Goal: Task Accomplishment & Management: Manage account settings

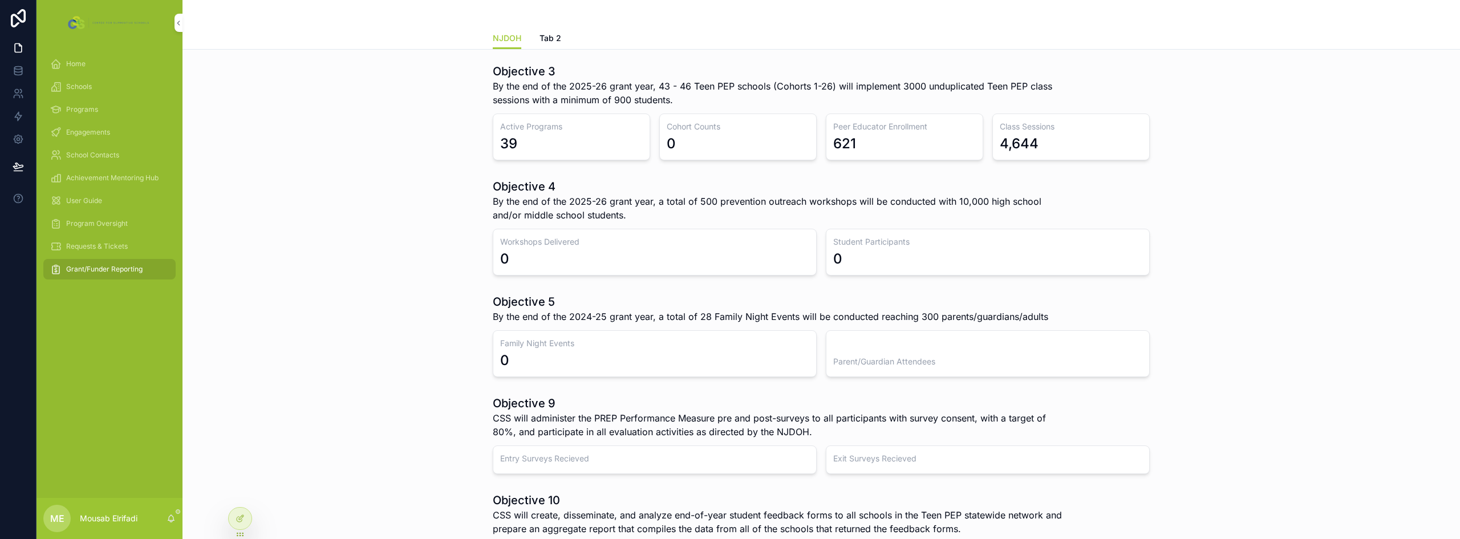
click at [92, 131] on span "Engagements" at bounding box center [88, 132] width 44 height 9
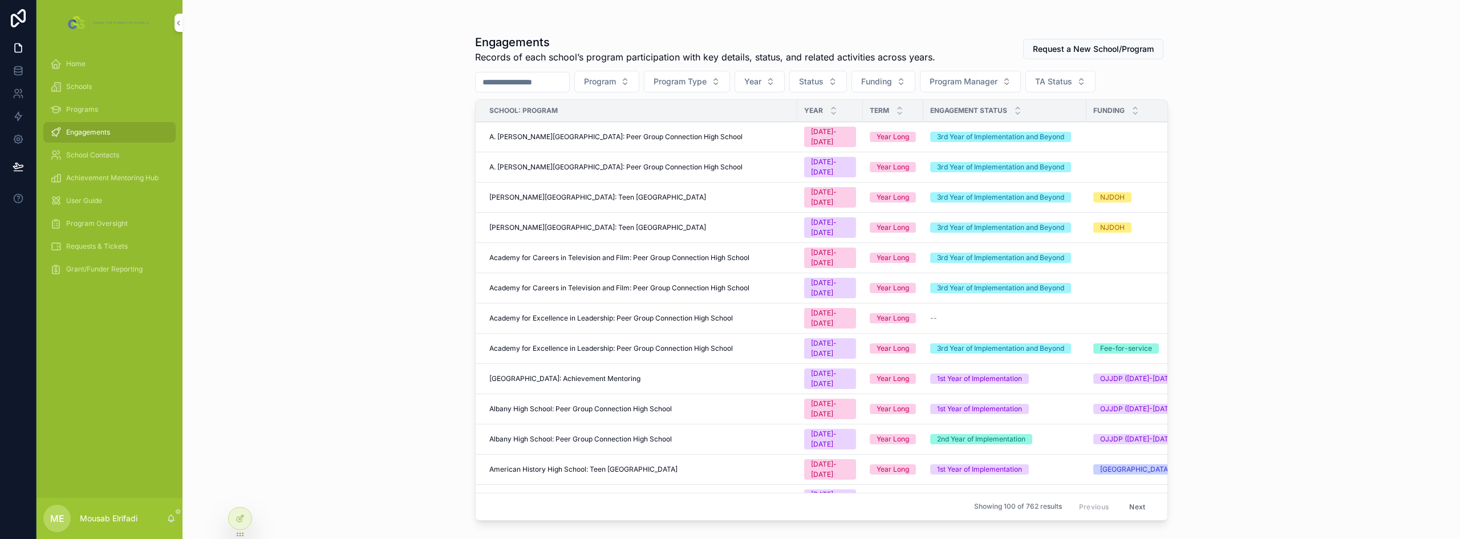
click at [603, 213] on td "[PERSON_NAME][GEOGRAPHIC_DATA]: Teen [GEOGRAPHIC_DATA]" at bounding box center [637, 228] width 322 height 30
click at [604, 223] on span "[PERSON_NAME][GEOGRAPHIC_DATA]: Teen [GEOGRAPHIC_DATA]" at bounding box center [597, 227] width 217 height 9
click at [546, 152] on td "A. [PERSON_NAME][GEOGRAPHIC_DATA]: Peer Group Connection High School" at bounding box center [637, 167] width 322 height 30
click at [538, 152] on td "A. [PERSON_NAME][GEOGRAPHIC_DATA]: Peer Group Connection High School" at bounding box center [637, 167] width 322 height 30
click at [538, 163] on span "A. [PERSON_NAME][GEOGRAPHIC_DATA]: Peer Group Connection High School" at bounding box center [615, 167] width 253 height 9
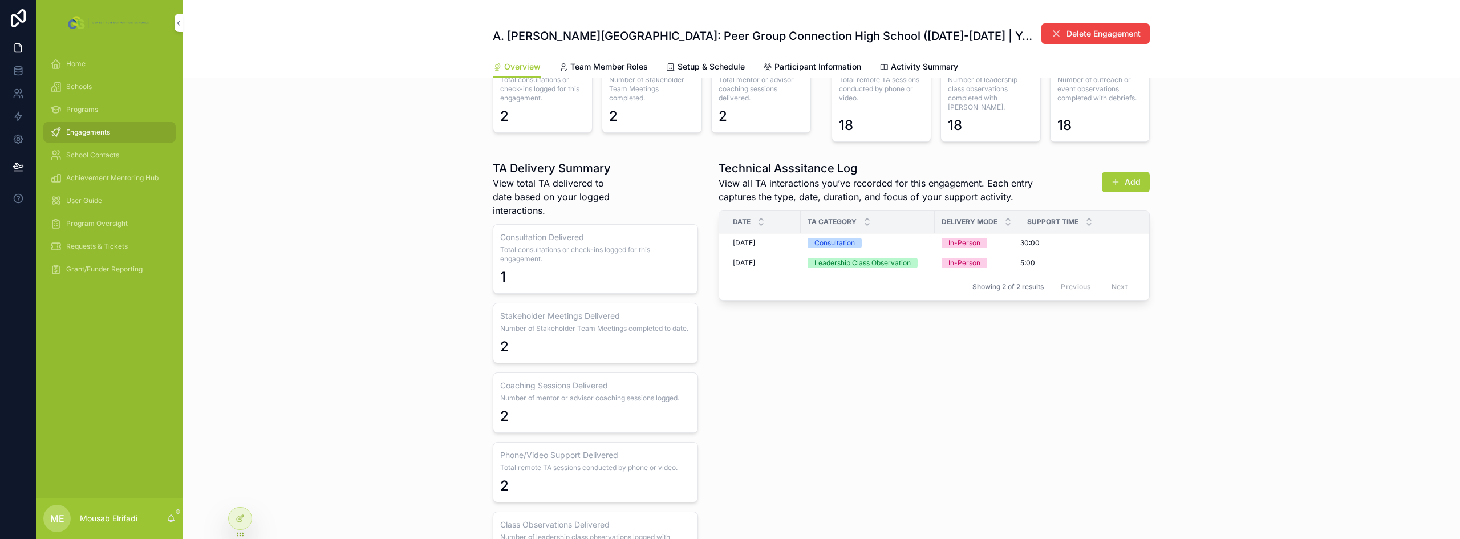
scroll to position [970, 0]
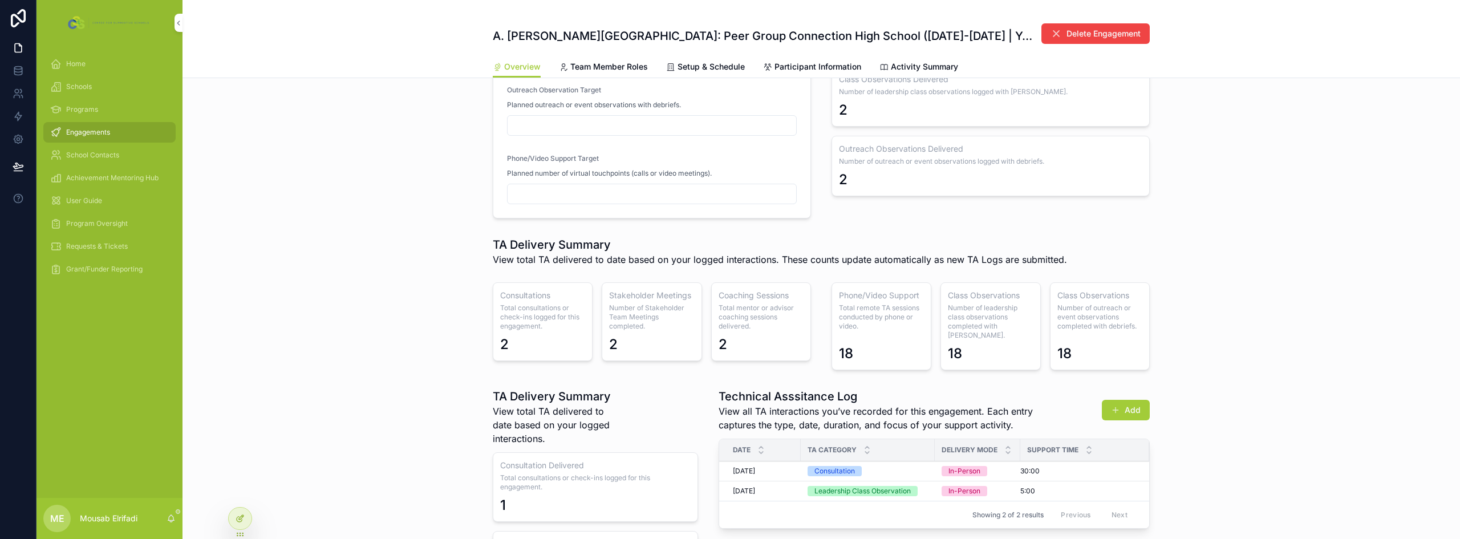
click at [238, 520] on icon at bounding box center [240, 518] width 9 height 9
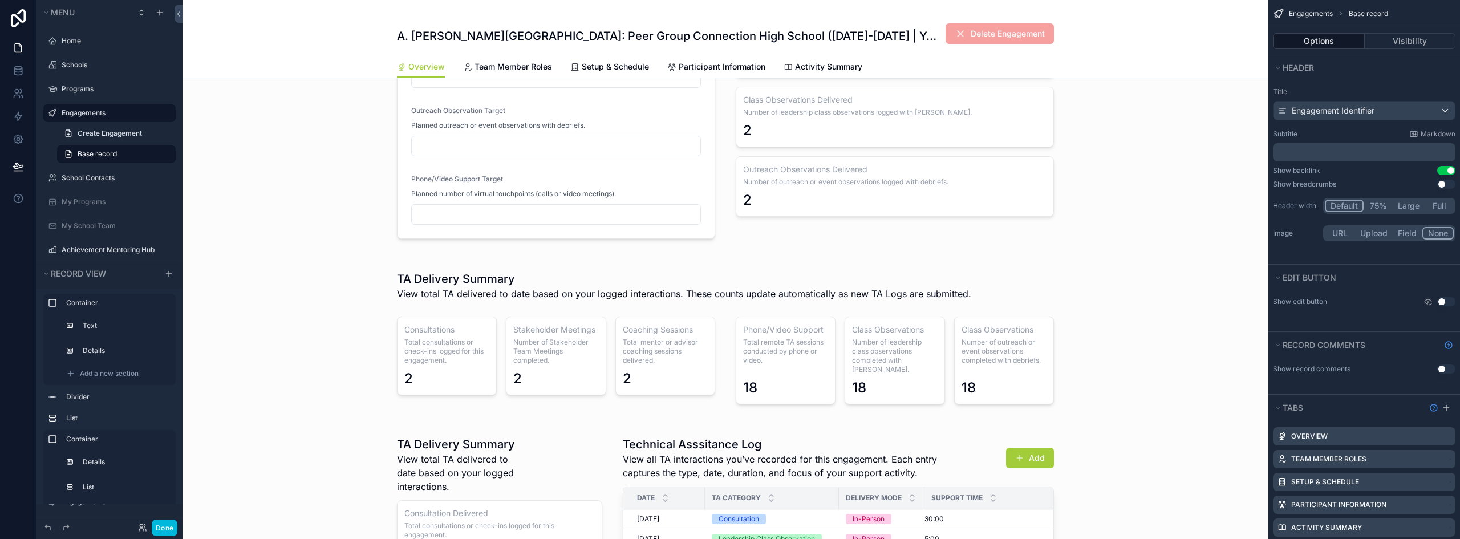
scroll to position [285, 0]
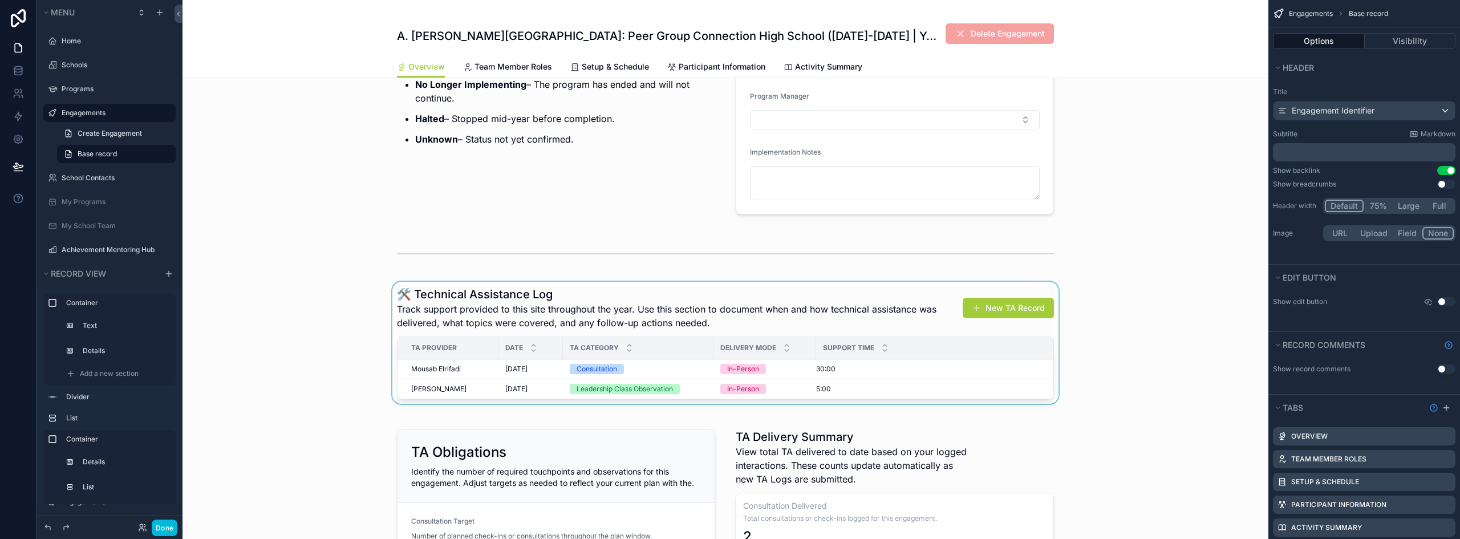
click at [681, 313] on div "scrollable content" at bounding box center [726, 345] width 1086 height 127
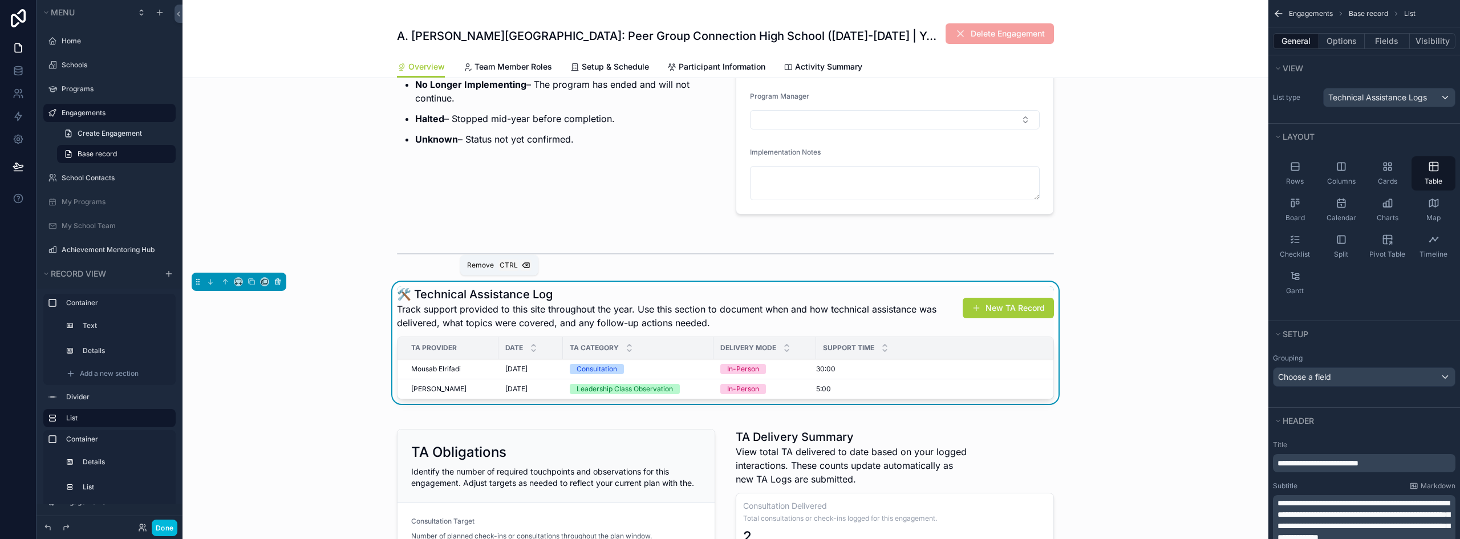
click at [281, 282] on icon "scrollable content" at bounding box center [278, 282] width 8 height 8
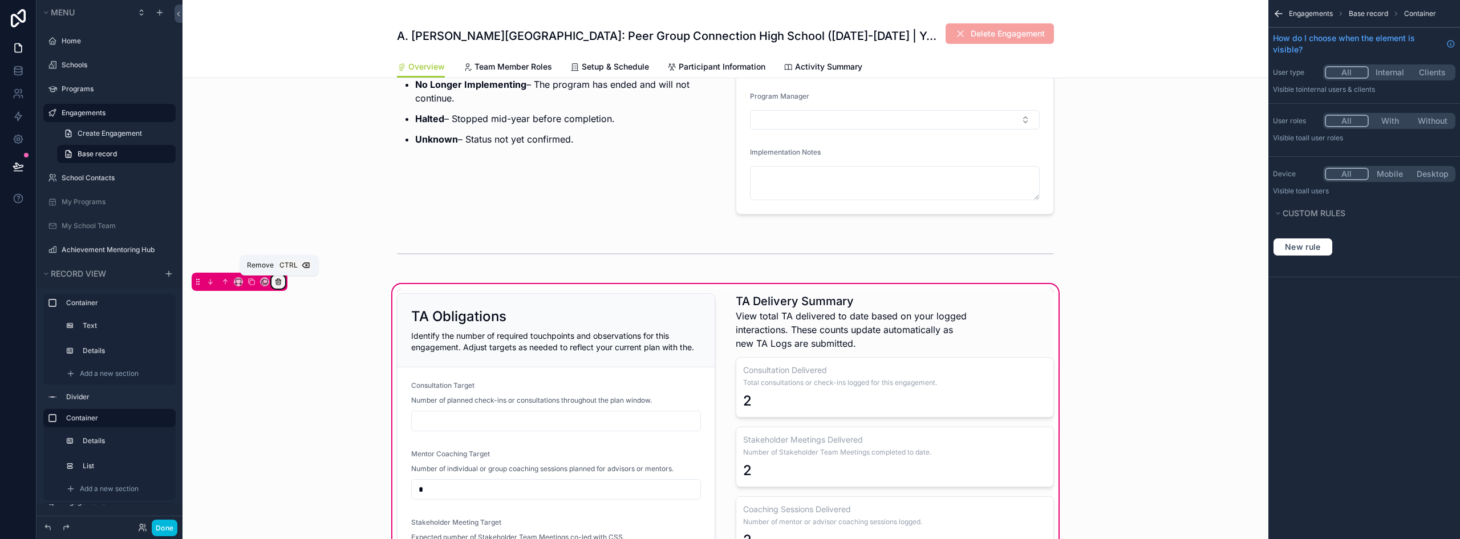
click at [283, 281] on div "scrollable content" at bounding box center [278, 282] width 13 height 13
click at [347, 325] on span "Remove entire container" at bounding box center [326, 327] width 91 height 14
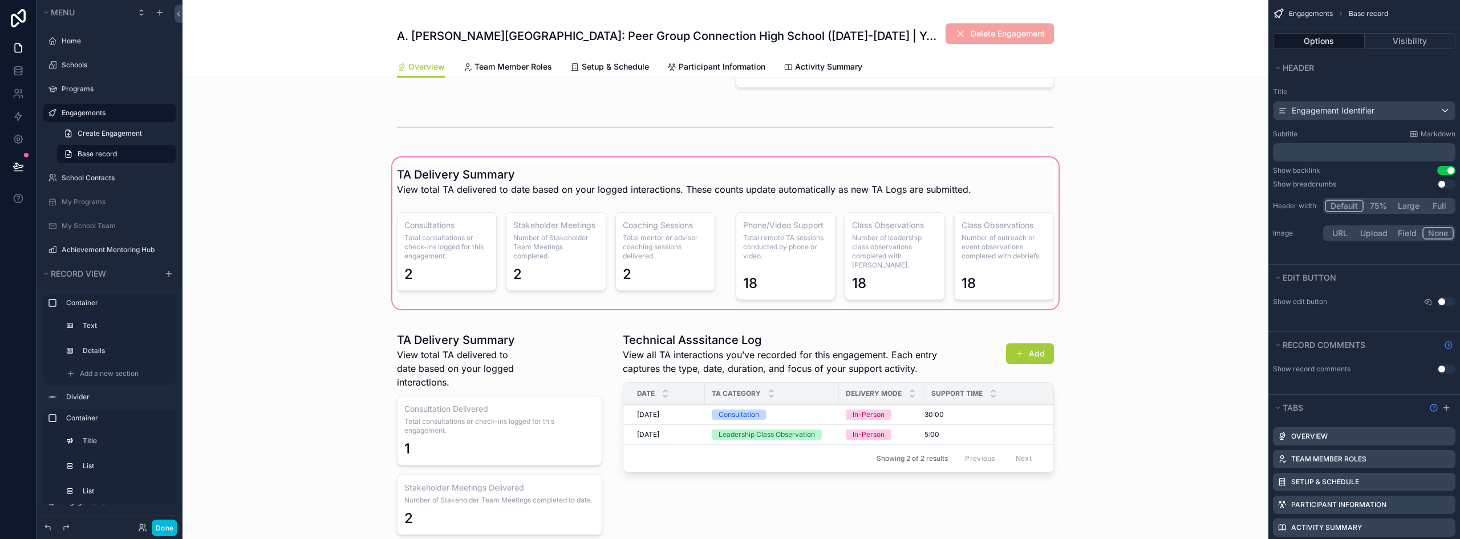
scroll to position [399, 0]
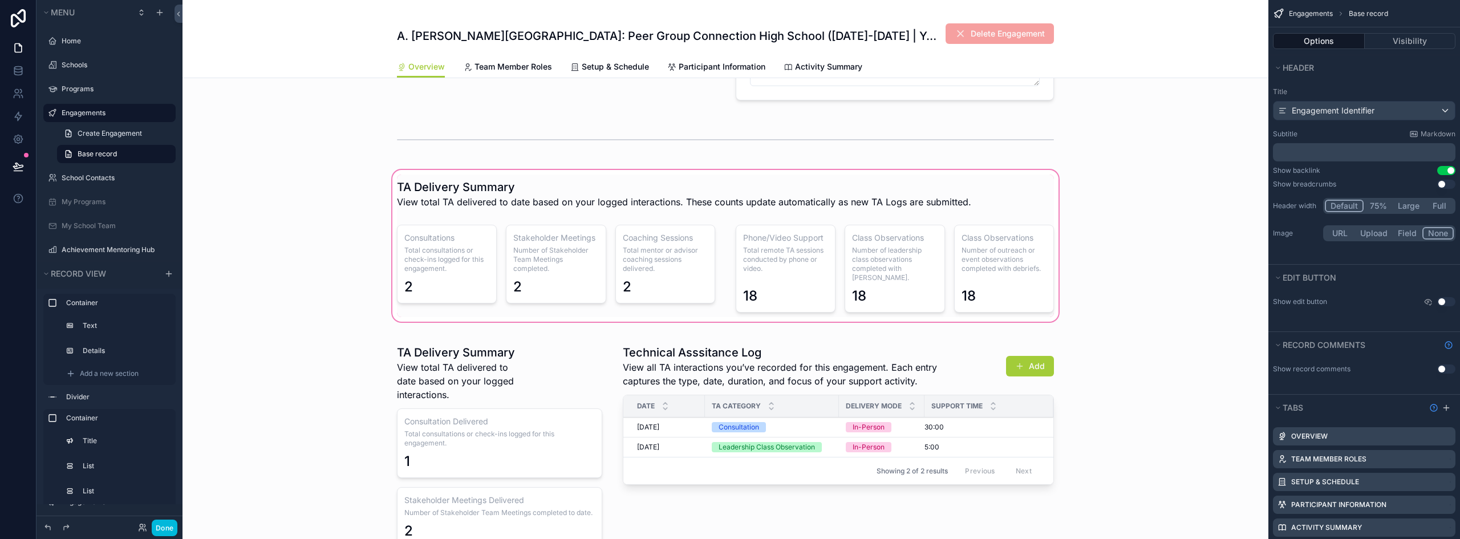
click at [762, 200] on div "scrollable content" at bounding box center [726, 246] width 1086 height 156
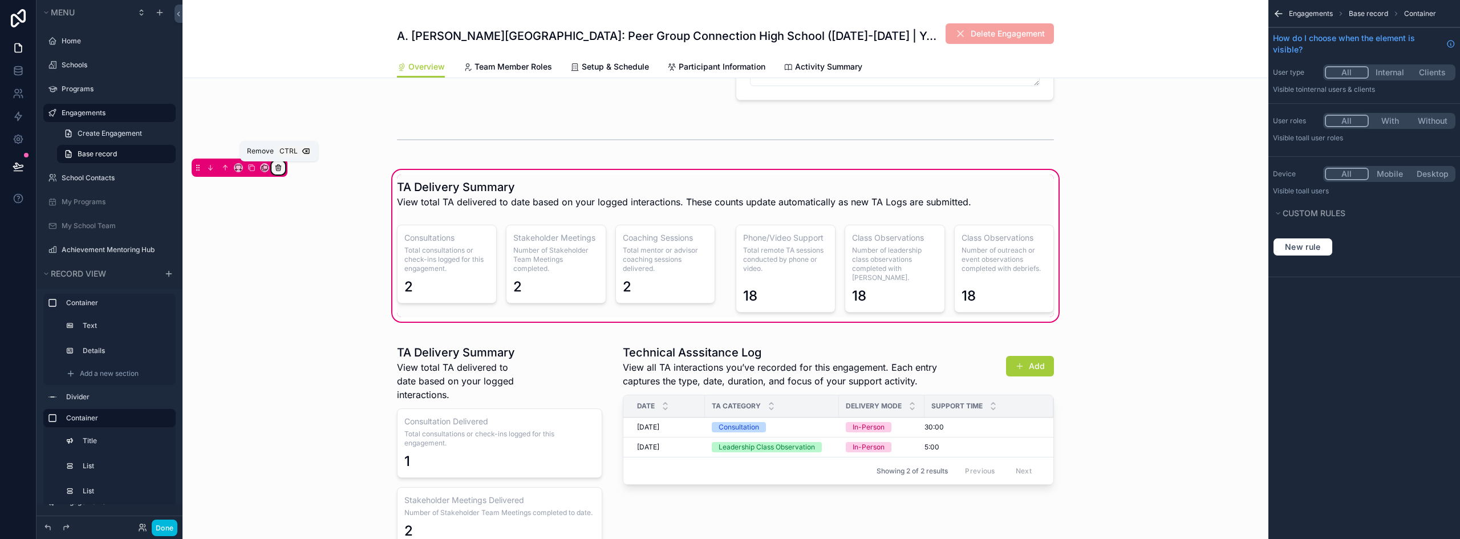
click at [276, 170] on icon "scrollable content" at bounding box center [278, 168] width 8 height 8
click at [325, 218] on span "Remove entire container" at bounding box center [326, 213] width 91 height 14
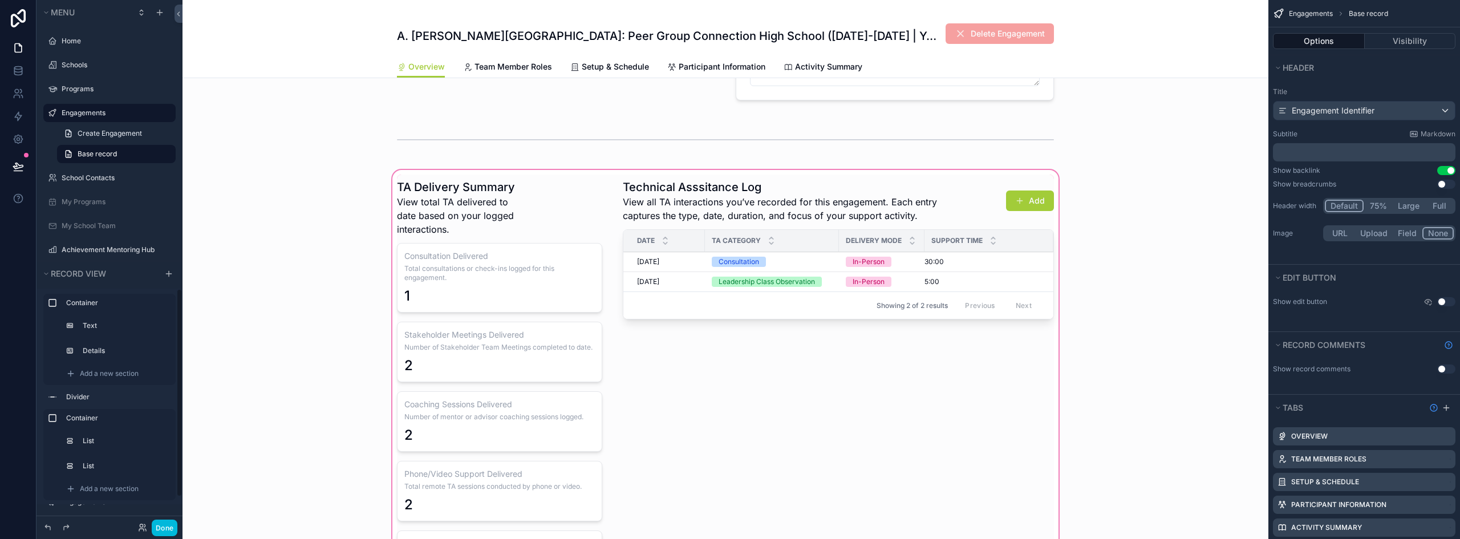
click at [509, 187] on div "scrollable content" at bounding box center [726, 429] width 1086 height 523
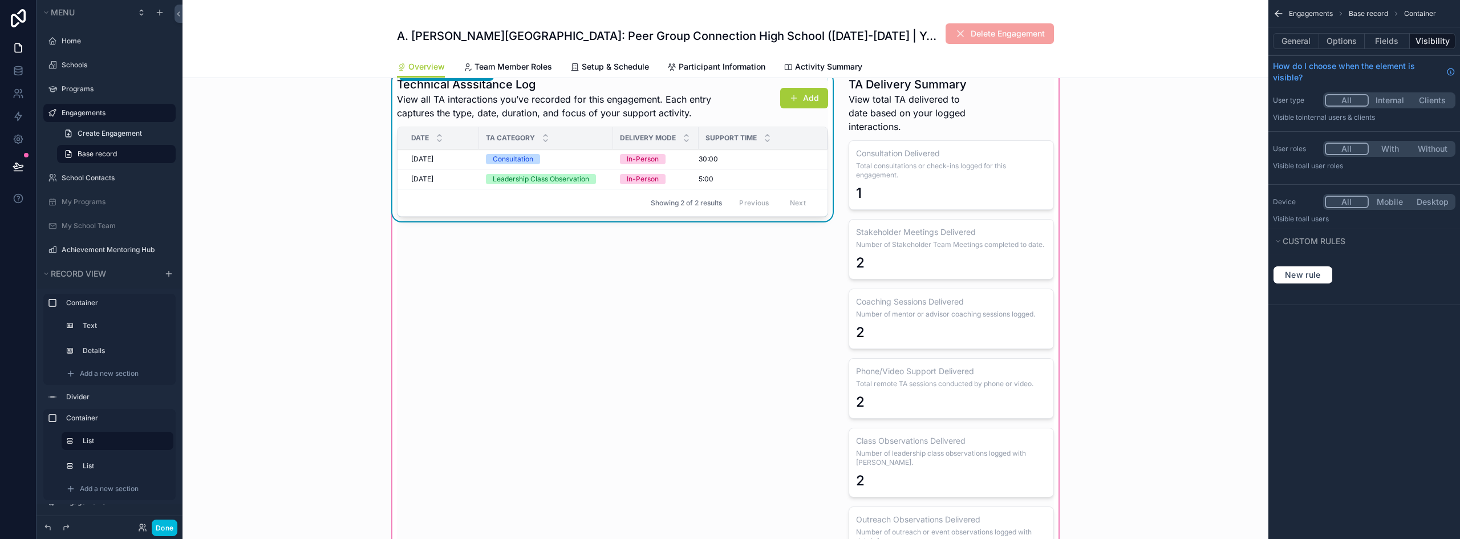
scroll to position [456, 0]
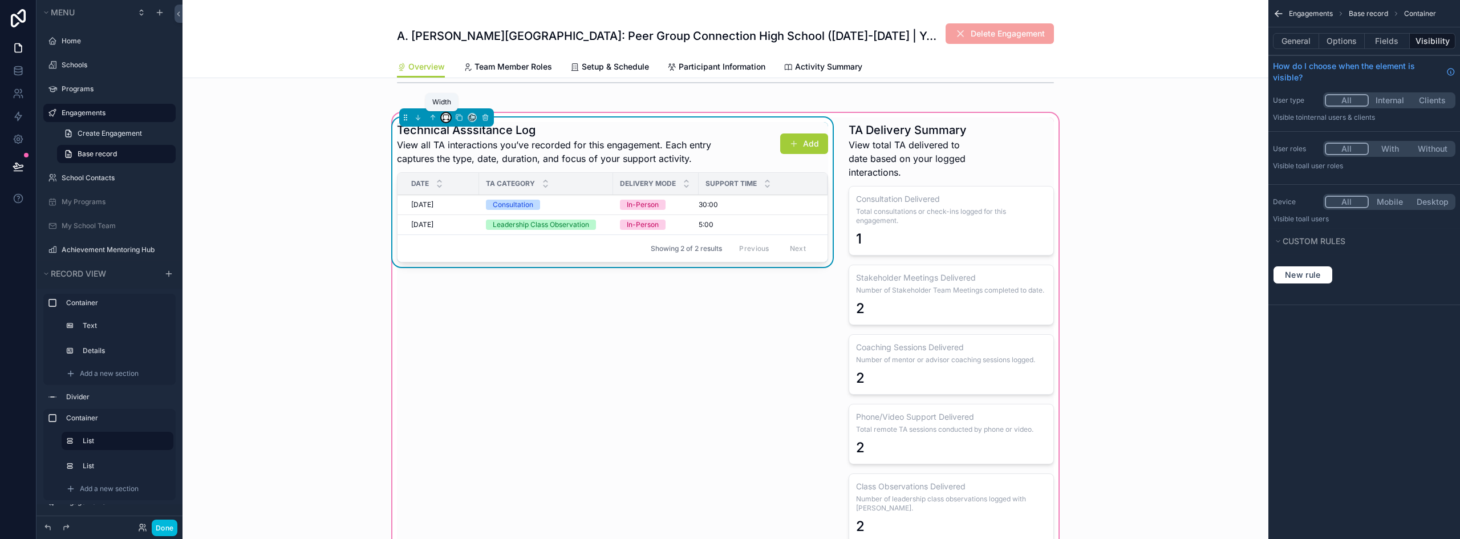
click at [442, 117] on icon "scrollable content" at bounding box center [446, 118] width 8 height 8
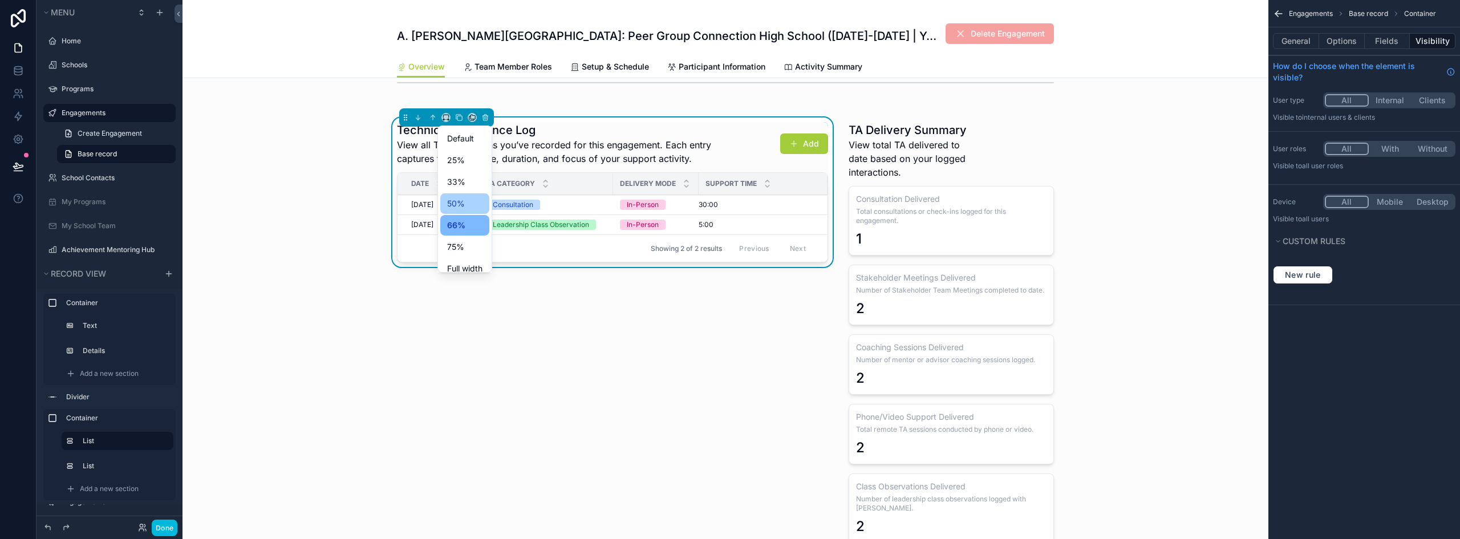
click at [465, 203] on div "50%" at bounding box center [464, 204] width 35 height 14
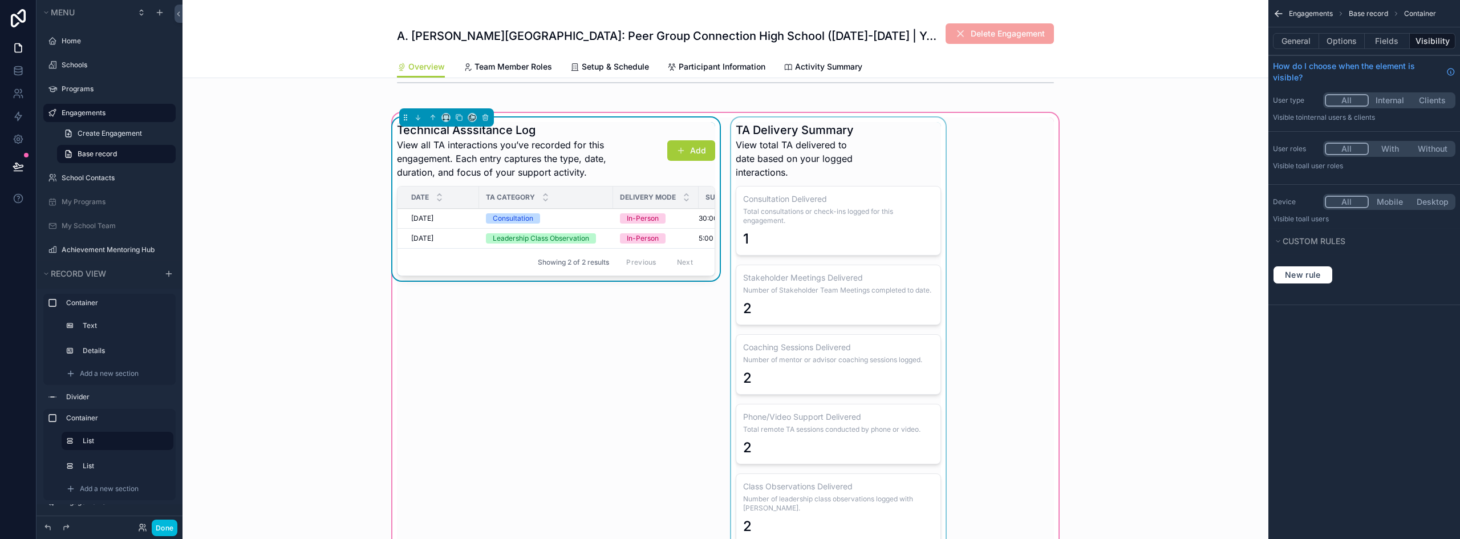
click at [818, 163] on div "scrollable content" at bounding box center [838, 372] width 219 height 509
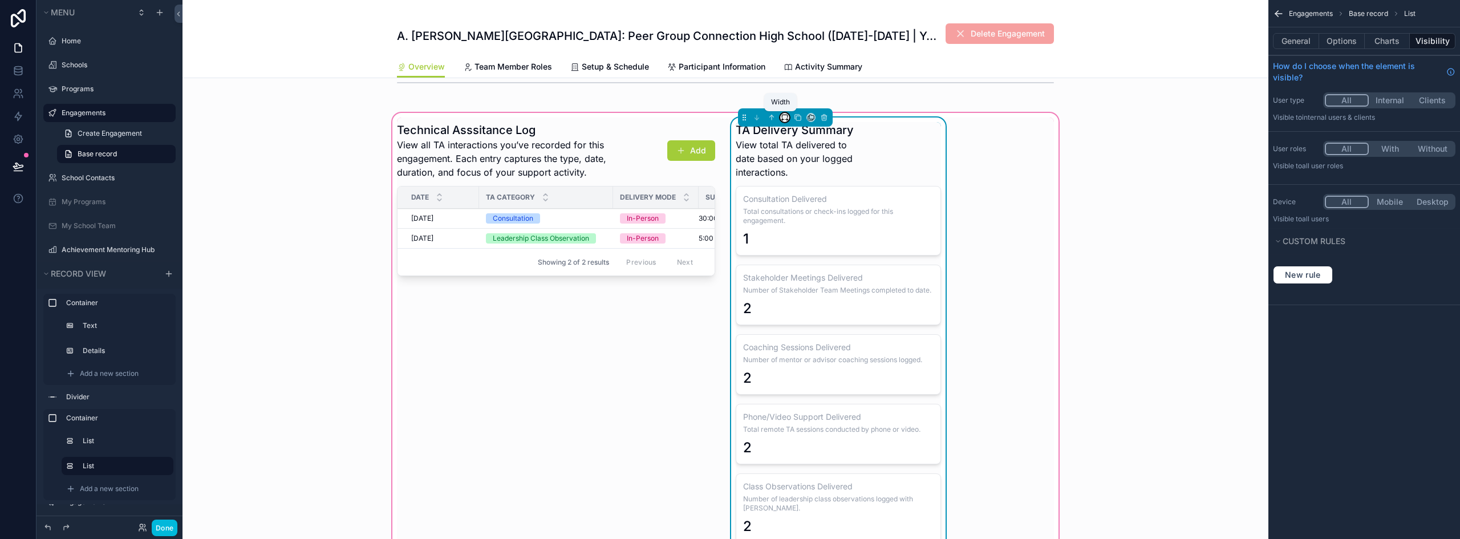
click at [781, 118] on icon "scrollable content" at bounding box center [785, 118] width 8 height 8
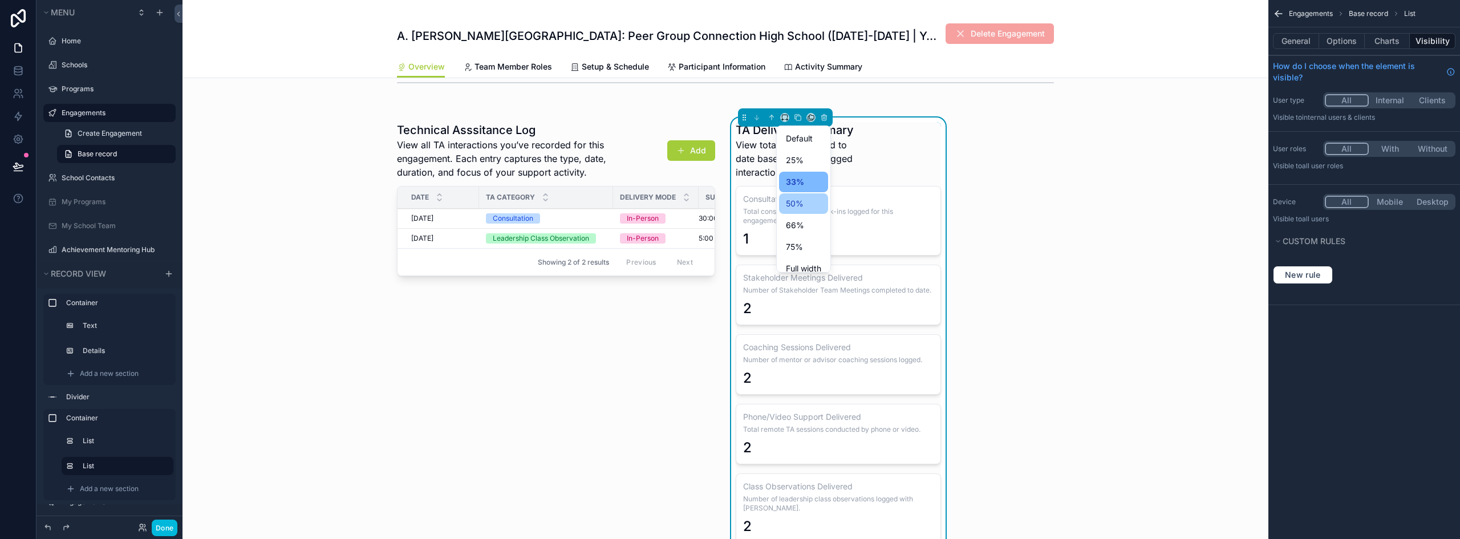
click at [801, 199] on span "50%" at bounding box center [795, 204] width 18 height 14
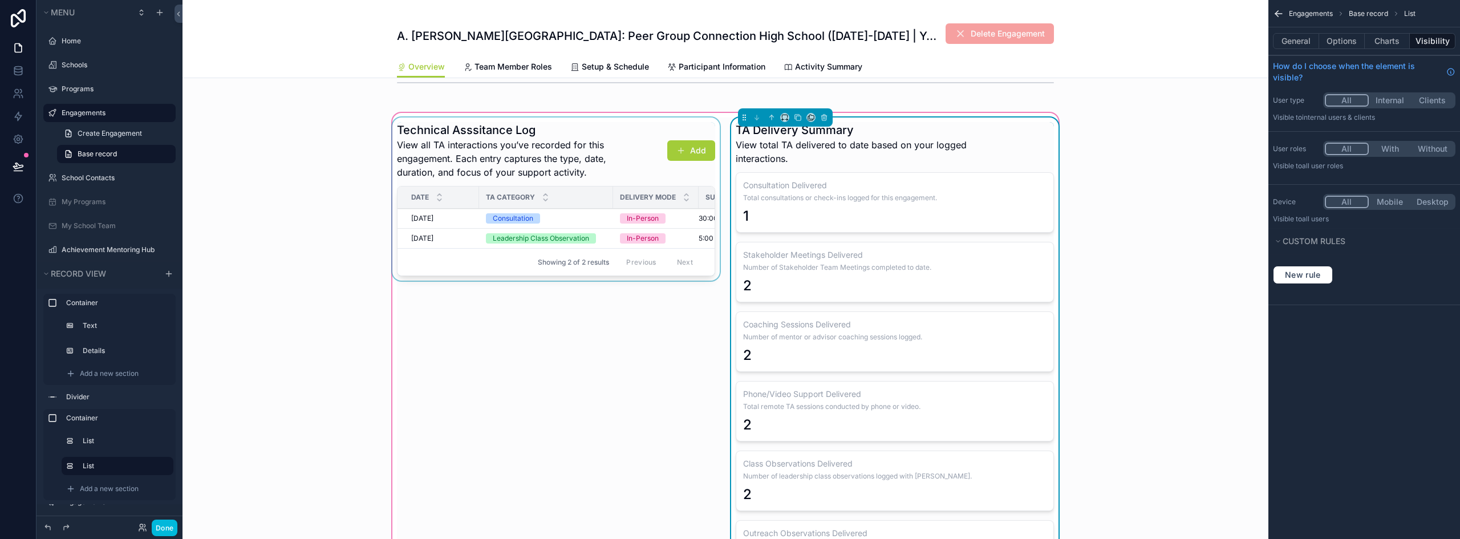
click at [632, 134] on div "scrollable content" at bounding box center [556, 352] width 332 height 468
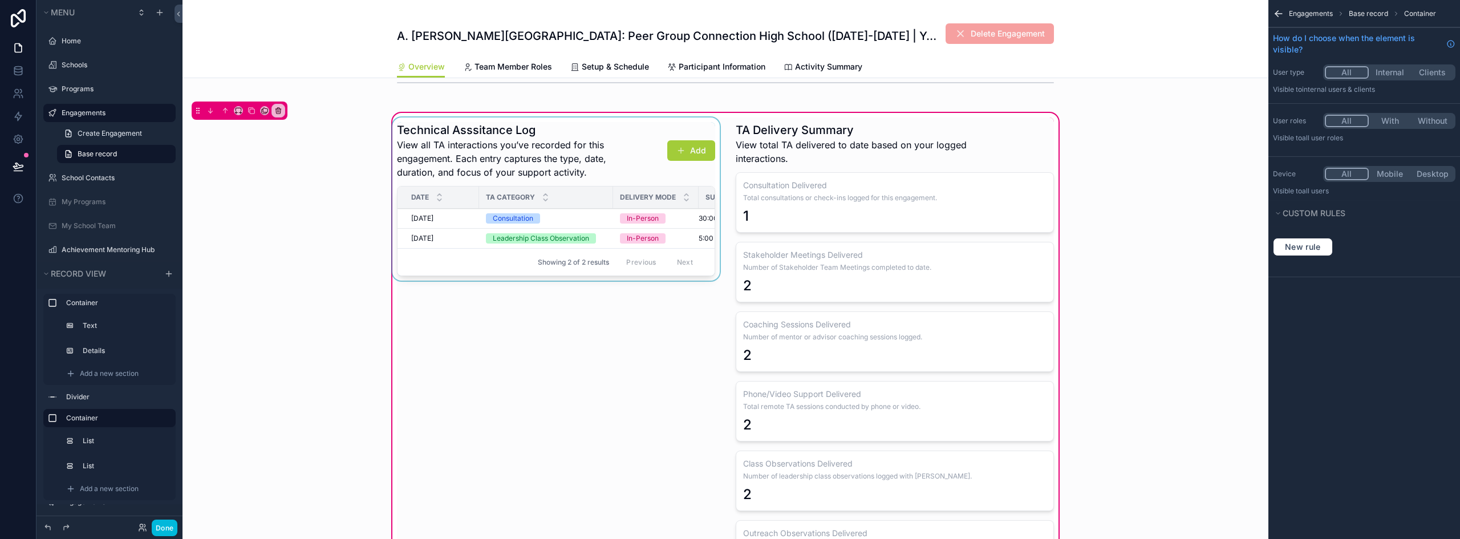
click at [440, 137] on div "scrollable content" at bounding box center [556, 352] width 332 height 468
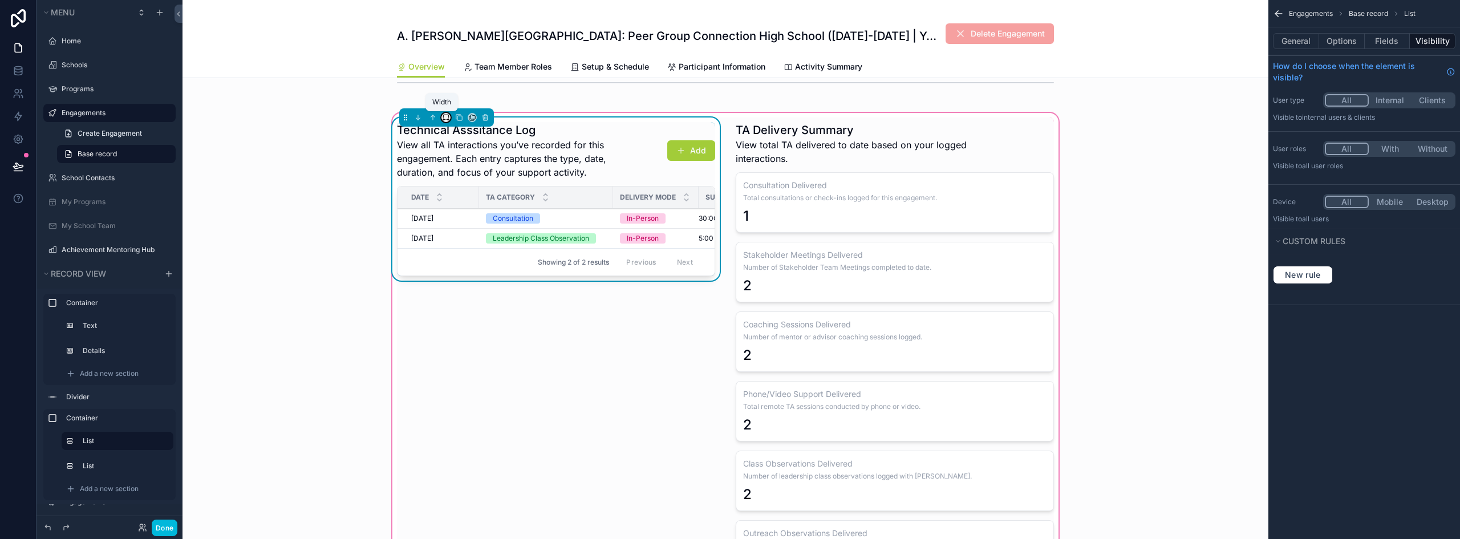
click at [442, 119] on icon "scrollable content" at bounding box center [446, 118] width 8 height 8
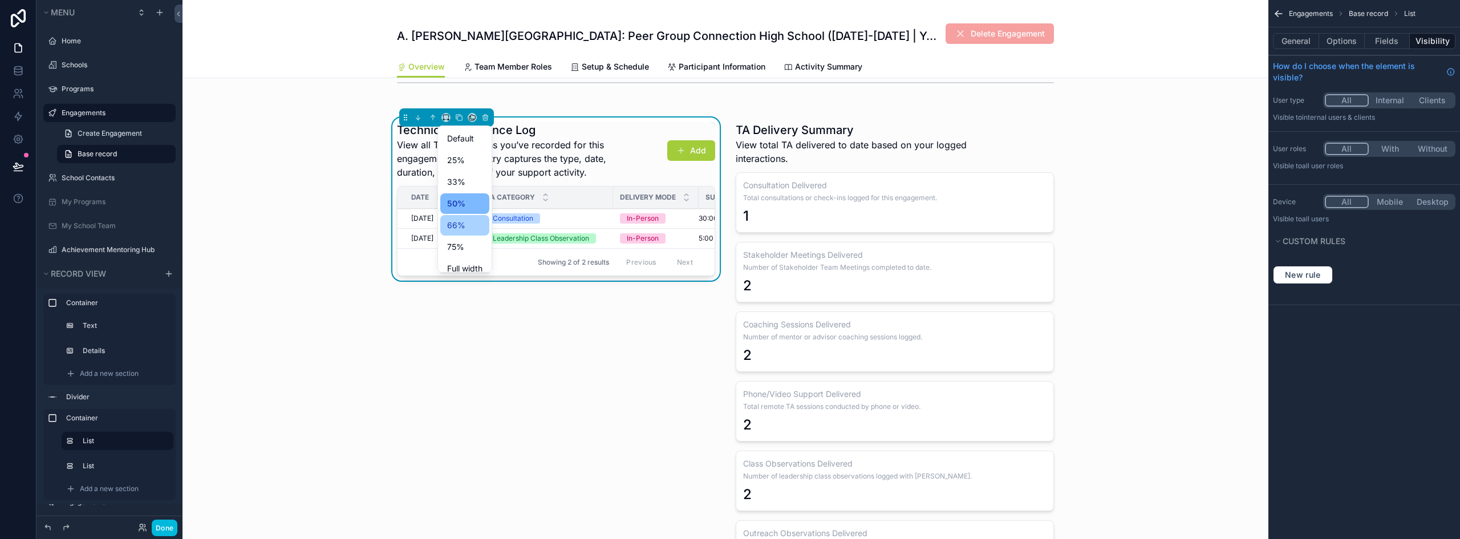
click at [446, 225] on div "66%" at bounding box center [464, 225] width 49 height 21
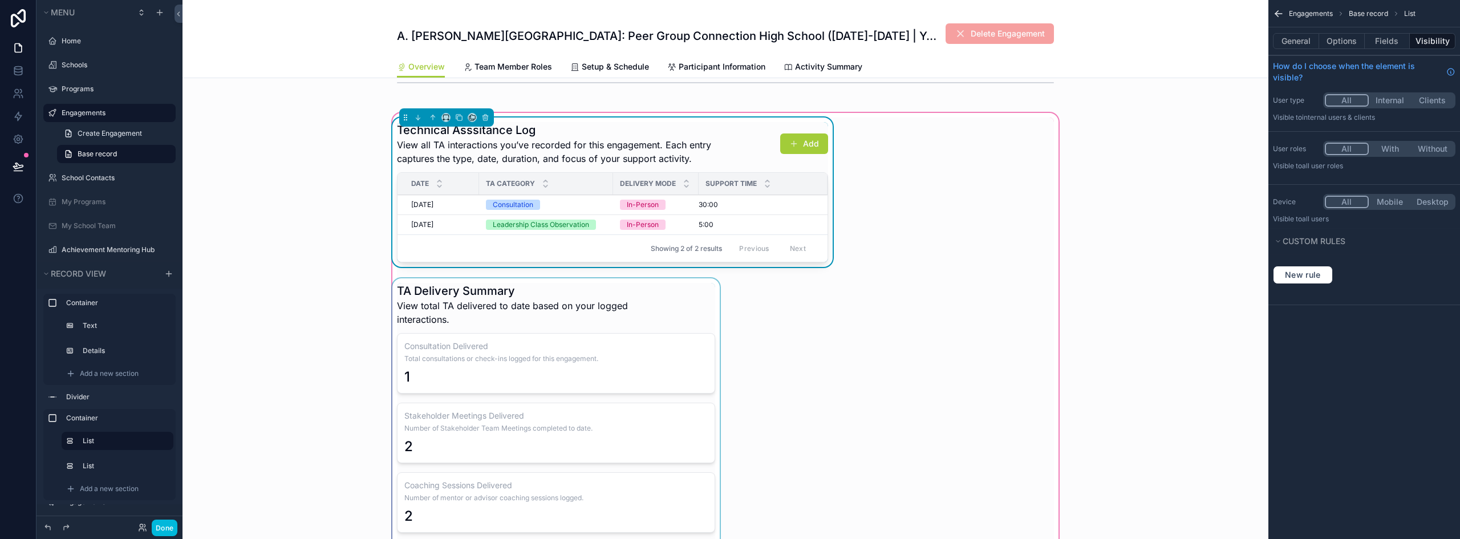
click at [603, 325] on div "scrollable content" at bounding box center [556, 512] width 332 height 468
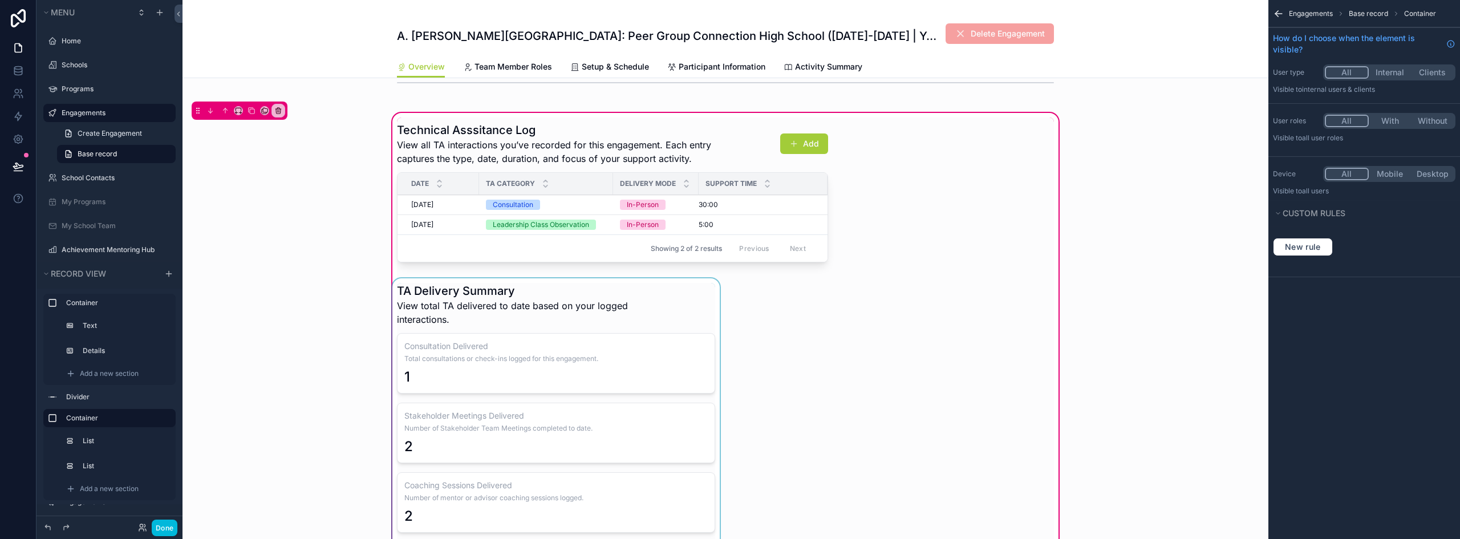
click at [490, 306] on div "scrollable content" at bounding box center [556, 512] width 332 height 468
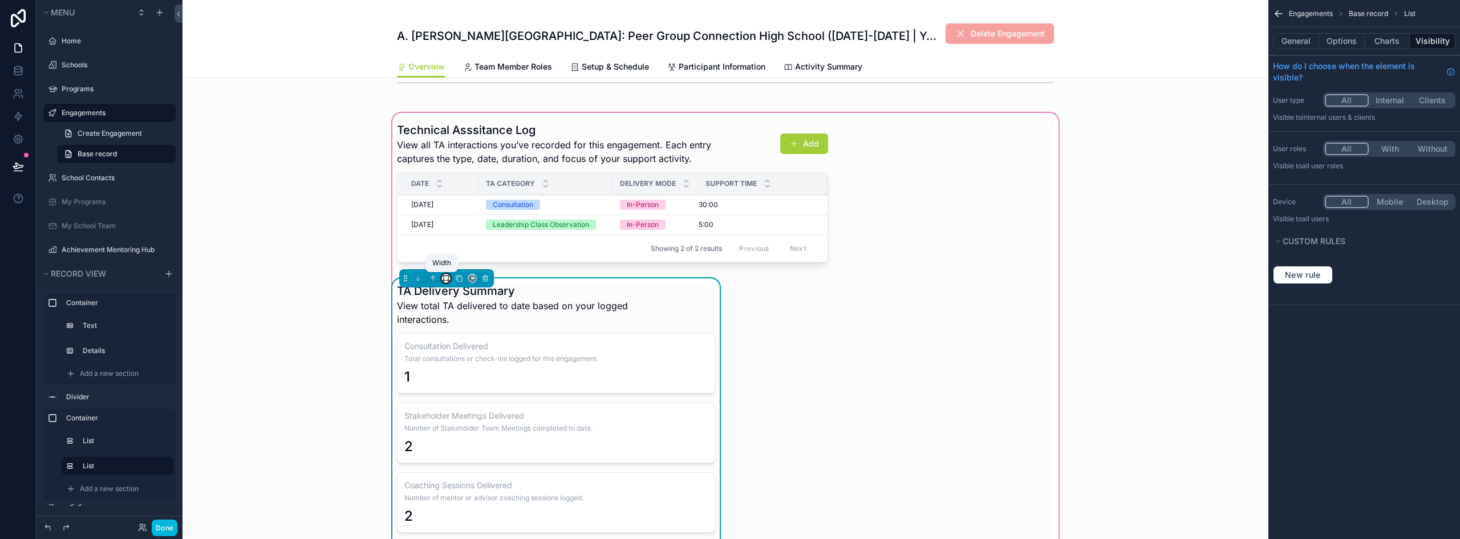
click at [443, 279] on icon "scrollable content" at bounding box center [446, 278] width 8 height 8
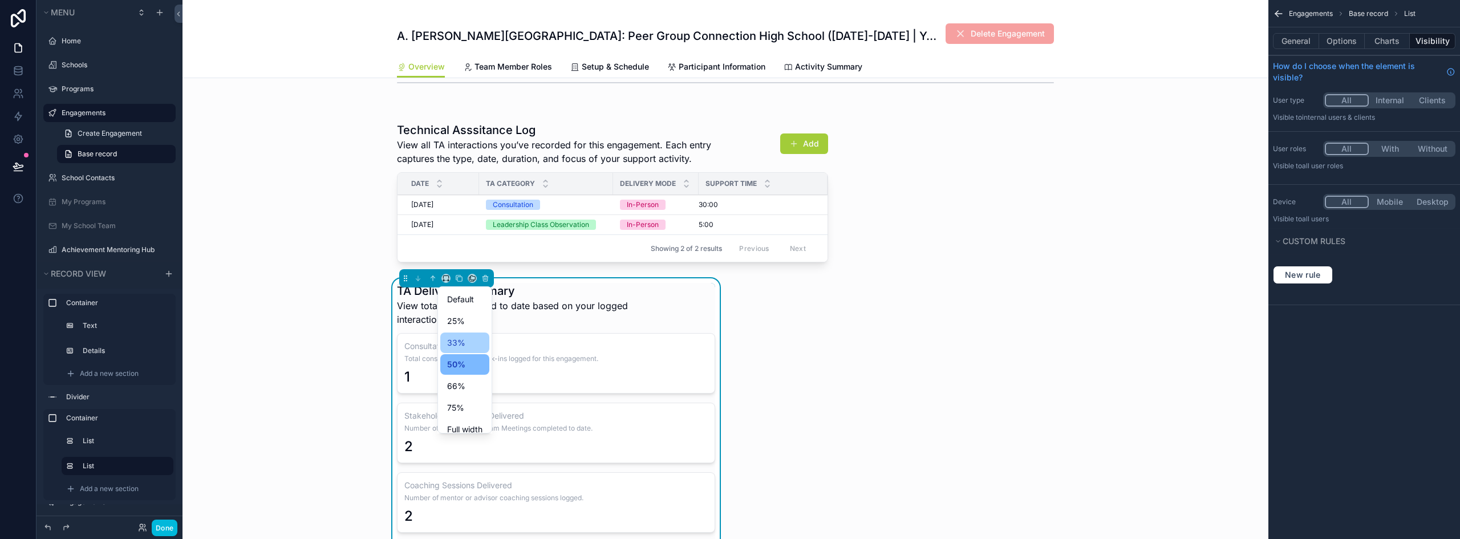
click at [473, 346] on div "33%" at bounding box center [464, 343] width 35 height 14
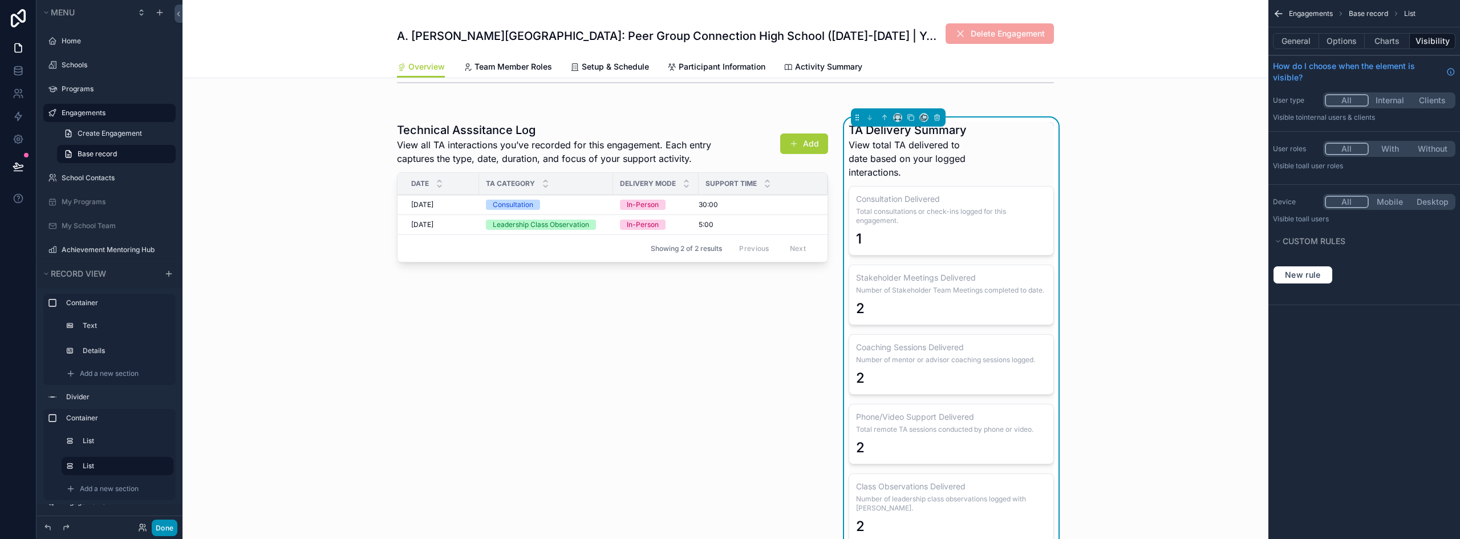
click at [161, 529] on button "Done" at bounding box center [165, 528] width 26 height 17
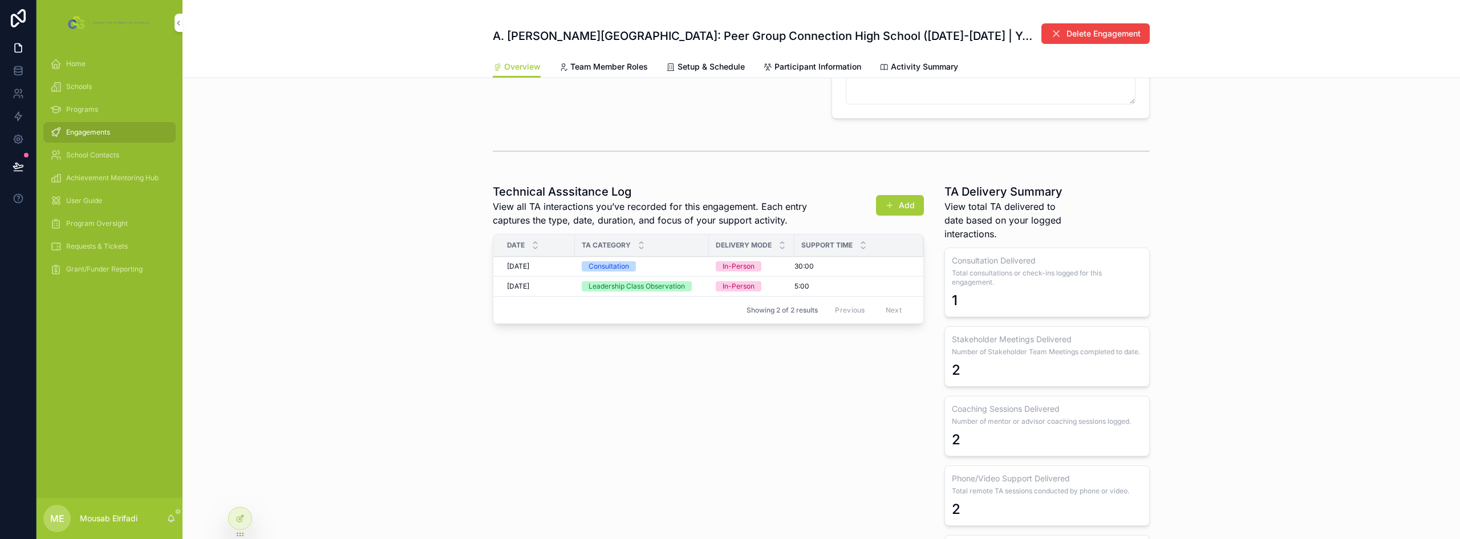
scroll to position [425, 0]
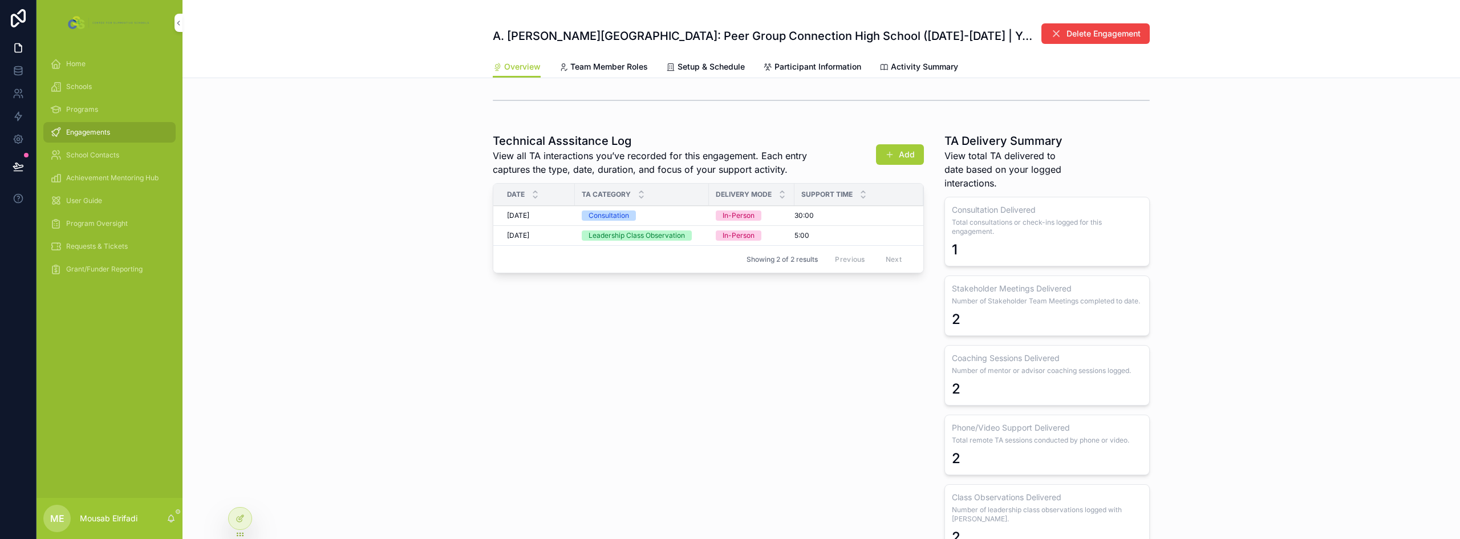
click at [731, 370] on div "Technical Asssitance Log View all TA interactions you’ve recorded for this enga…" at bounding box center [708, 382] width 445 height 509
click at [248, 519] on div at bounding box center [240, 519] width 23 height 22
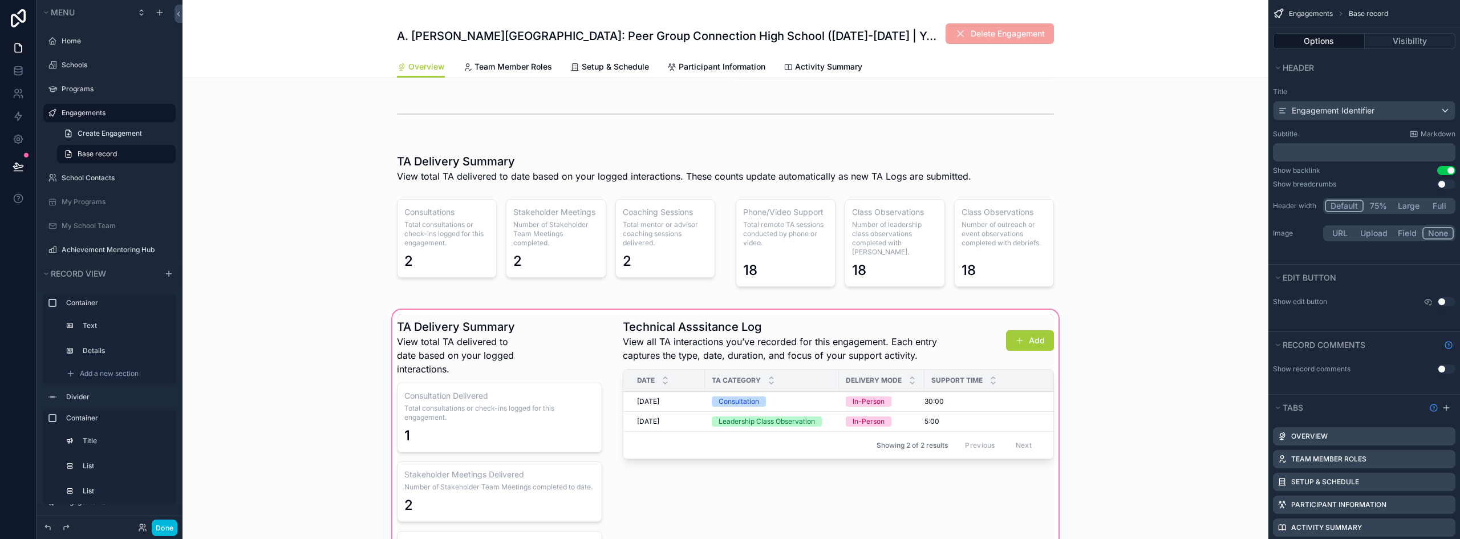
scroll to position [482, 0]
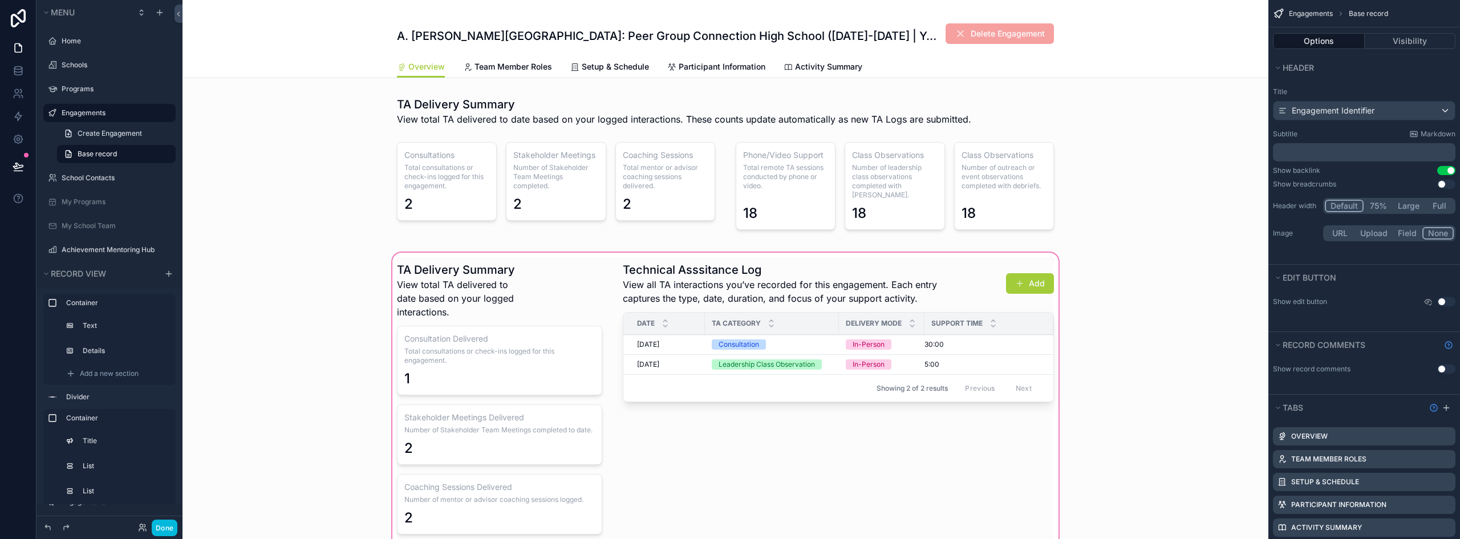
click at [504, 309] on div "scrollable content" at bounding box center [726, 511] width 1086 height 523
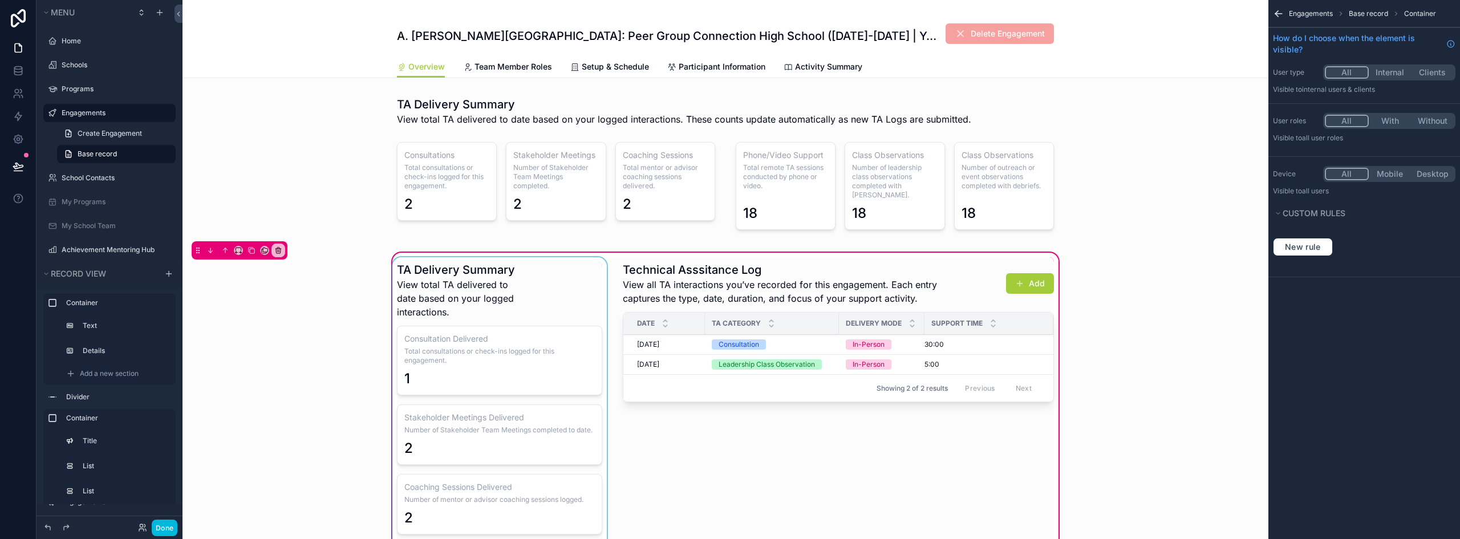
click at [503, 290] on div "scrollable content" at bounding box center [499, 511] width 219 height 509
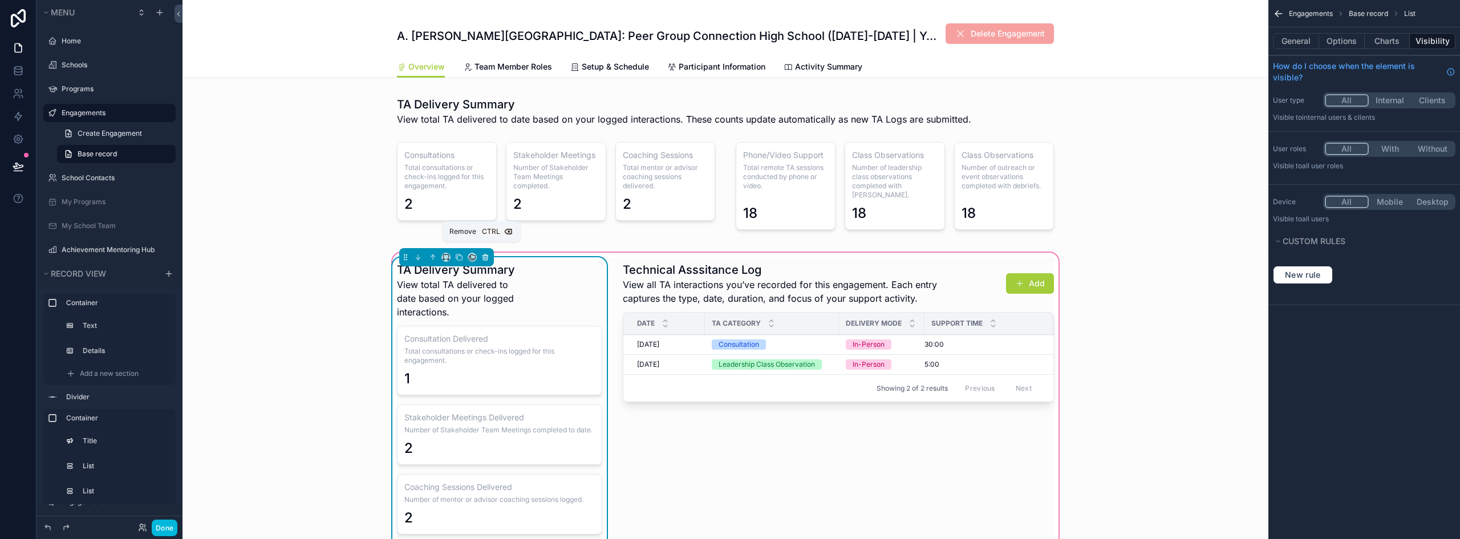
click at [481, 253] on icon "scrollable content" at bounding box center [485, 257] width 8 height 8
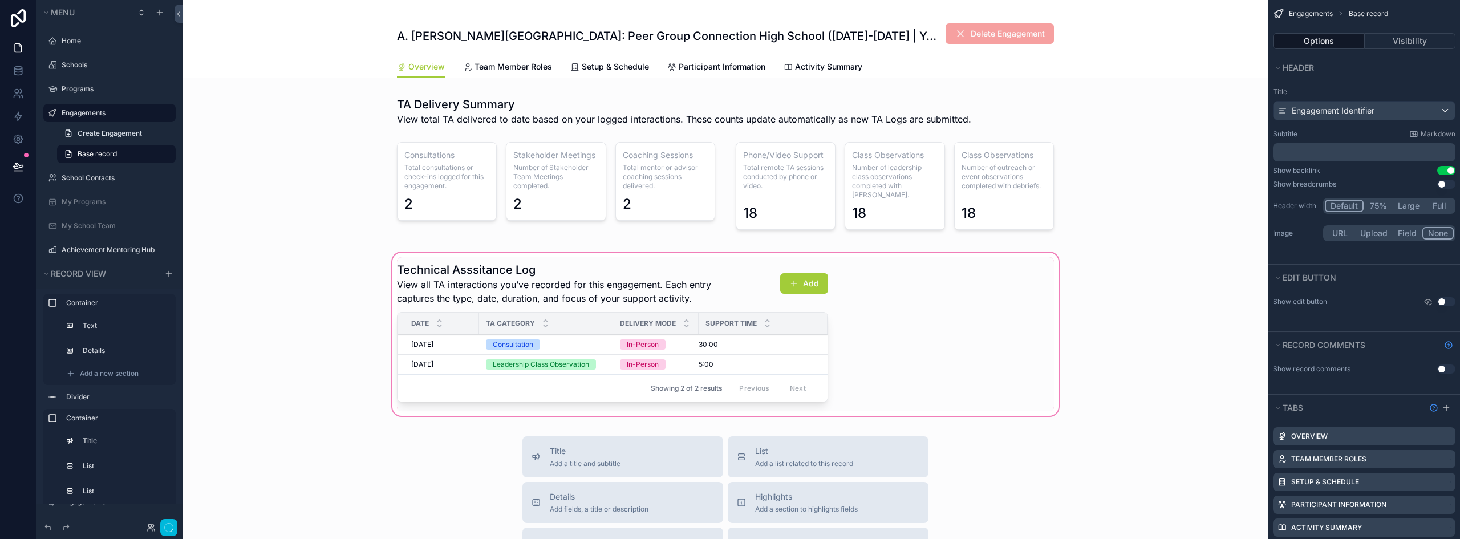
click at [665, 276] on div "scrollable content" at bounding box center [726, 334] width 1086 height 168
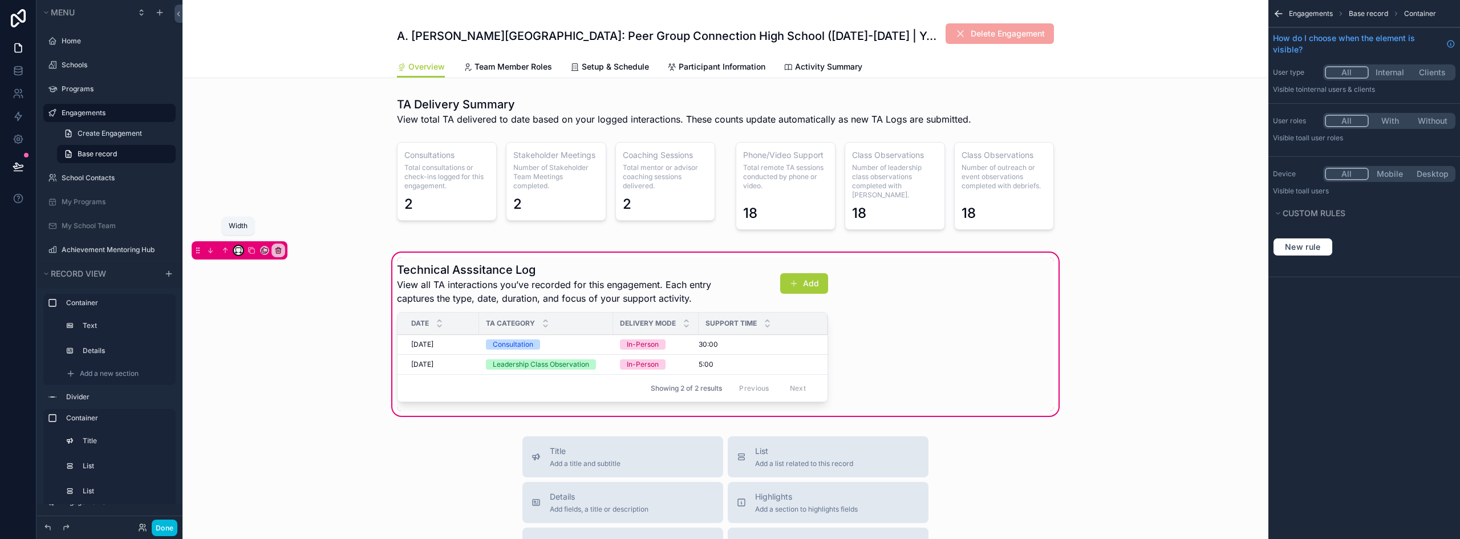
click at [238, 246] on icon "scrollable content" at bounding box center [238, 250] width 8 height 8
click at [262, 267] on span "Default" at bounding box center [258, 263] width 28 height 14
click at [561, 278] on div "scrollable content" at bounding box center [612, 334] width 445 height 154
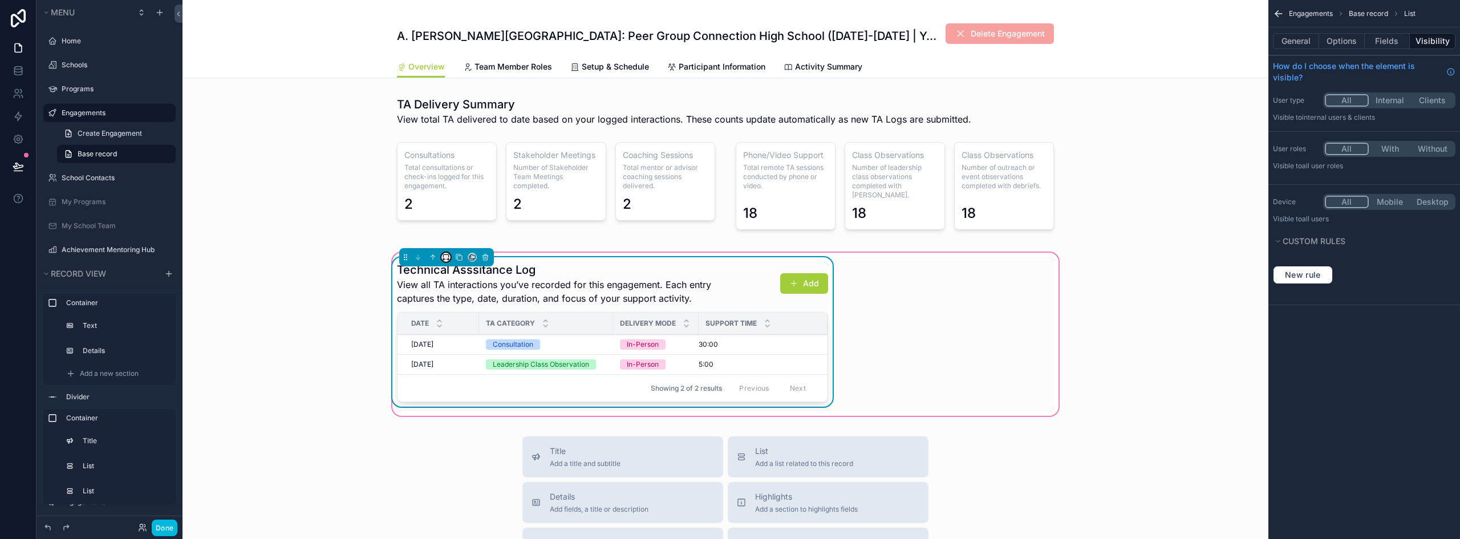
click at [443, 253] on button "scrollable content" at bounding box center [446, 257] width 9 height 9
click at [467, 274] on span "Default" at bounding box center [460, 269] width 27 height 14
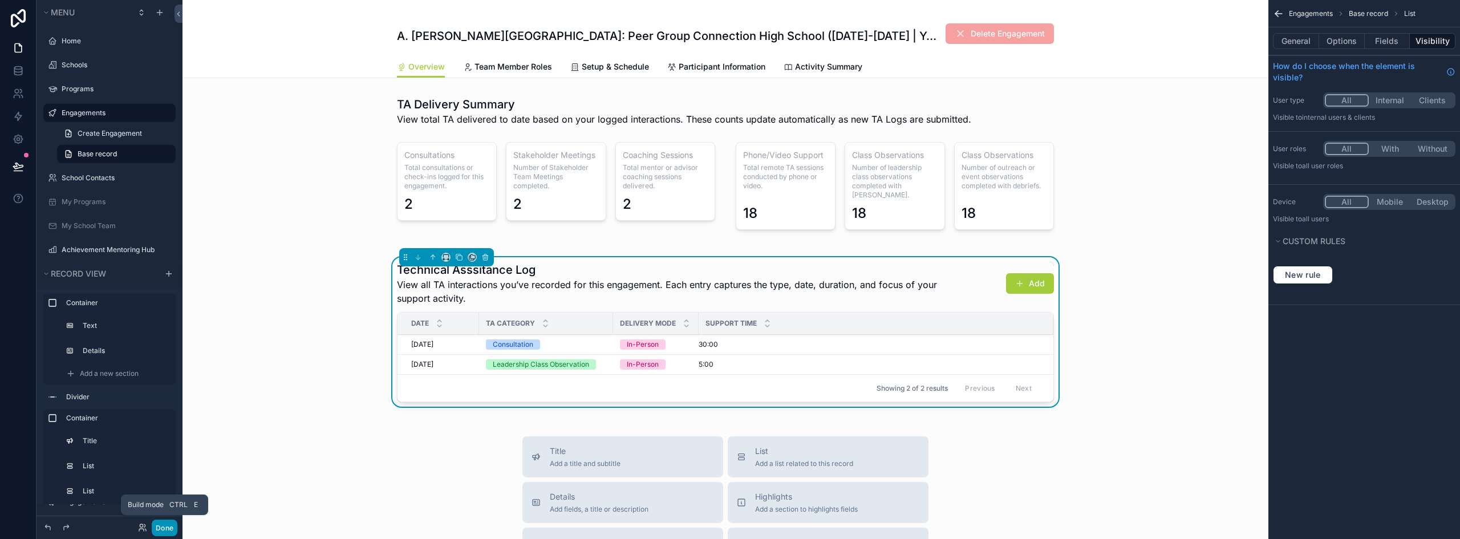
click at [170, 526] on button "Done" at bounding box center [165, 528] width 26 height 17
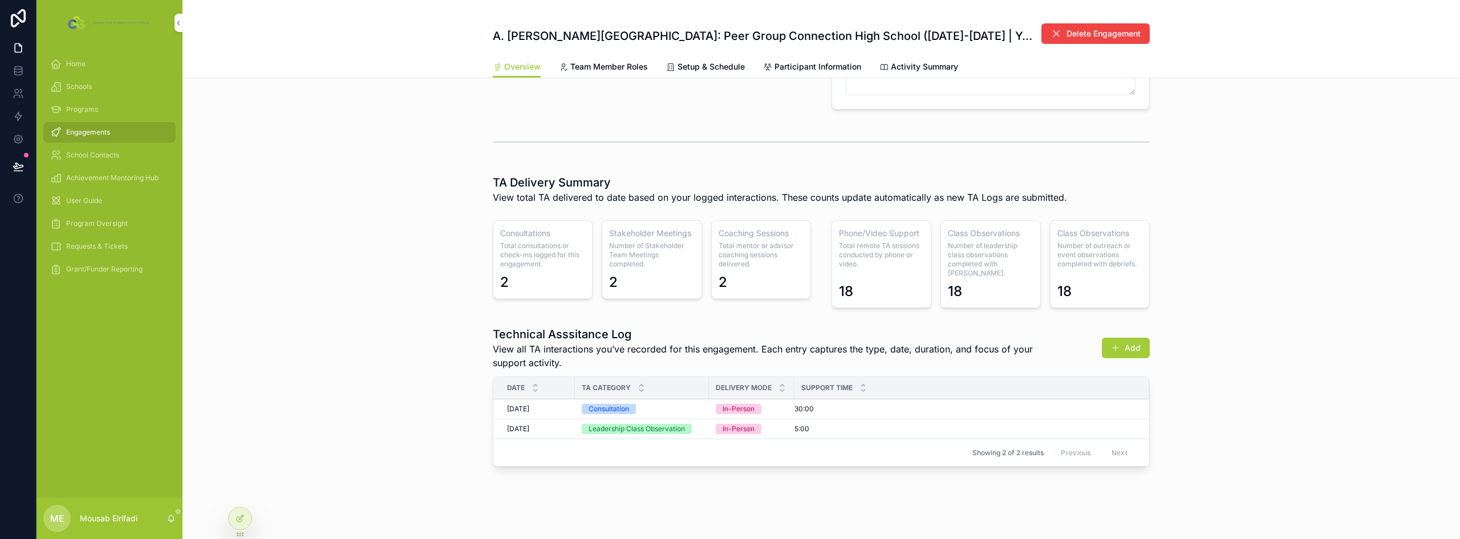
scroll to position [384, 0]
click at [949, 265] on span "Number of leadership class observations completed with [PERSON_NAME]." at bounding box center [990, 259] width 85 height 37
click at [240, 518] on icon at bounding box center [241, 517] width 5 height 5
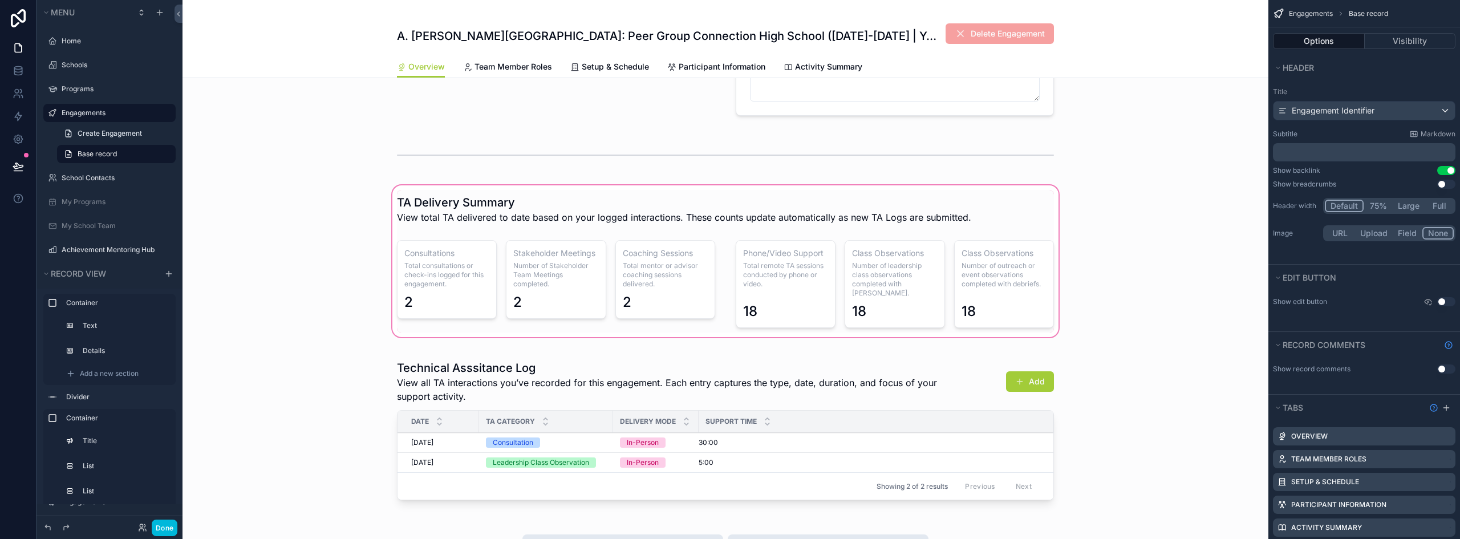
click at [999, 266] on div "scrollable content" at bounding box center [726, 261] width 1086 height 156
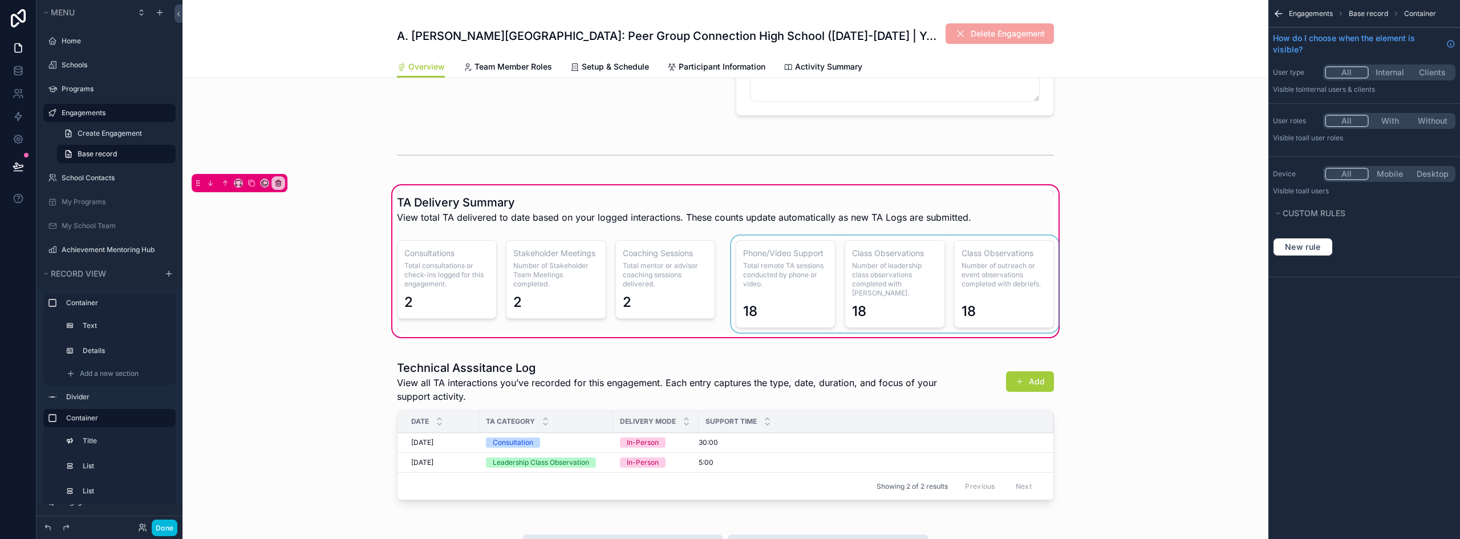
click at [1001, 277] on div "scrollable content" at bounding box center [895, 284] width 332 height 97
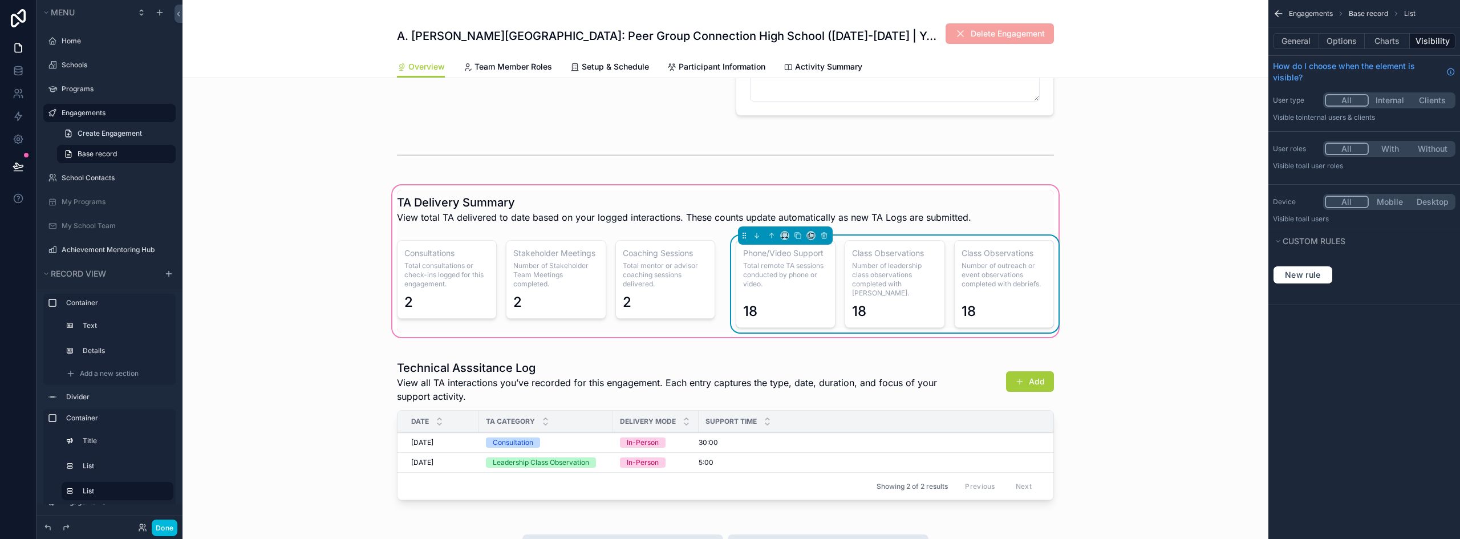
click at [1009, 254] on h3 "Class Observations" at bounding box center [1004, 253] width 85 height 11
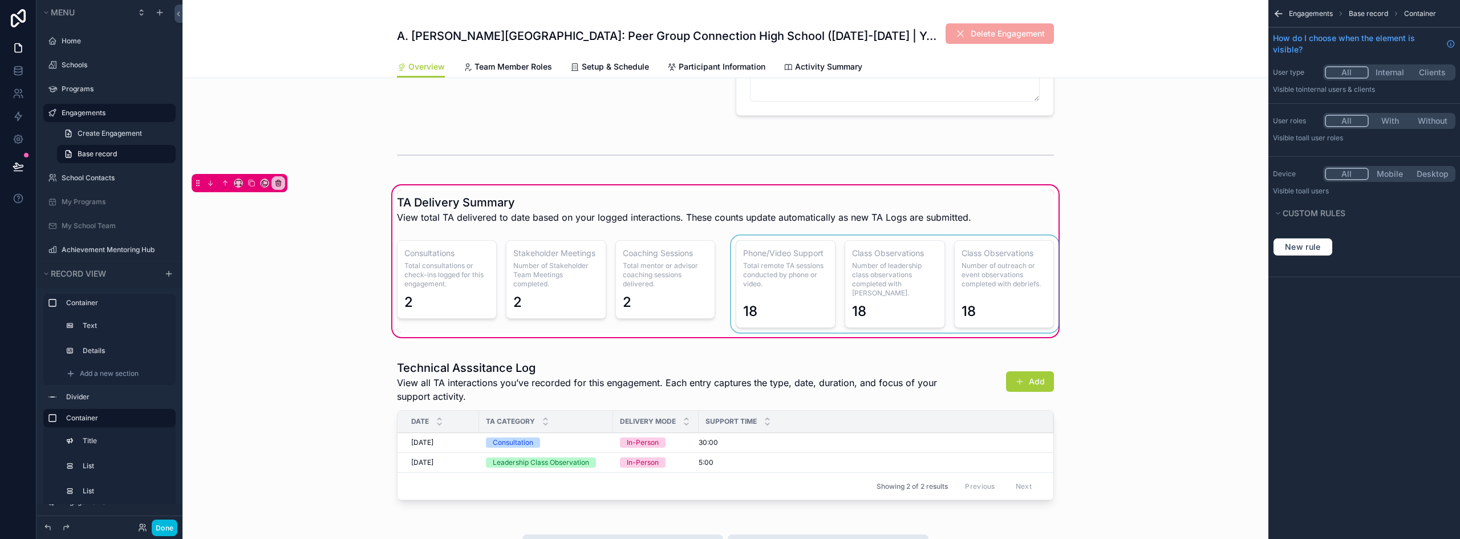
click at [1009, 254] on div "scrollable content" at bounding box center [895, 284] width 332 height 97
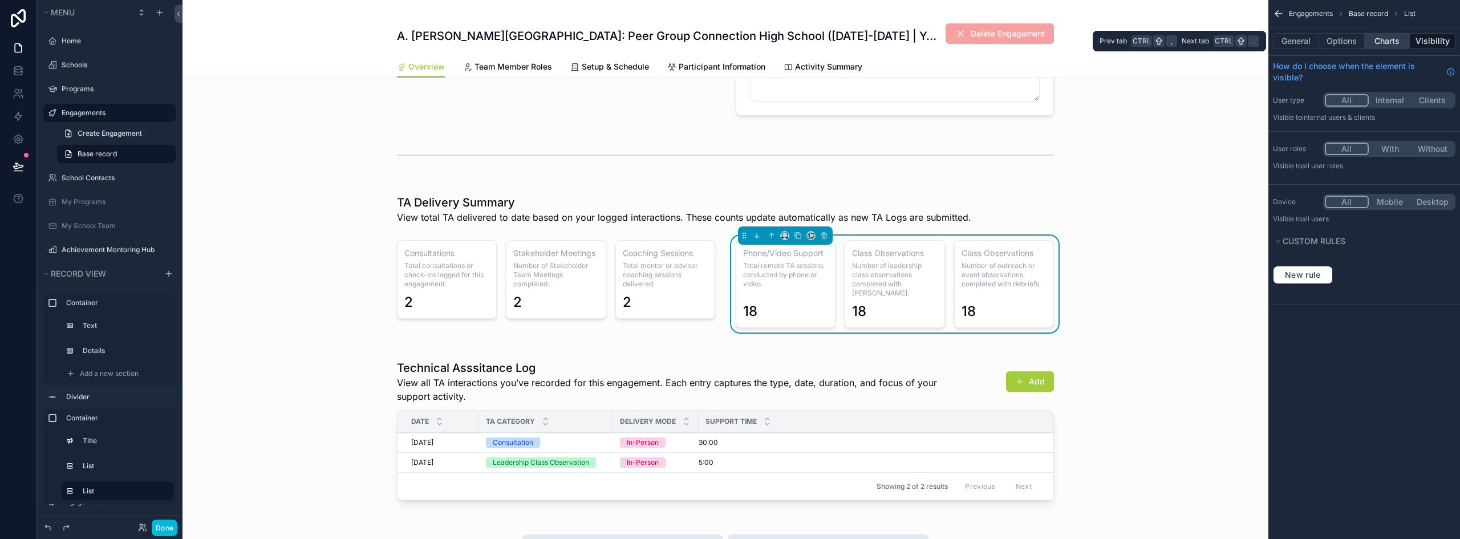
click at [1388, 43] on button "Charts" at bounding box center [1388, 41] width 46 height 16
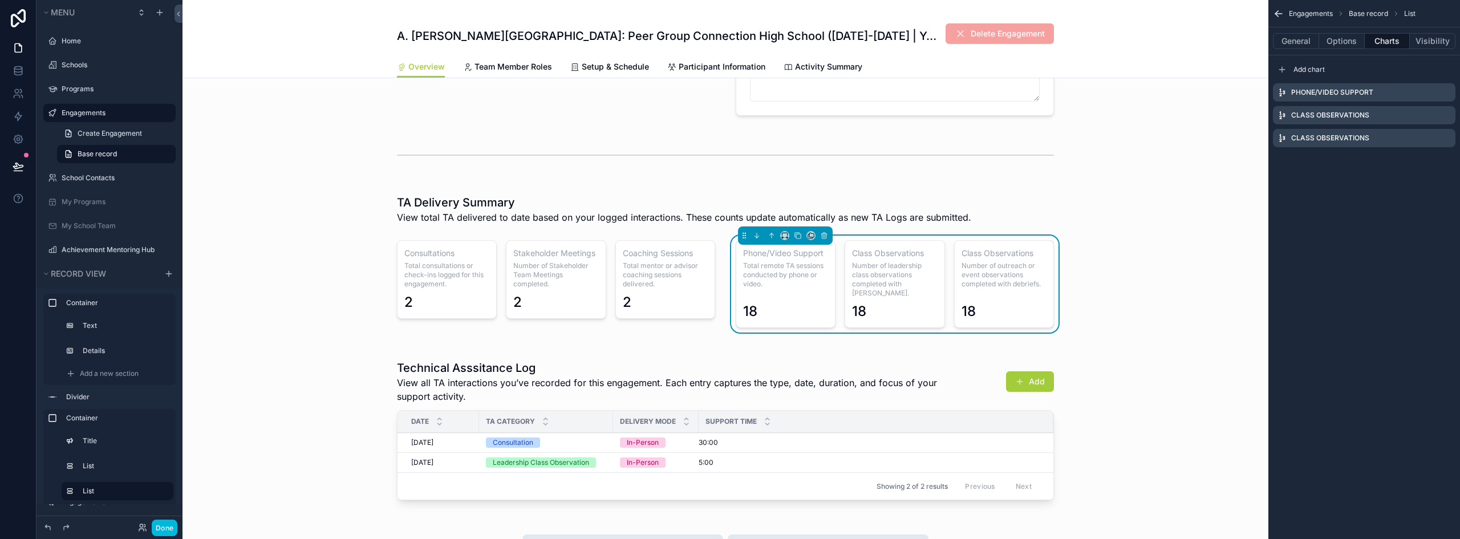
click at [0, 0] on icon "scrollable content" at bounding box center [0, 0] width 0 height 0
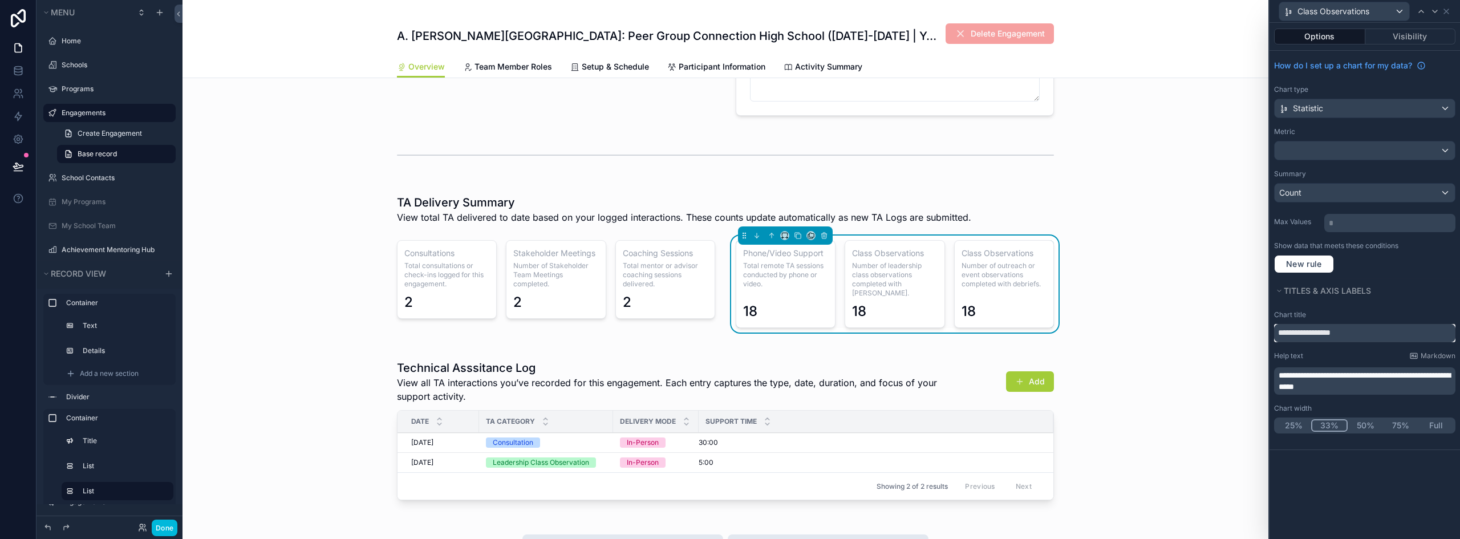
click at [1289, 336] on input "**********" at bounding box center [1364, 333] width 181 height 18
click at [1341, 332] on input "**********" at bounding box center [1364, 333] width 181 height 18
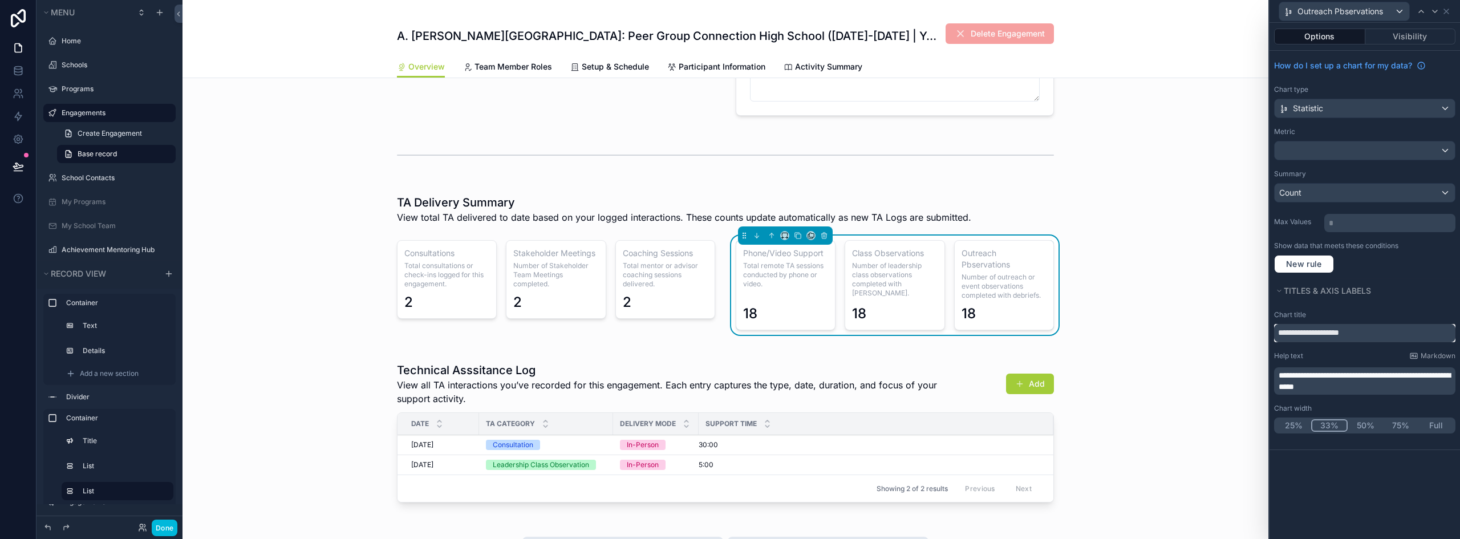
click at [1318, 333] on input "**********" at bounding box center [1364, 333] width 181 height 18
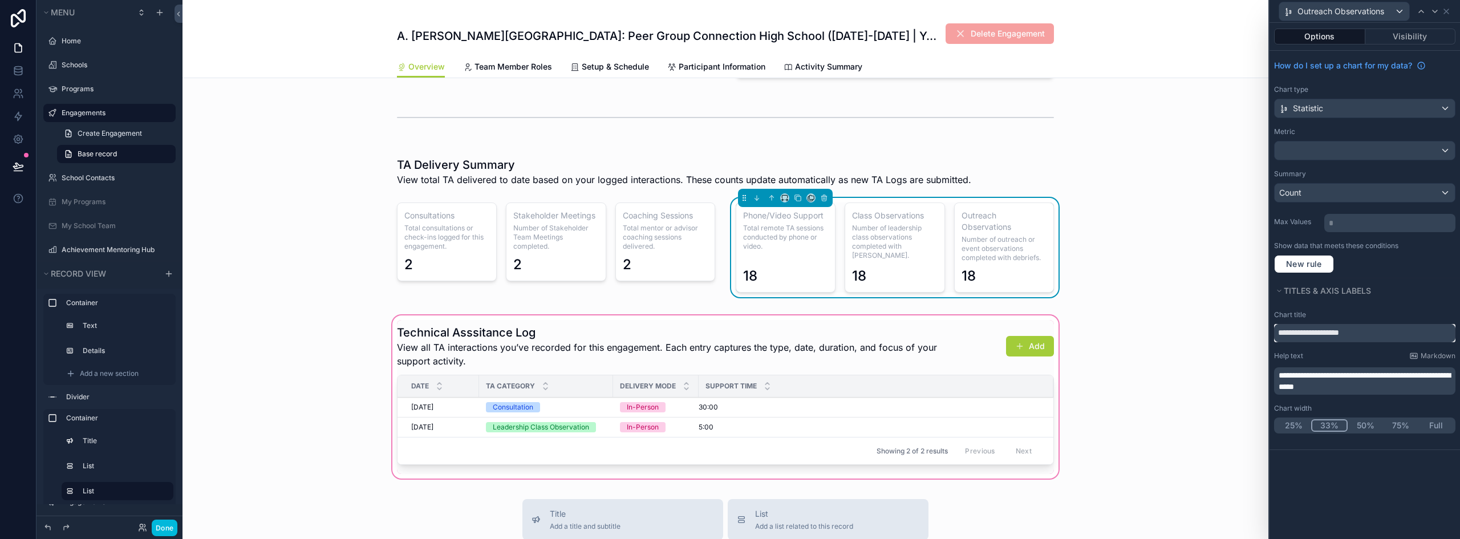
scroll to position [441, 0]
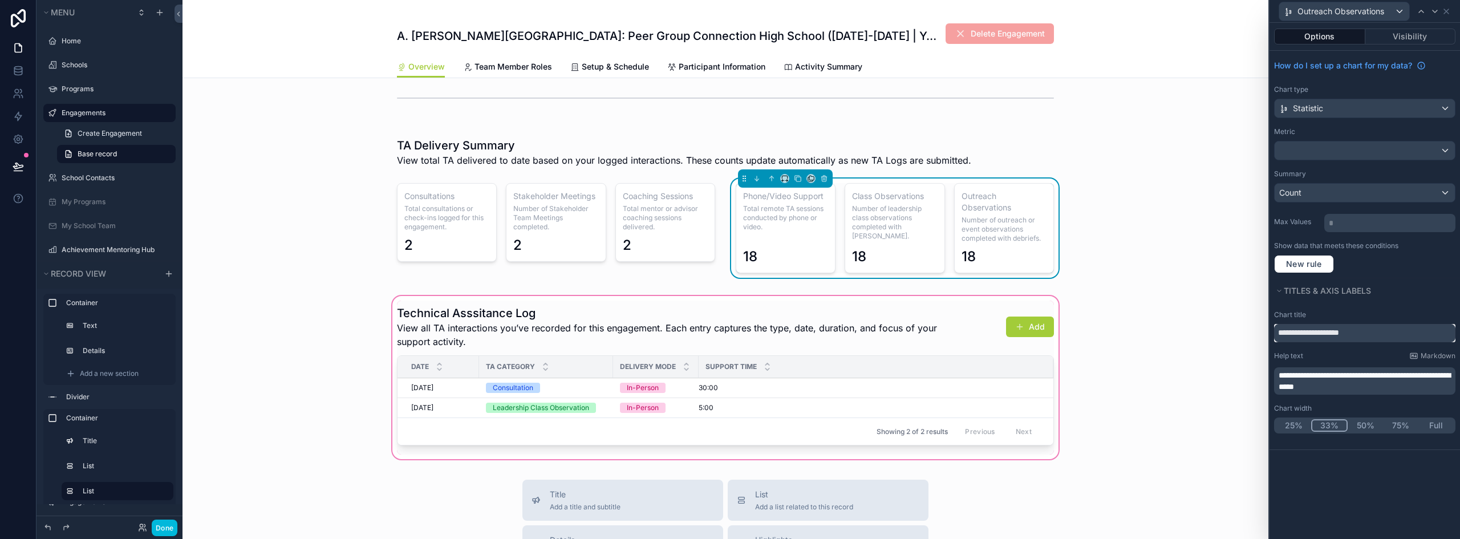
type input "**********"
click at [1193, 374] on div "scrollable content" at bounding box center [726, 378] width 1086 height 168
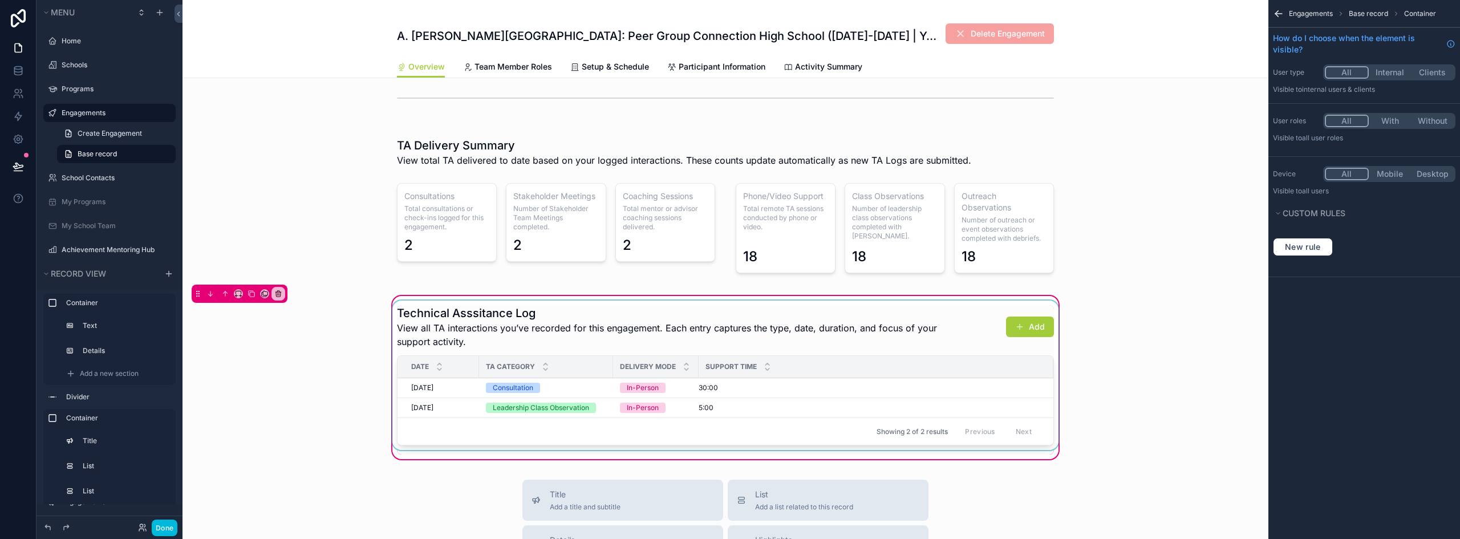
click at [1025, 325] on div "scrollable content" at bounding box center [725, 378] width 671 height 154
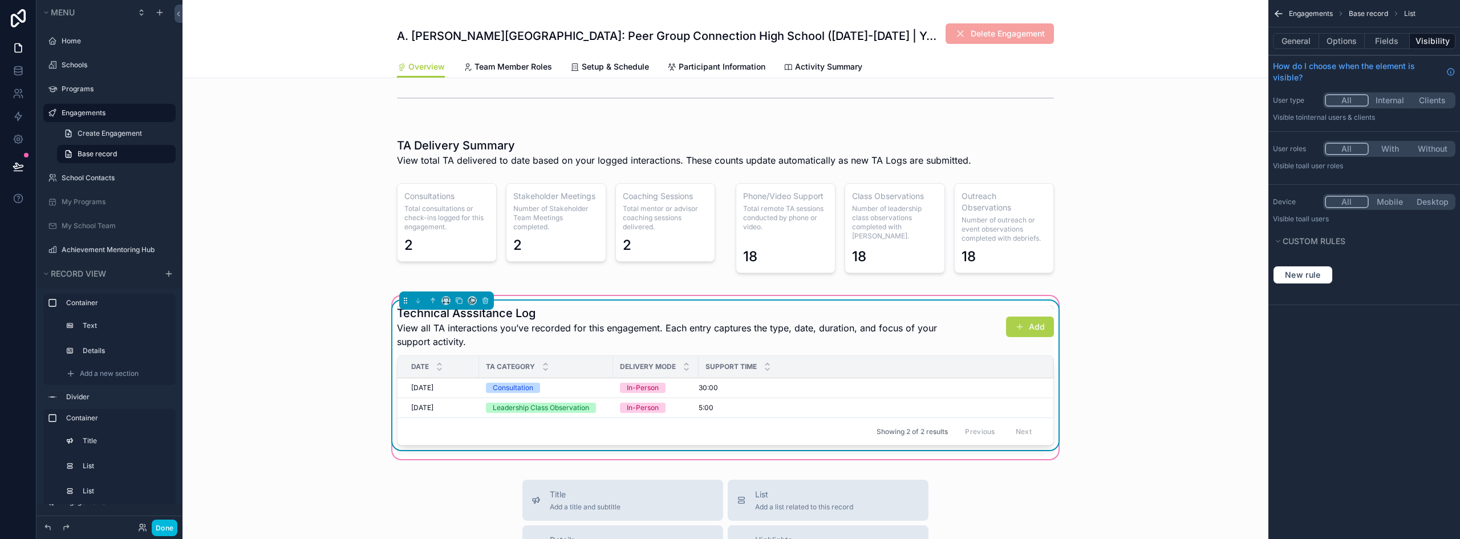
click at [1032, 325] on button "Add" at bounding box center [1030, 327] width 48 height 21
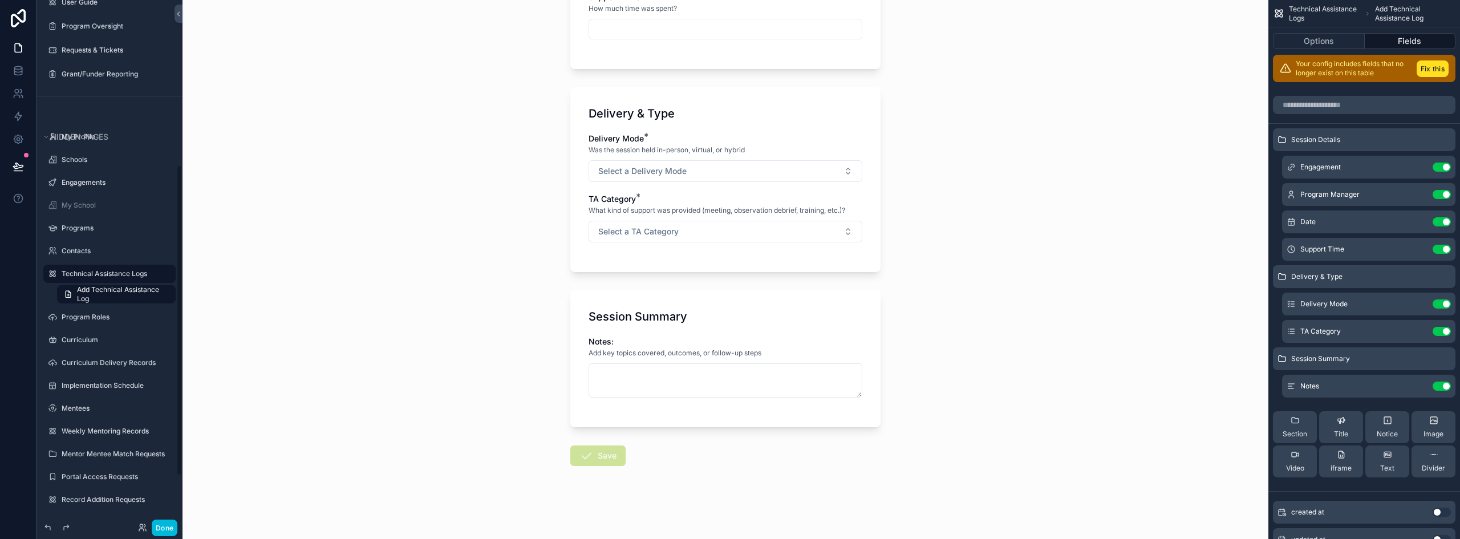
scroll to position [203, 0]
click at [680, 227] on button "Select a TA Category" at bounding box center [726, 232] width 274 height 22
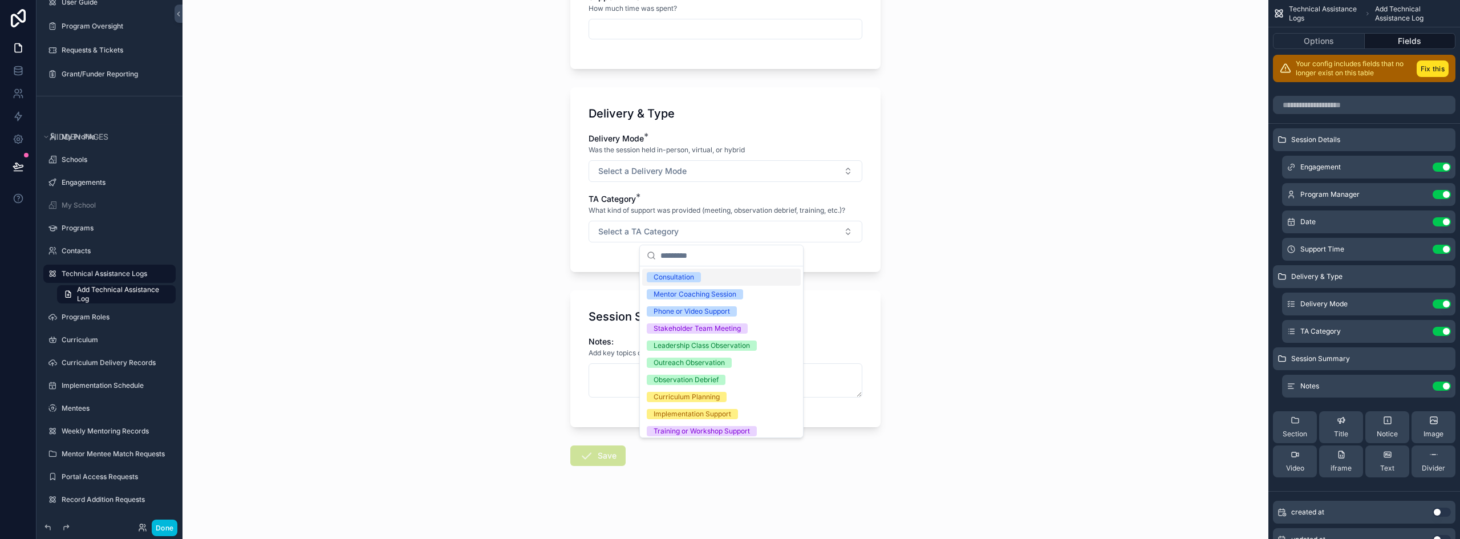
click at [1091, 253] on div "Back to Engagements Technical Assistance Logs Add Technical Assistance Log Add …" at bounding box center [726, 66] width 1086 height 539
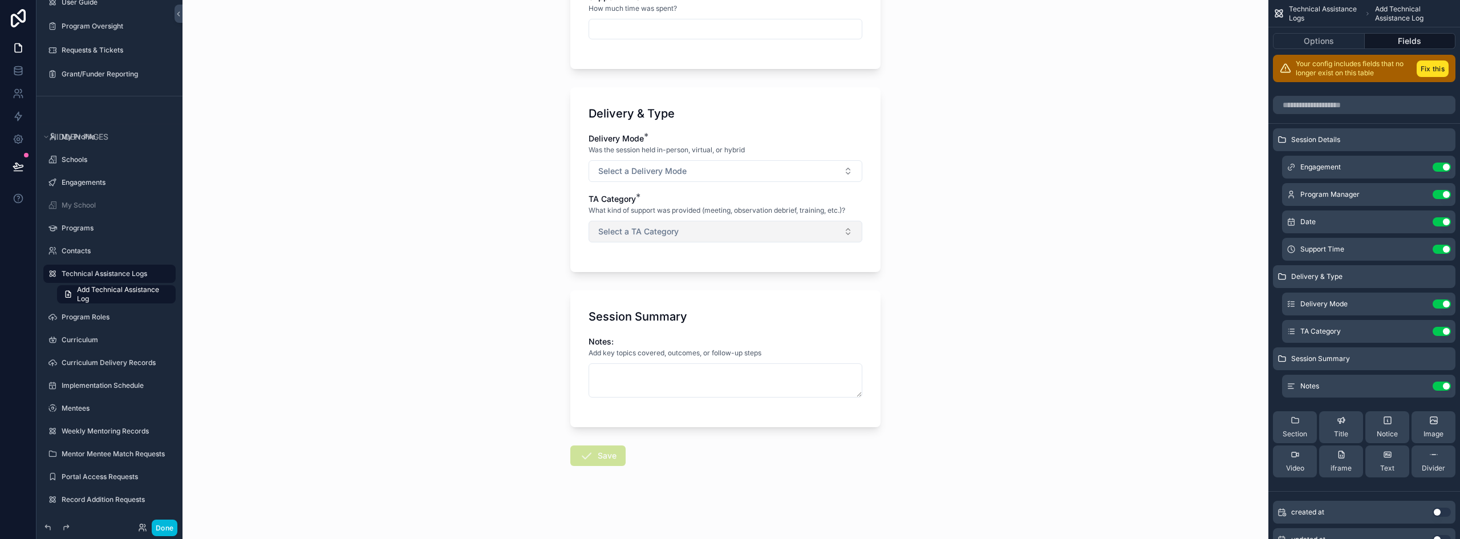
click at [793, 224] on button "Select a TA Category" at bounding box center [726, 232] width 274 height 22
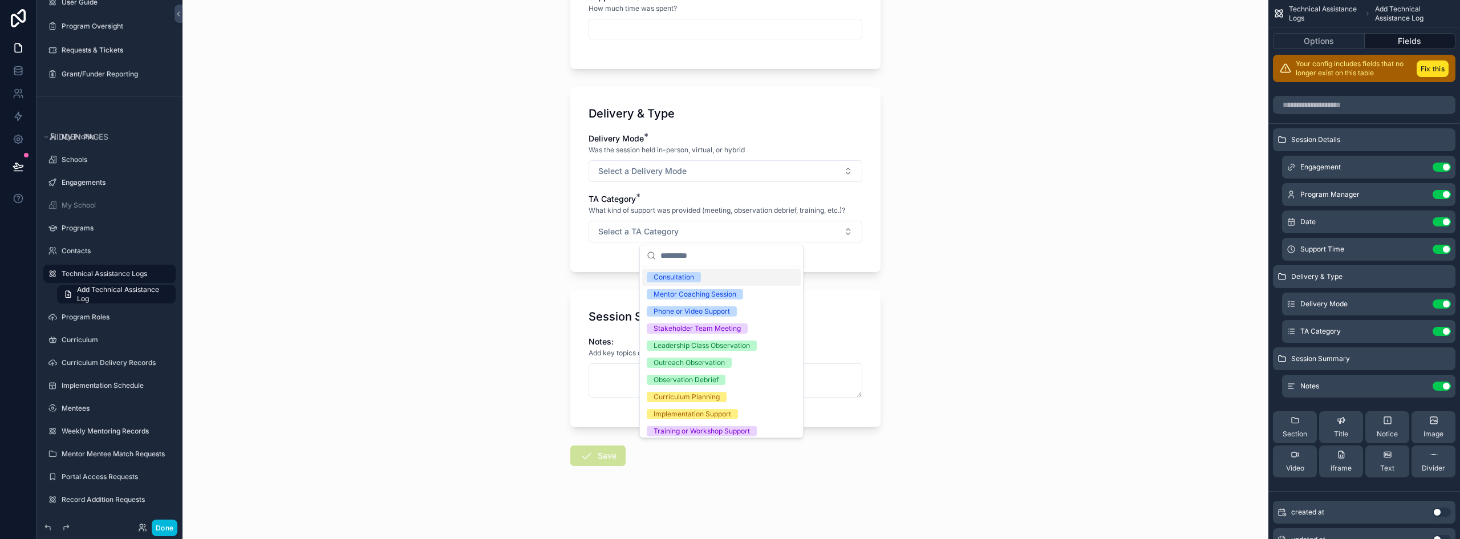
click at [1067, 266] on div "Back to Engagements Technical Assistance Logs Add Technical Assistance Log Add …" at bounding box center [726, 66] width 1086 height 539
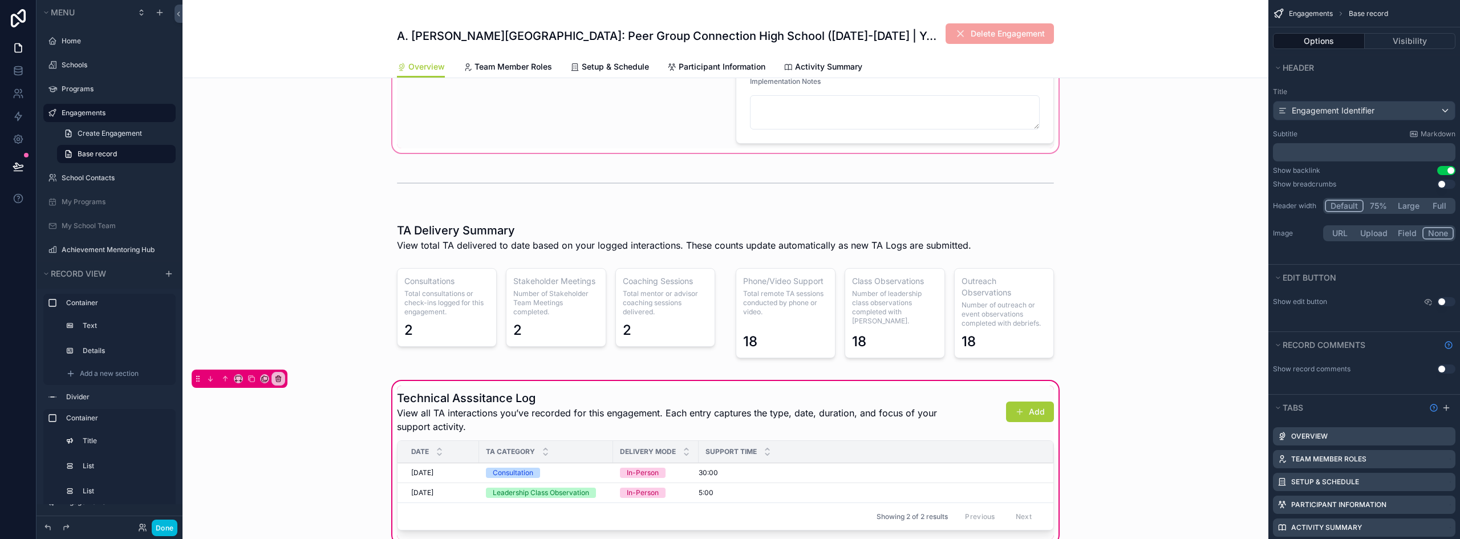
scroll to position [374, 0]
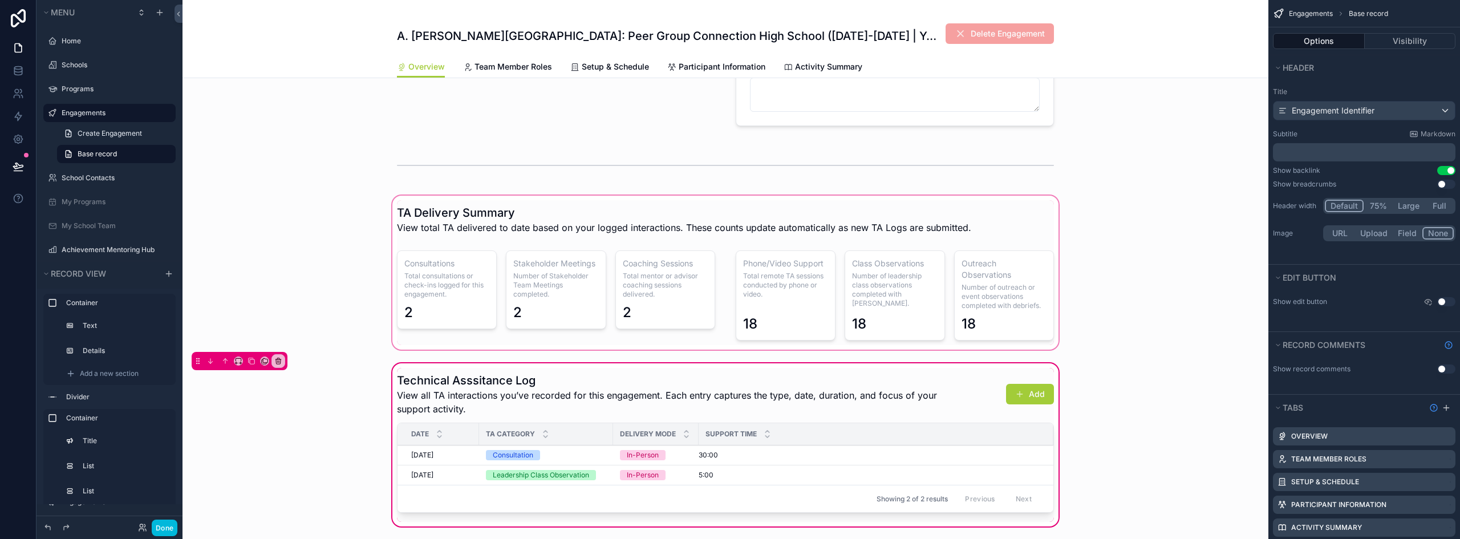
click at [1009, 277] on div "scrollable content" at bounding box center [726, 272] width 1086 height 159
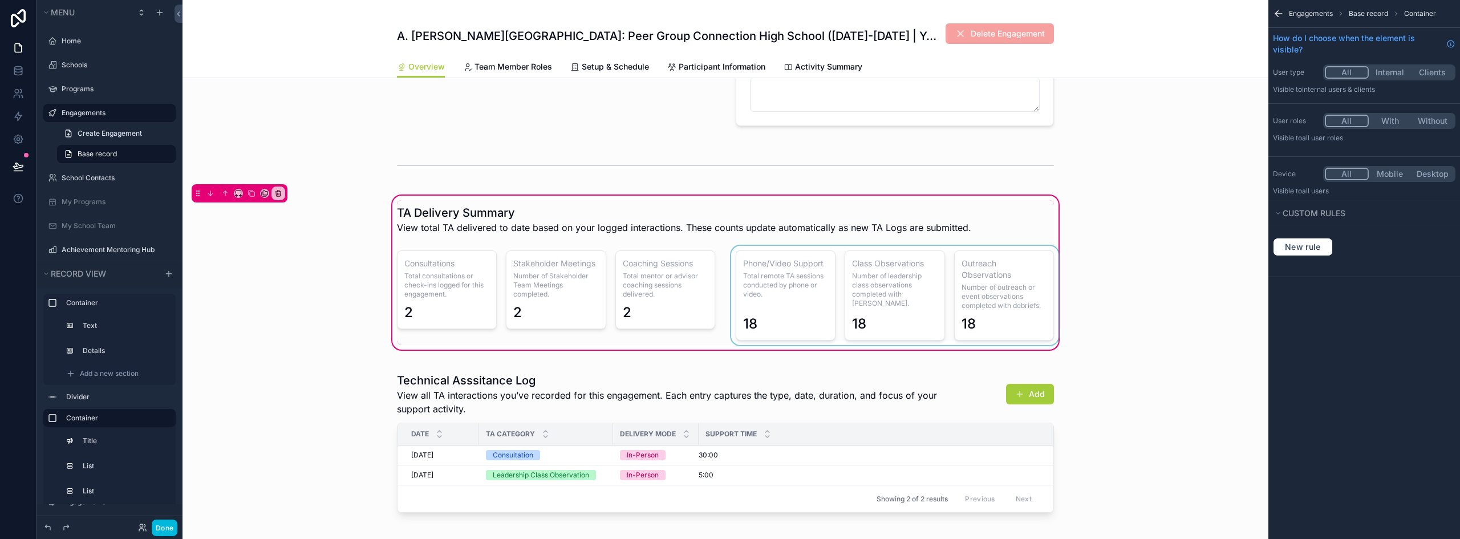
click at [995, 269] on div "scrollable content" at bounding box center [895, 295] width 332 height 99
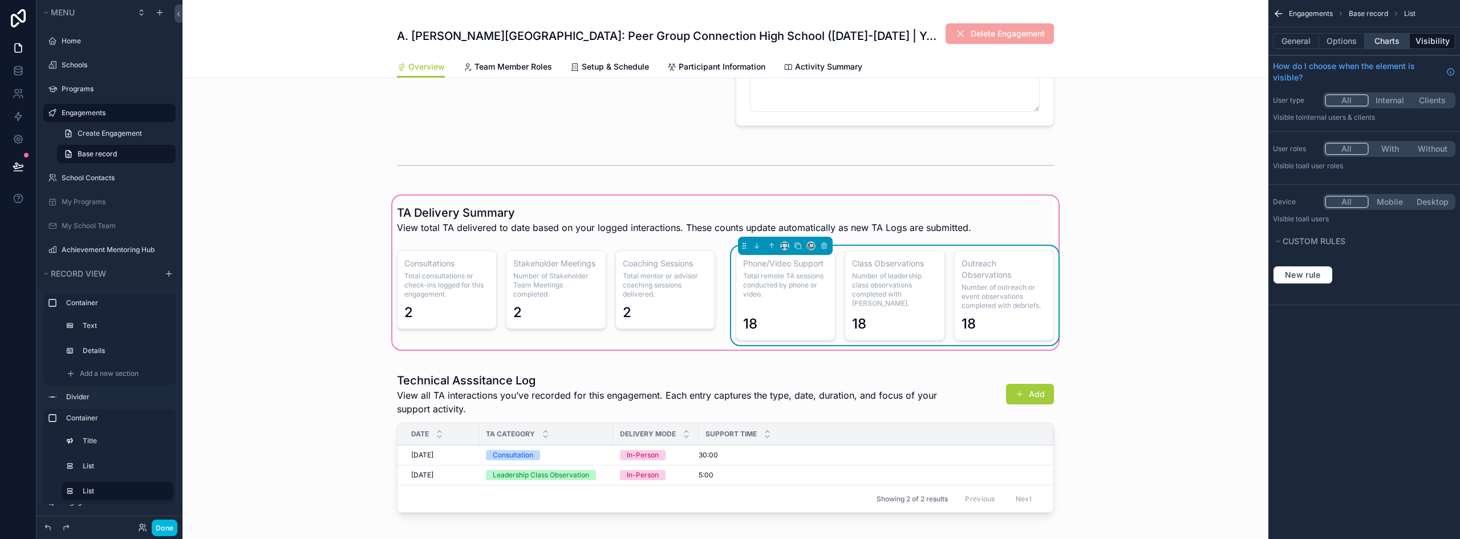
click at [1387, 43] on button "Charts" at bounding box center [1388, 41] width 46 height 16
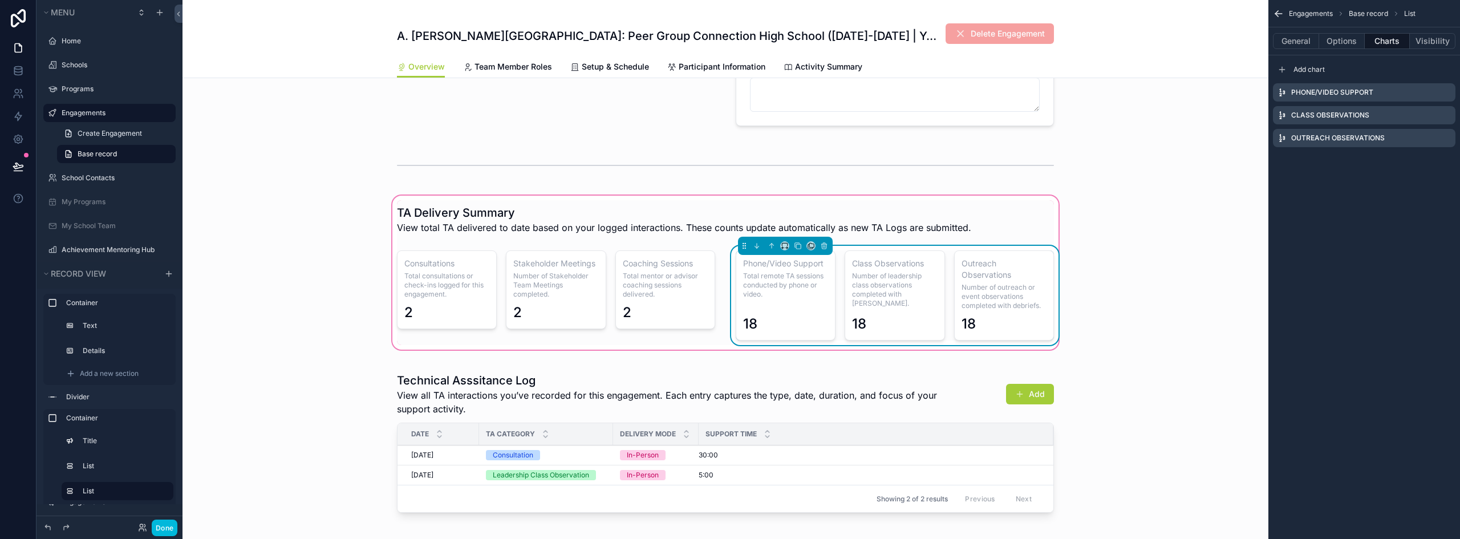
click at [0, 0] on icon "scrollable content" at bounding box center [0, 0] width 0 height 0
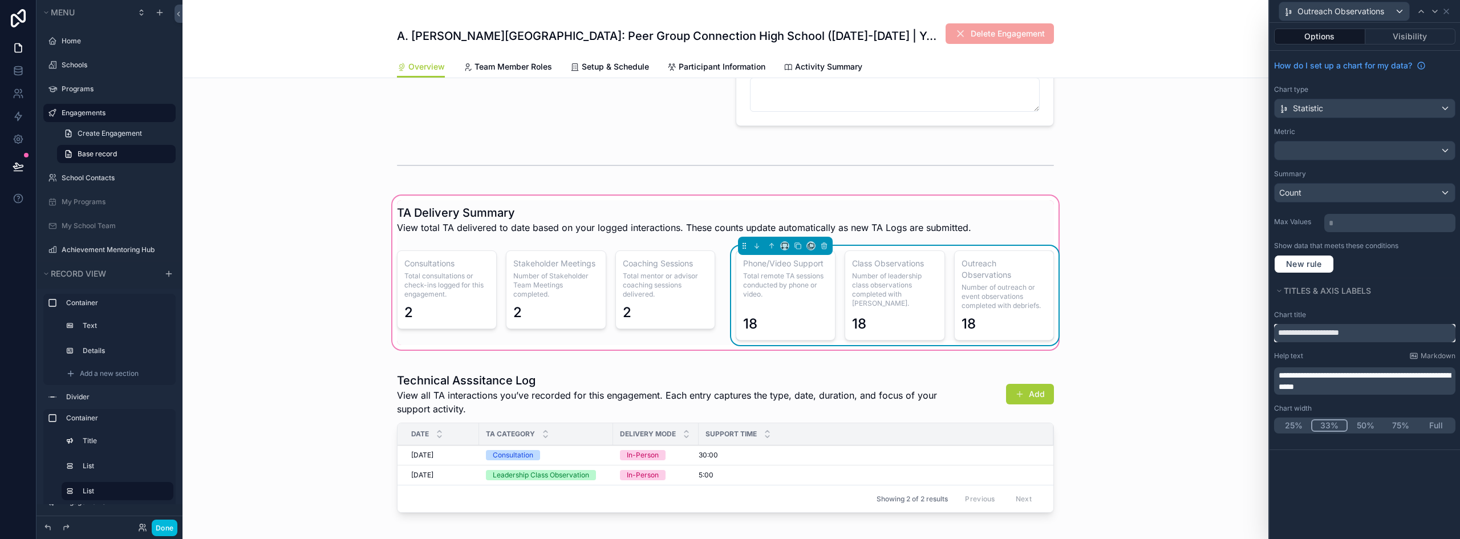
click at [1370, 333] on input "**********" at bounding box center [1364, 333] width 181 height 18
type input "**********"
click at [157, 532] on button "Done" at bounding box center [165, 528] width 26 height 17
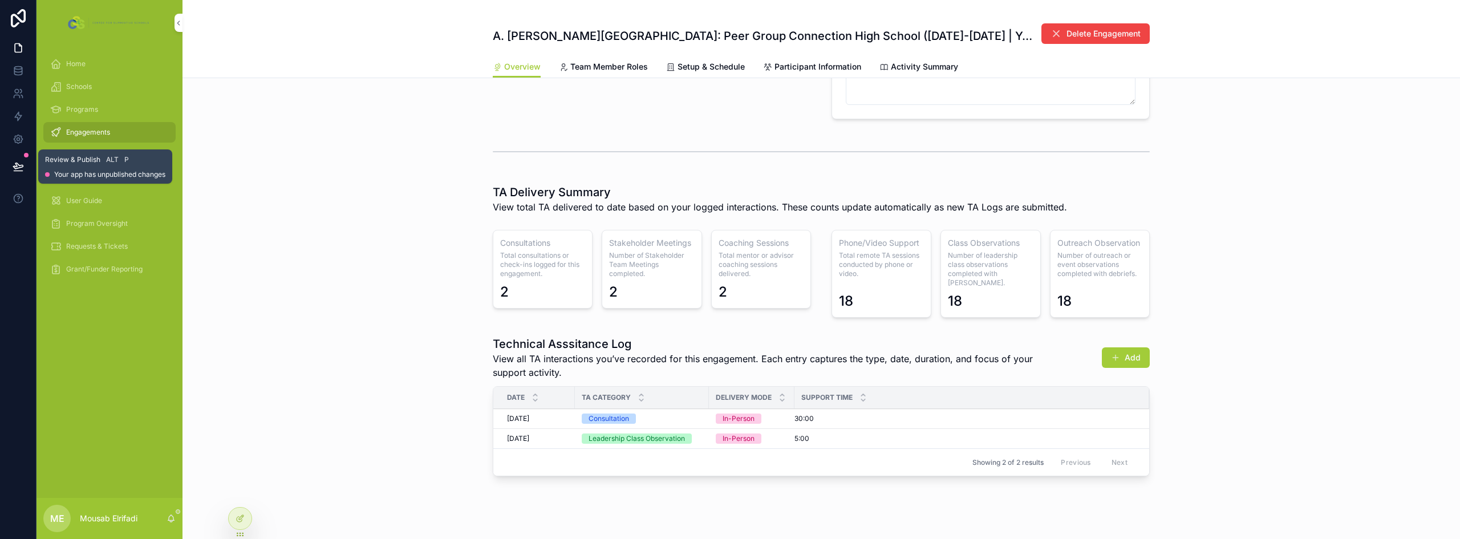
click at [18, 165] on icon at bounding box center [18, 166] width 11 height 11
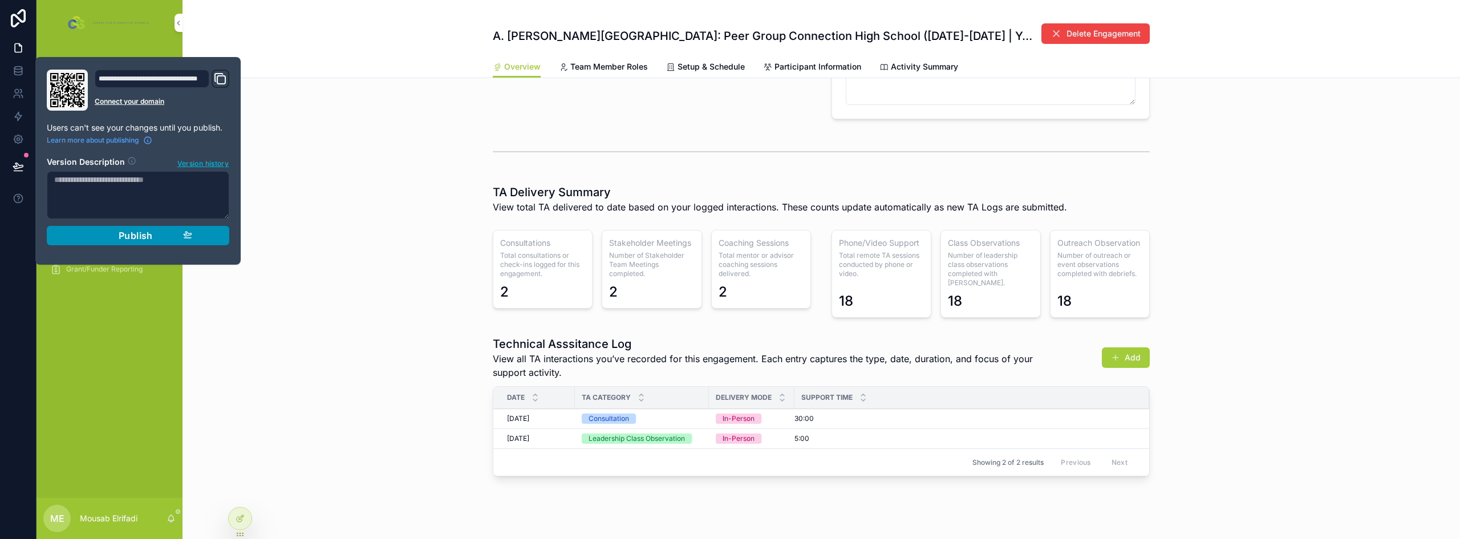
click at [127, 240] on span "Publish" at bounding box center [136, 235] width 34 height 11
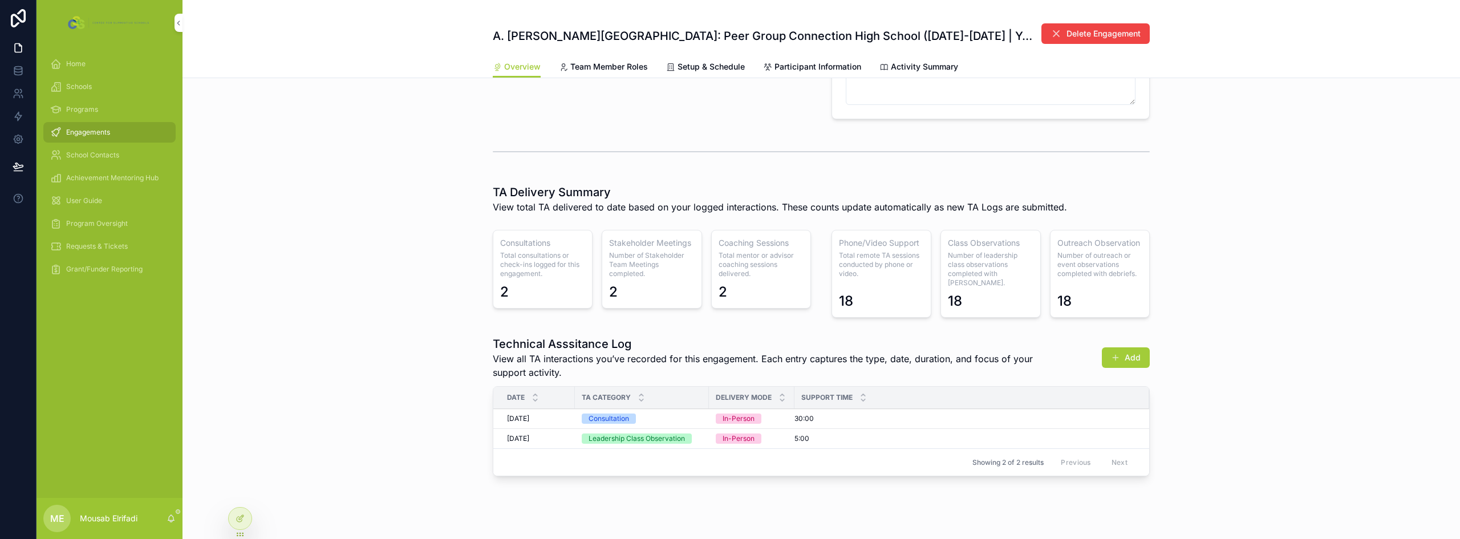
click at [408, 373] on div "Technical Asssitance Log View all TA interactions you’ve recorded for this enga…" at bounding box center [822, 408] width 1278 height 154
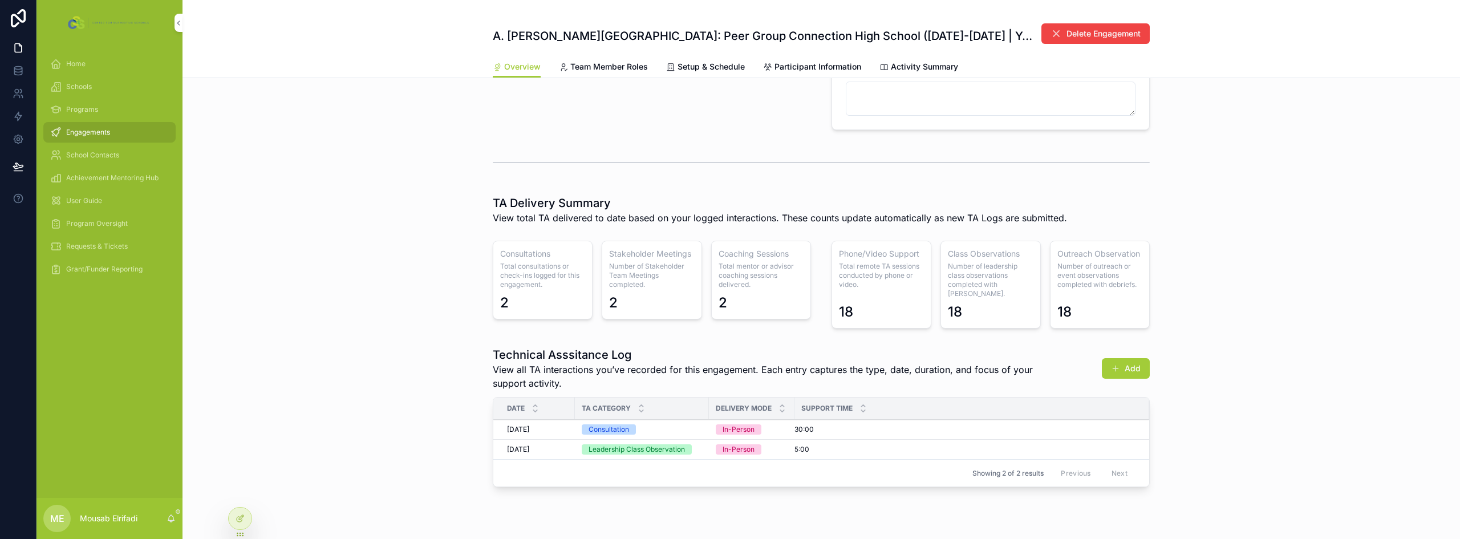
scroll to position [384, 0]
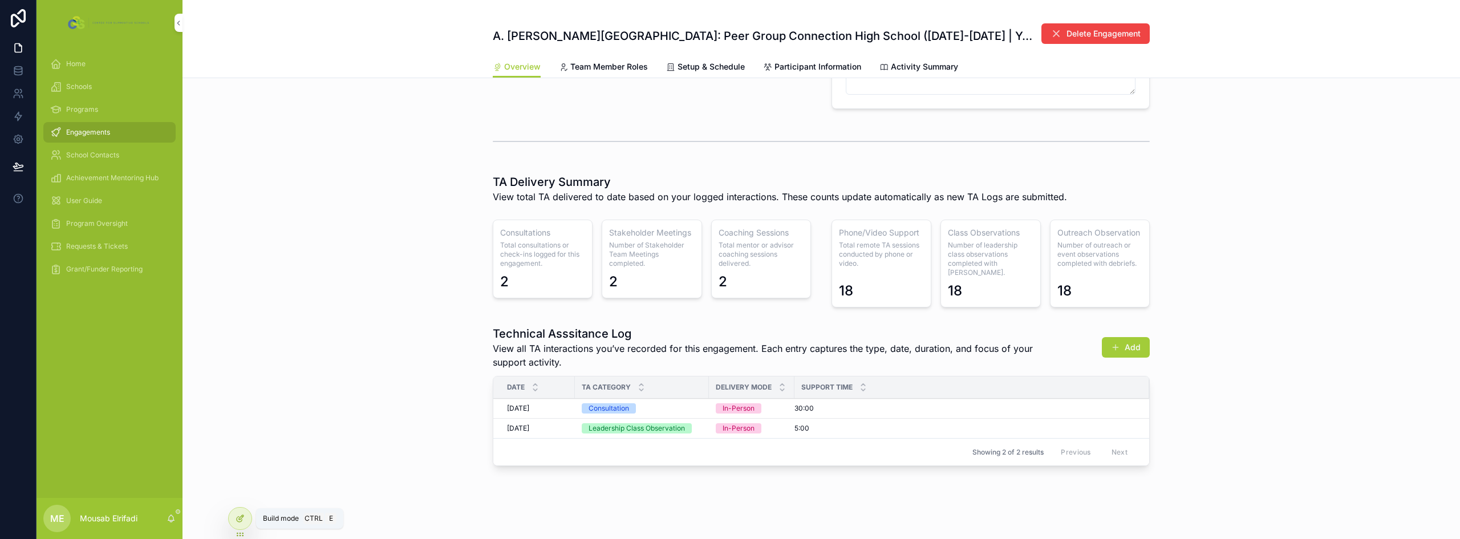
click at [238, 520] on icon at bounding box center [240, 518] width 9 height 9
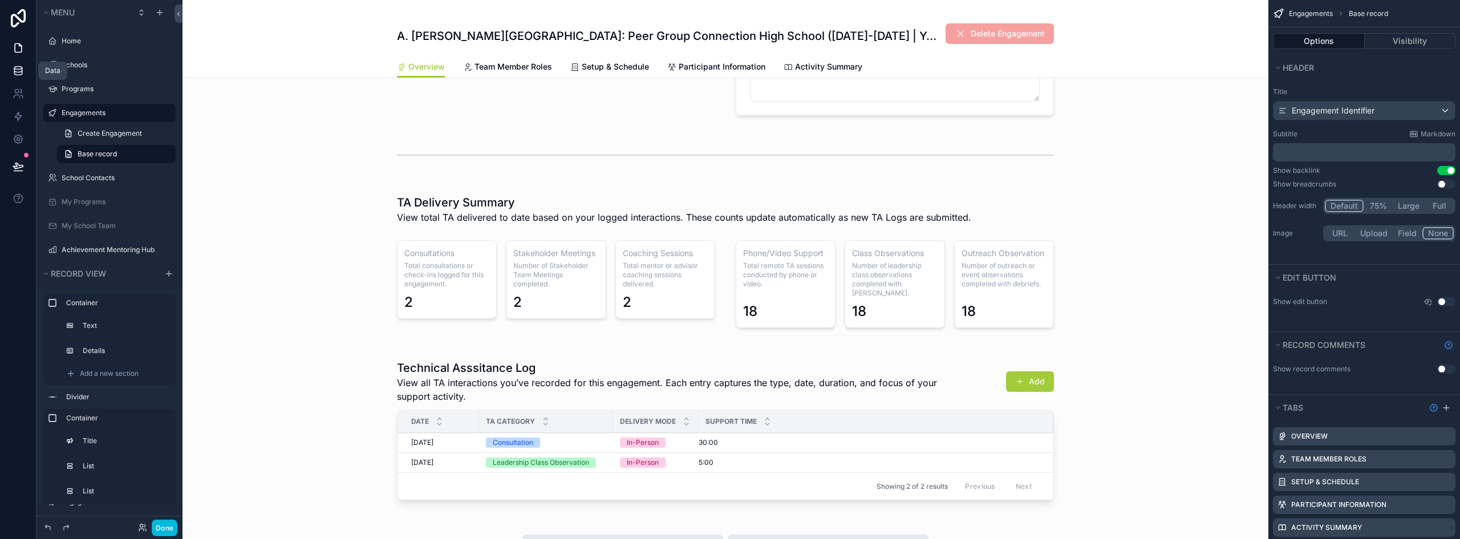
click at [19, 73] on icon at bounding box center [18, 70] width 11 height 11
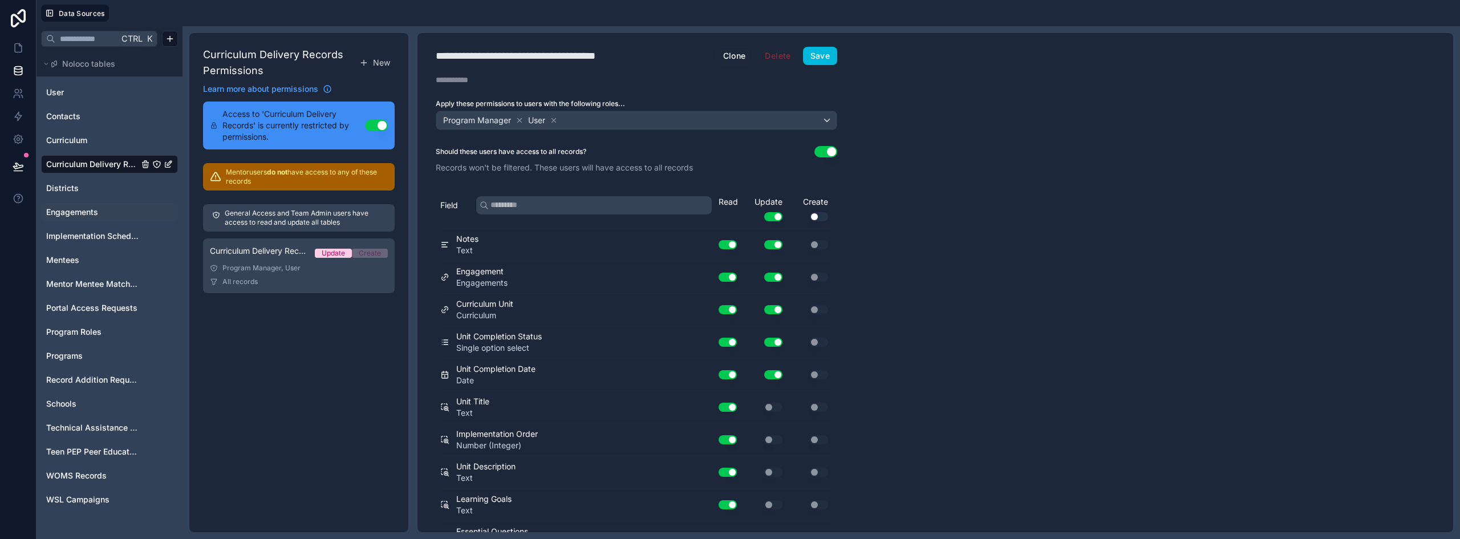
click at [74, 212] on span "Engagements" at bounding box center [72, 211] width 52 height 11
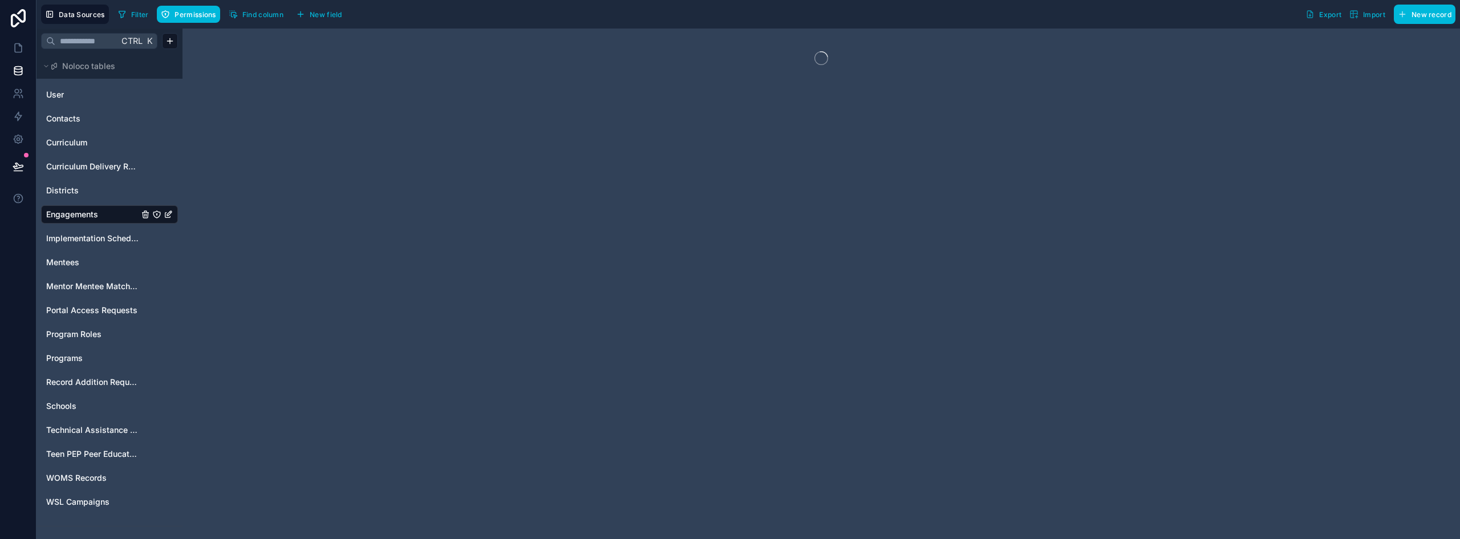
click at [327, 13] on span "New field" at bounding box center [326, 14] width 33 height 9
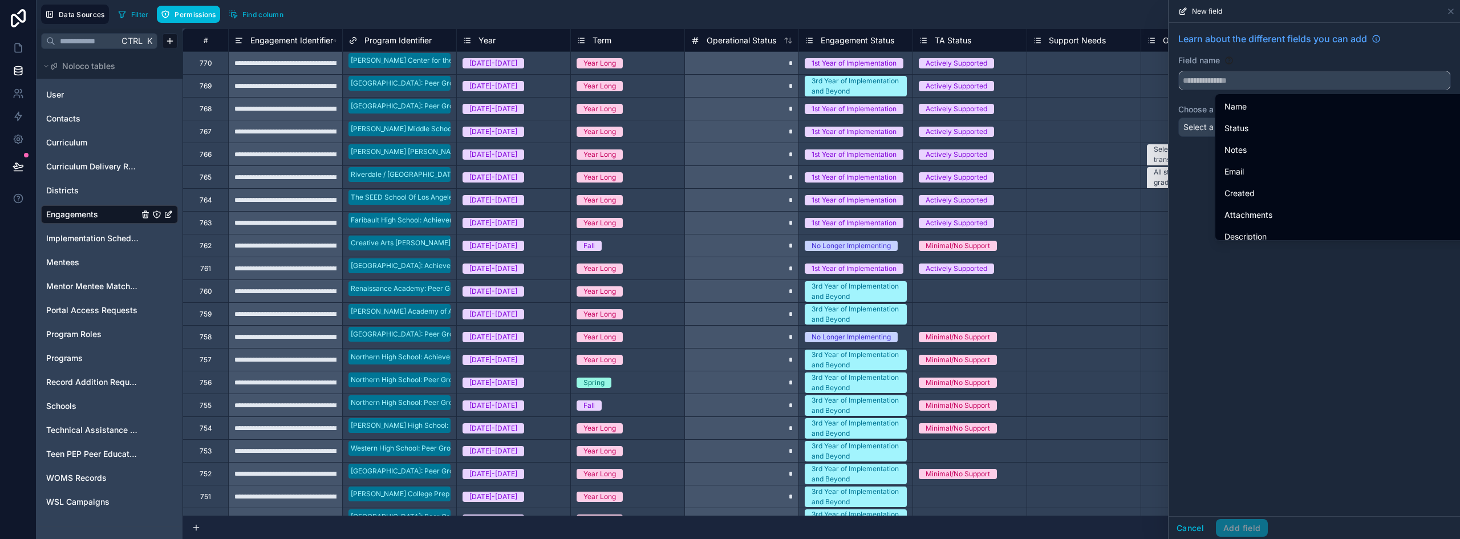
click at [1224, 81] on input "text" at bounding box center [1315, 80] width 272 height 18
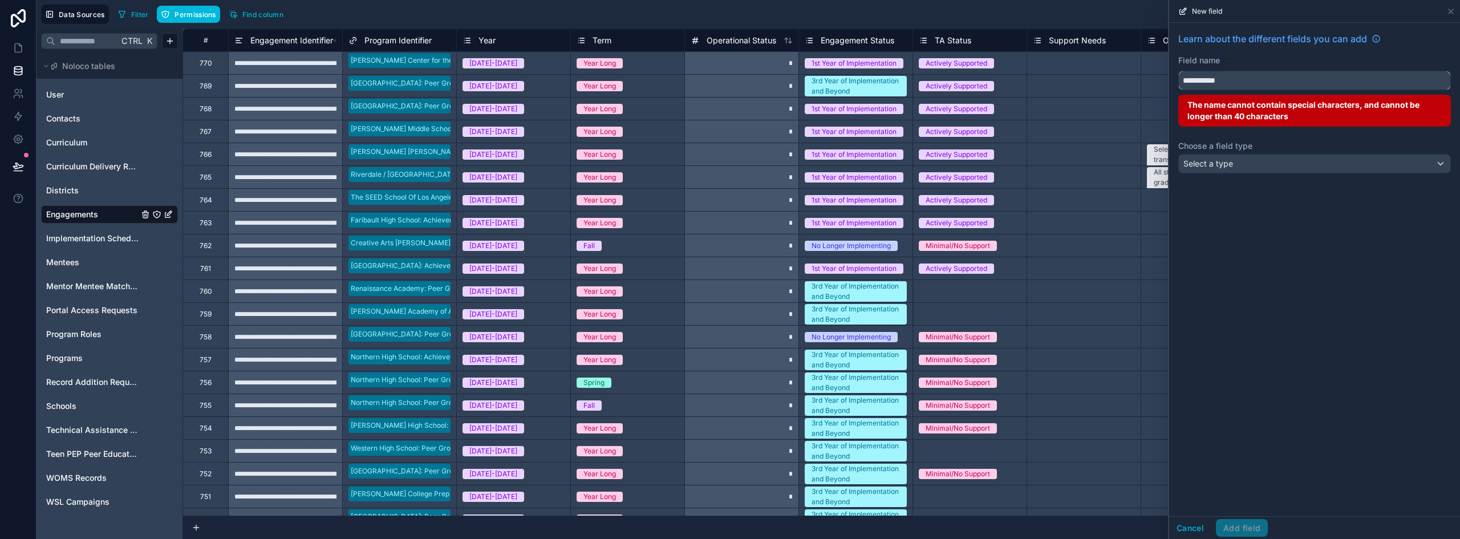
click at [1179, 71] on button "**********" at bounding box center [1315, 80] width 273 height 19
type input "**********"
click at [1178, 522] on button "Cancel" at bounding box center [1190, 528] width 42 height 18
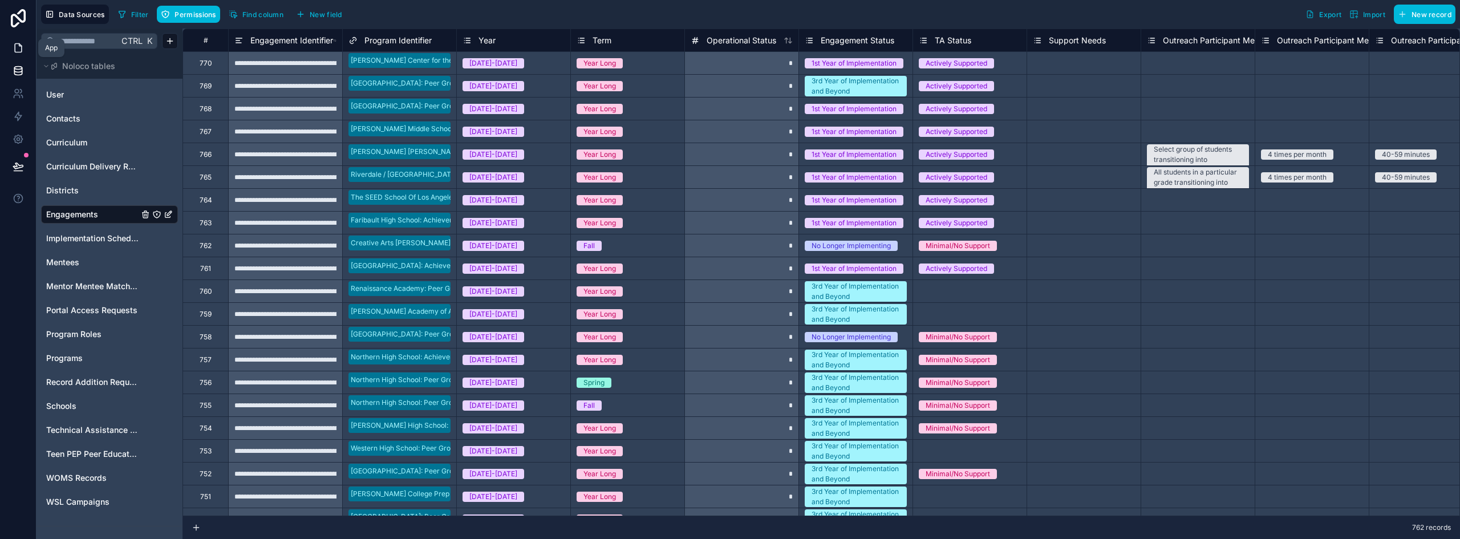
click at [22, 47] on icon at bounding box center [18, 47] width 11 height 11
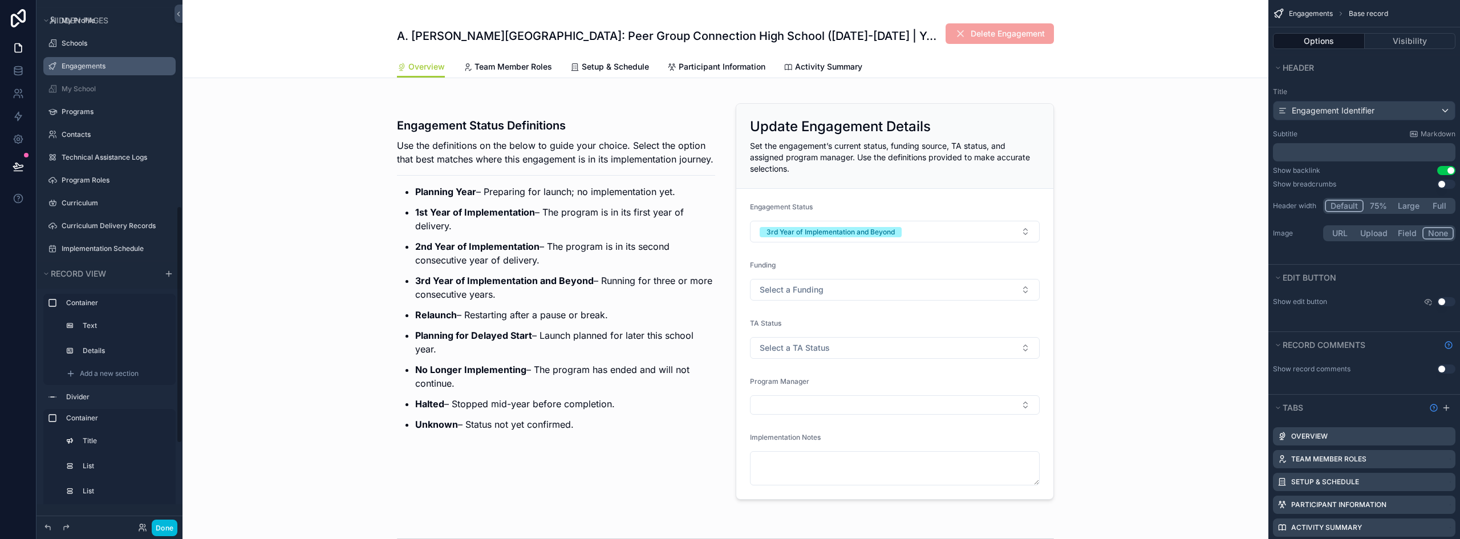
scroll to position [456, 0]
click at [171, 526] on button "Done" at bounding box center [165, 528] width 26 height 17
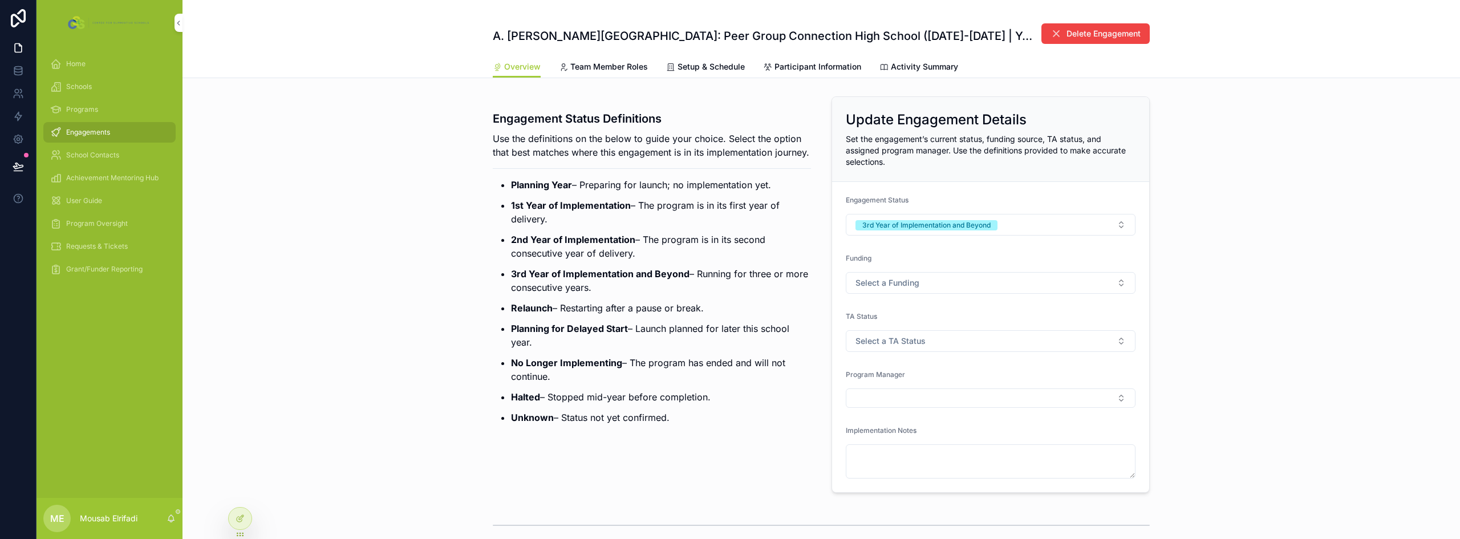
click at [104, 228] on div "Program Oversight" at bounding box center [109, 223] width 119 height 18
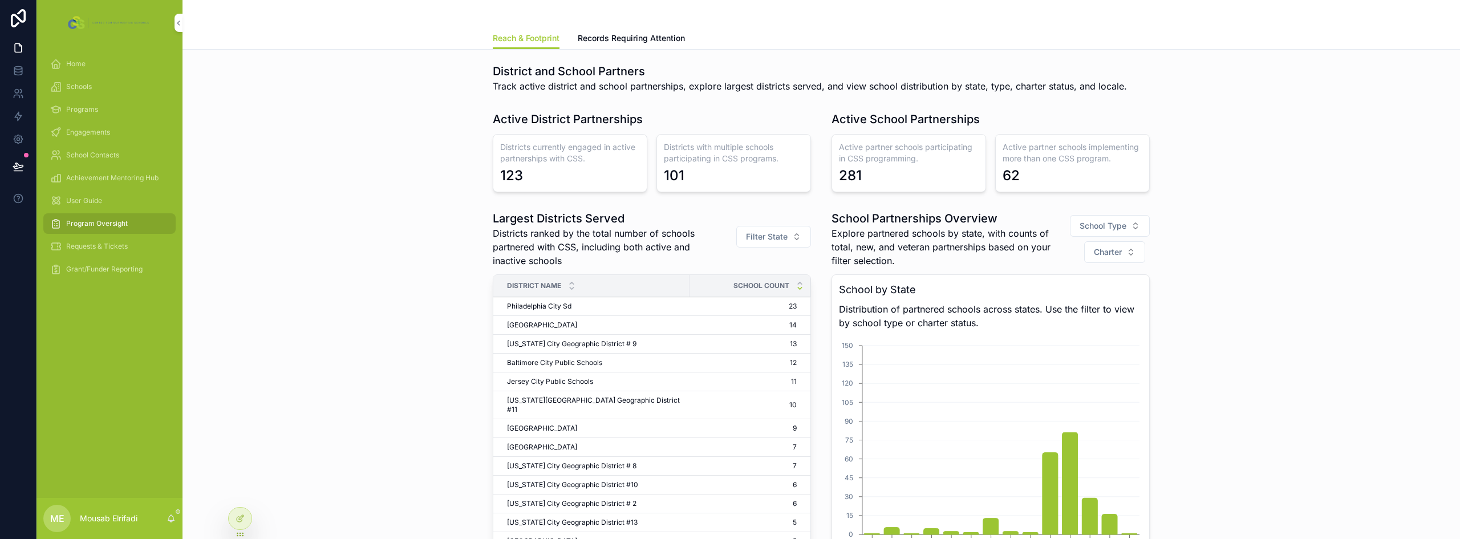
click at [115, 270] on span "Grant/Funder Reporting" at bounding box center [104, 269] width 76 height 9
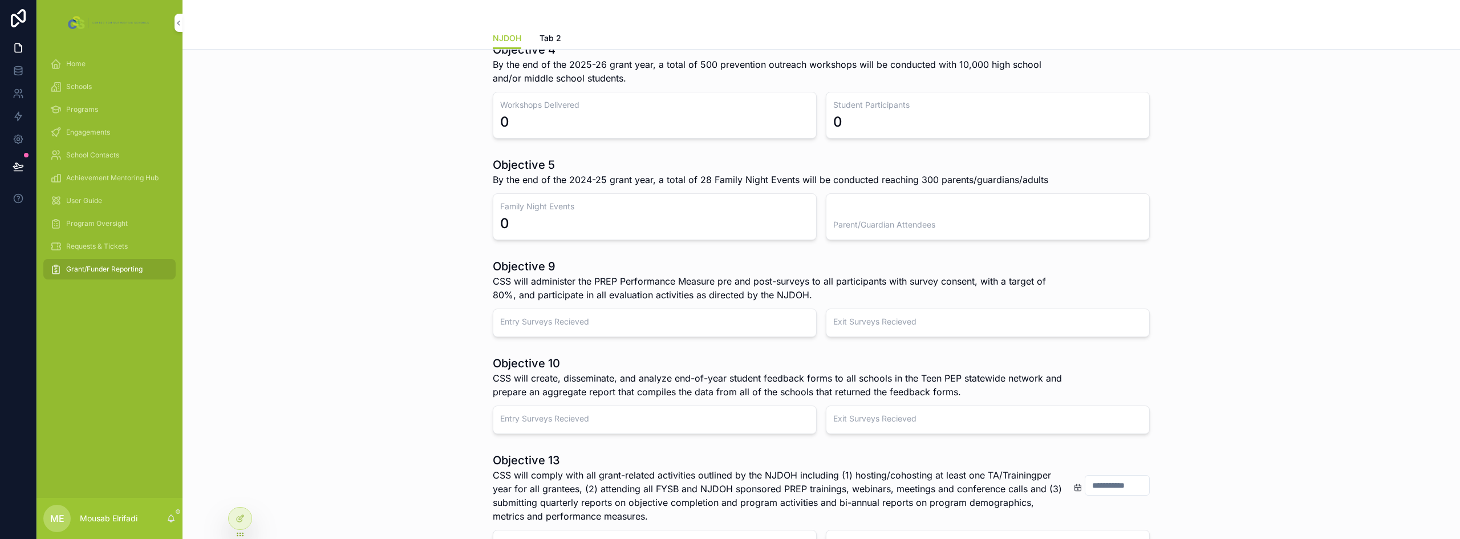
scroll to position [252, 0]
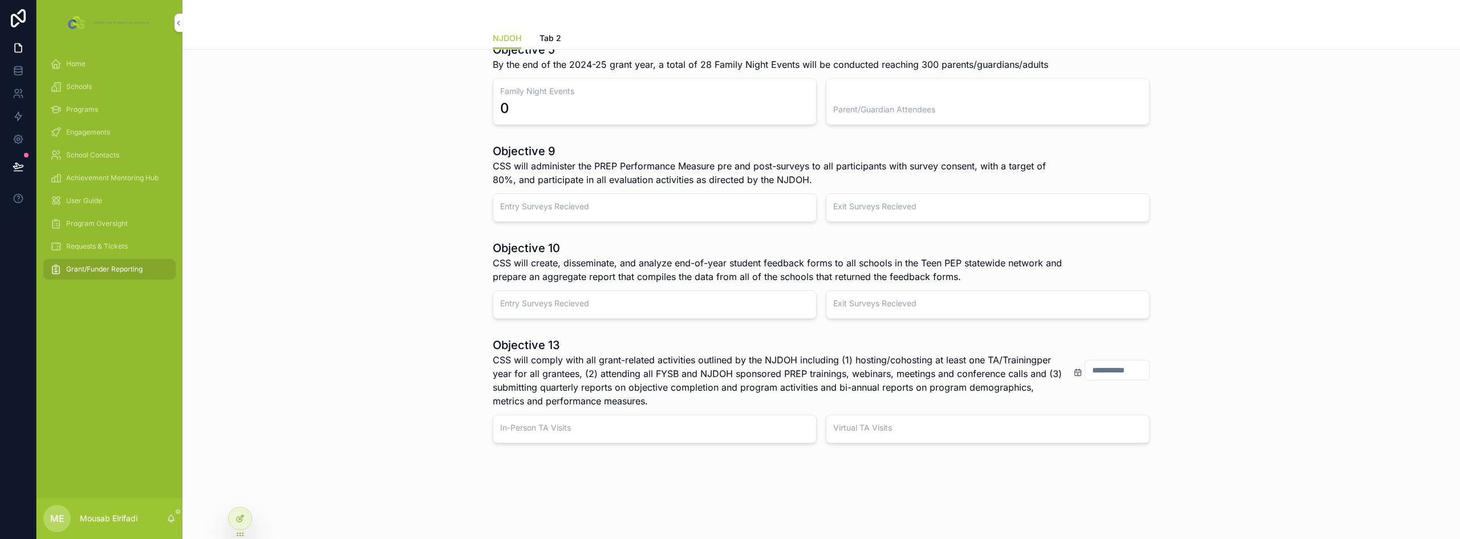
click at [248, 524] on div at bounding box center [240, 519] width 23 height 22
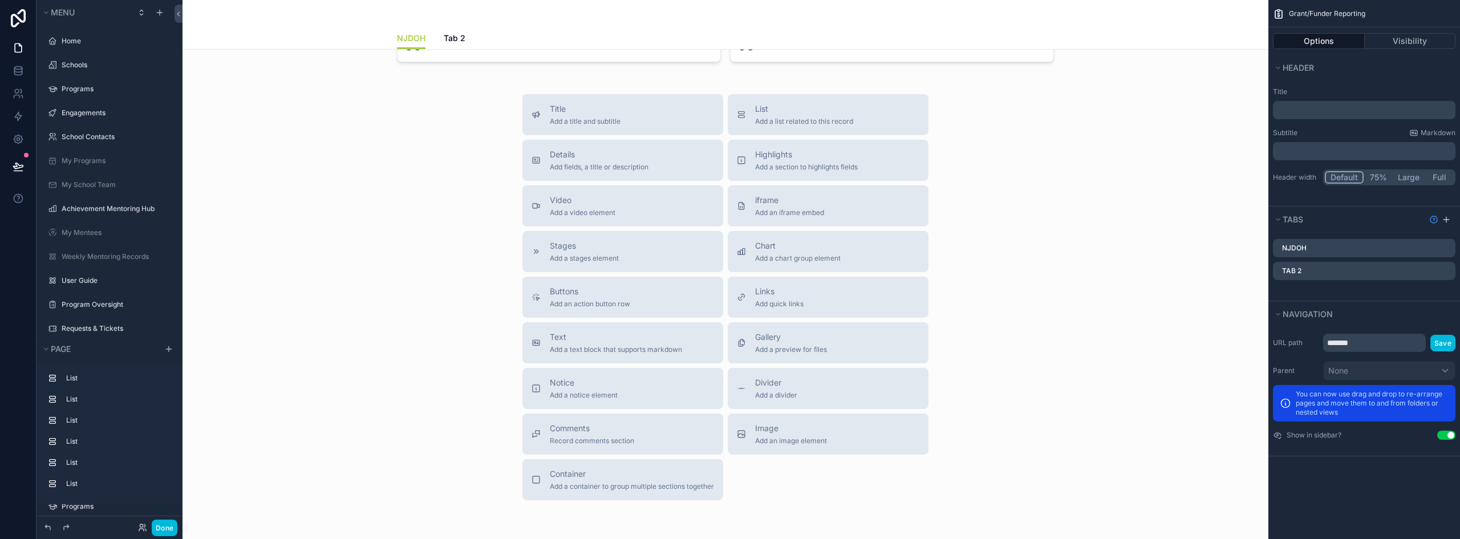
scroll to position [651, 0]
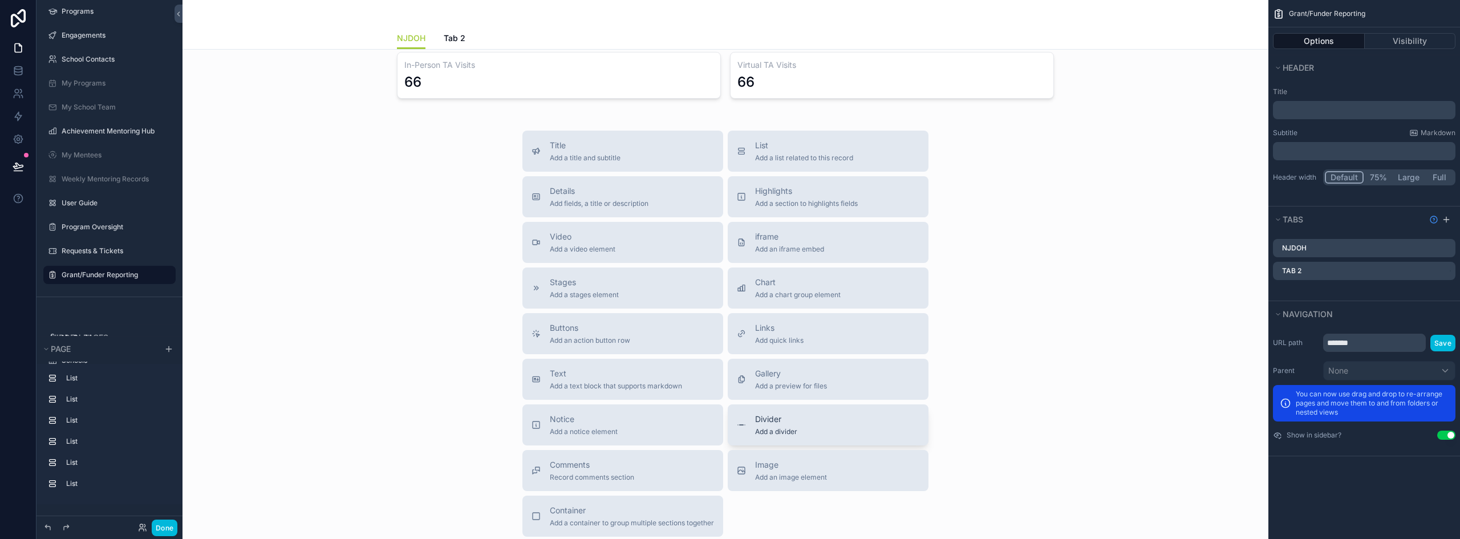
click at [797, 420] on div "Divider Add a divider" at bounding box center [828, 425] width 183 height 23
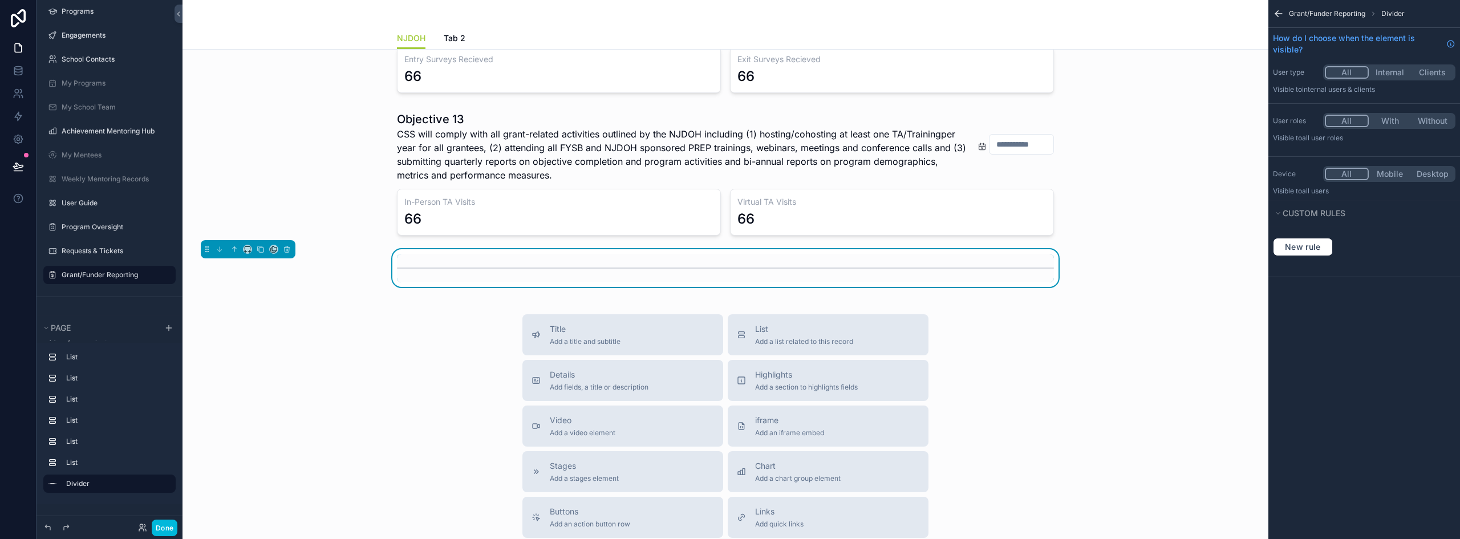
scroll to position [513, 0]
click at [793, 343] on span "Add a list related to this record" at bounding box center [804, 342] width 98 height 9
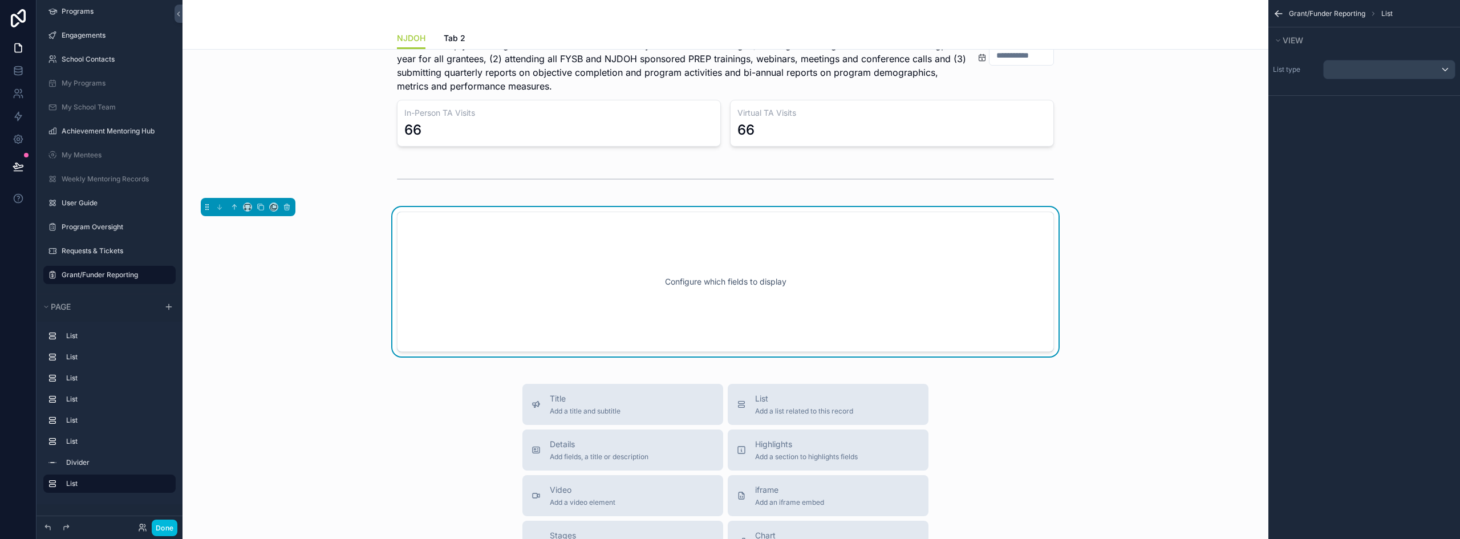
scroll to position [616, 0]
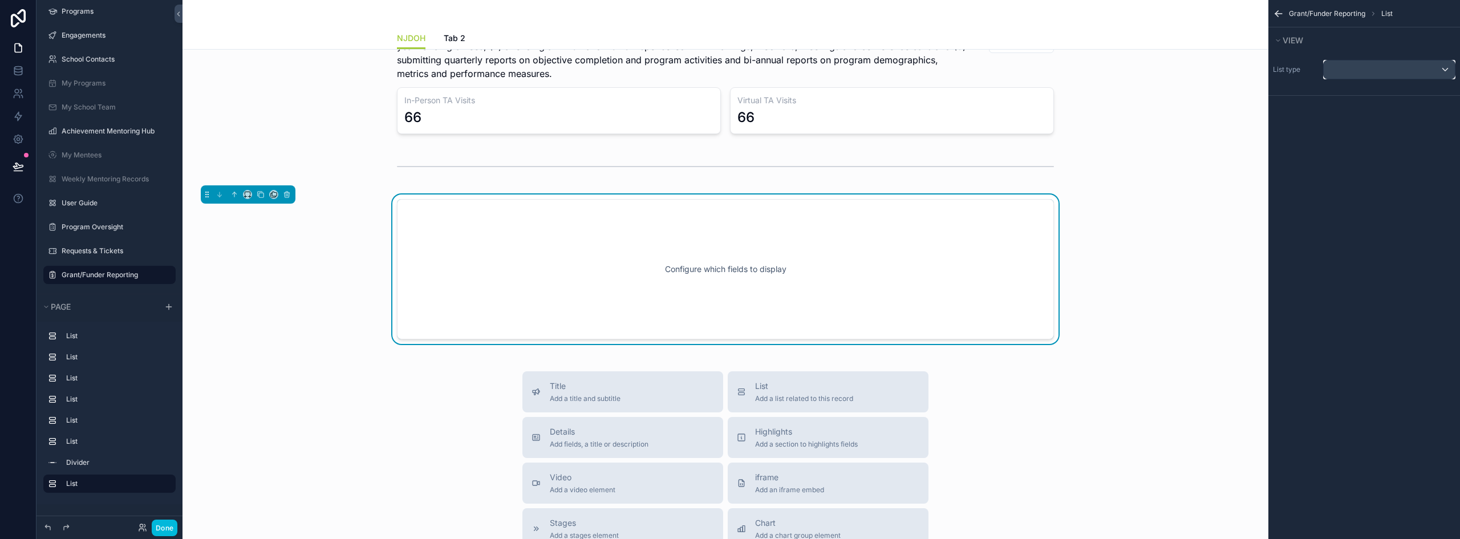
click at [1380, 74] on div "scrollable content" at bounding box center [1389, 69] width 131 height 18
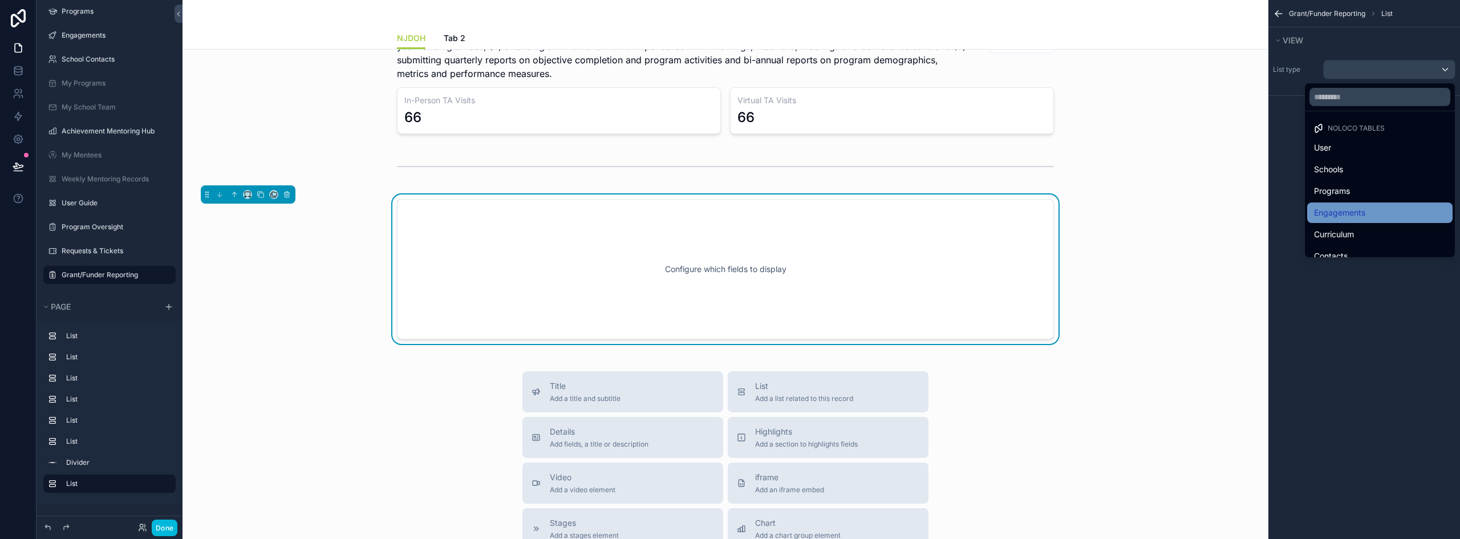
click at [1351, 208] on span "Engagements" at bounding box center [1339, 213] width 51 height 14
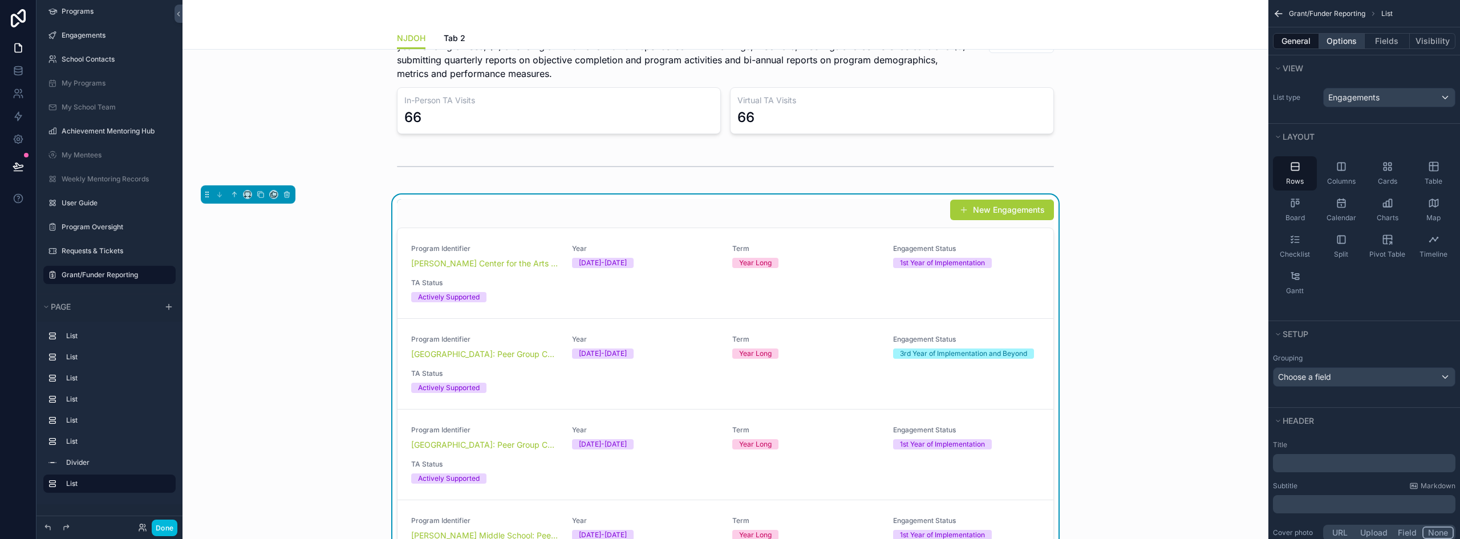
click at [1338, 41] on button "Options" at bounding box center [1342, 41] width 46 height 16
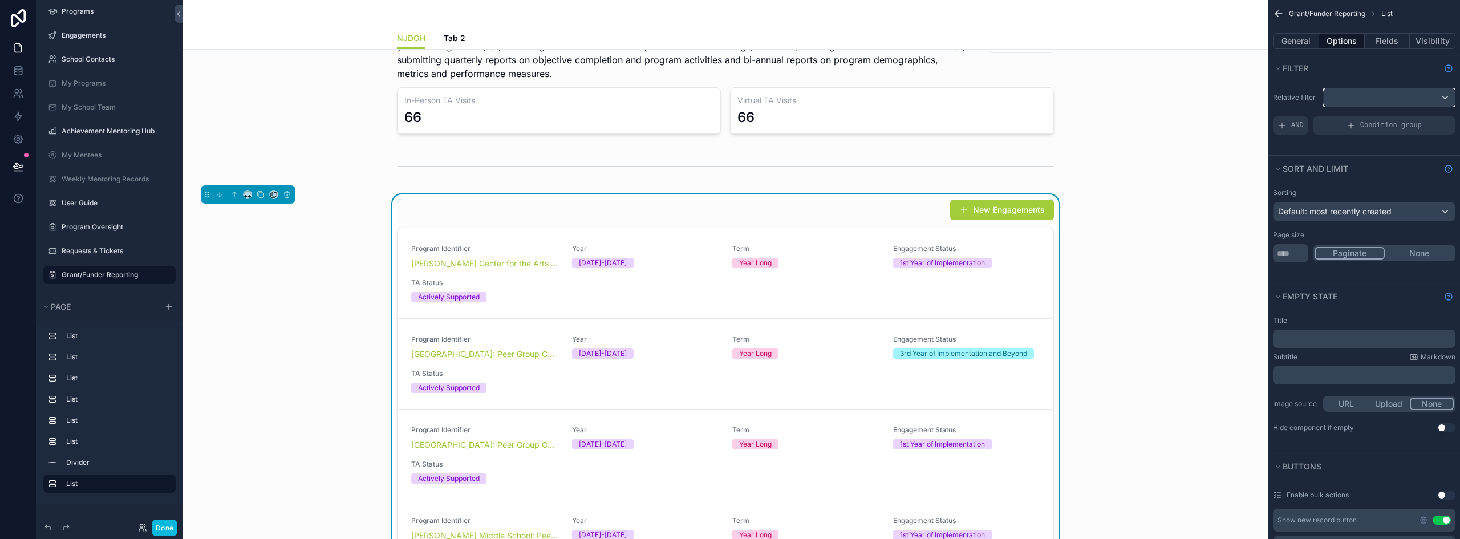
click at [1358, 98] on div "scrollable content" at bounding box center [1389, 97] width 131 height 18
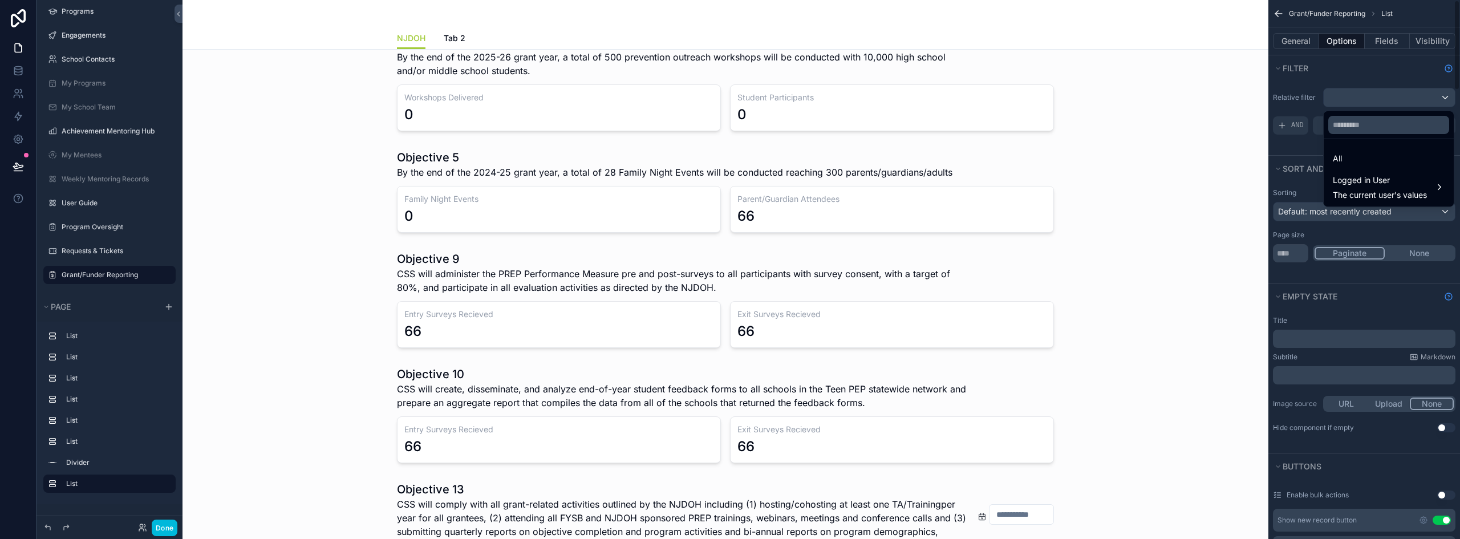
click at [1296, 107] on div "scrollable content" at bounding box center [730, 269] width 1460 height 539
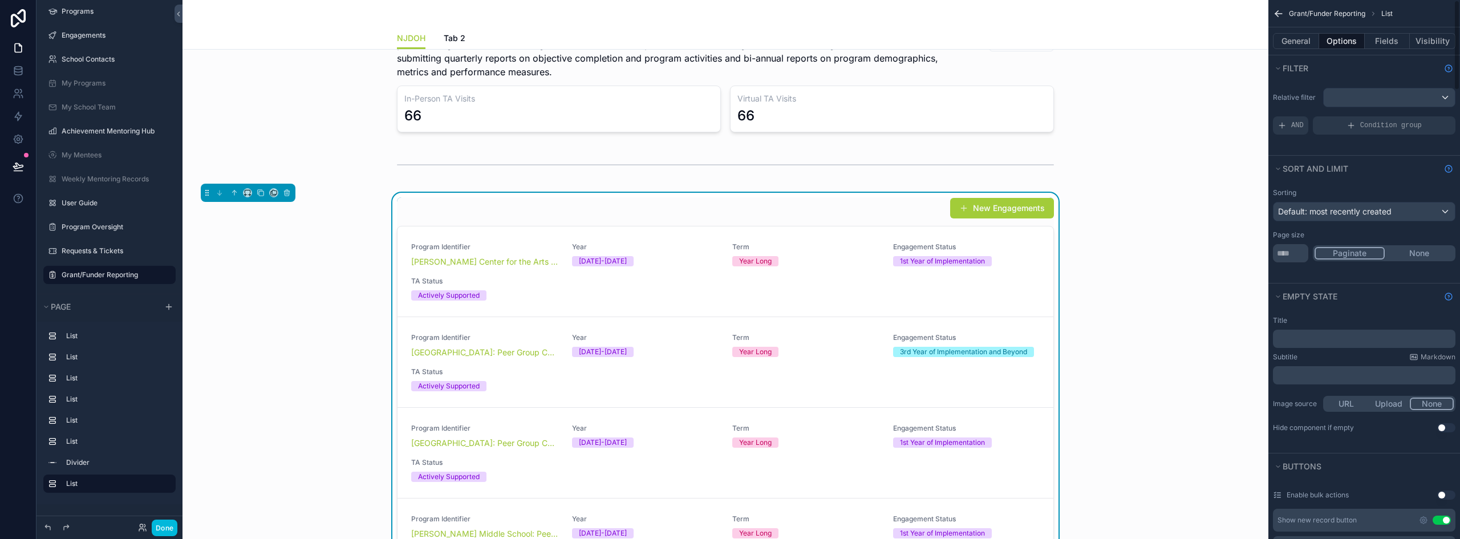
scroll to position [658, 0]
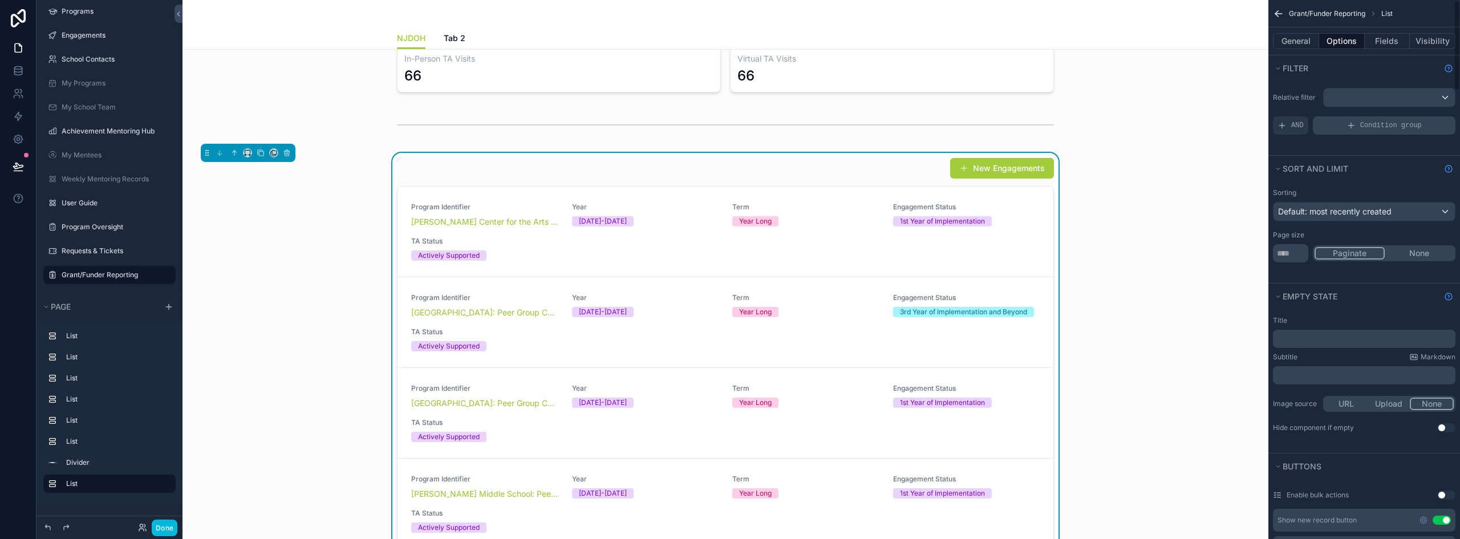
click at [1374, 132] on div "Condition group" at bounding box center [1384, 125] width 143 height 18
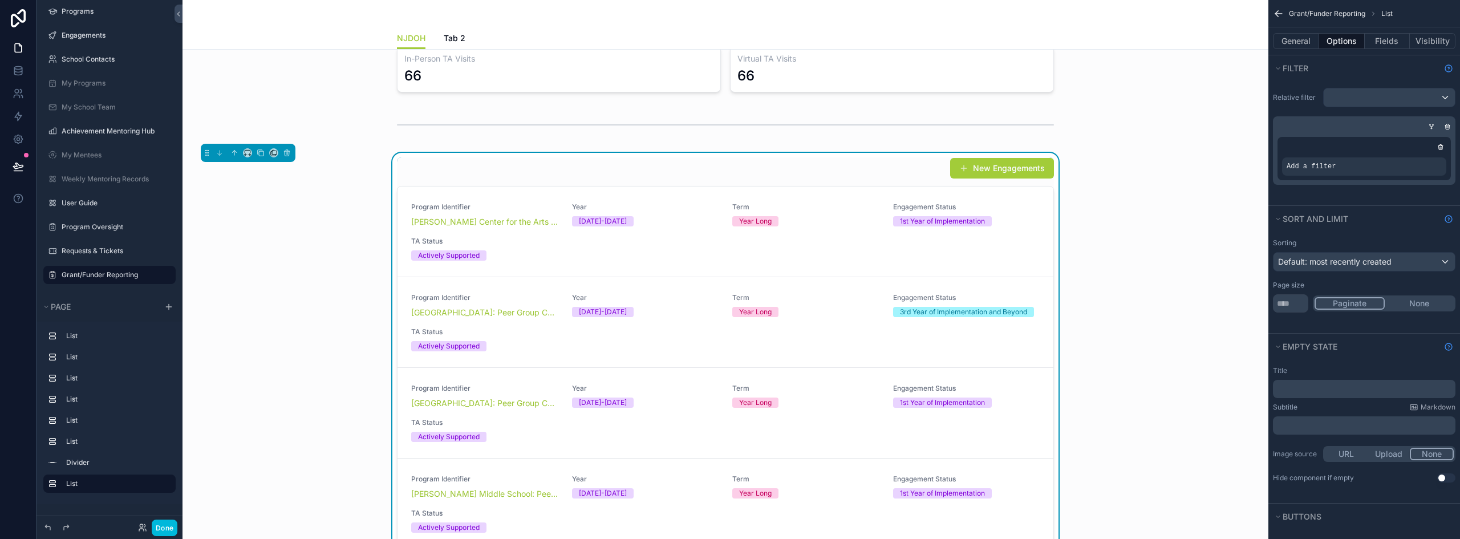
click at [0, 0] on icon "scrollable content" at bounding box center [0, 0] width 0 height 0
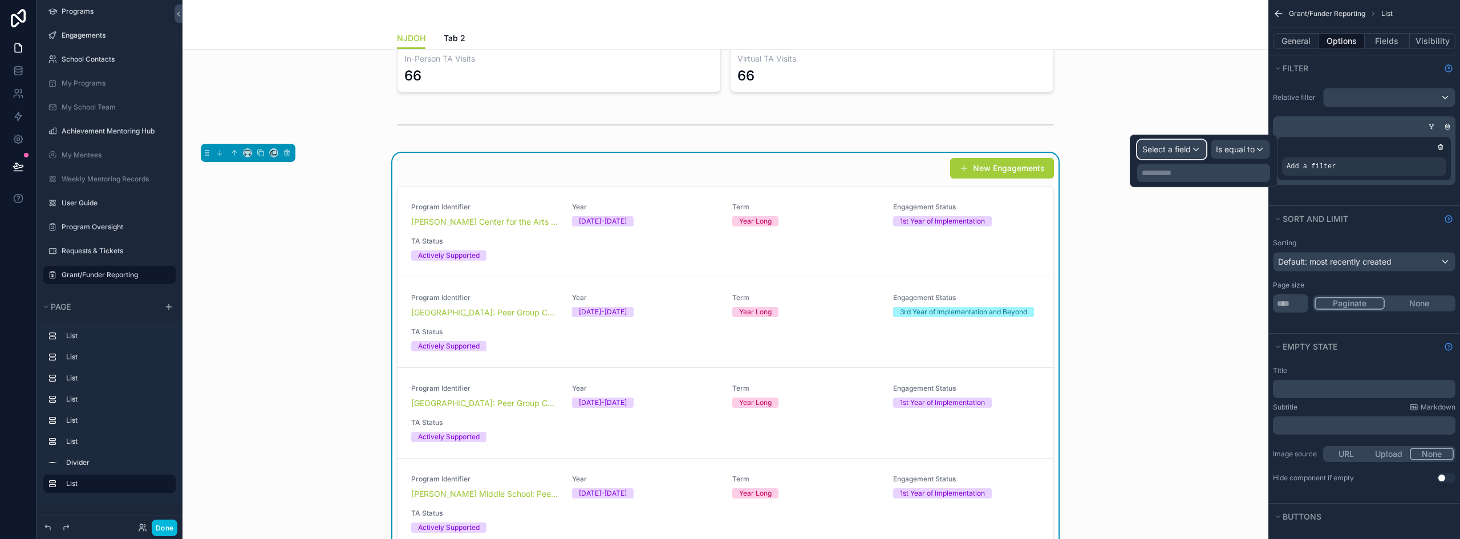
click at [1195, 151] on div "Select a field" at bounding box center [1172, 149] width 68 height 18
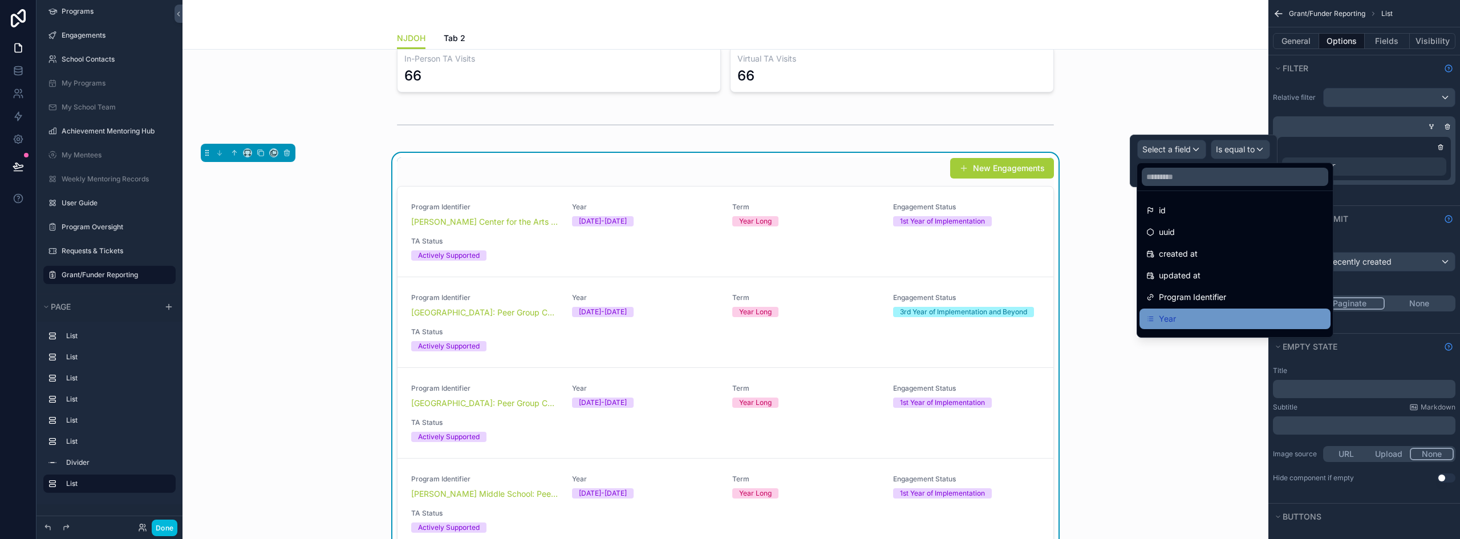
click at [1200, 314] on div "Year" at bounding box center [1235, 319] width 177 height 14
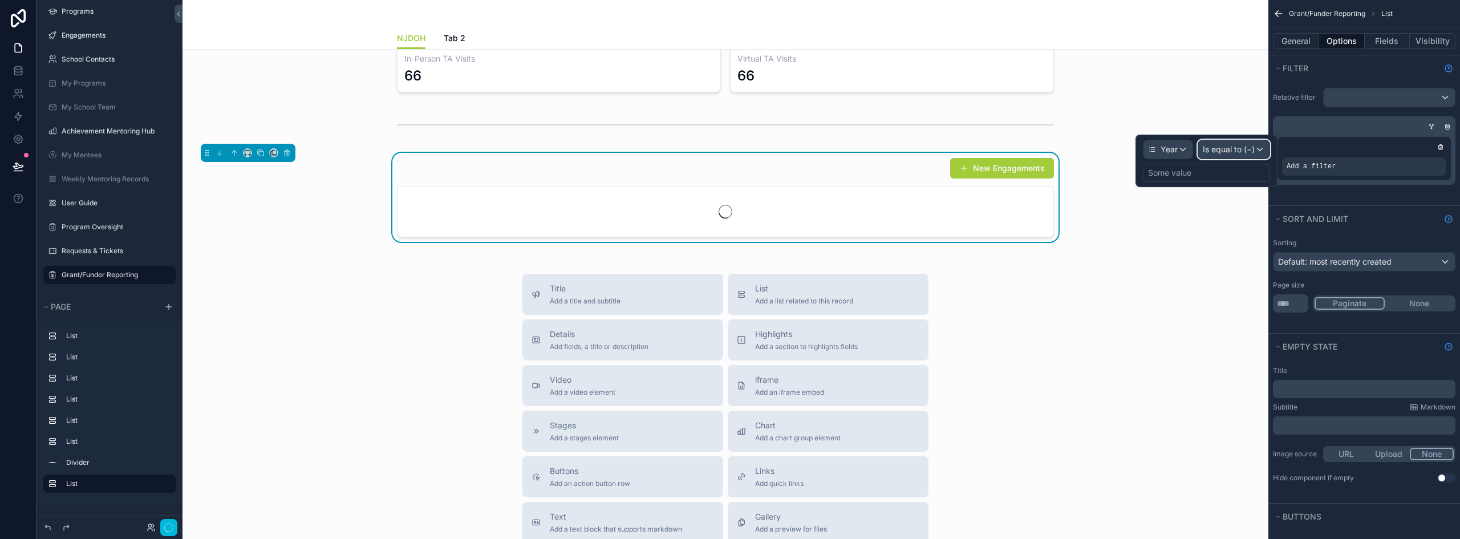
click at [1237, 148] on span "Is equal to (=)" at bounding box center [1229, 149] width 52 height 11
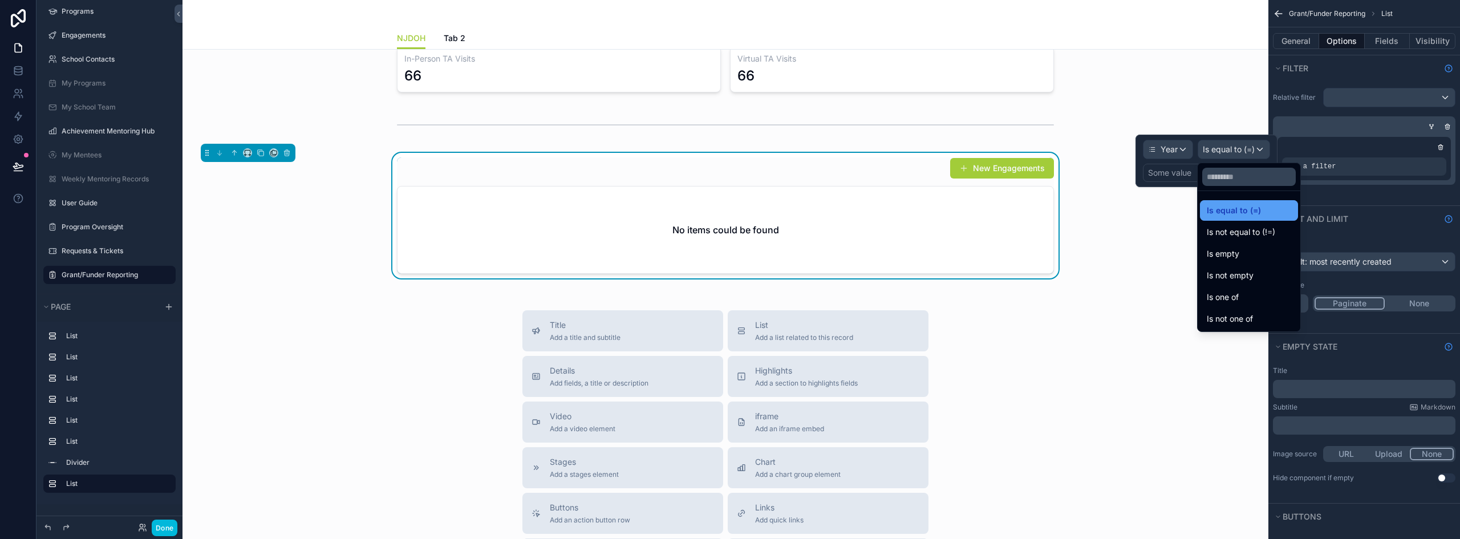
click at [1237, 212] on span "Is equal to (=)" at bounding box center [1234, 211] width 54 height 14
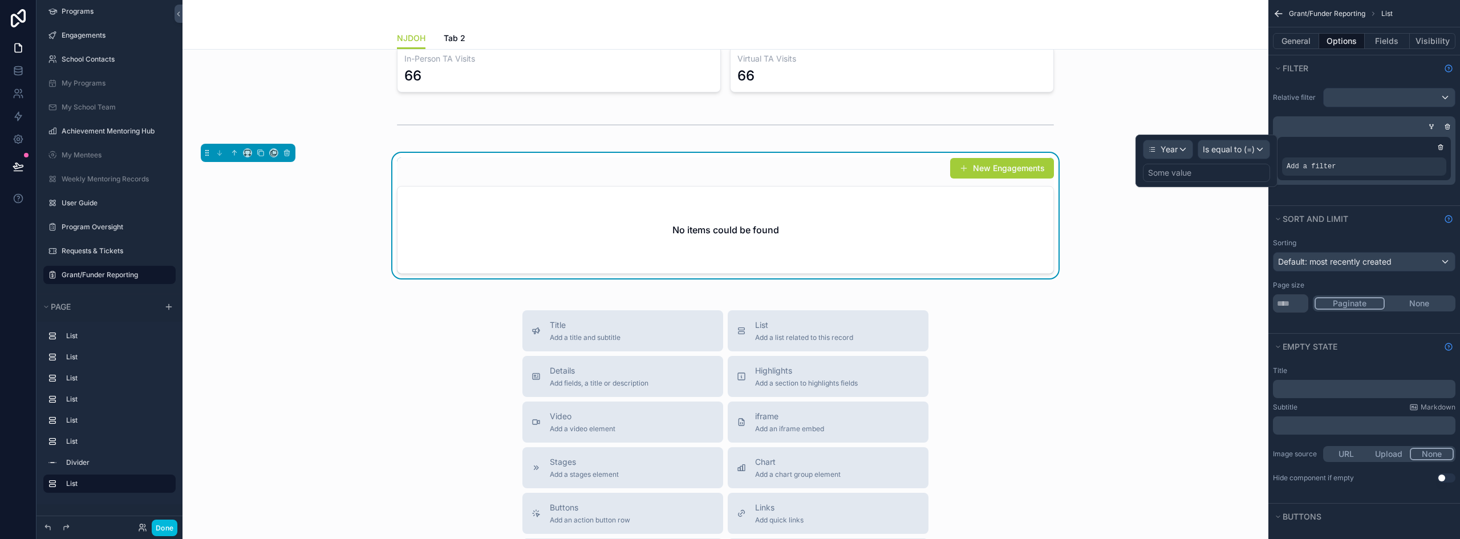
click at [1188, 175] on div "Some value" at bounding box center [1169, 172] width 43 height 11
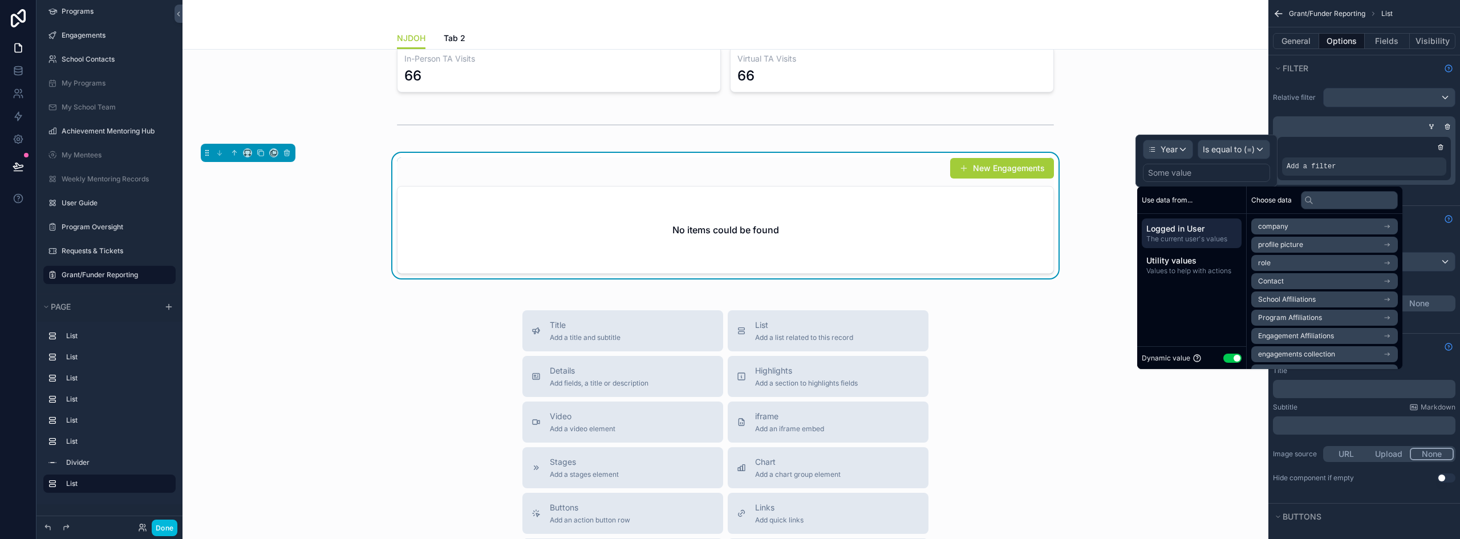
click at [1230, 357] on button "Use setting" at bounding box center [1233, 358] width 18 height 9
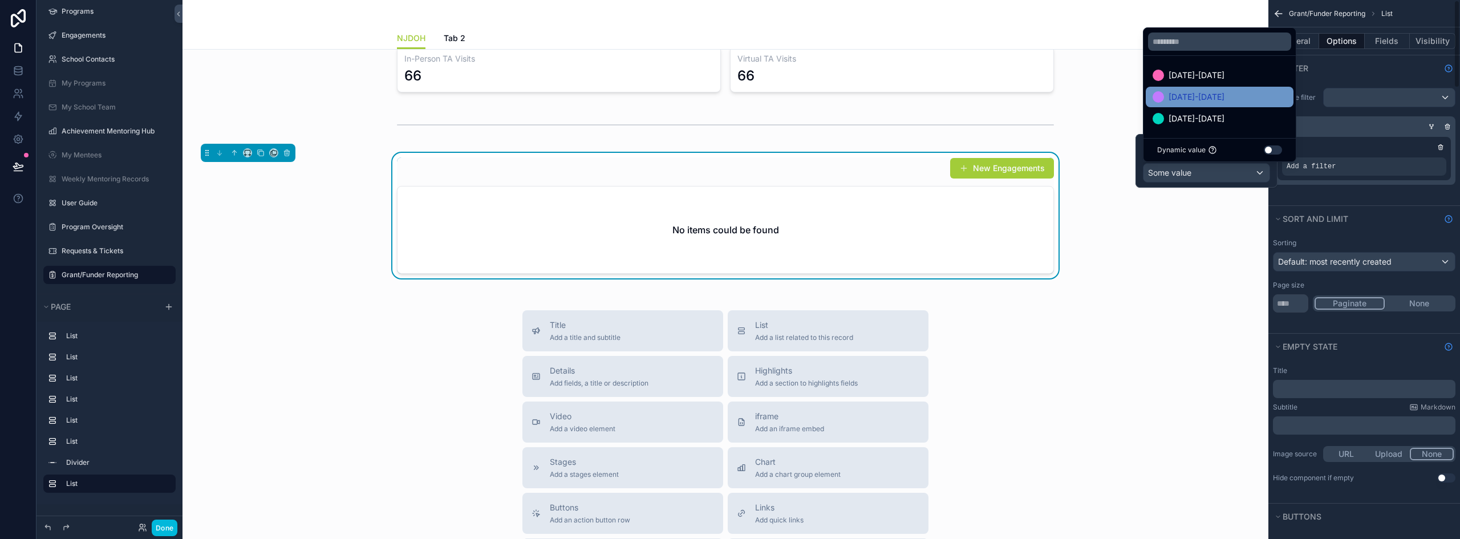
click at [1202, 99] on span "[DATE]-[DATE]" at bounding box center [1197, 97] width 56 height 14
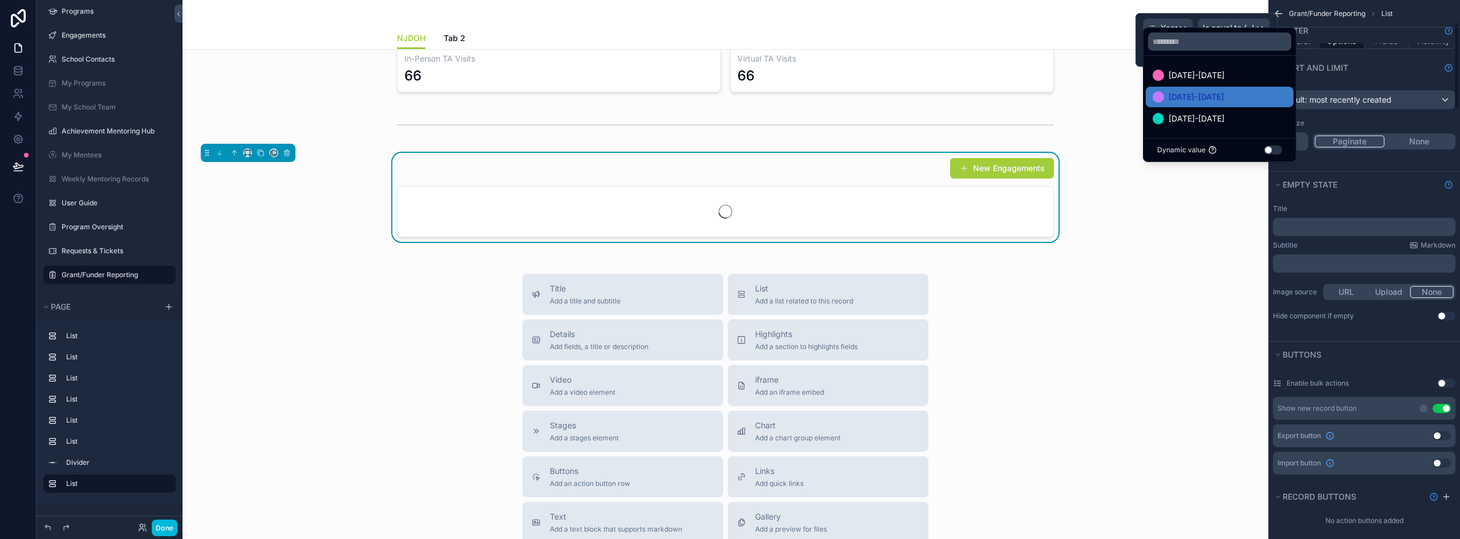
scroll to position [171, 0]
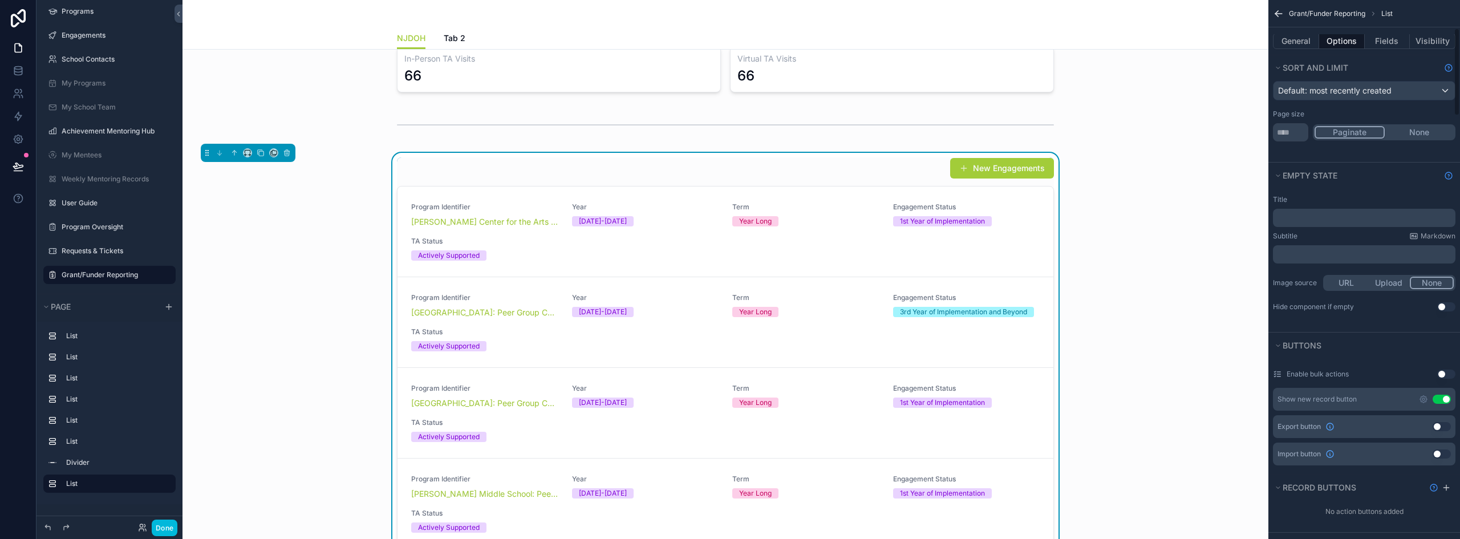
click at [1440, 397] on button "Use setting" at bounding box center [1442, 399] width 18 height 9
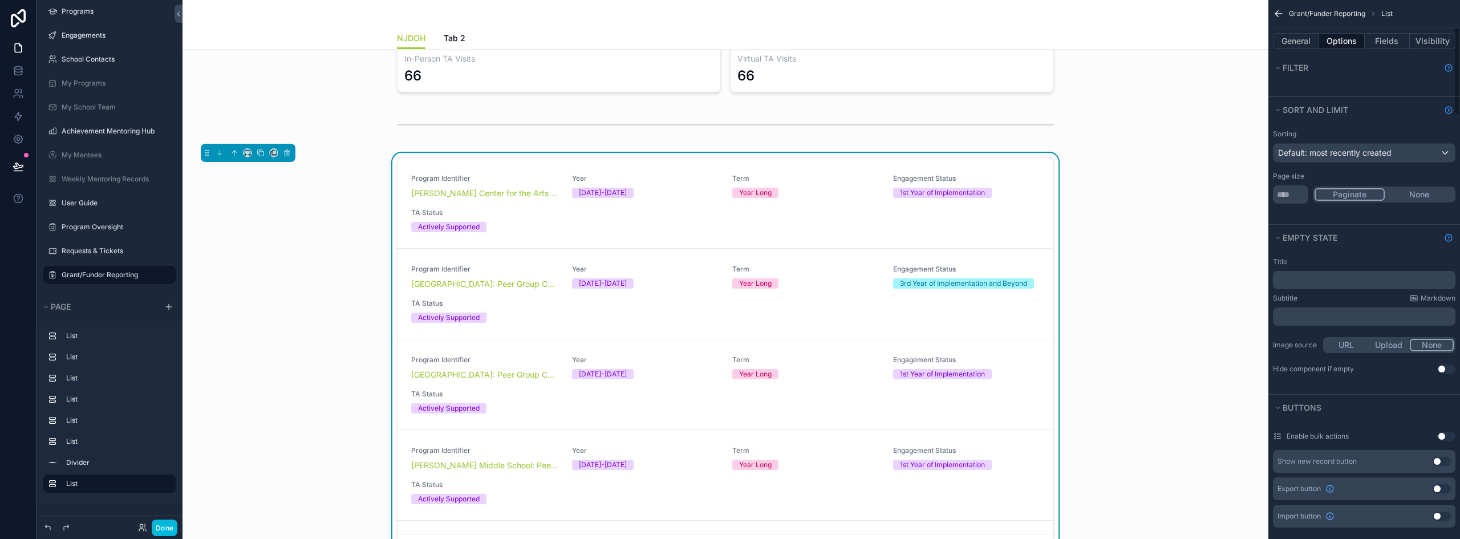
scroll to position [0, 0]
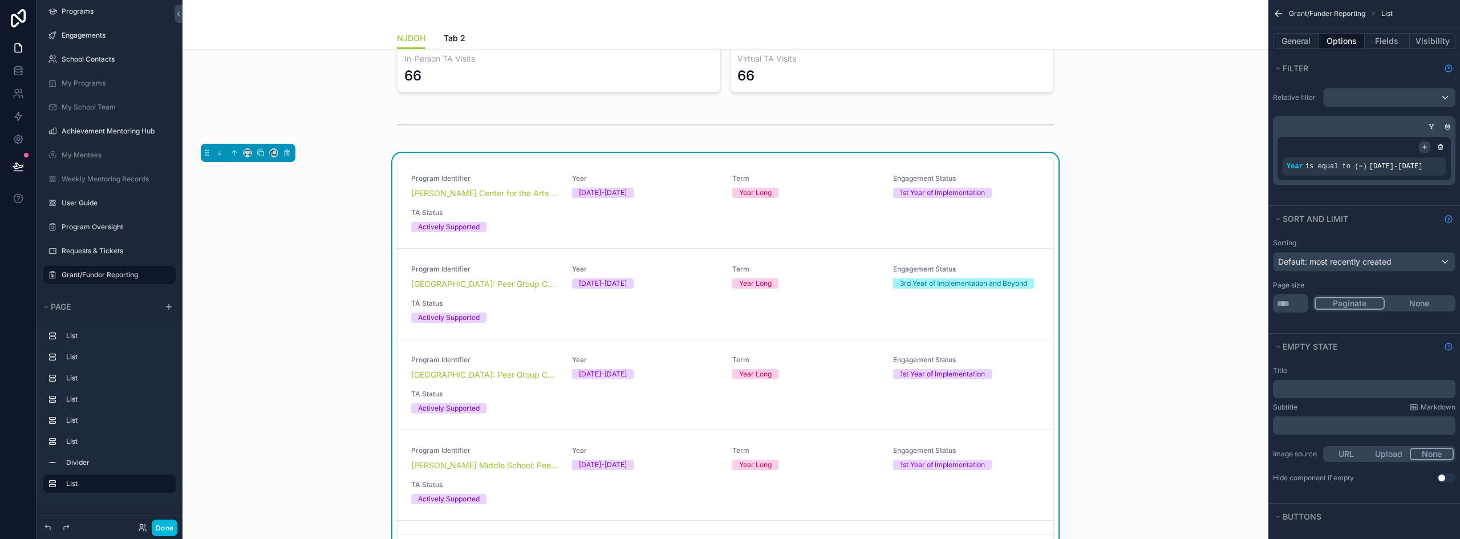
click at [1426, 147] on icon "scrollable content" at bounding box center [1425, 147] width 4 height 0
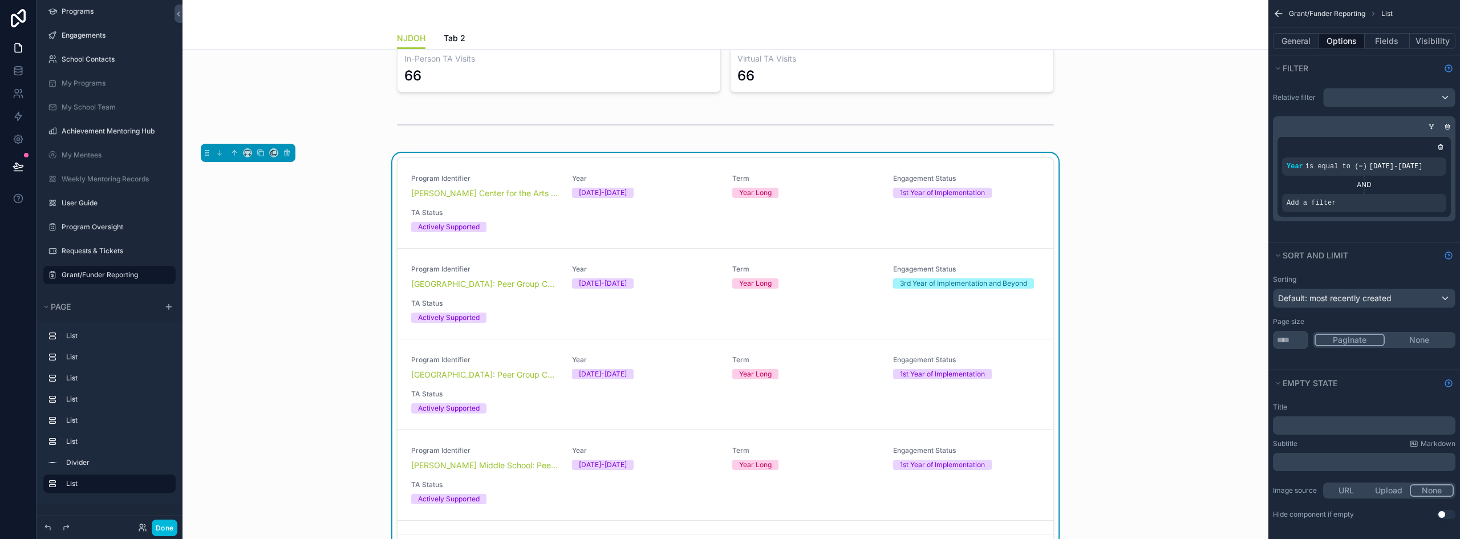
click at [0, 0] on icon "scrollable content" at bounding box center [0, 0] width 0 height 0
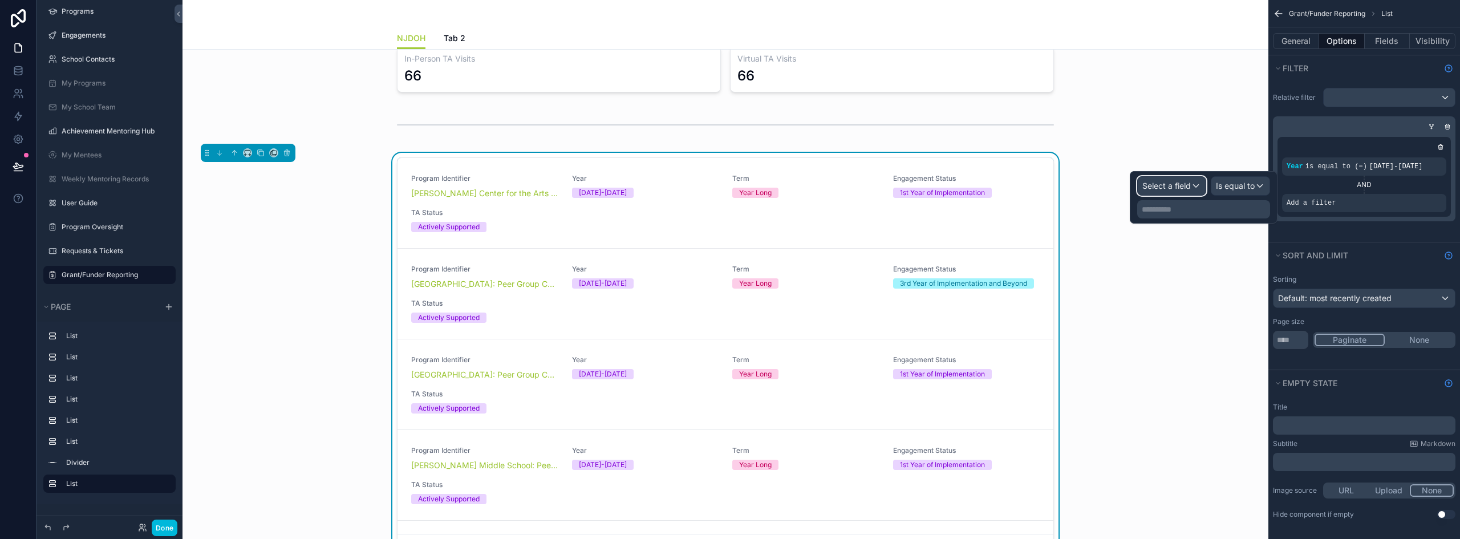
click at [1179, 191] on span "Select a field" at bounding box center [1167, 185] width 48 height 11
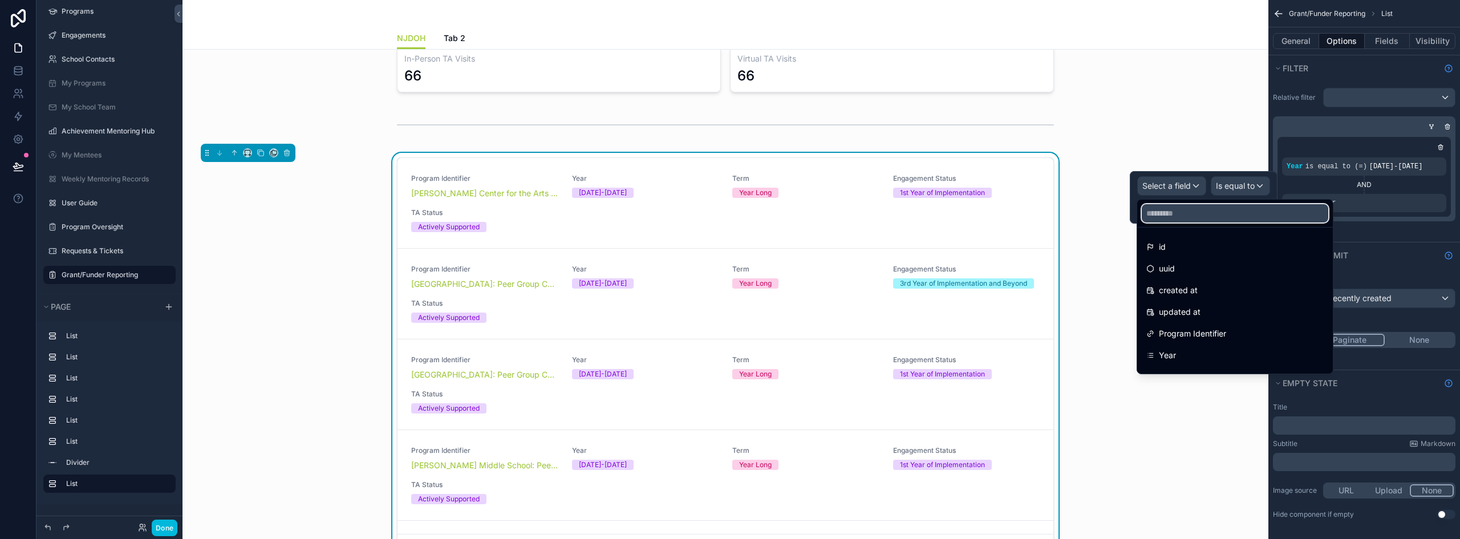
click at [1191, 214] on input "text" at bounding box center [1235, 213] width 187 height 18
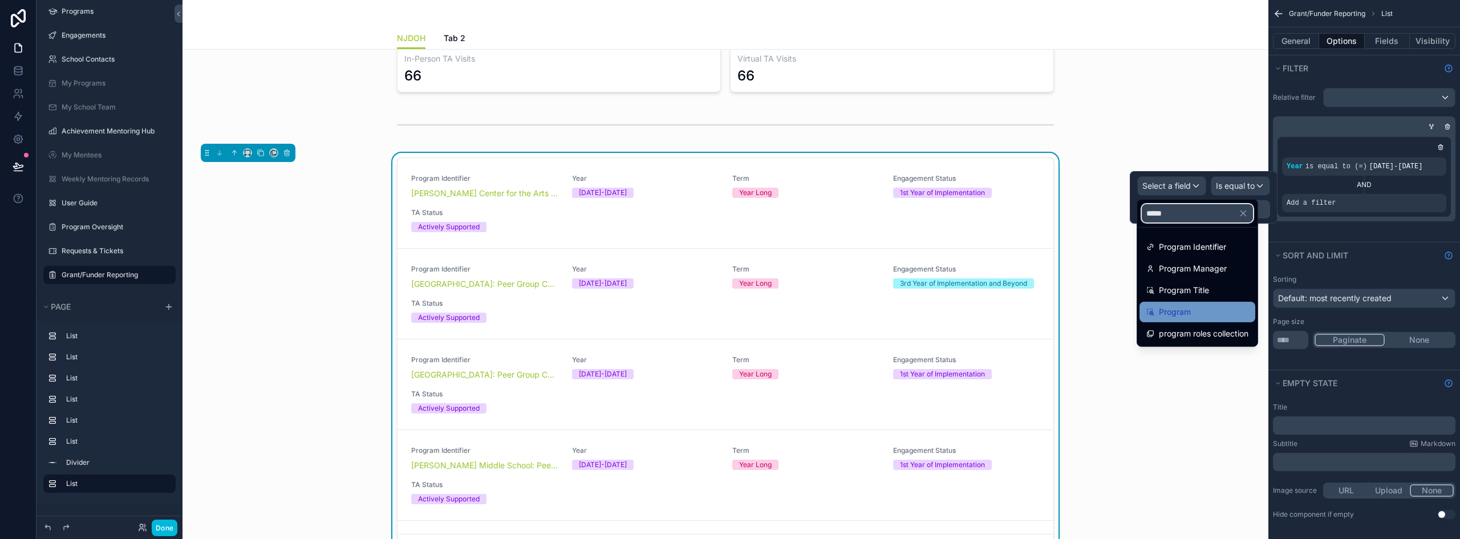
type input "*****"
click at [1175, 314] on span "Program" at bounding box center [1175, 312] width 32 height 14
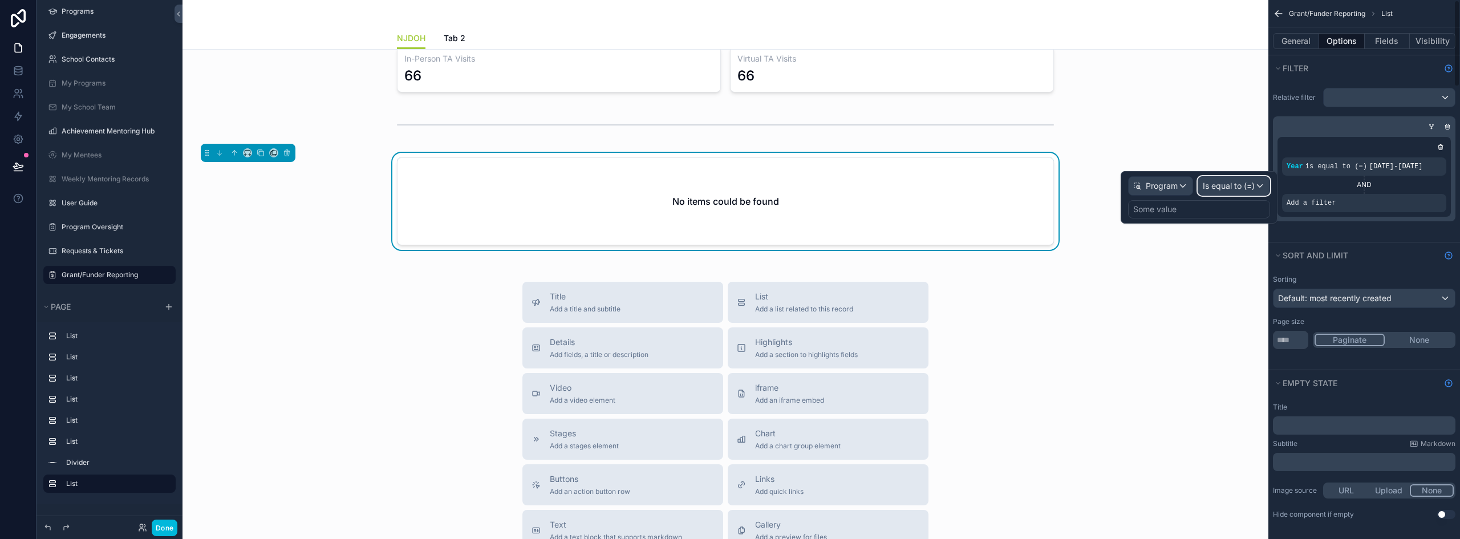
click at [1218, 189] on span "Is equal to (=)" at bounding box center [1229, 185] width 52 height 11
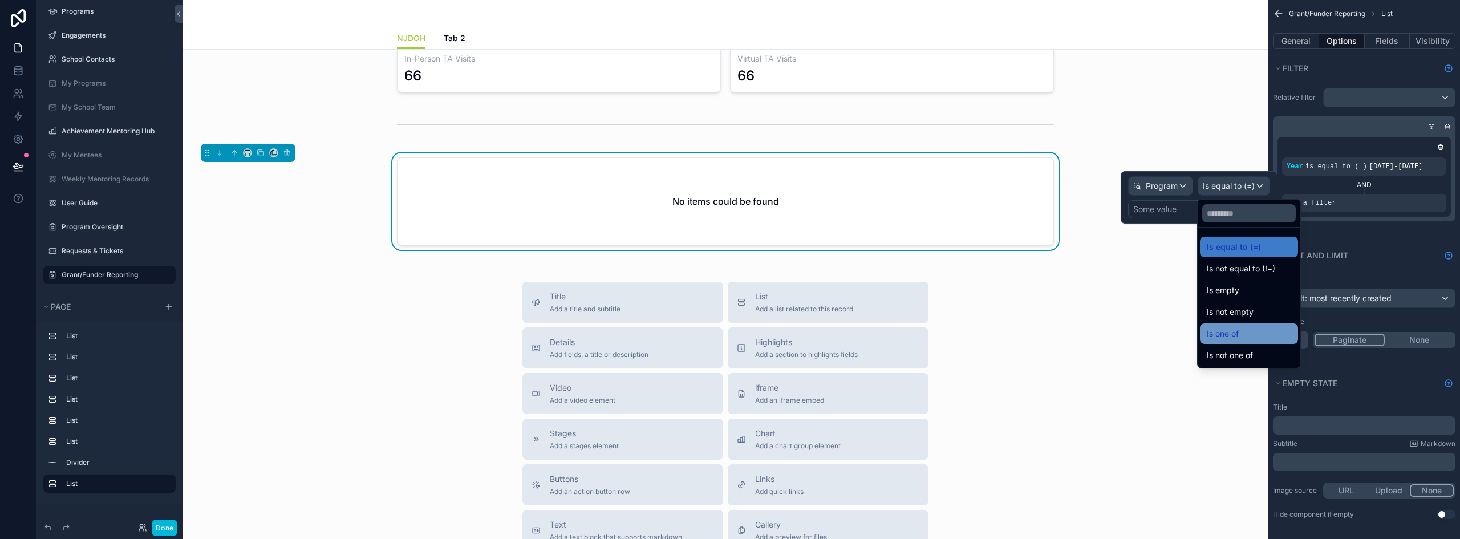
click at [1237, 335] on span "Is one of" at bounding box center [1223, 334] width 32 height 14
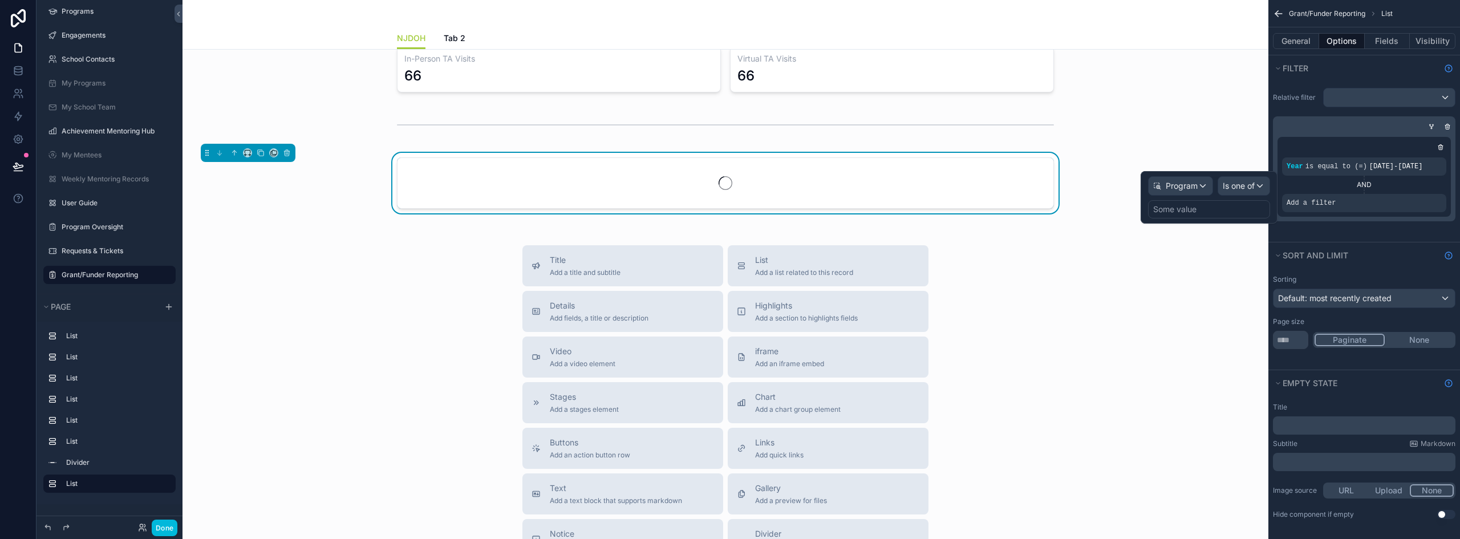
click at [1158, 207] on div "Some value" at bounding box center [1174, 209] width 43 height 11
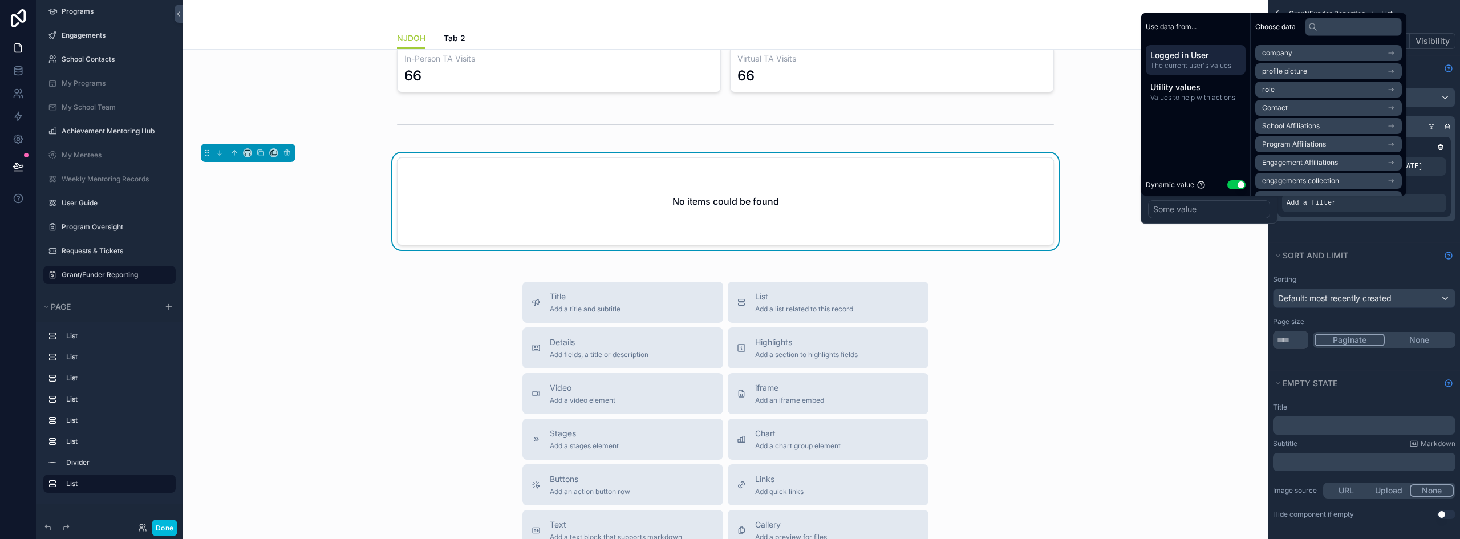
click at [1236, 184] on button "Use setting" at bounding box center [1237, 184] width 18 height 9
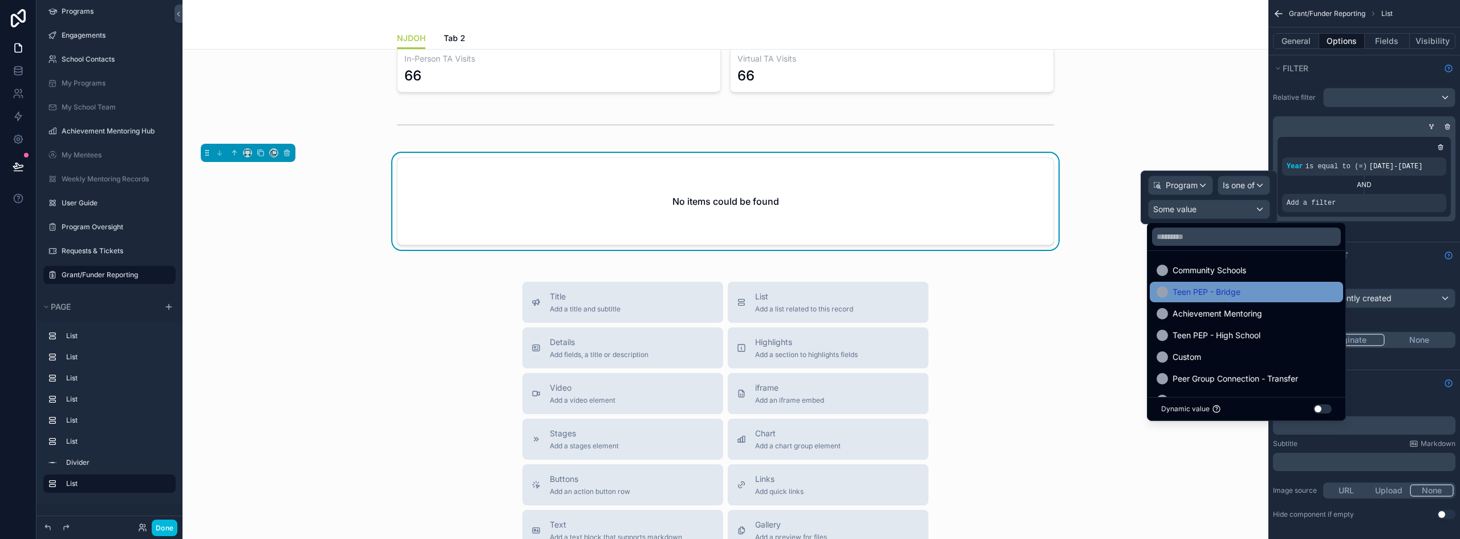
click at [1230, 294] on span "Teen PEP - Bridge" at bounding box center [1207, 292] width 68 height 14
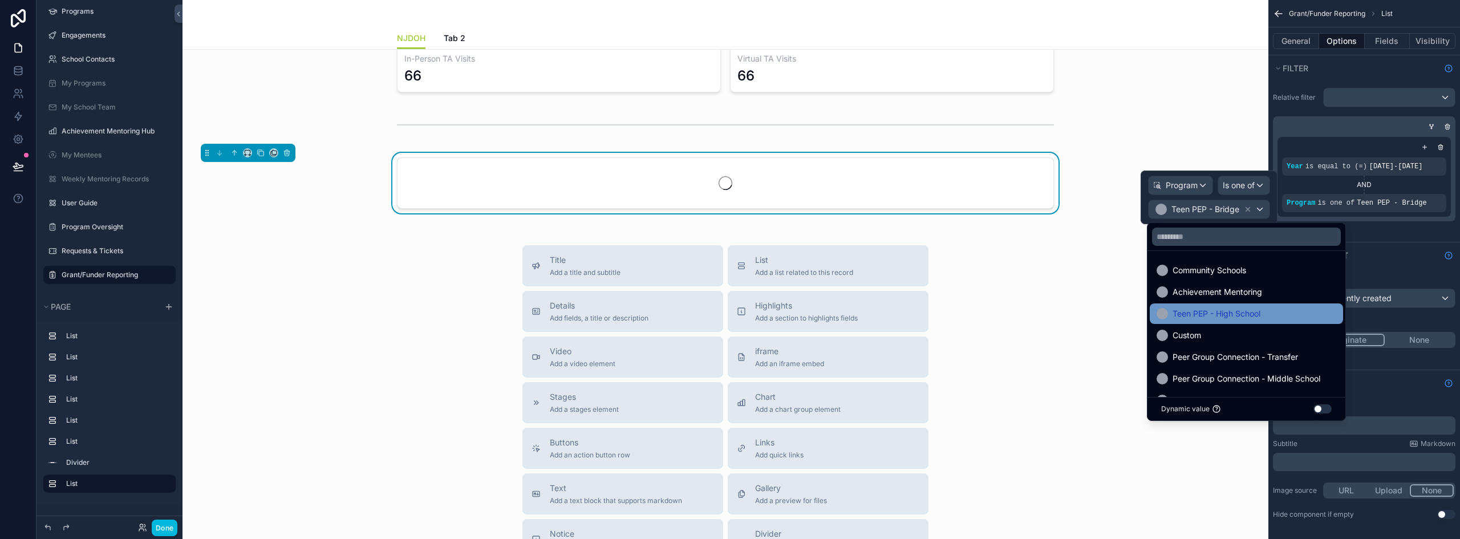
click at [1238, 318] on span "Teen PEP - High School" at bounding box center [1217, 314] width 88 height 14
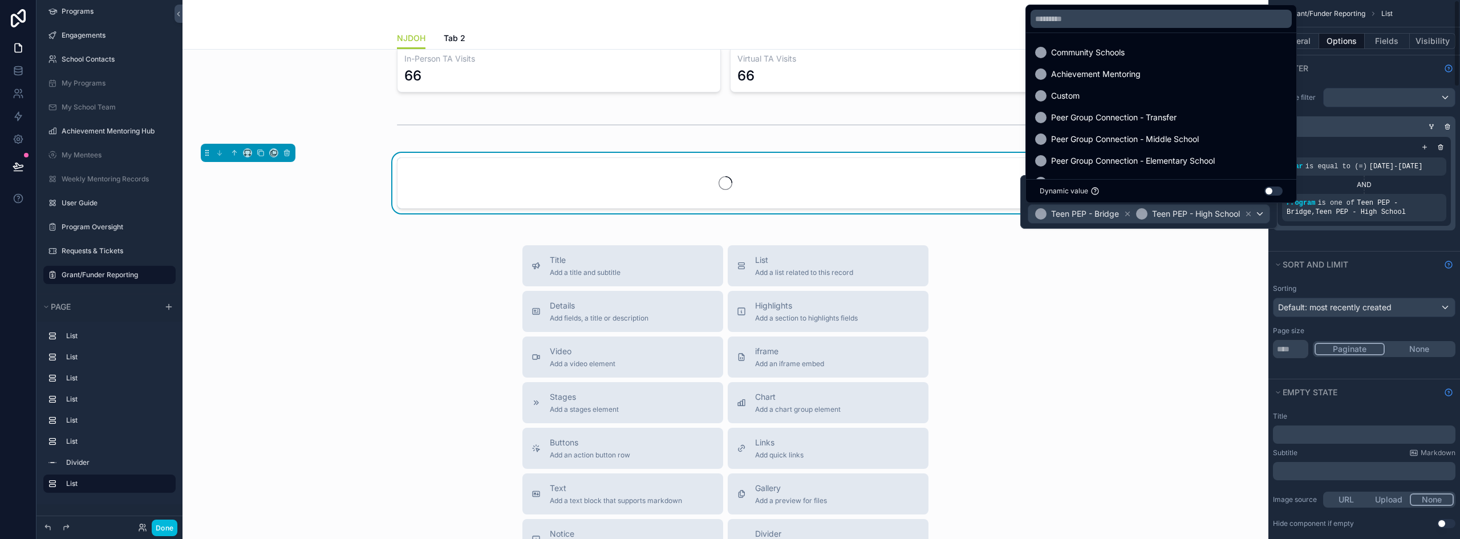
click at [1425, 148] on icon "scrollable content" at bounding box center [1425, 147] width 0 height 4
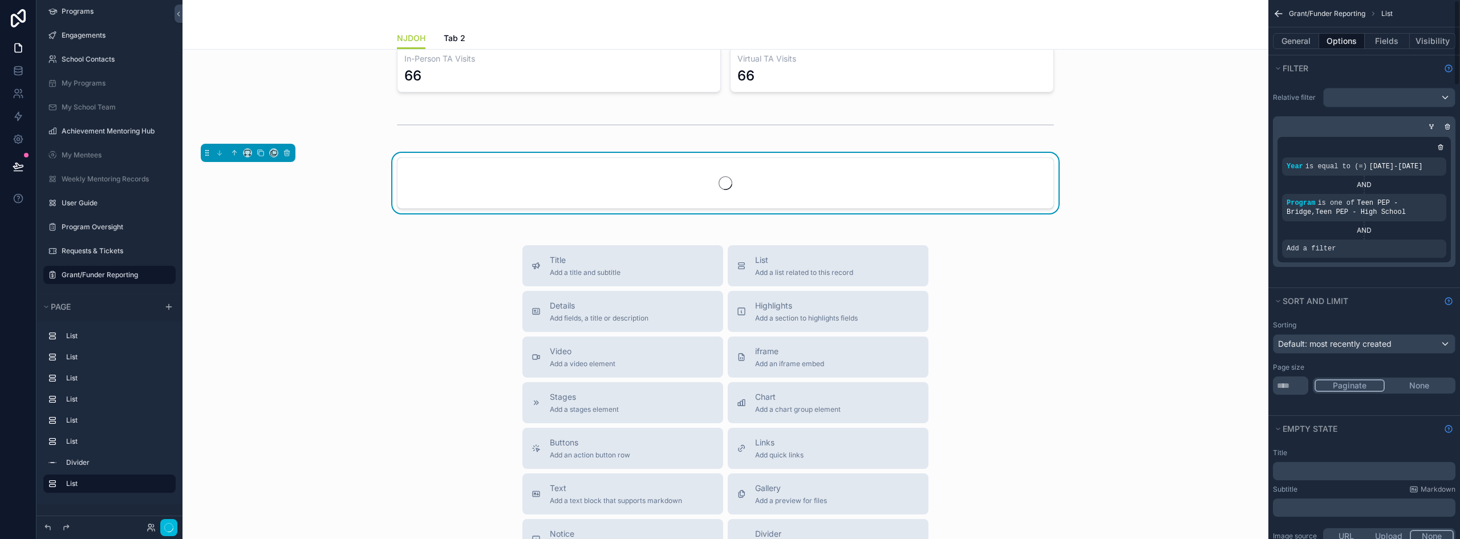
click at [1320, 243] on div "Add a filter" at bounding box center [1364, 249] width 164 height 18
click at [0, 0] on icon "scrollable content" at bounding box center [0, 0] width 0 height 0
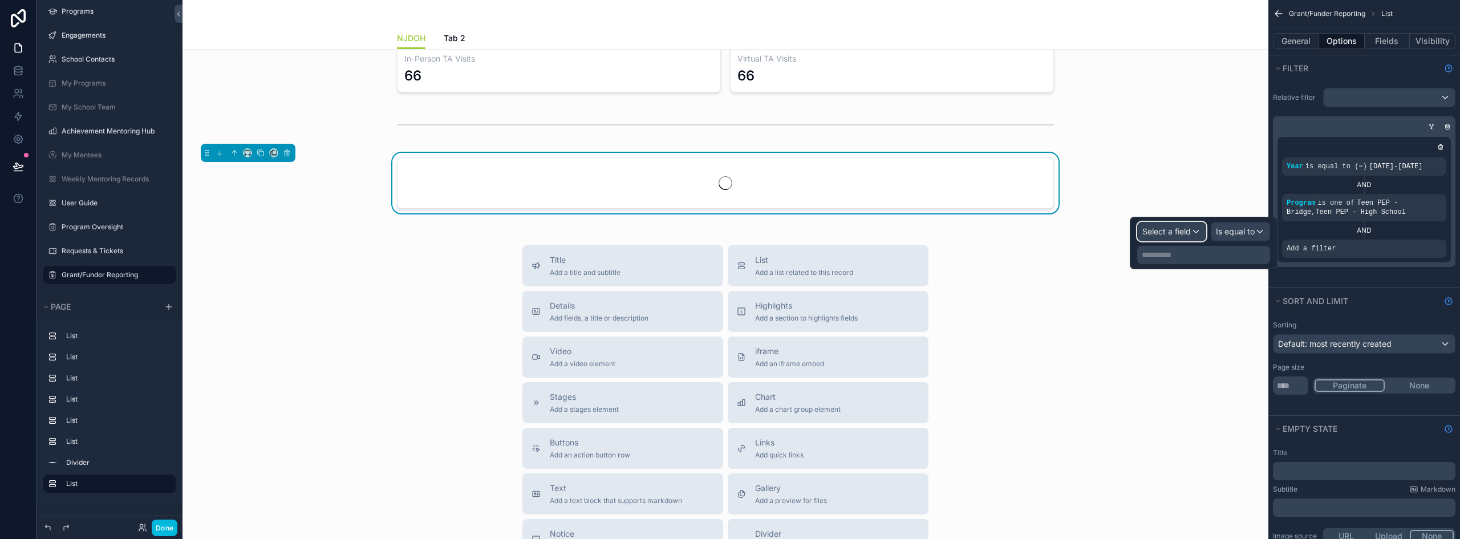
click at [1190, 234] on span "Select a field" at bounding box center [1167, 231] width 48 height 10
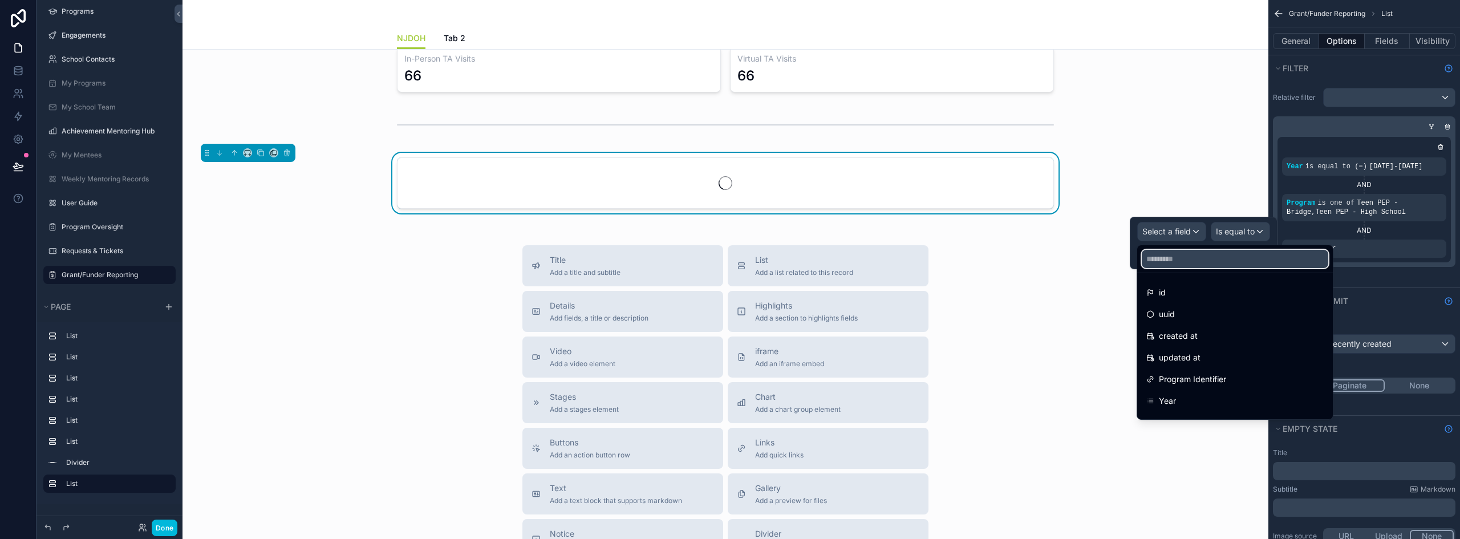
click at [1167, 265] on input "text" at bounding box center [1235, 259] width 187 height 18
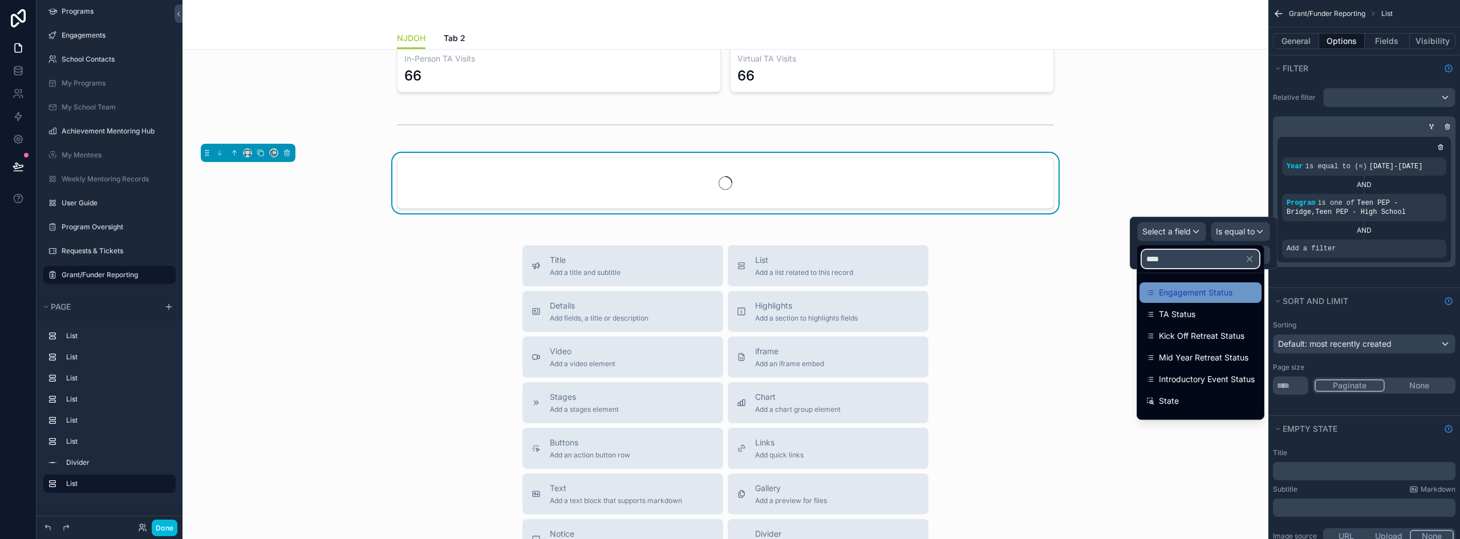
type input "****"
click at [1177, 288] on span "Engagement Status" at bounding box center [1196, 293] width 74 height 14
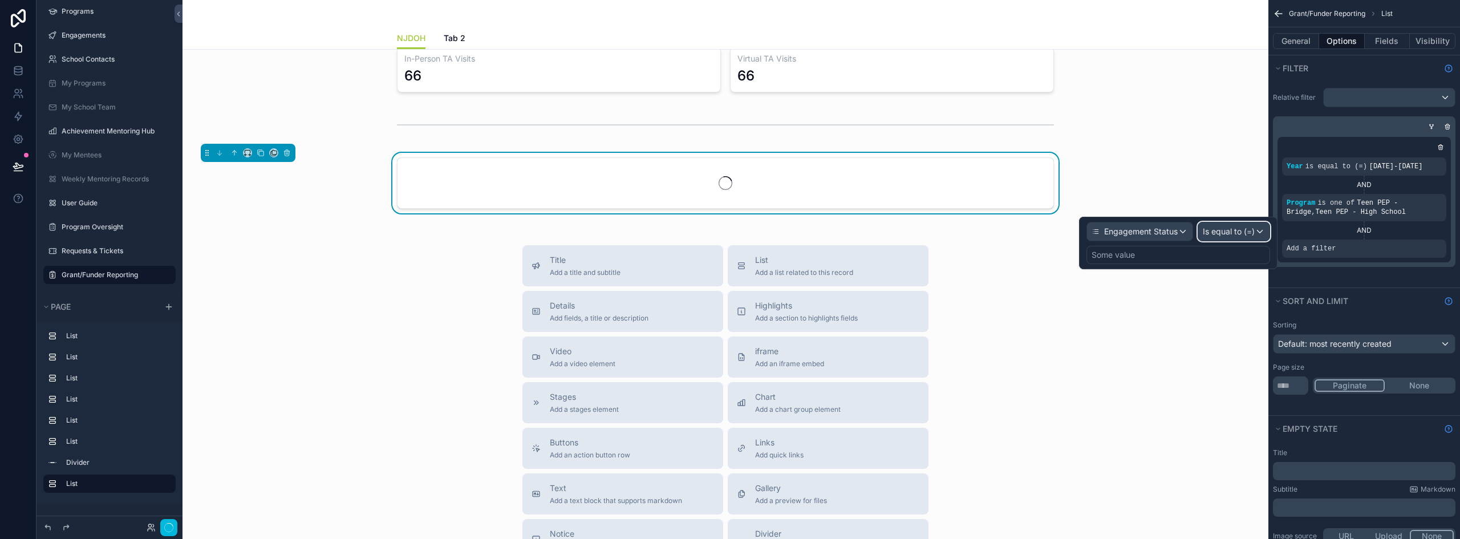
click at [1236, 233] on span "Is equal to (=)" at bounding box center [1229, 231] width 52 height 11
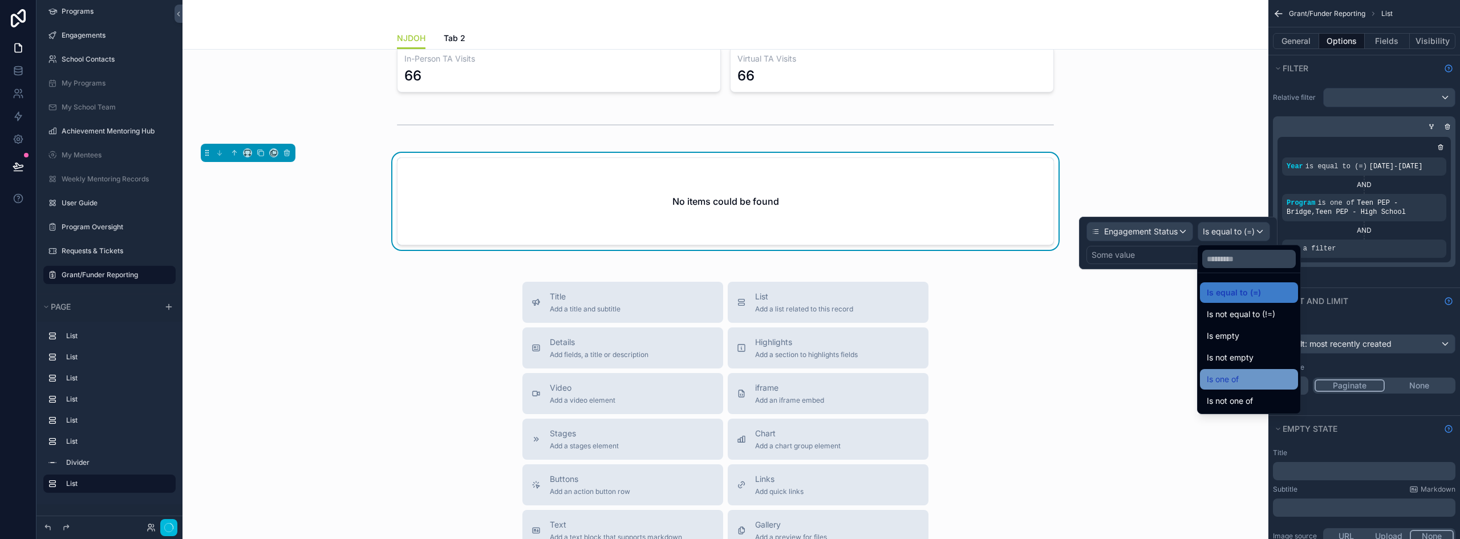
click at [1240, 376] on div "Is one of" at bounding box center [1249, 379] width 84 height 14
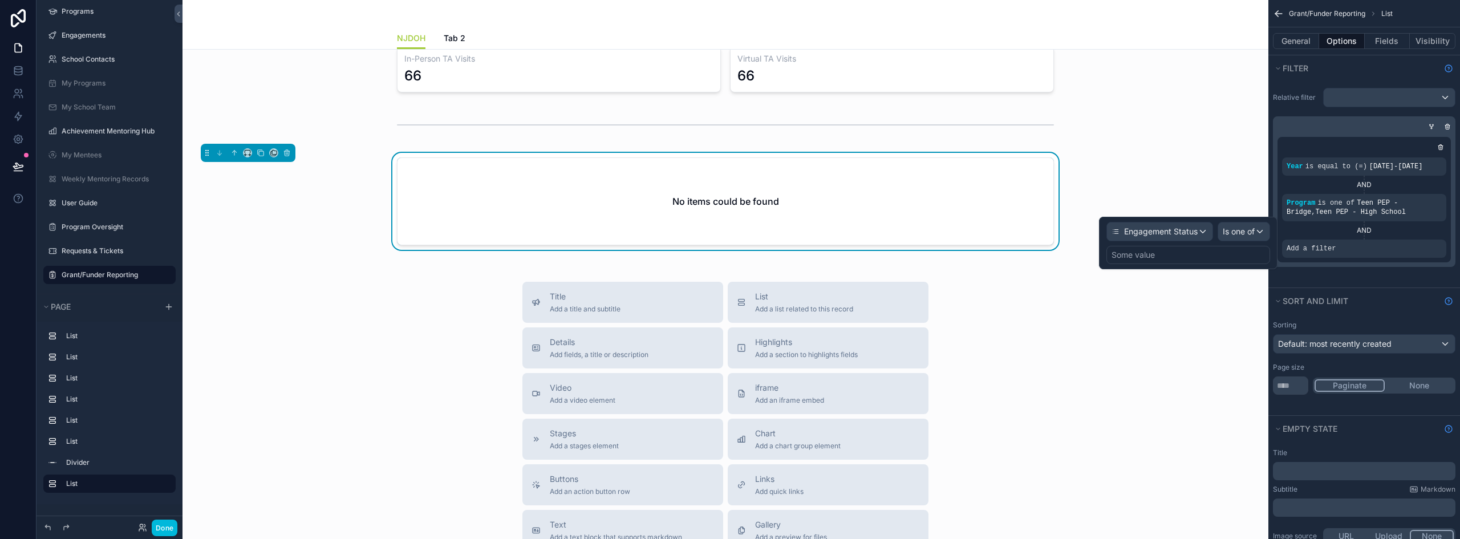
click at [1220, 257] on div "Some value" at bounding box center [1189, 255] width 164 height 18
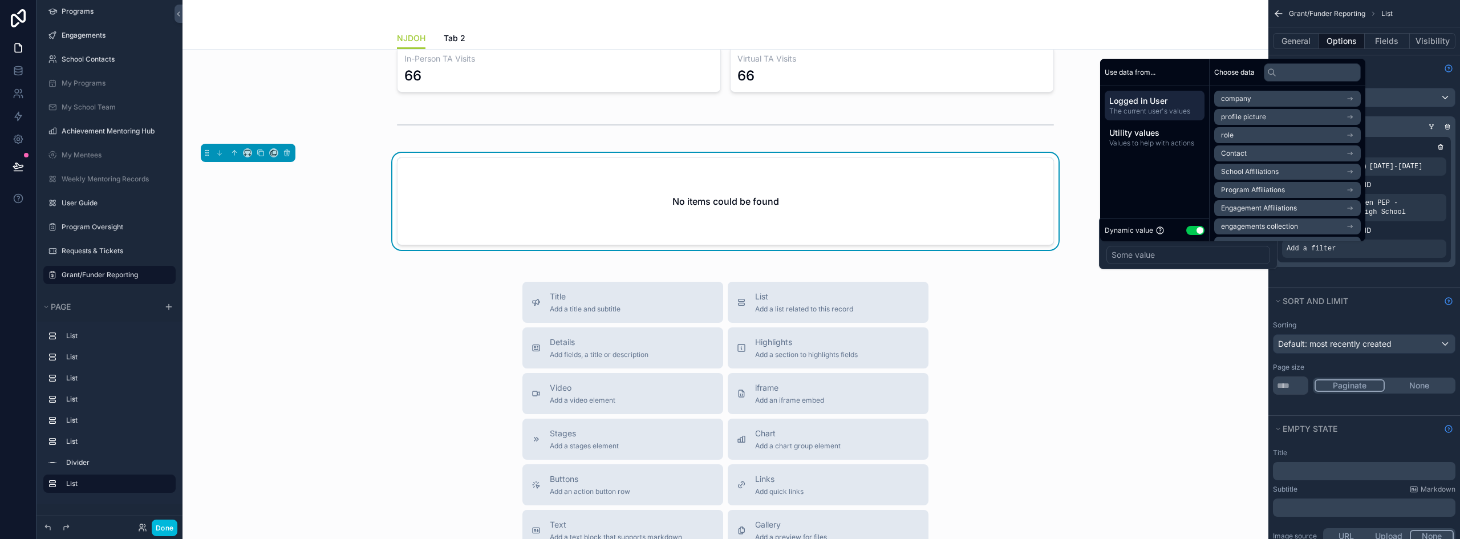
click at [1191, 233] on button "Use setting" at bounding box center [1196, 230] width 18 height 9
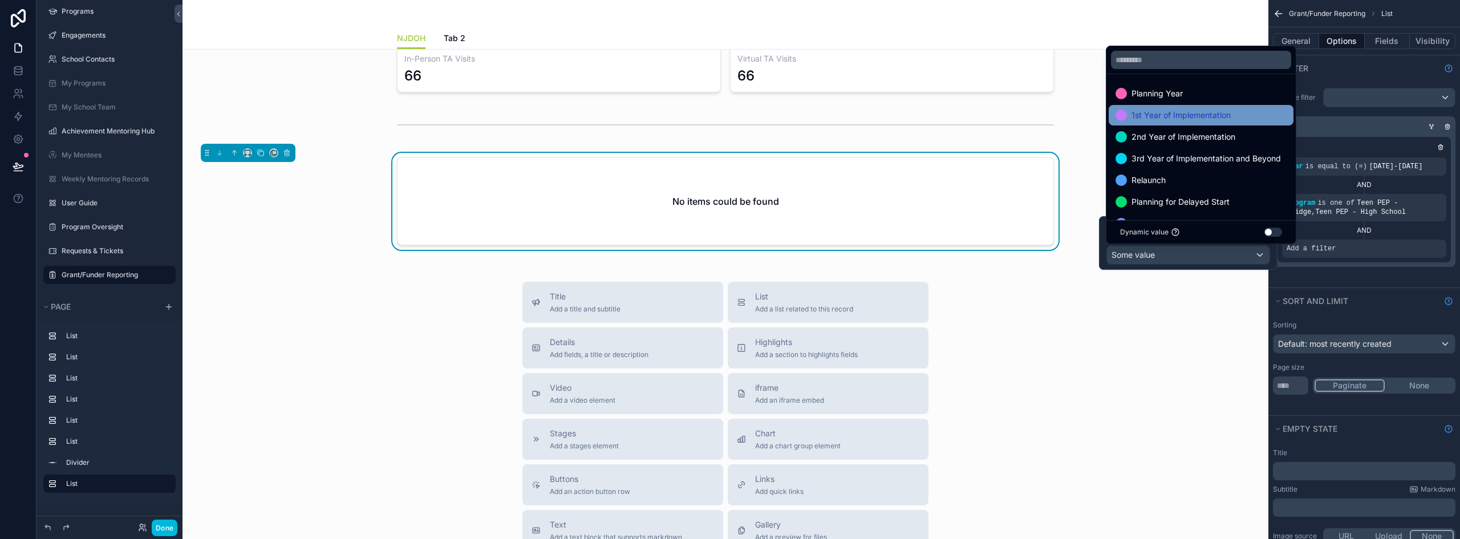
click at [1158, 117] on span "1st Year of Implementation" at bounding box center [1181, 115] width 99 height 14
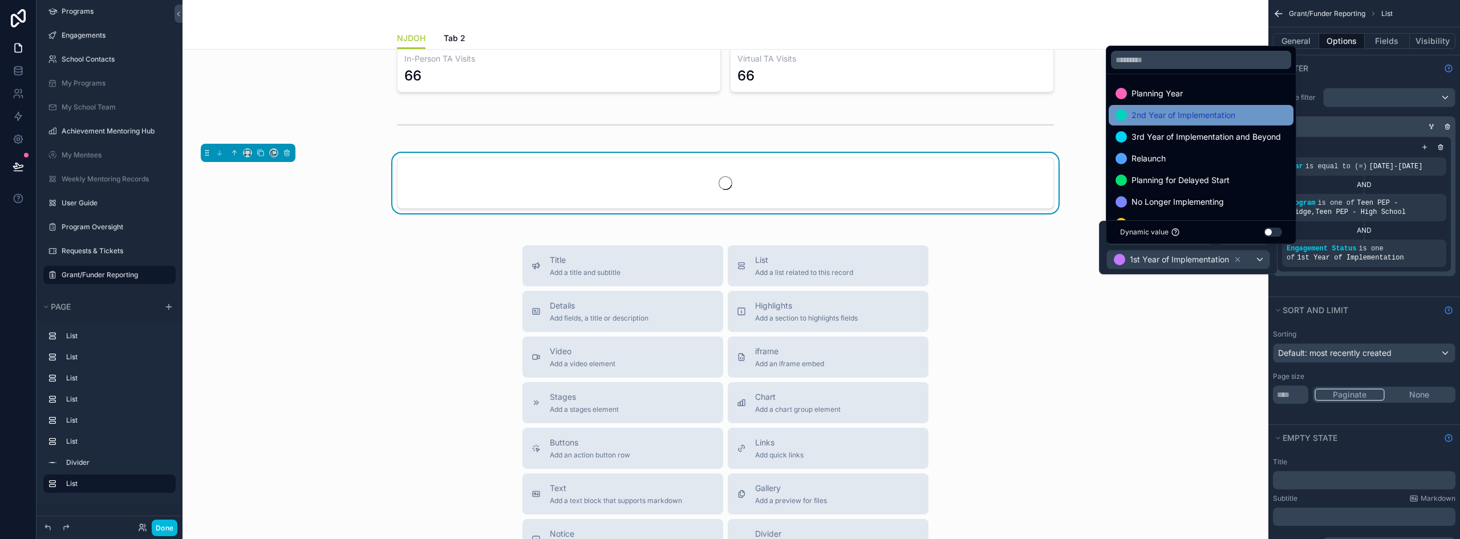
click at [1160, 120] on span "2nd Year of Implementation" at bounding box center [1184, 115] width 104 height 14
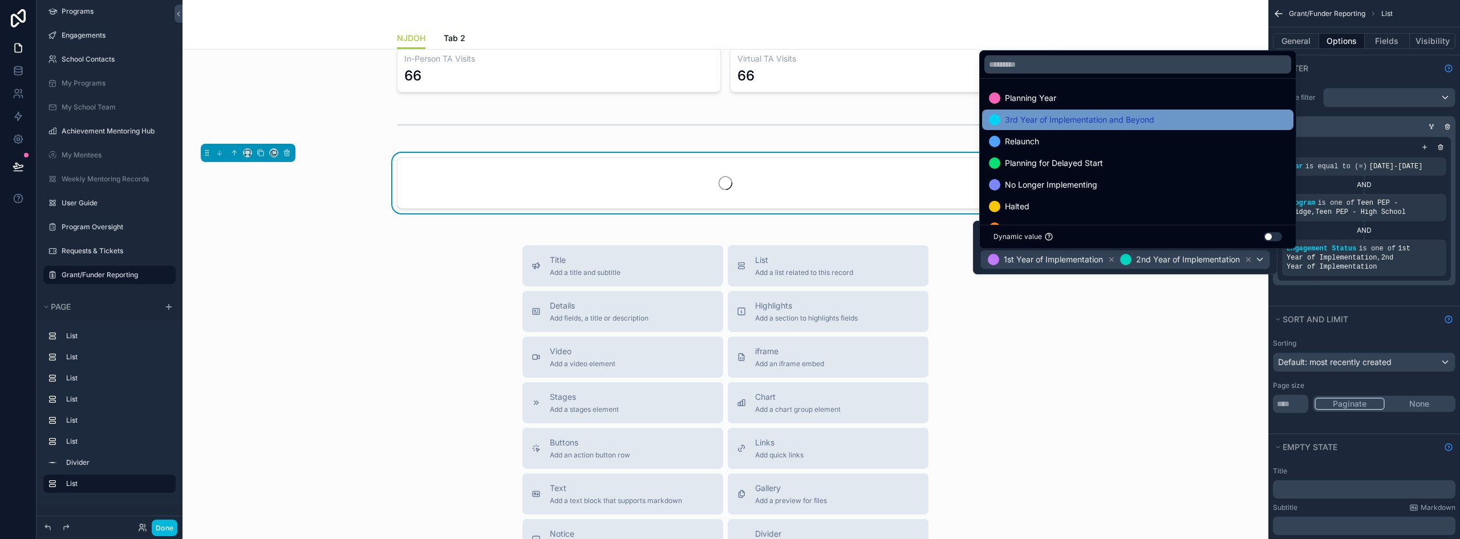
click at [1129, 119] on span "3rd Year of Implementation and Beyond" at bounding box center [1079, 120] width 149 height 14
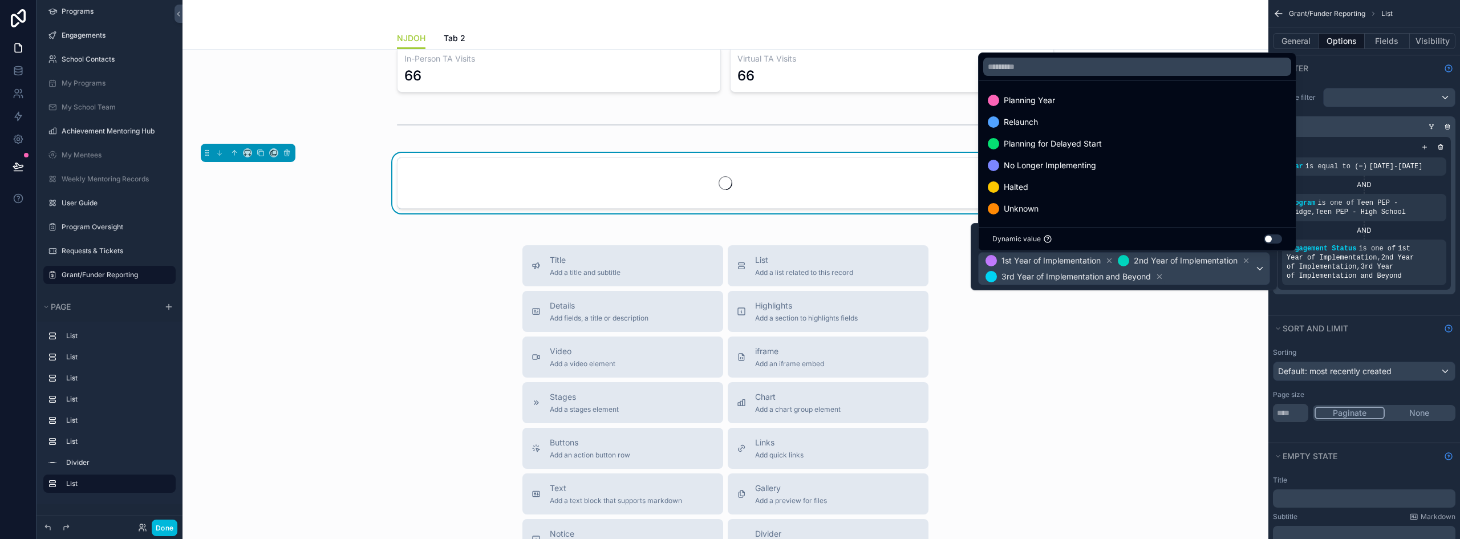
click at [1031, 124] on span "Relaunch" at bounding box center [1021, 122] width 34 height 14
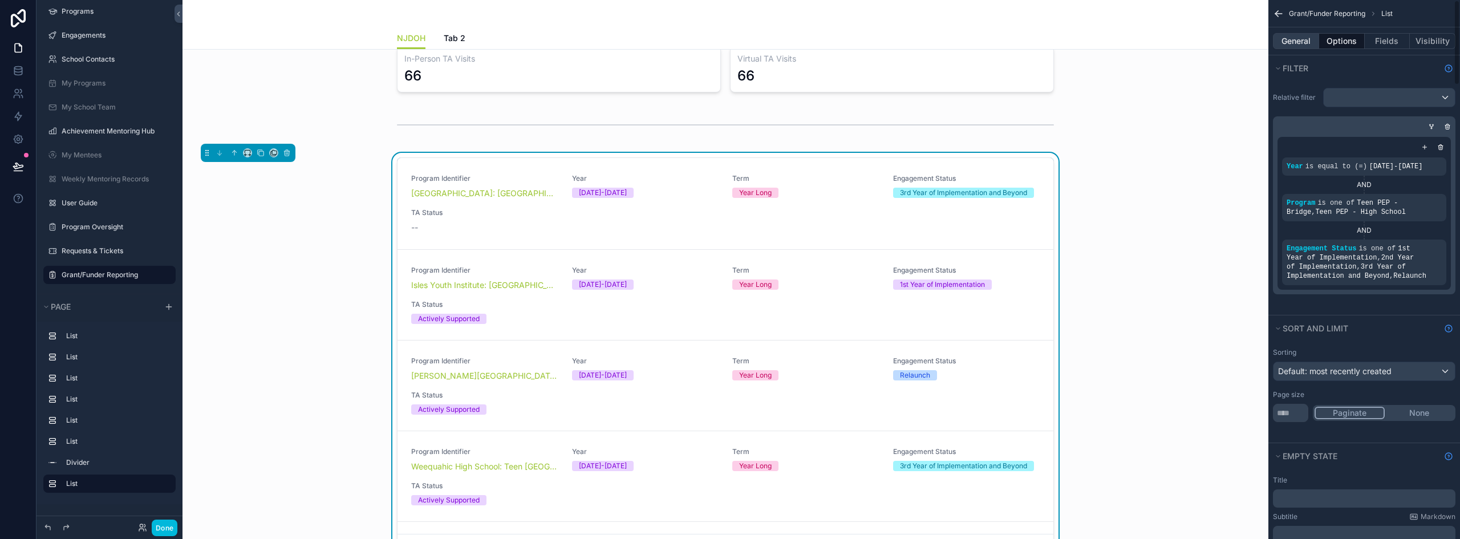
click at [1301, 44] on button "General" at bounding box center [1296, 41] width 46 height 16
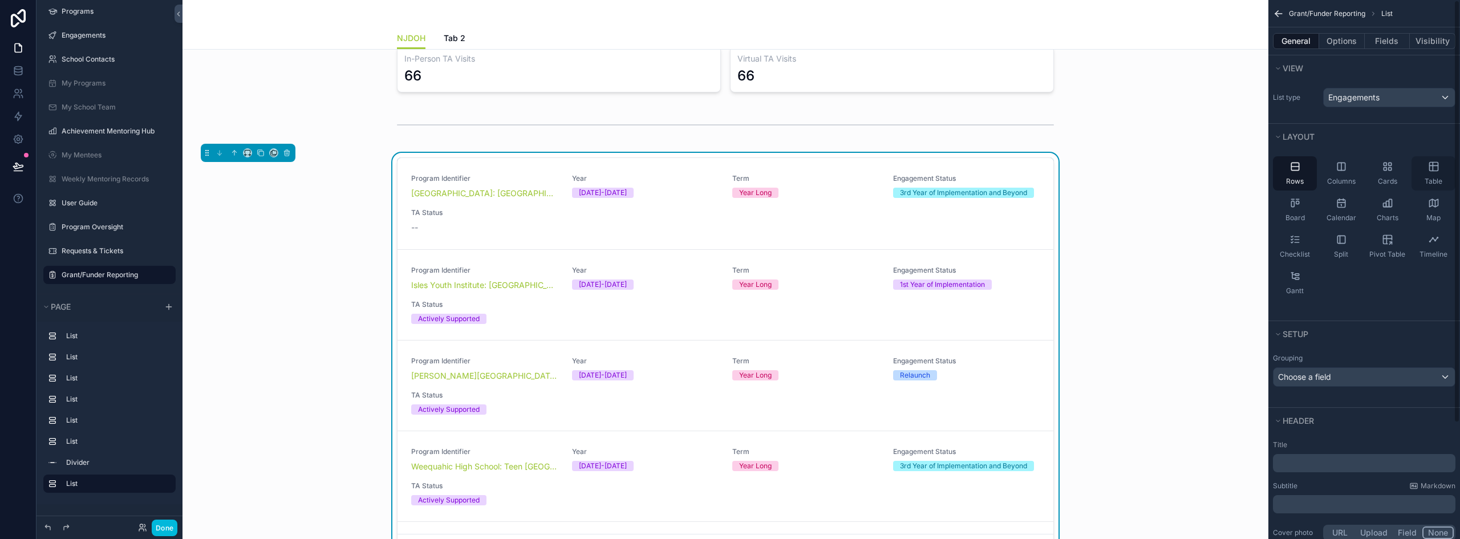
click at [1443, 168] on div "Table" at bounding box center [1434, 173] width 44 height 34
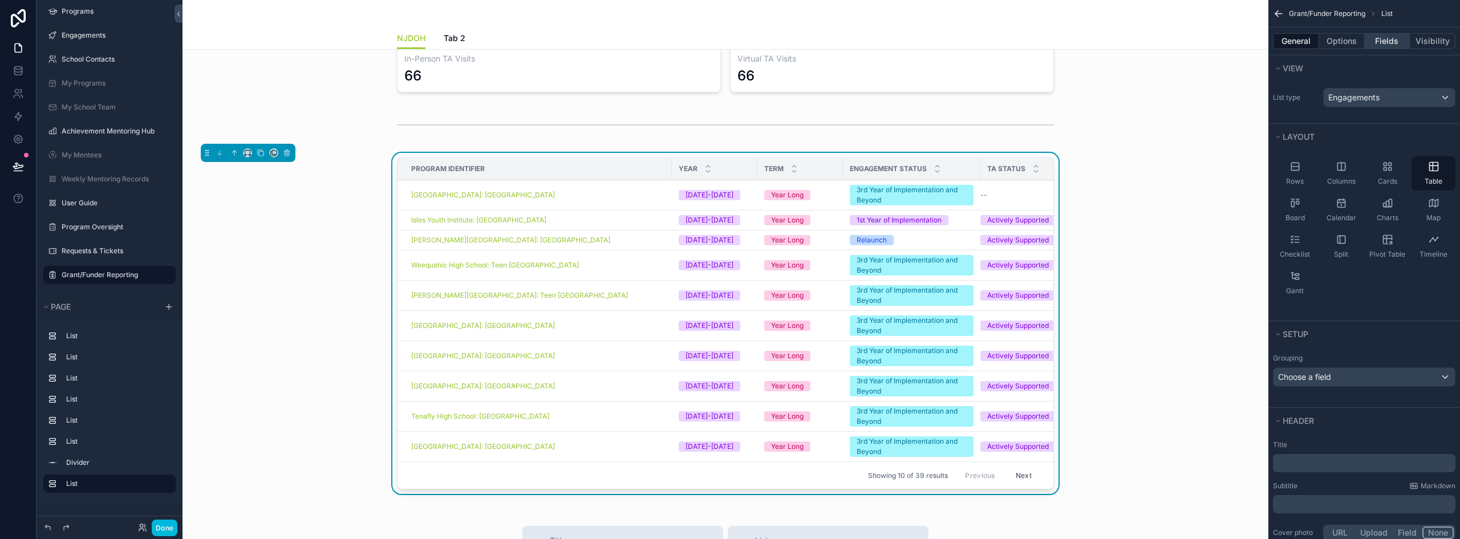
click at [1394, 43] on button "Fields" at bounding box center [1388, 41] width 46 height 16
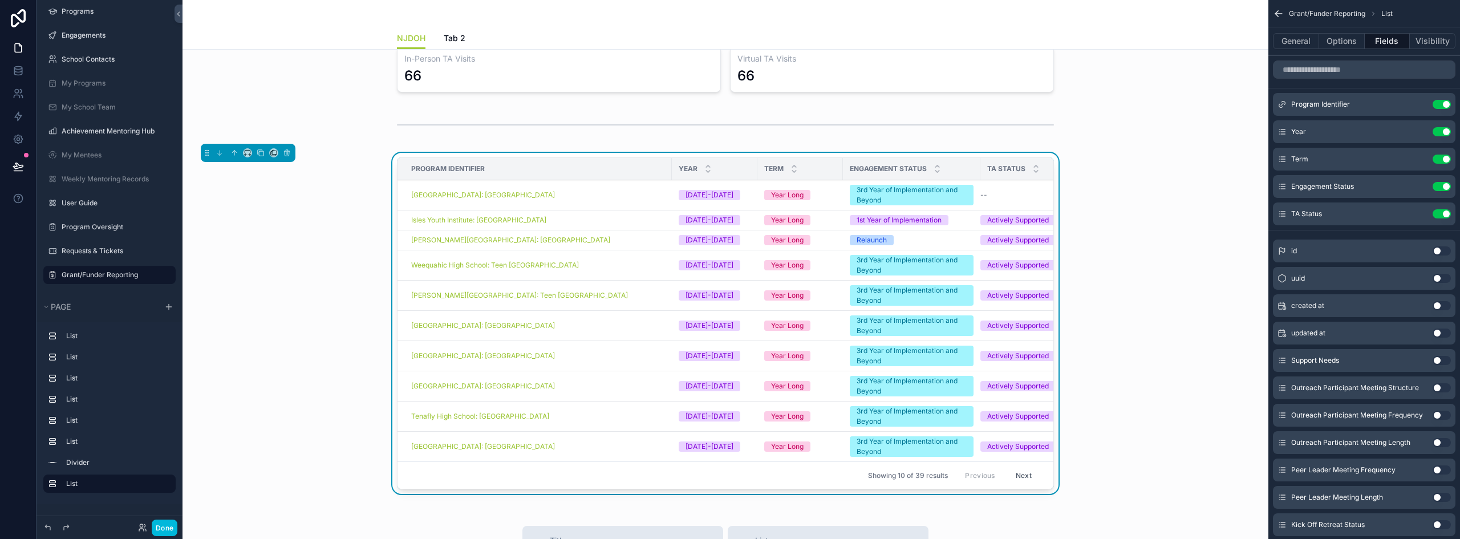
click at [1442, 103] on button "Use setting" at bounding box center [1442, 104] width 18 height 9
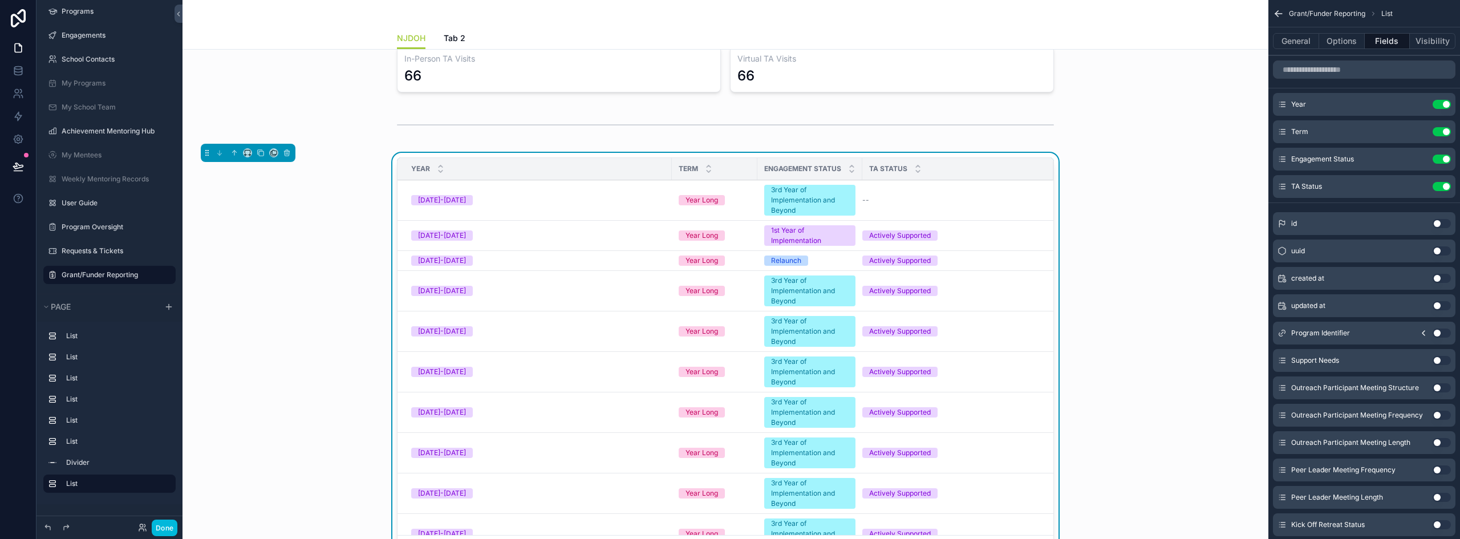
drag, startPoint x: 1435, startPoint y: 334, endPoint x: 1440, endPoint y: 85, distance: 248.8
click at [1435, 334] on button "Use setting" at bounding box center [1442, 333] width 18 height 9
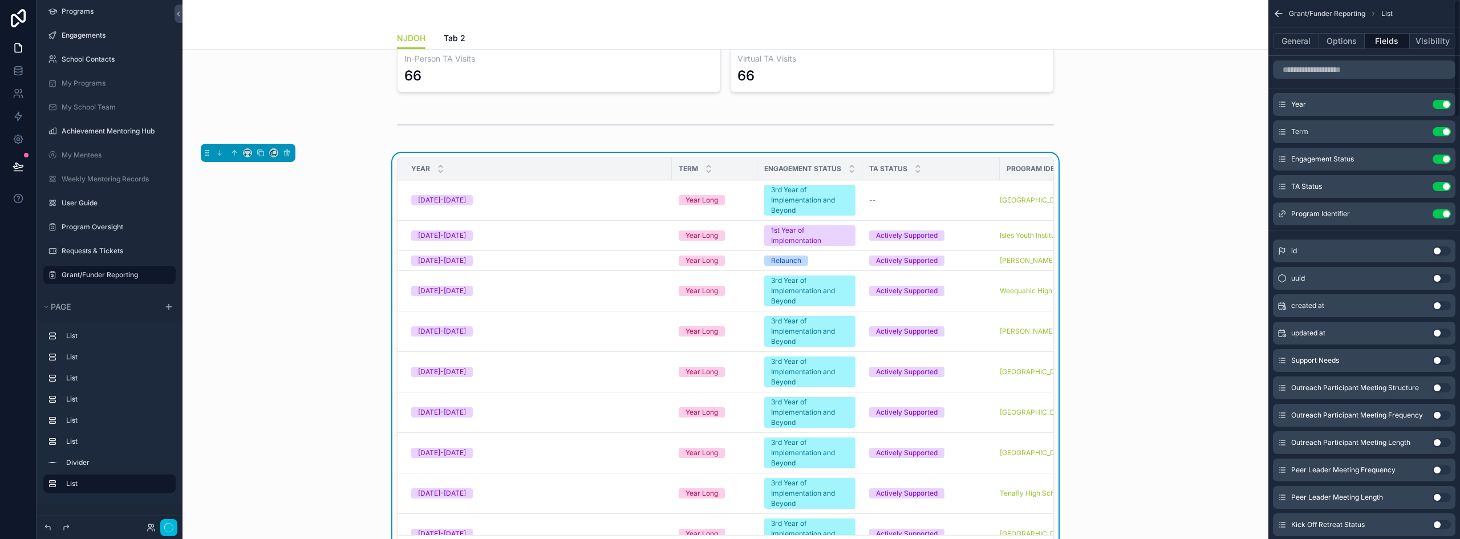
click at [1437, 103] on button "Use setting" at bounding box center [1442, 104] width 18 height 9
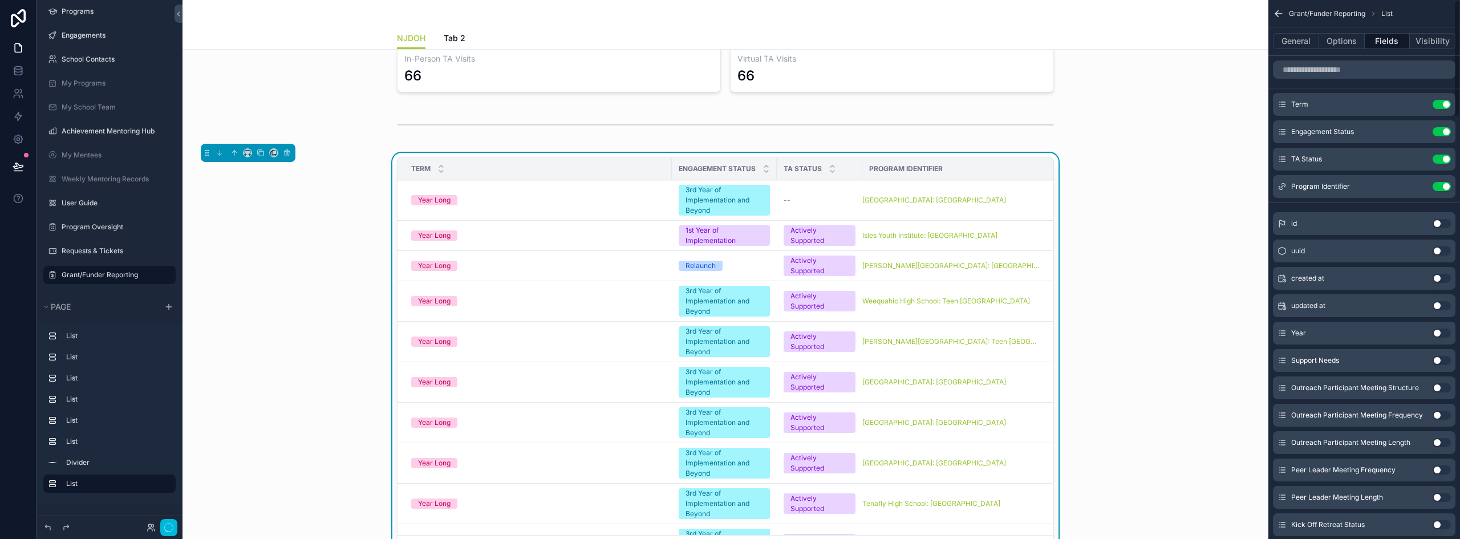
click at [1440, 103] on button "Use setting" at bounding box center [1442, 104] width 18 height 9
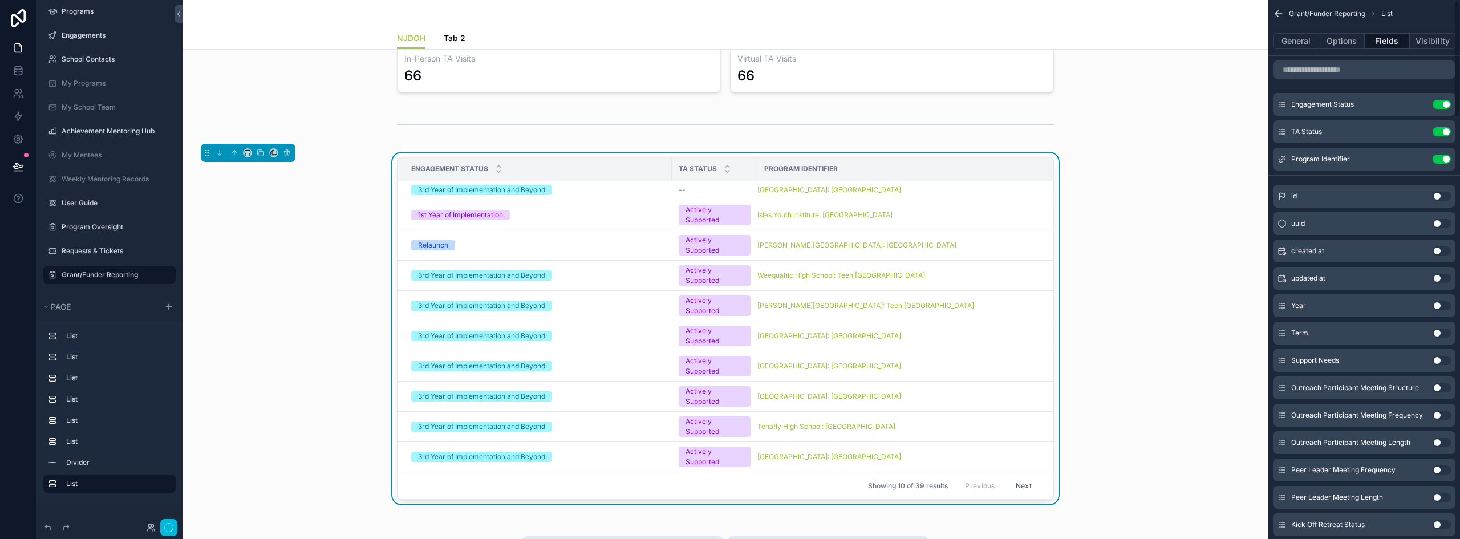
click at [1440, 103] on button "Use setting" at bounding box center [1442, 104] width 18 height 9
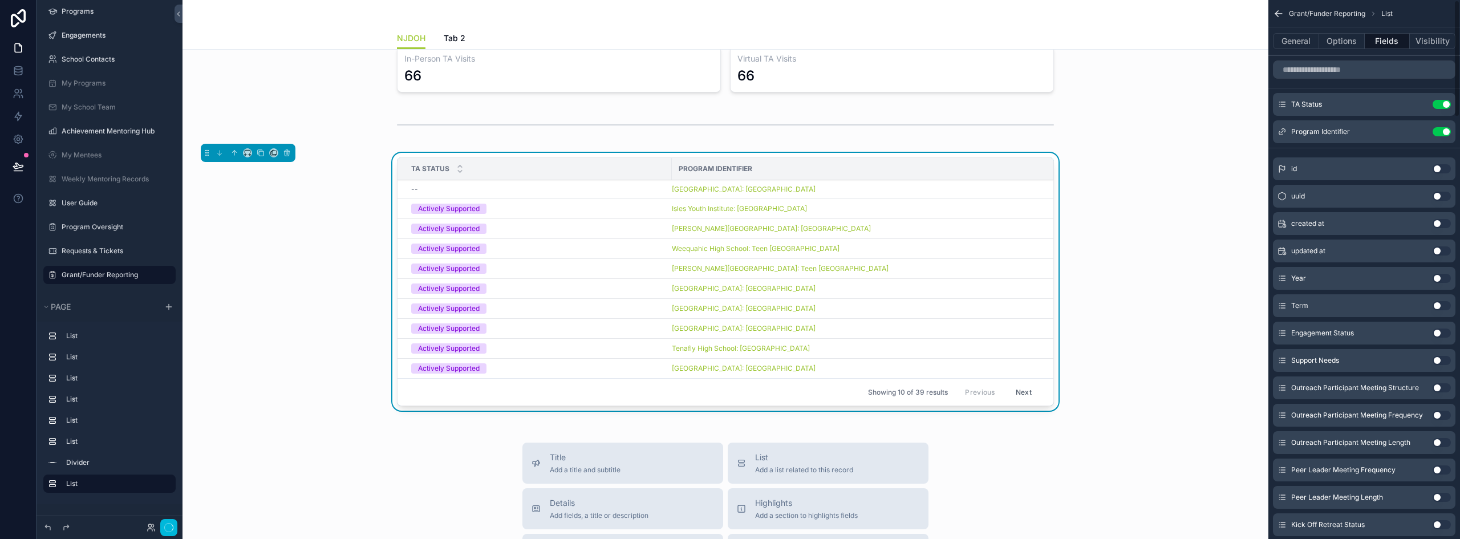
click at [1440, 103] on button "Use setting" at bounding box center [1442, 104] width 18 height 9
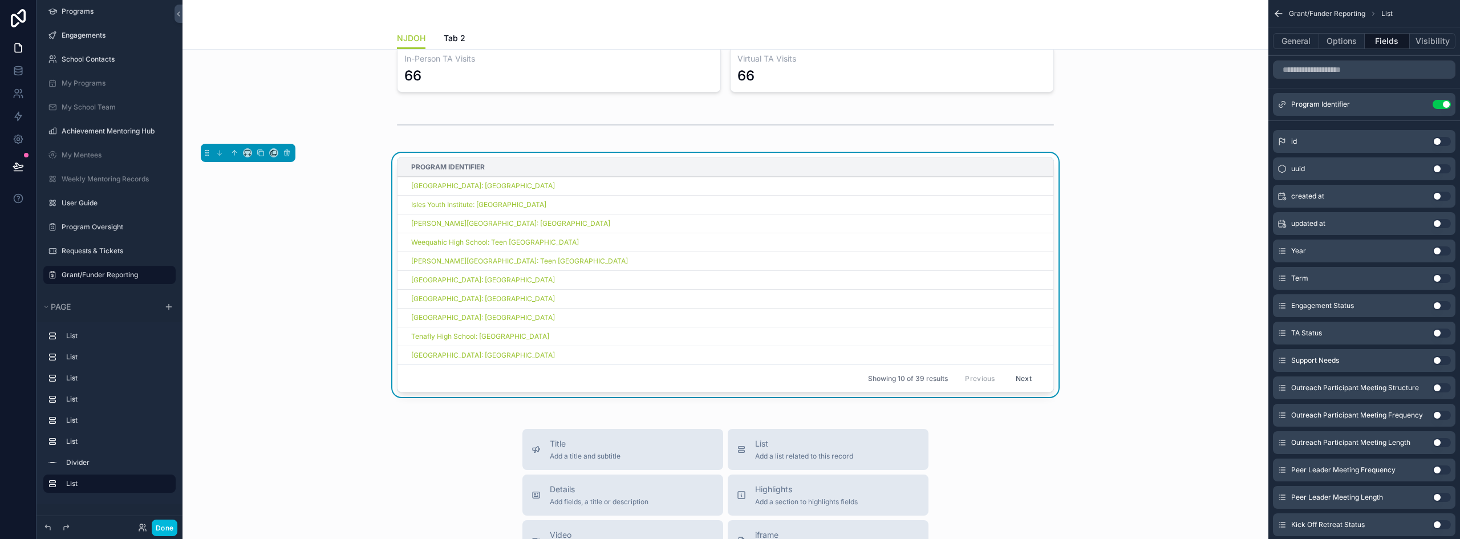
click at [1440, 103] on button "Use setting" at bounding box center [1442, 104] width 18 height 9
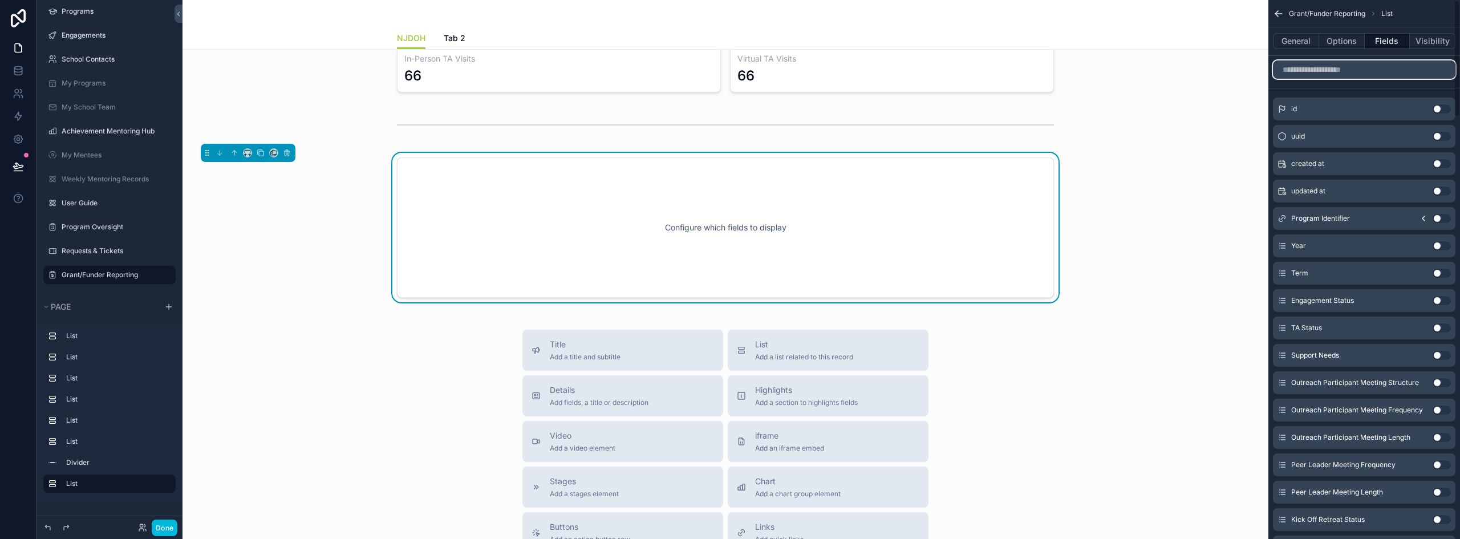
click at [1382, 70] on input "scrollable content" at bounding box center [1364, 69] width 183 height 18
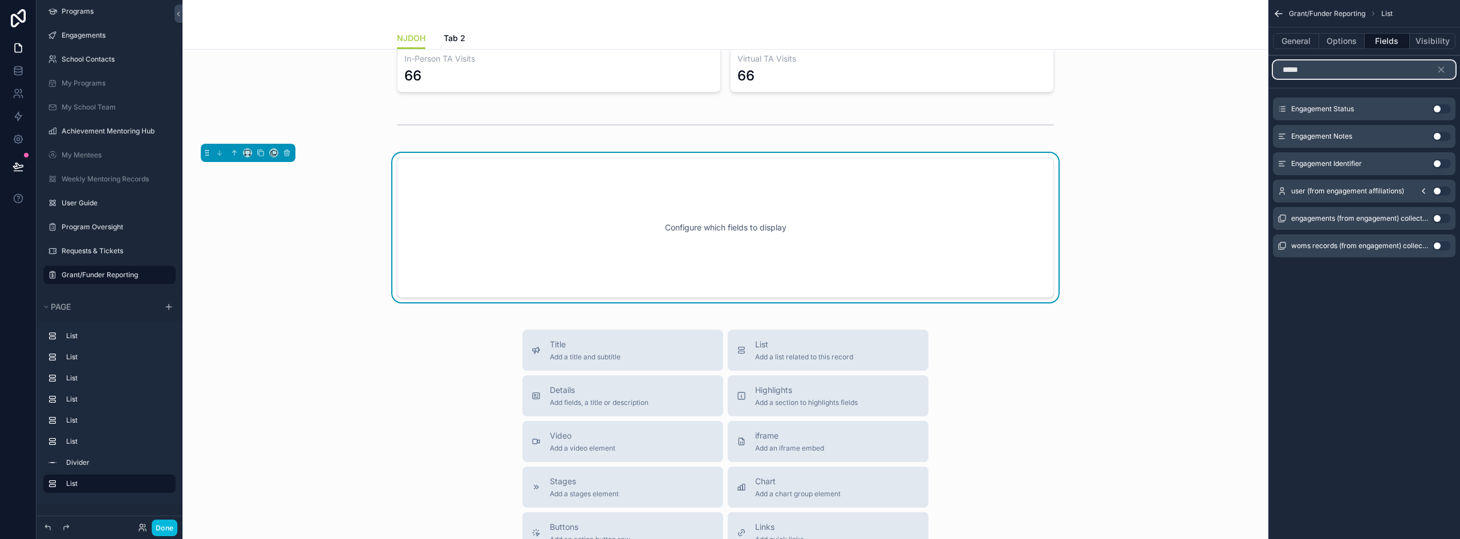
type input "*****"
click at [1438, 161] on button "Use setting" at bounding box center [1442, 163] width 18 height 9
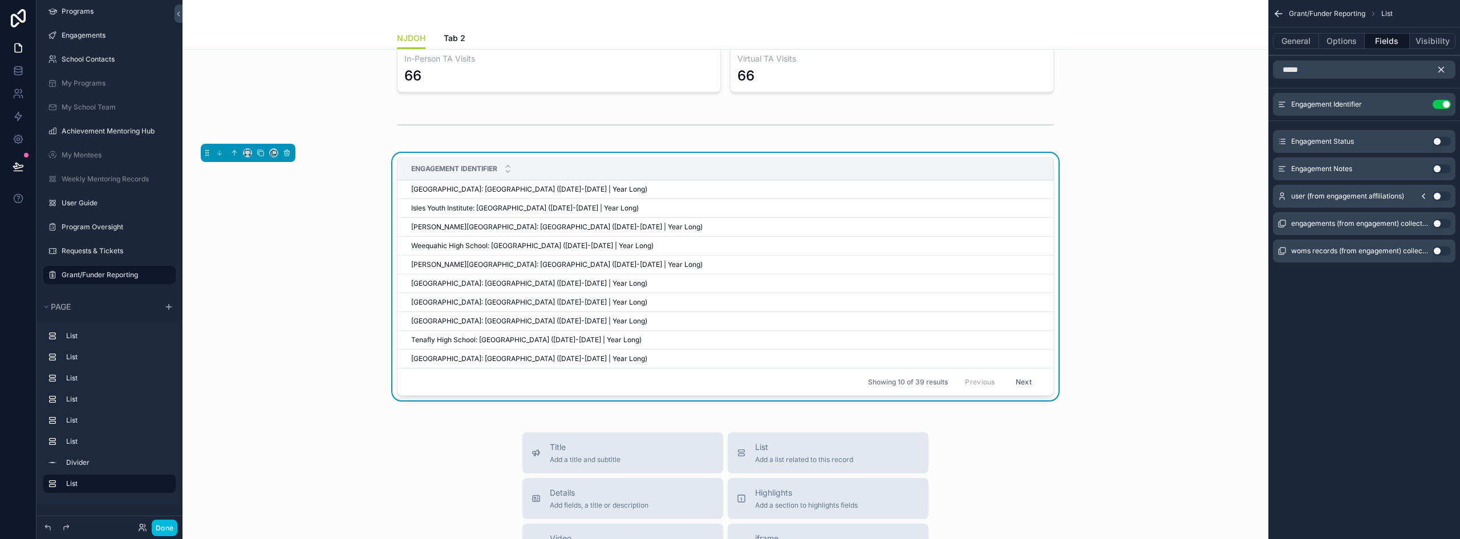
click at [1438, 67] on icon "scrollable content" at bounding box center [1441, 69] width 10 height 10
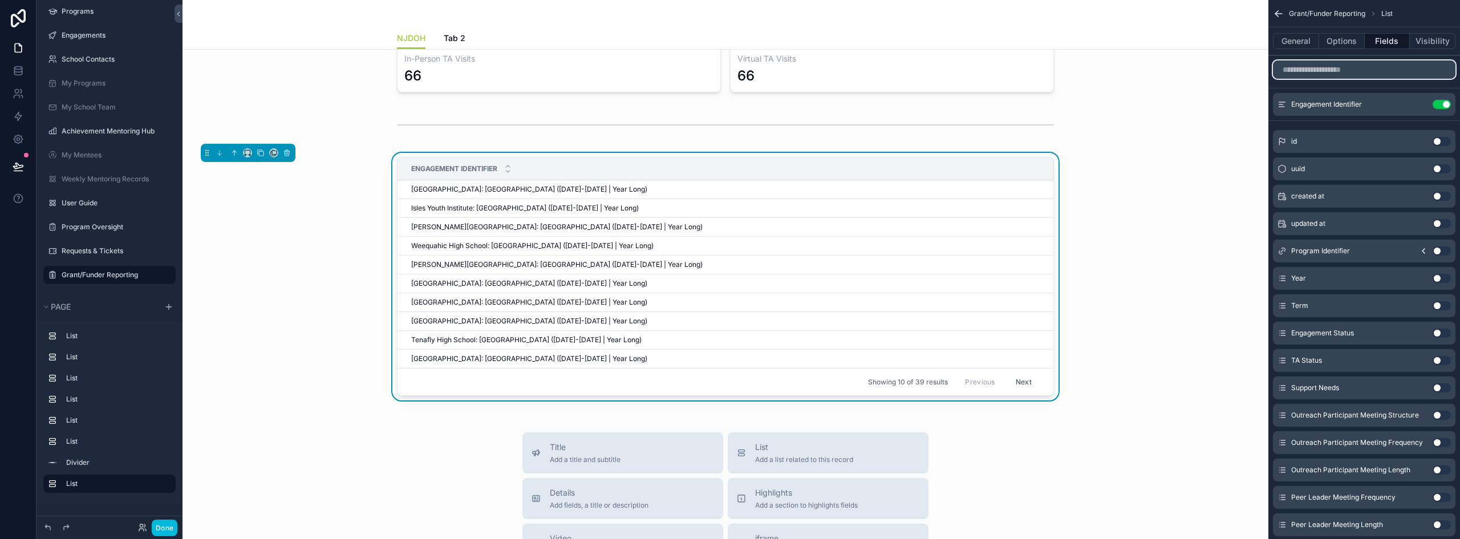
click at [1358, 72] on input "scrollable content" at bounding box center [1364, 69] width 183 height 18
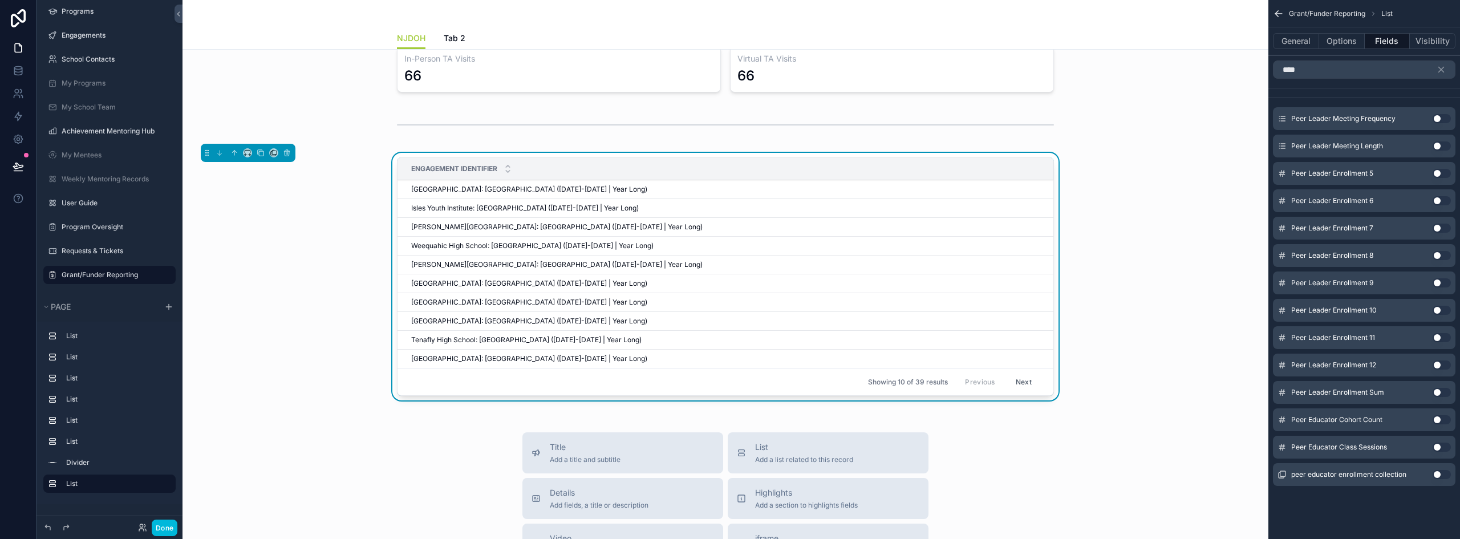
click at [1442, 118] on button "Use setting" at bounding box center [1442, 118] width 18 height 9
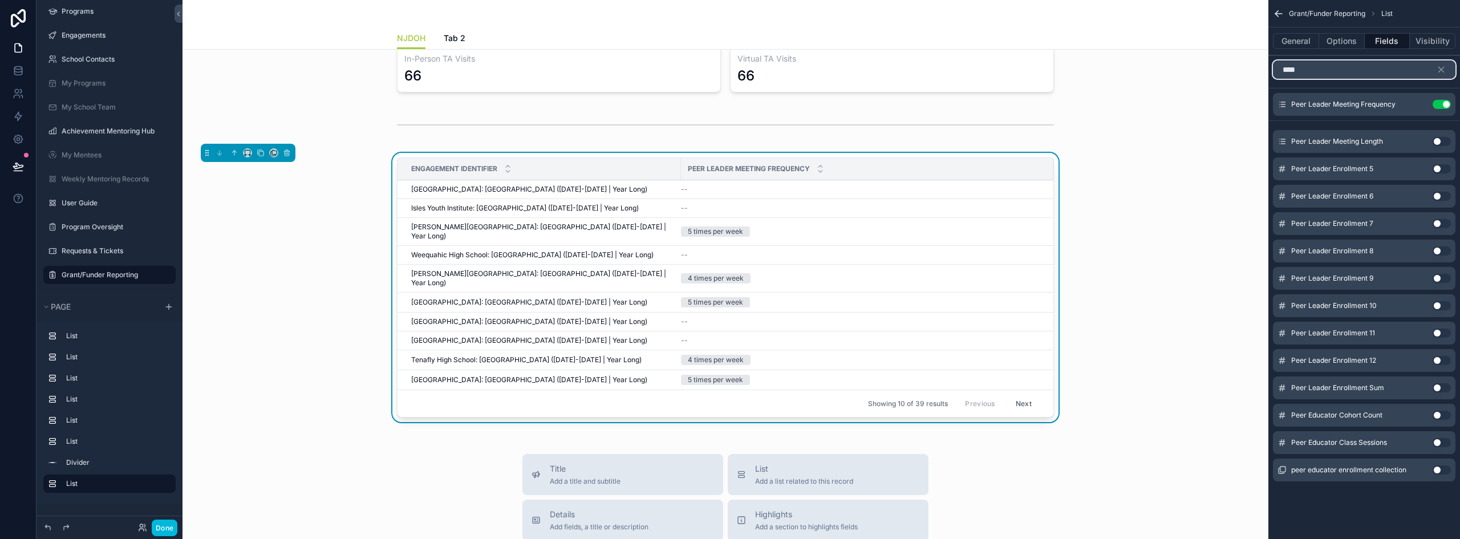
click at [1327, 72] on input "****" at bounding box center [1364, 69] width 183 height 18
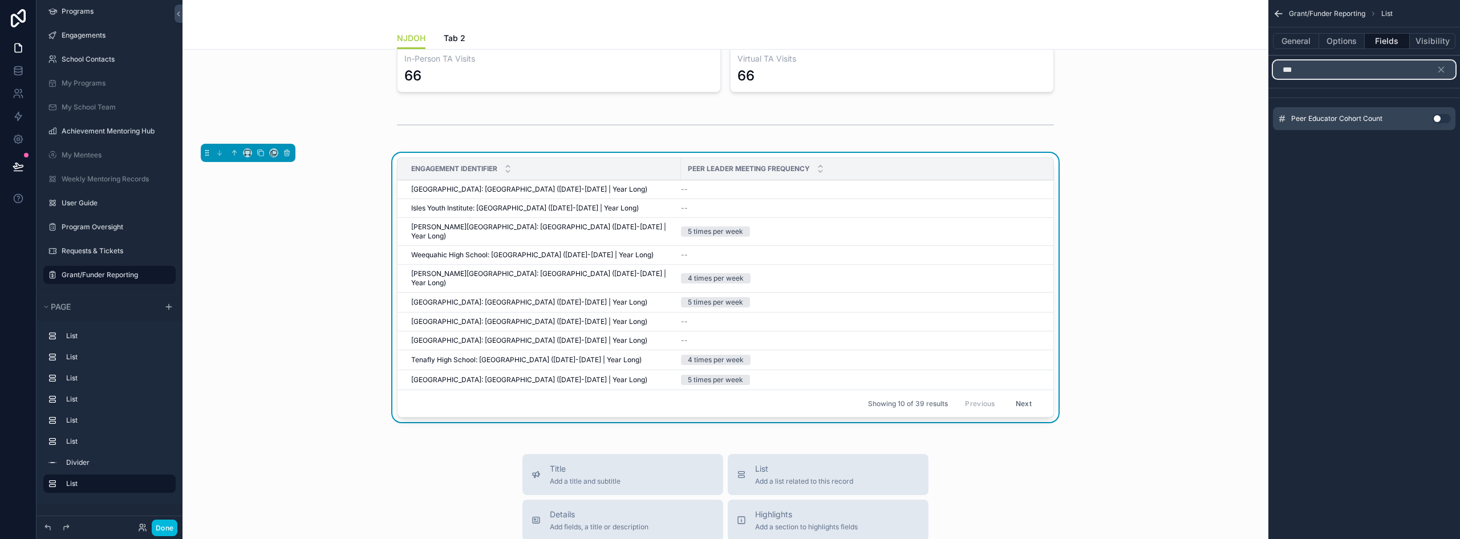
type input "***"
click at [1444, 118] on button "Use setting" at bounding box center [1442, 118] width 18 height 9
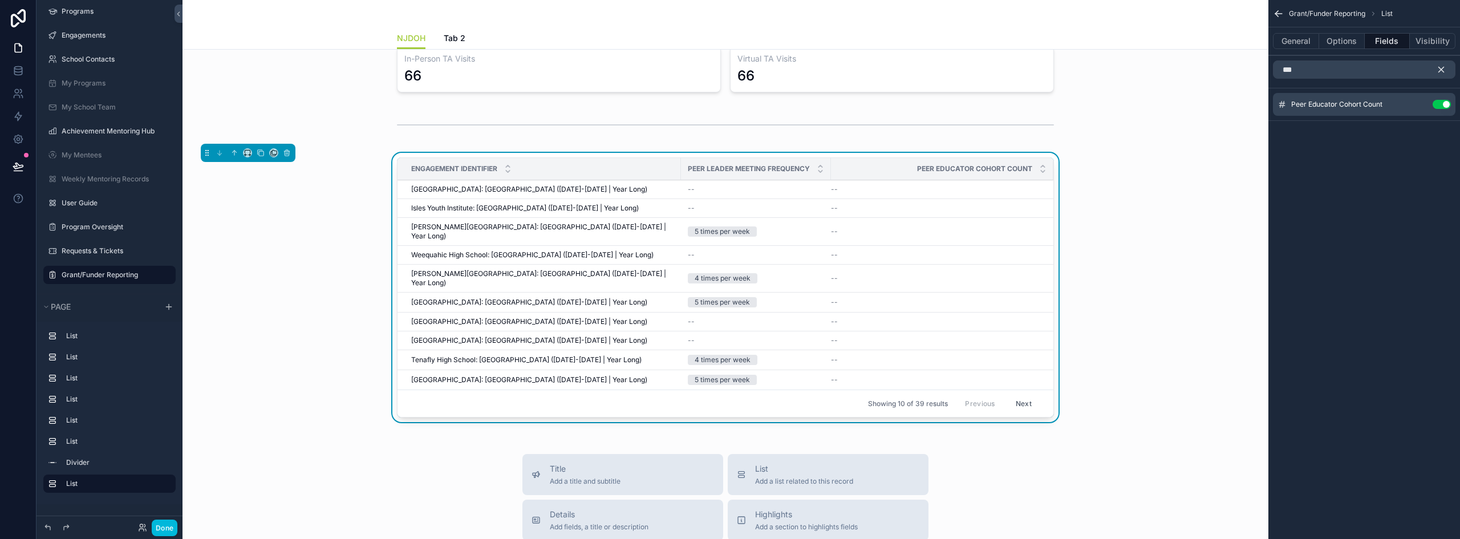
click at [1442, 65] on icon "scrollable content" at bounding box center [1441, 69] width 10 height 10
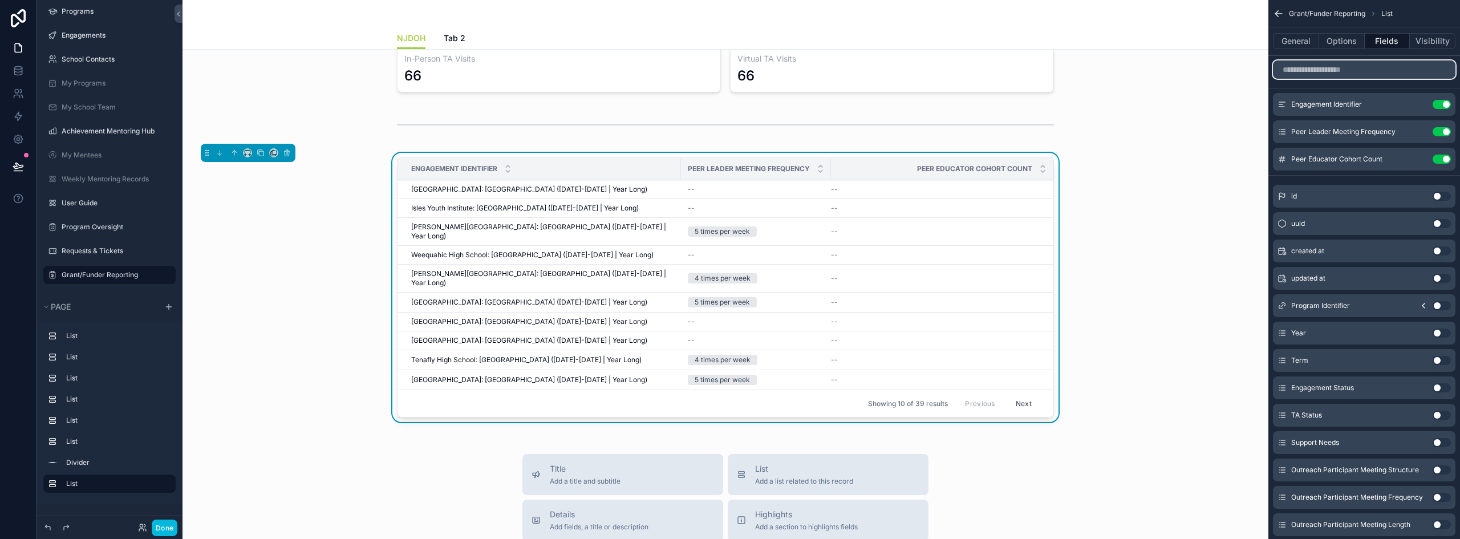
click at [1296, 68] on input "scrollable content" at bounding box center [1364, 69] width 183 height 18
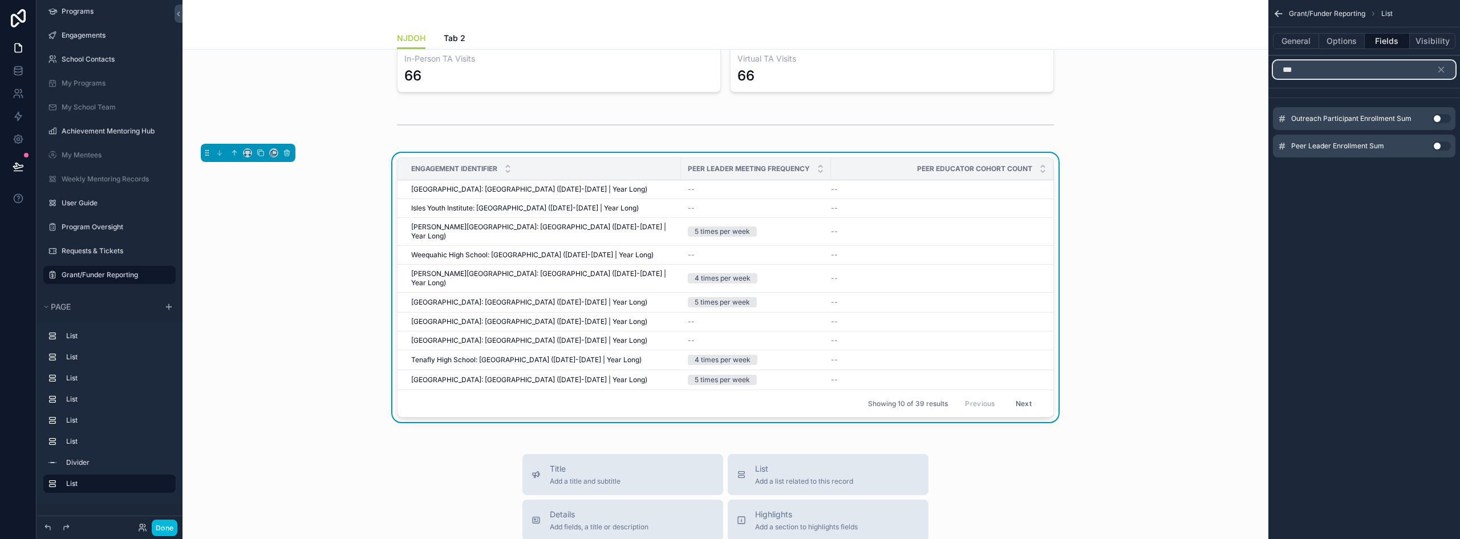
type input "***"
click at [1436, 116] on button "Use setting" at bounding box center [1442, 118] width 18 height 9
click at [1439, 142] on button "Use setting" at bounding box center [1442, 141] width 18 height 9
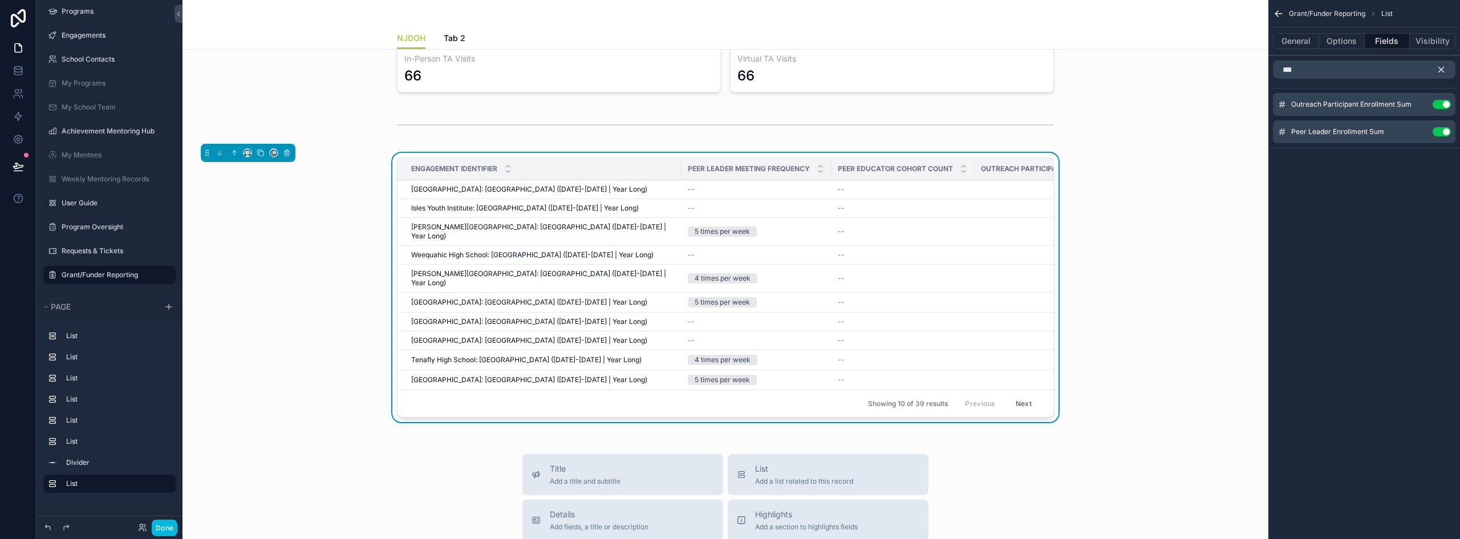
click at [1440, 68] on icon "scrollable content" at bounding box center [1441, 69] width 5 height 5
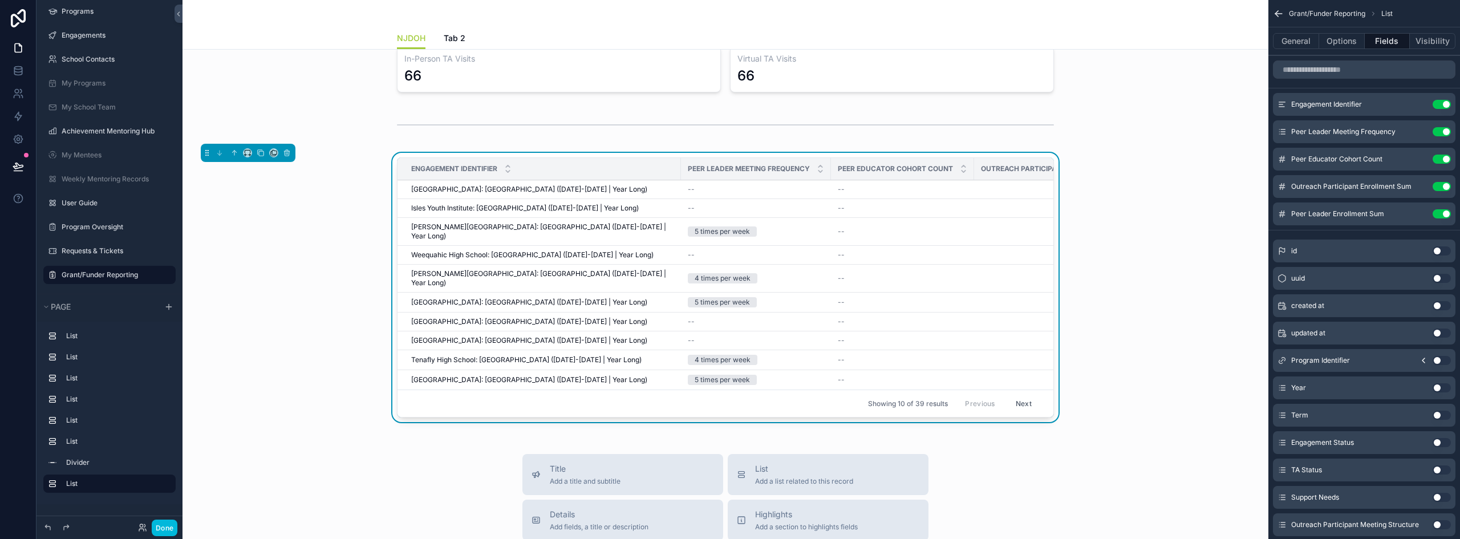
click at [0, 0] on icon "scrollable content" at bounding box center [0, 0] width 0 height 0
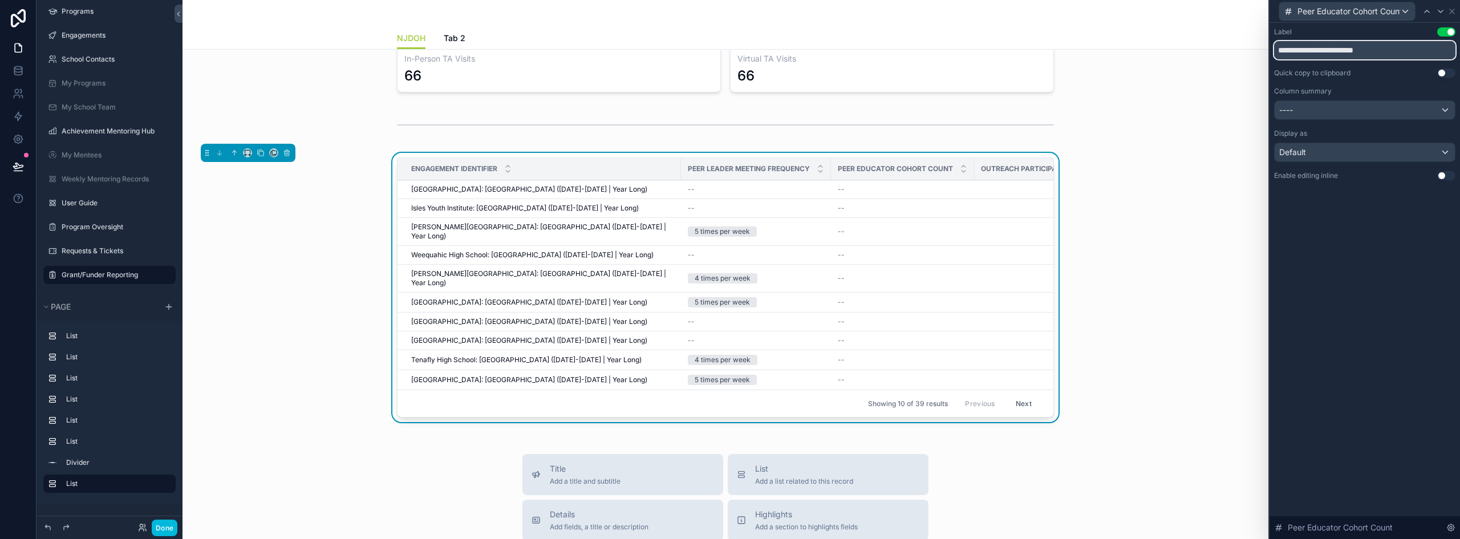
click at [1335, 53] on input "**********" at bounding box center [1364, 50] width 181 height 18
type input "*******"
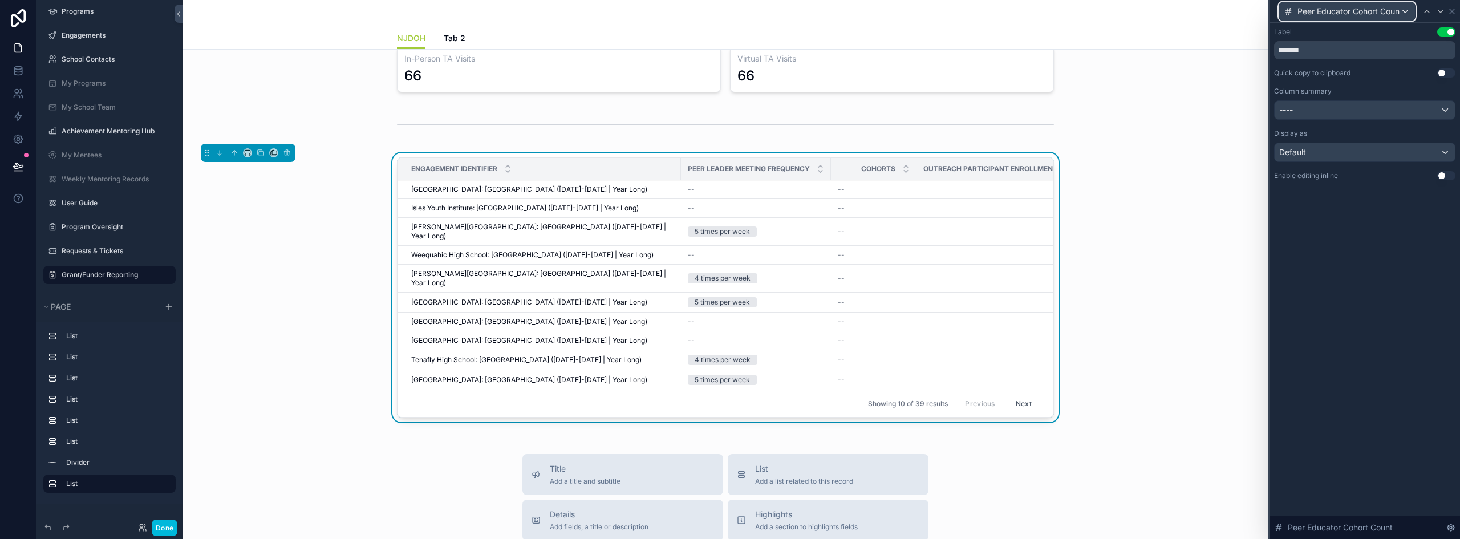
click at [1355, 11] on span "Peer Educator Cohort Count" at bounding box center [1349, 11] width 103 height 11
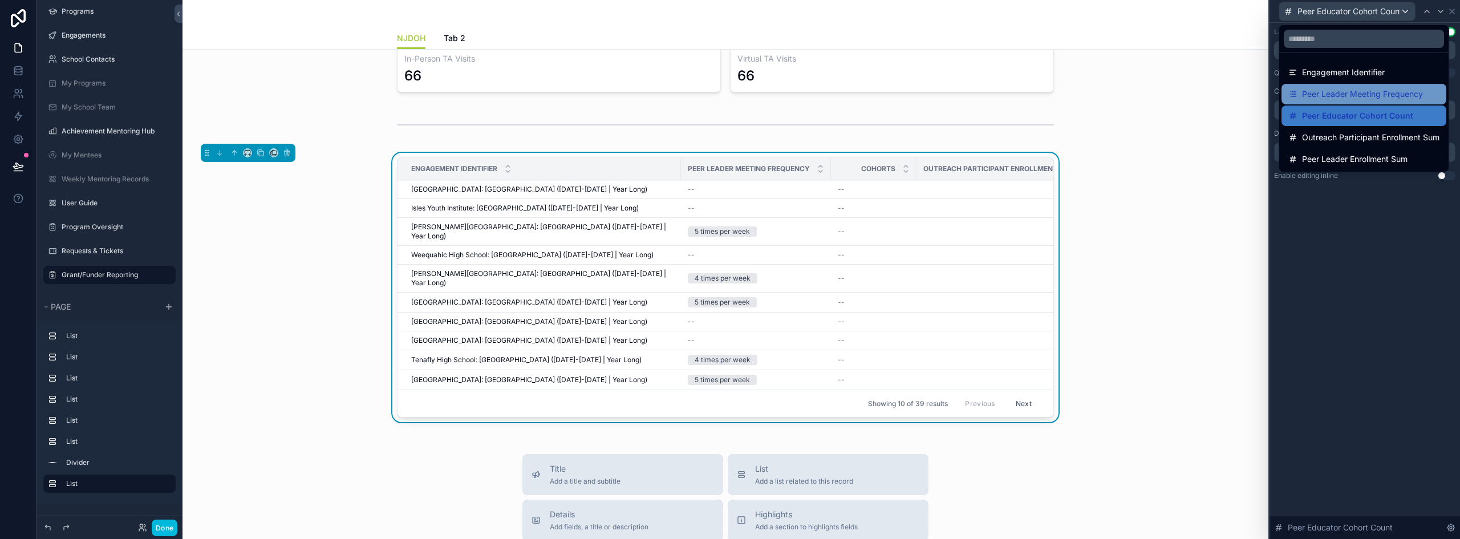
click at [1353, 96] on span "Peer Leader Meeting Frequency" at bounding box center [1362, 94] width 121 height 14
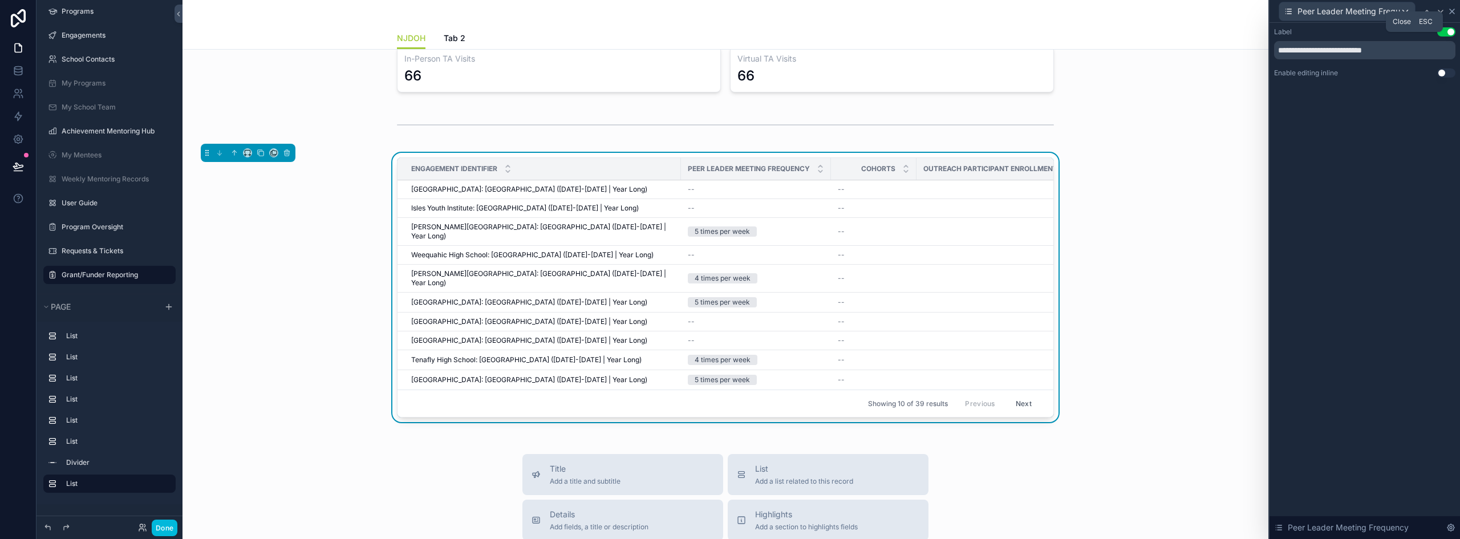
click at [1452, 13] on icon at bounding box center [1452, 11] width 9 height 9
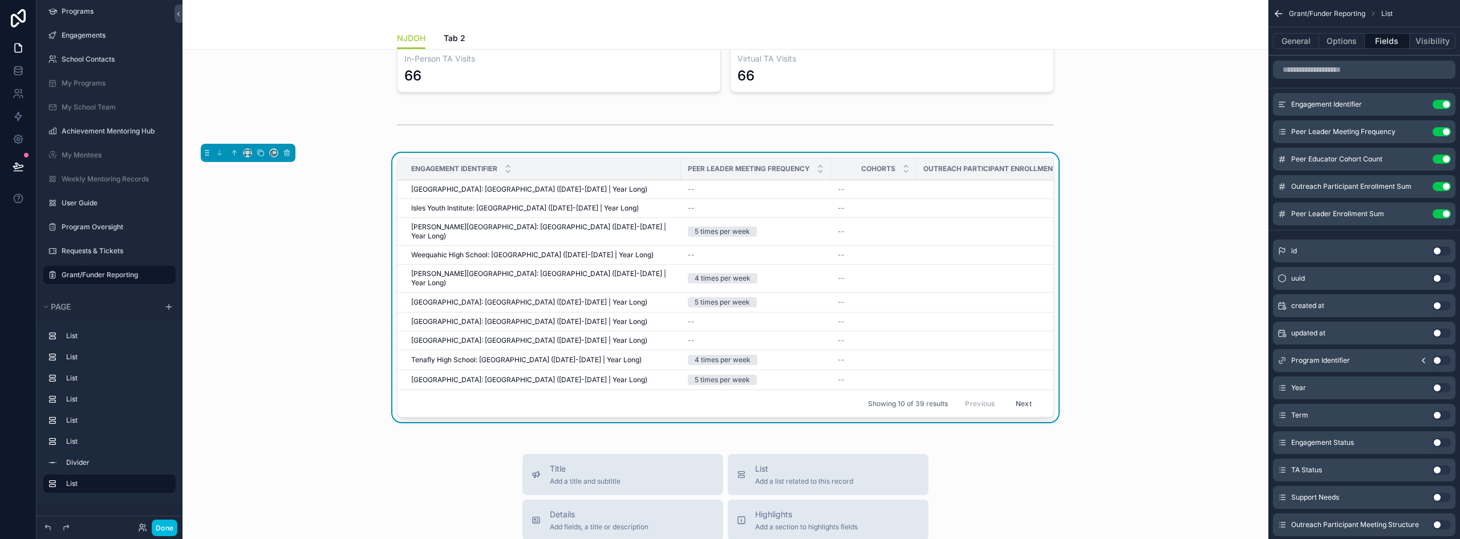
click at [0, 0] on icon "scrollable content" at bounding box center [0, 0] width 0 height 0
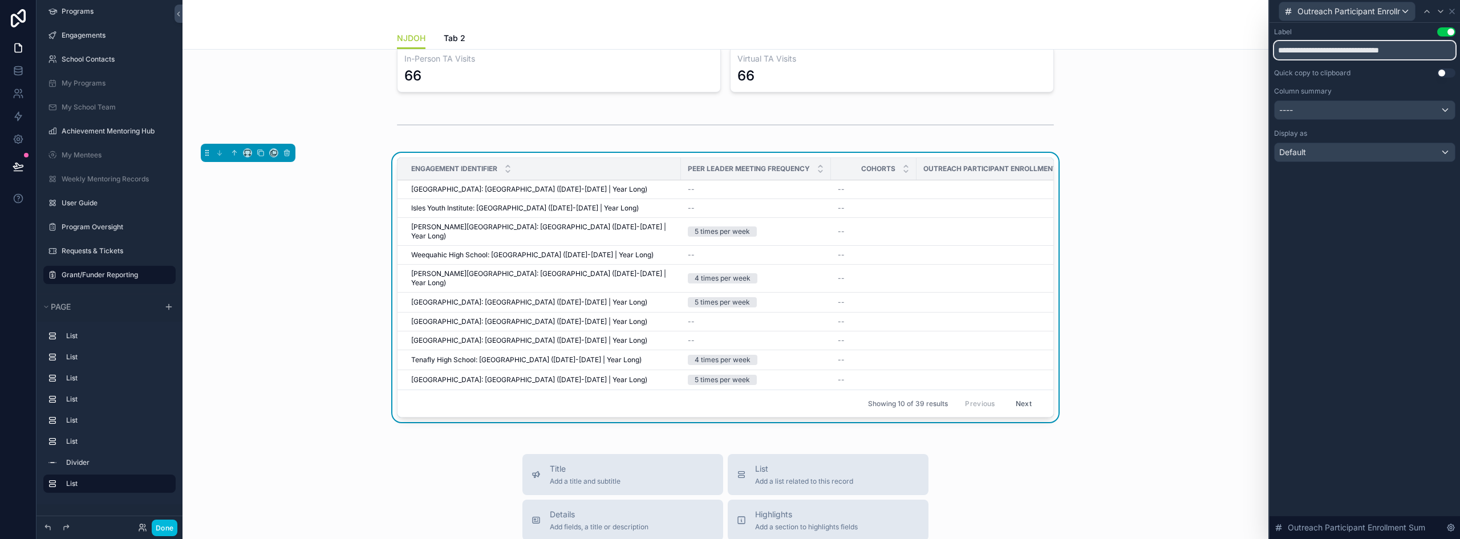
click at [1370, 54] on input "**********" at bounding box center [1364, 50] width 181 height 18
type input "********"
click at [1447, 30] on button "Use setting" at bounding box center [1447, 31] width 18 height 9
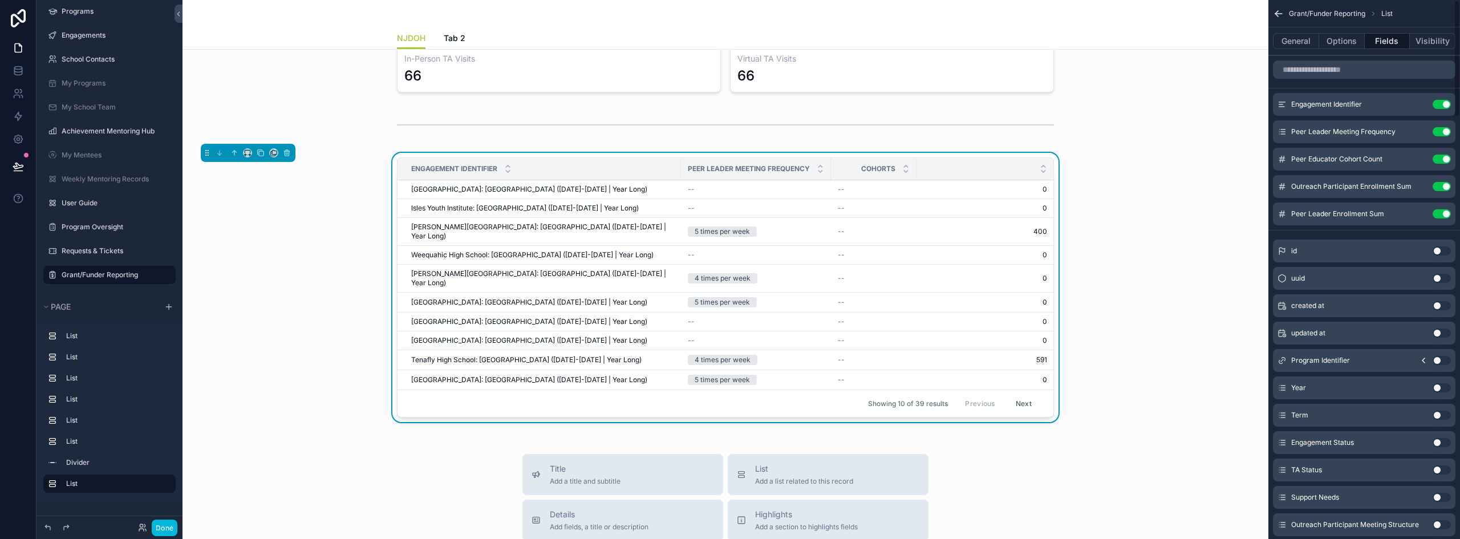
click at [0, 0] on icon "scrollable content" at bounding box center [0, 0] width 0 height 0
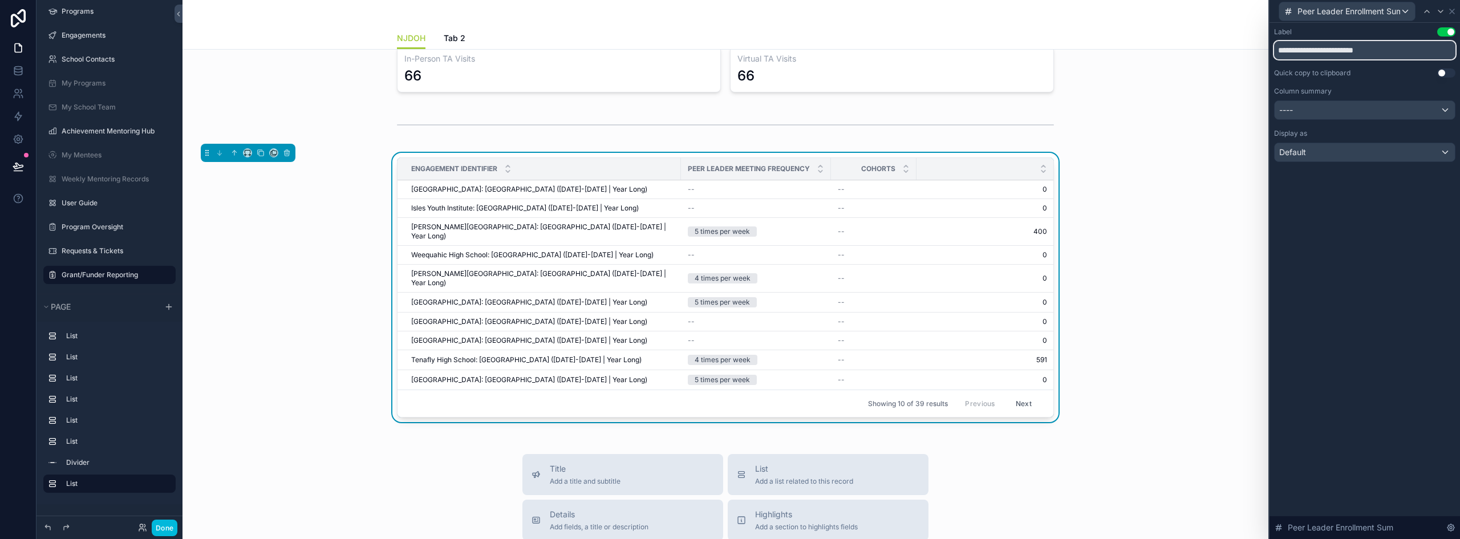
click at [1380, 53] on input "**********" at bounding box center [1364, 50] width 181 height 18
type input "**********"
click at [1346, 93] on div "Column summary" at bounding box center [1364, 91] width 181 height 9
click at [1346, 110] on div "----" at bounding box center [1365, 110] width 180 height 18
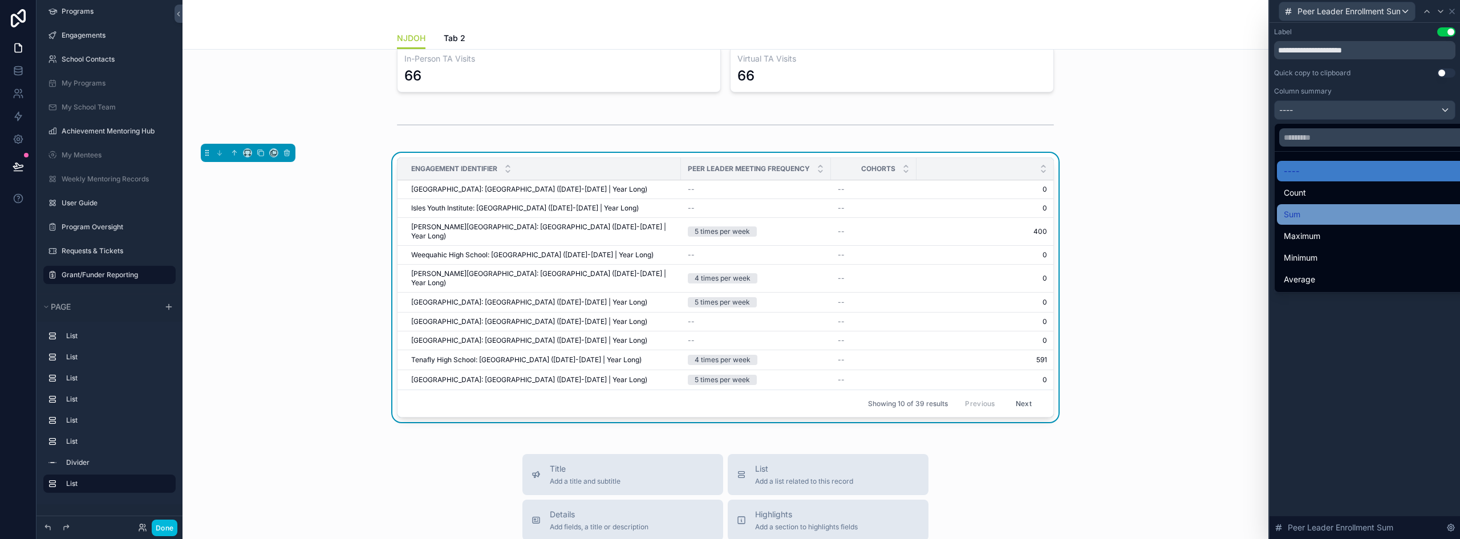
click at [1317, 211] on div "Sum" at bounding box center [1378, 215] width 188 height 14
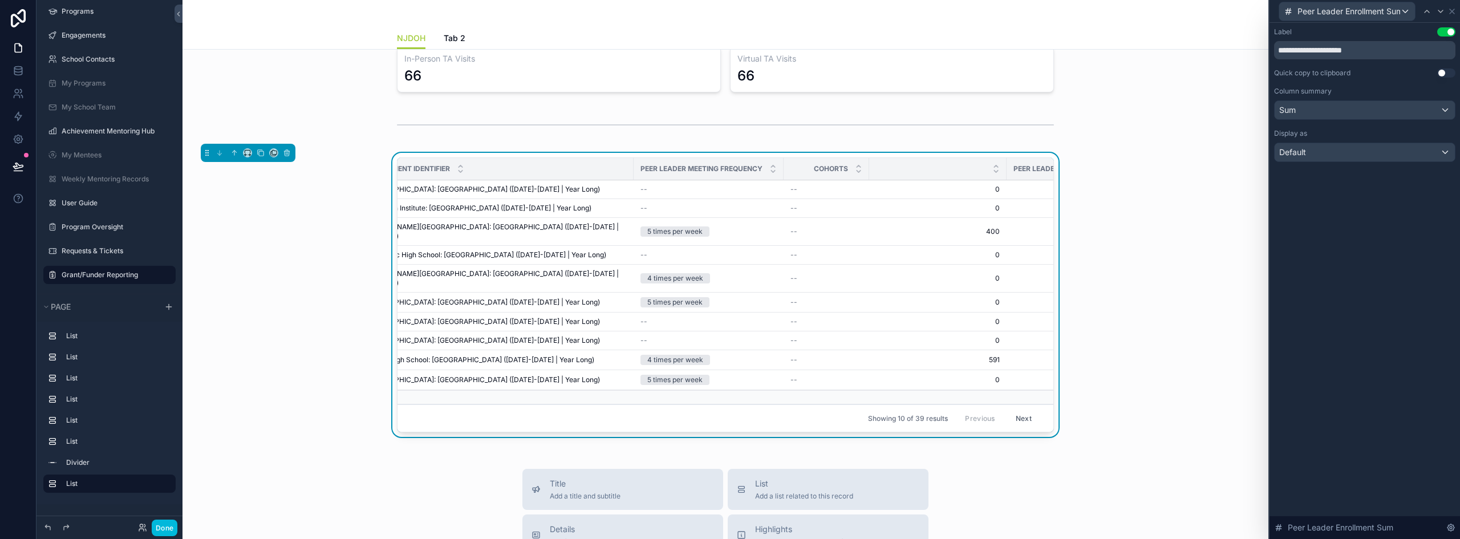
scroll to position [0, 112]
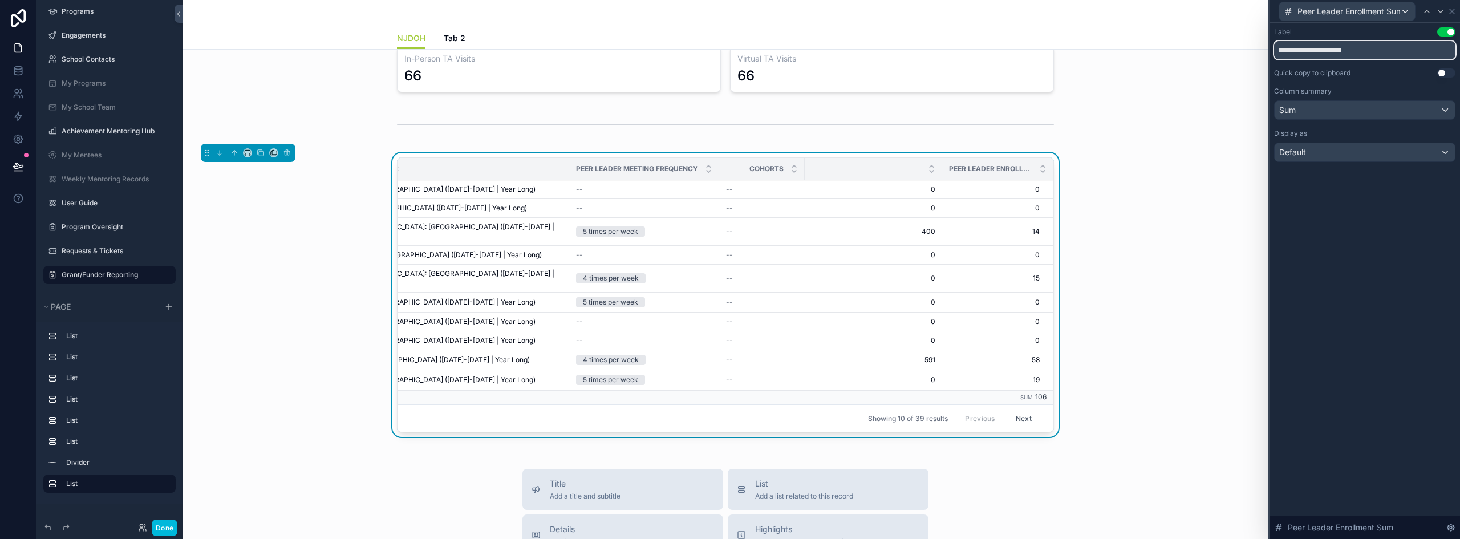
click at [1374, 58] on input "**********" at bounding box center [1364, 50] width 181 height 18
click at [1453, 13] on icon at bounding box center [1452, 11] width 9 height 9
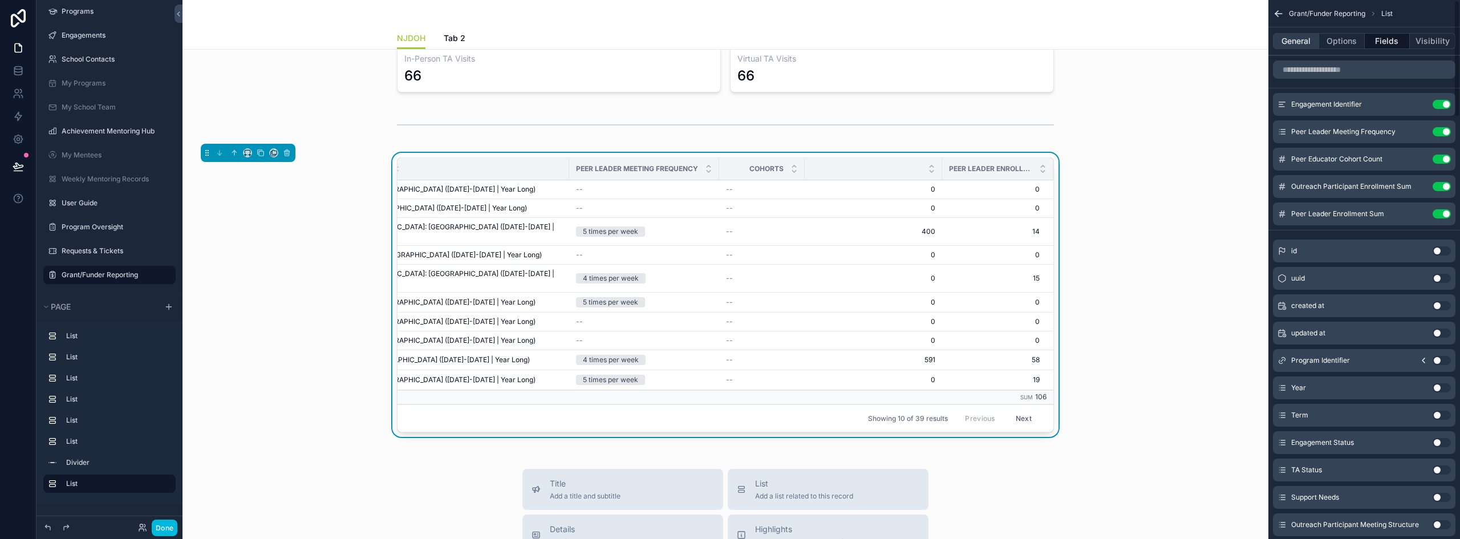
click at [1302, 43] on button "General" at bounding box center [1296, 41] width 46 height 16
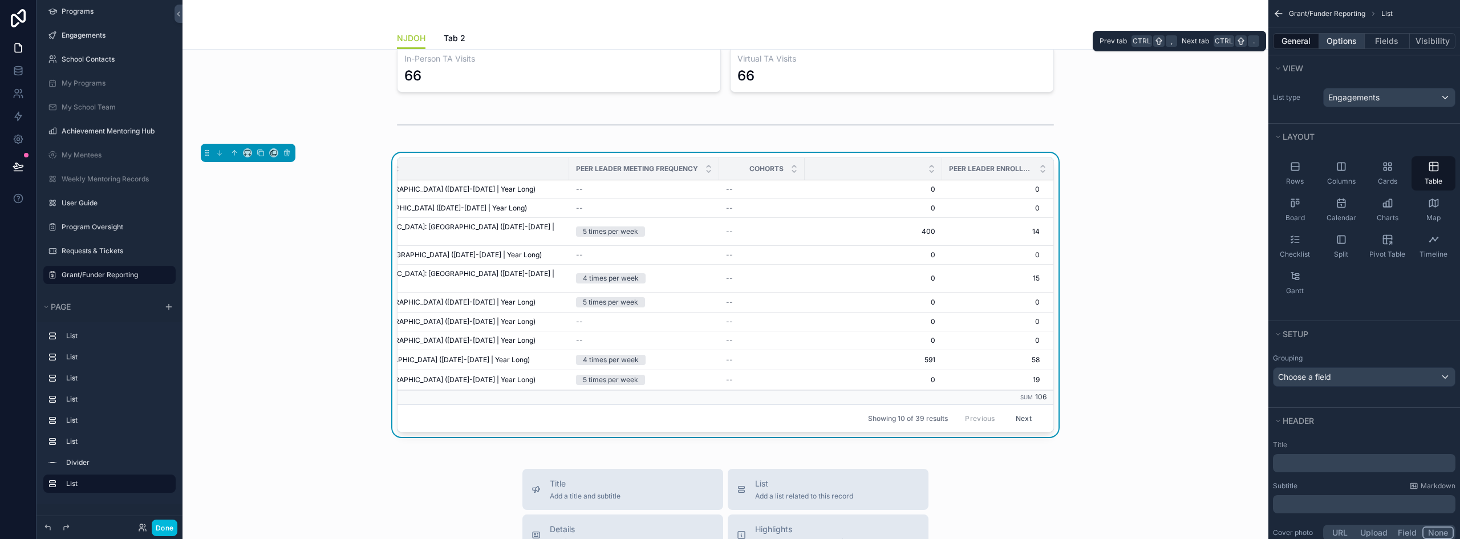
click at [1329, 44] on button "Options" at bounding box center [1342, 41] width 46 height 16
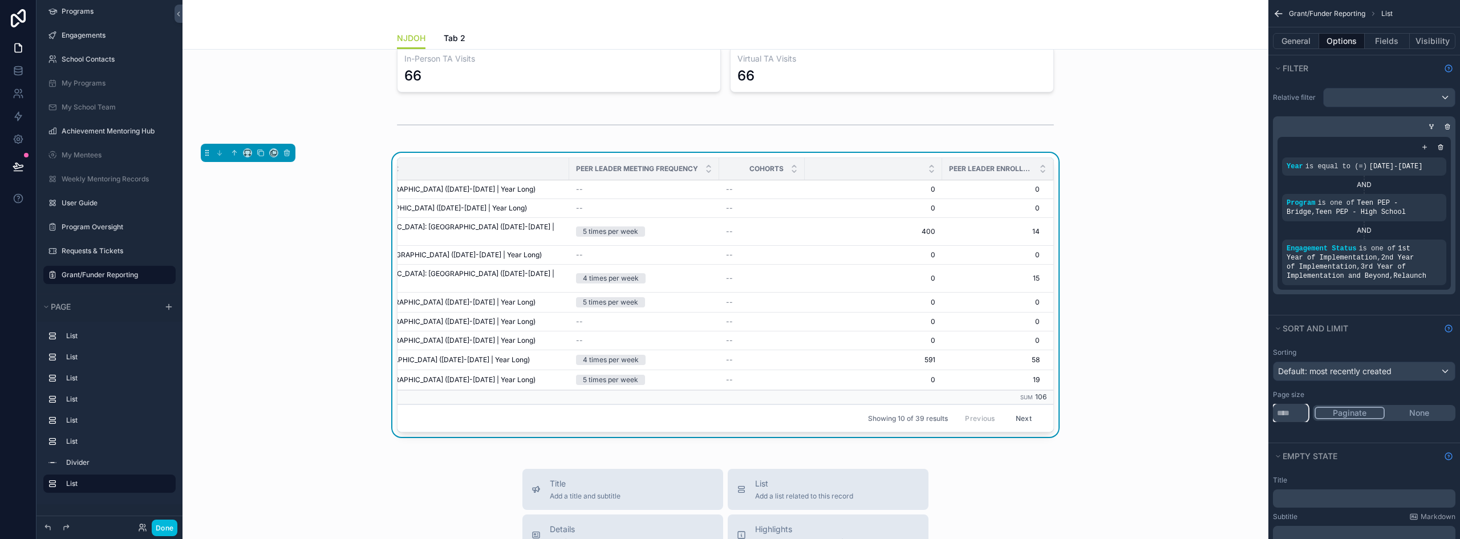
drag, startPoint x: 1298, startPoint y: 410, endPoint x: 1273, endPoint y: 410, distance: 24.5
click at [1273, 410] on input "**" at bounding box center [1290, 413] width 35 height 18
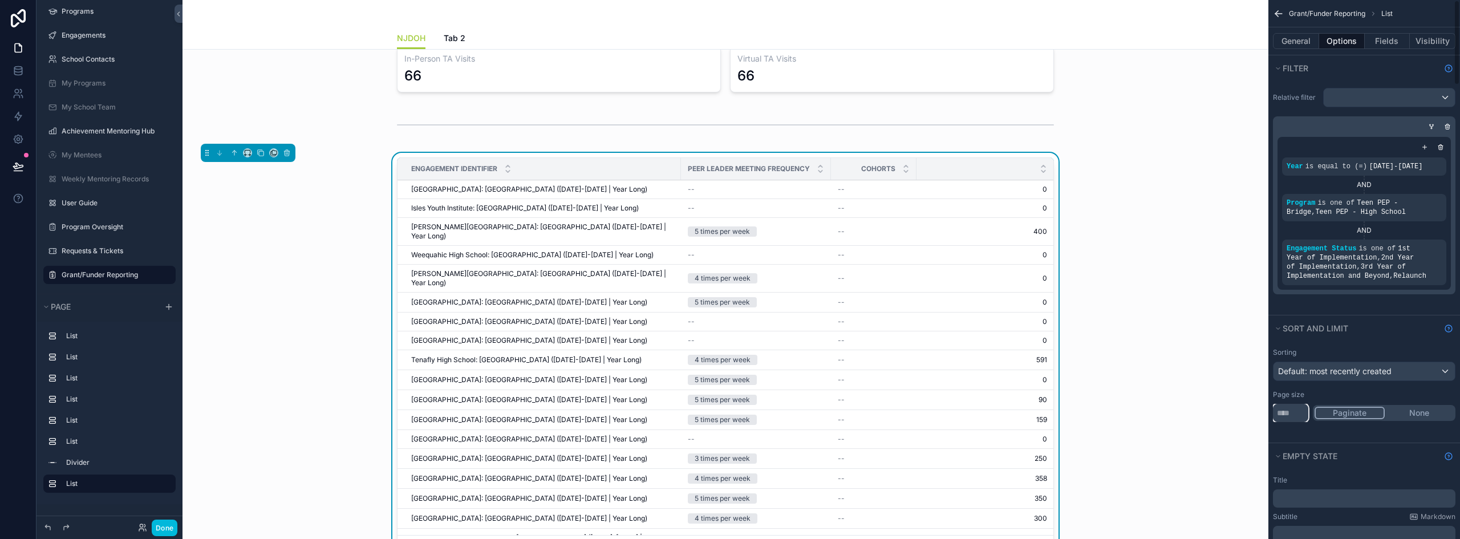
type input "**"
click at [1306, 77] on div "Filter" at bounding box center [1365, 68] width 192 height 26
click at [1305, 39] on button "General" at bounding box center [1296, 41] width 46 height 16
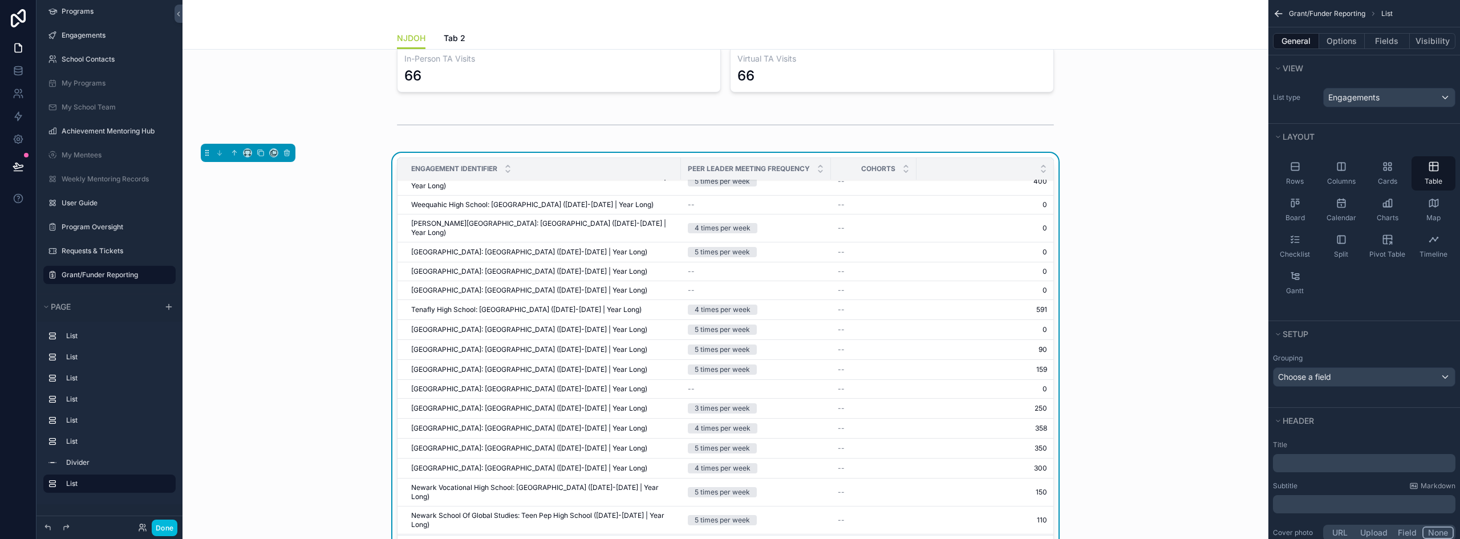
scroll to position [57, 0]
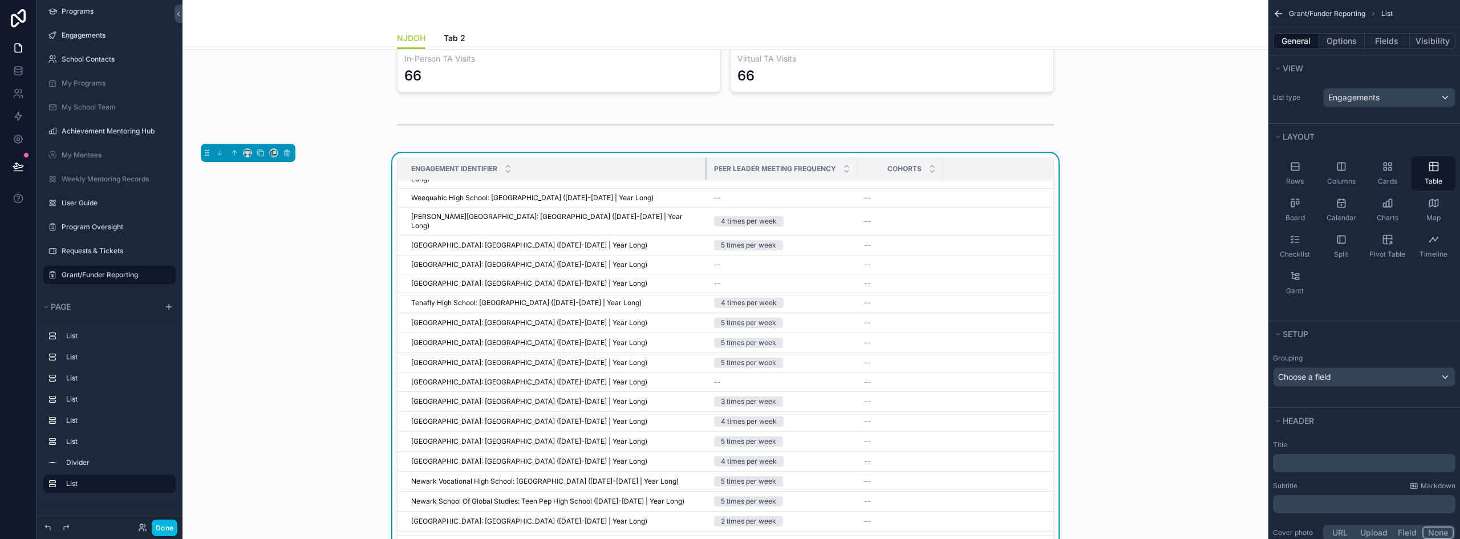
drag, startPoint x: 675, startPoint y: 170, endPoint x: 701, endPoint y: 171, distance: 26.2
click at [705, 171] on div "scrollable content" at bounding box center [707, 169] width 5 height 22
click at [1395, 47] on button "Fields" at bounding box center [1388, 41] width 46 height 16
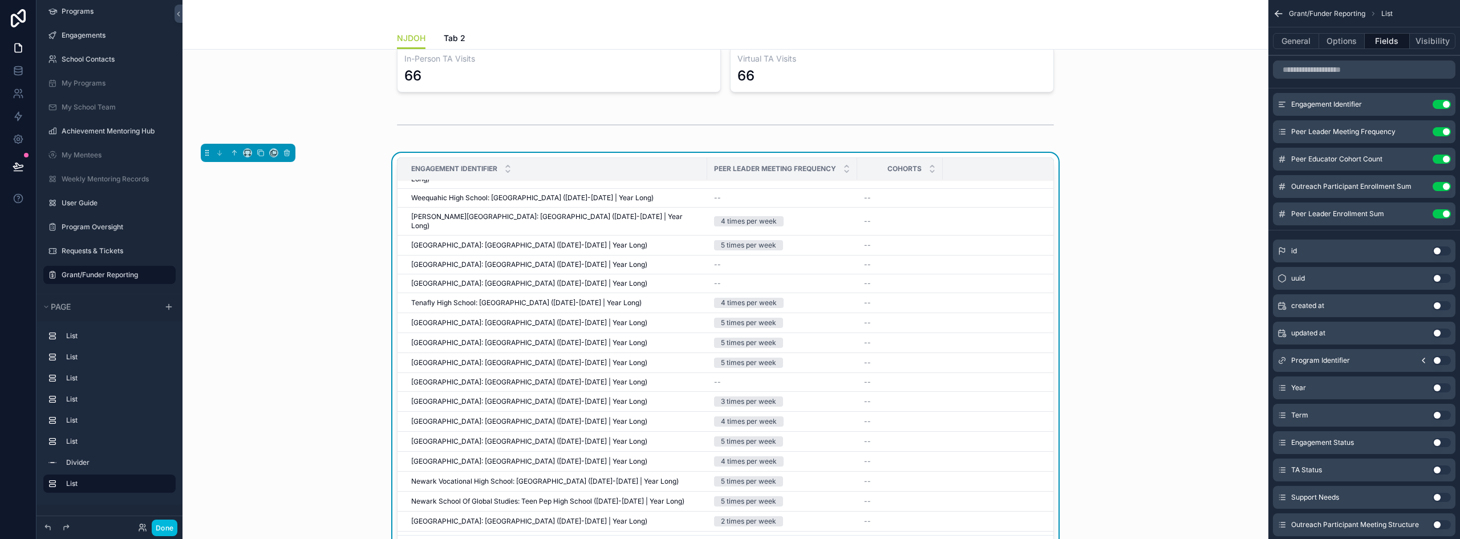
click at [1445, 103] on button "Use setting" at bounding box center [1442, 104] width 18 height 9
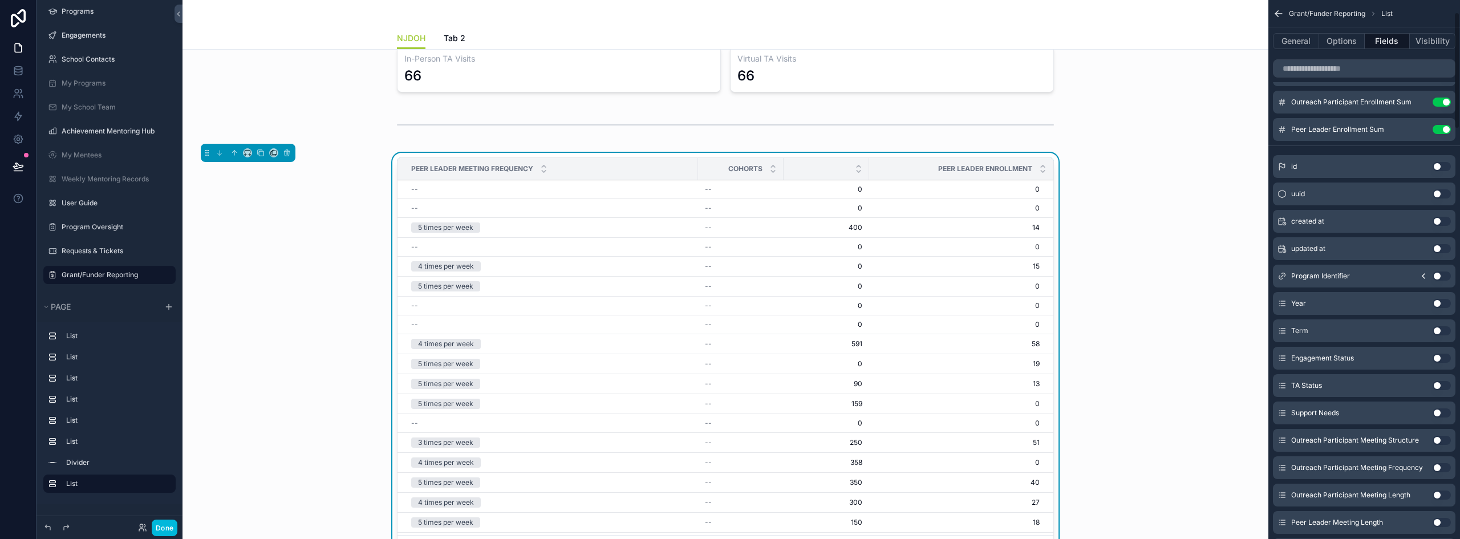
click at [1445, 274] on button "Use setting" at bounding box center [1442, 276] width 18 height 9
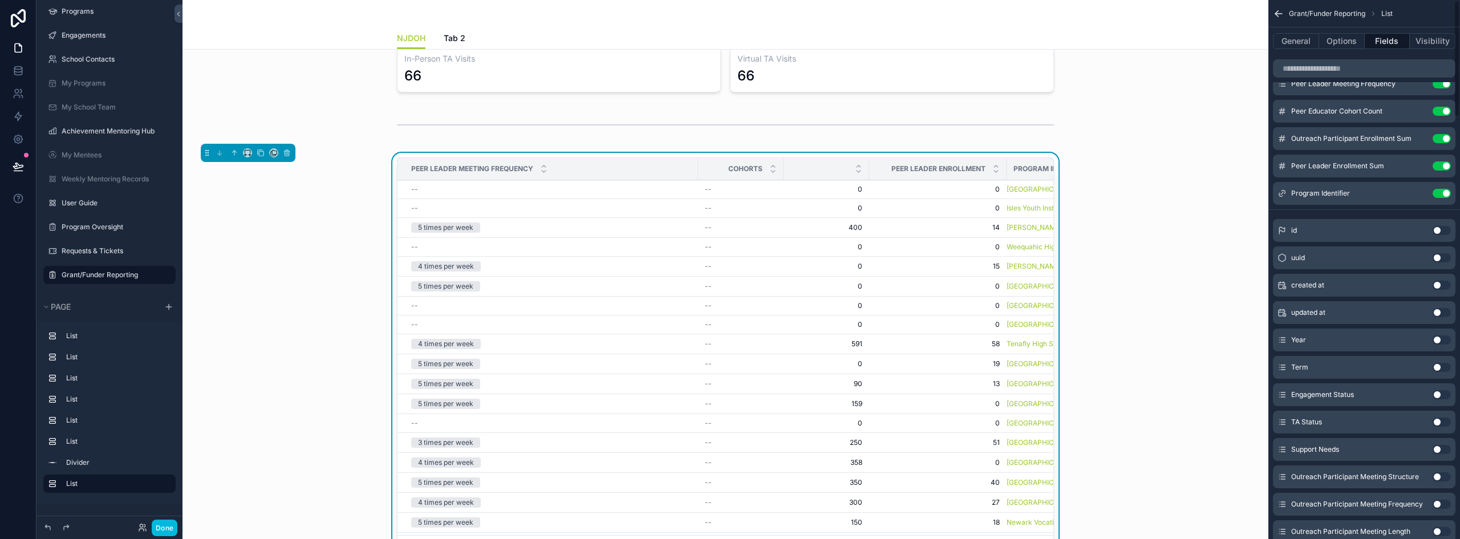
scroll to position [0, 0]
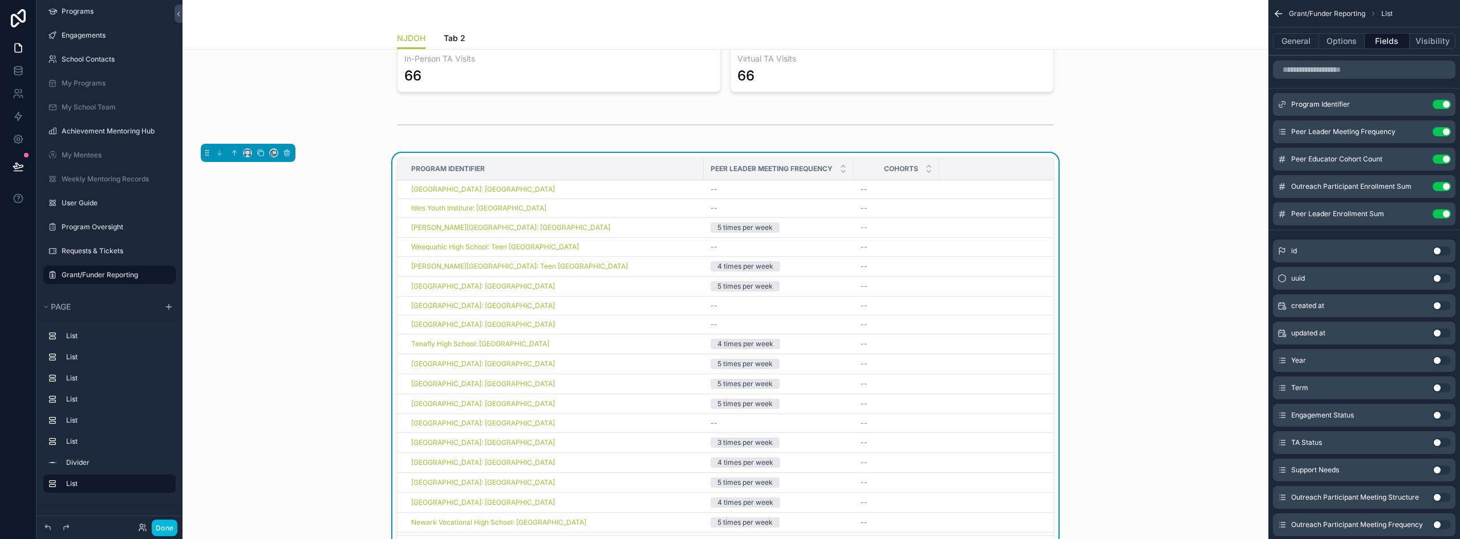
click at [1439, 184] on button "Use setting" at bounding box center [1442, 186] width 18 height 9
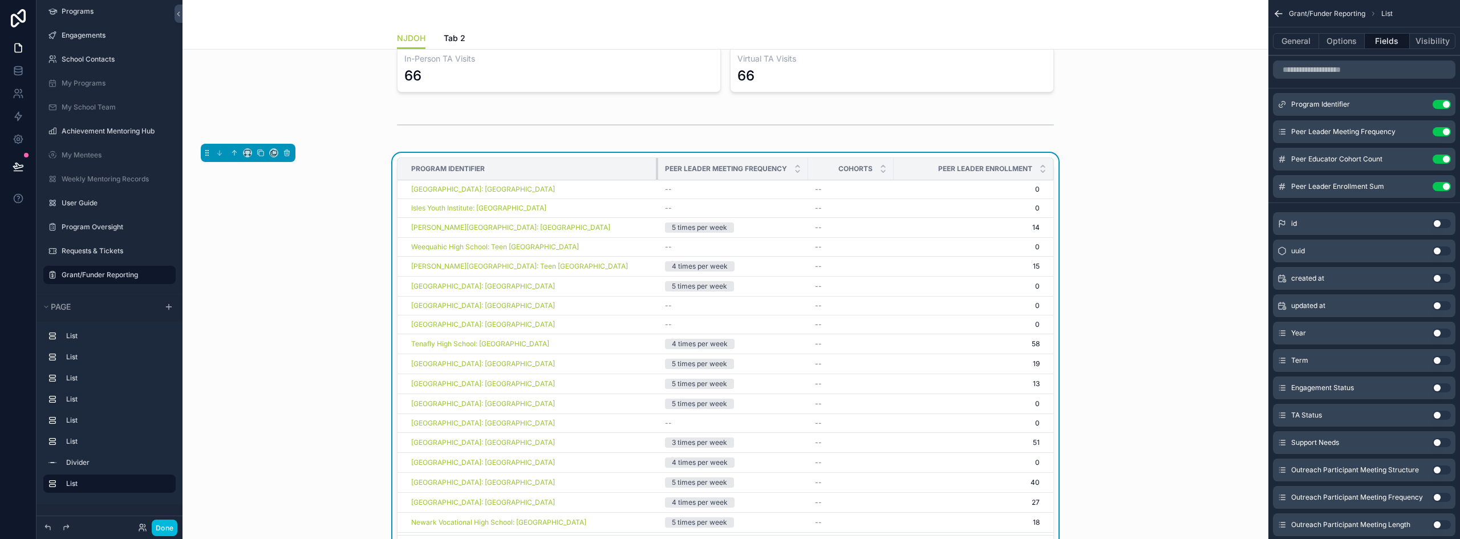
drag, startPoint x: 693, startPoint y: 167, endPoint x: 644, endPoint y: 182, distance: 51.3
click at [0, 0] on icon "scrollable content" at bounding box center [0, 0] width 0 height 0
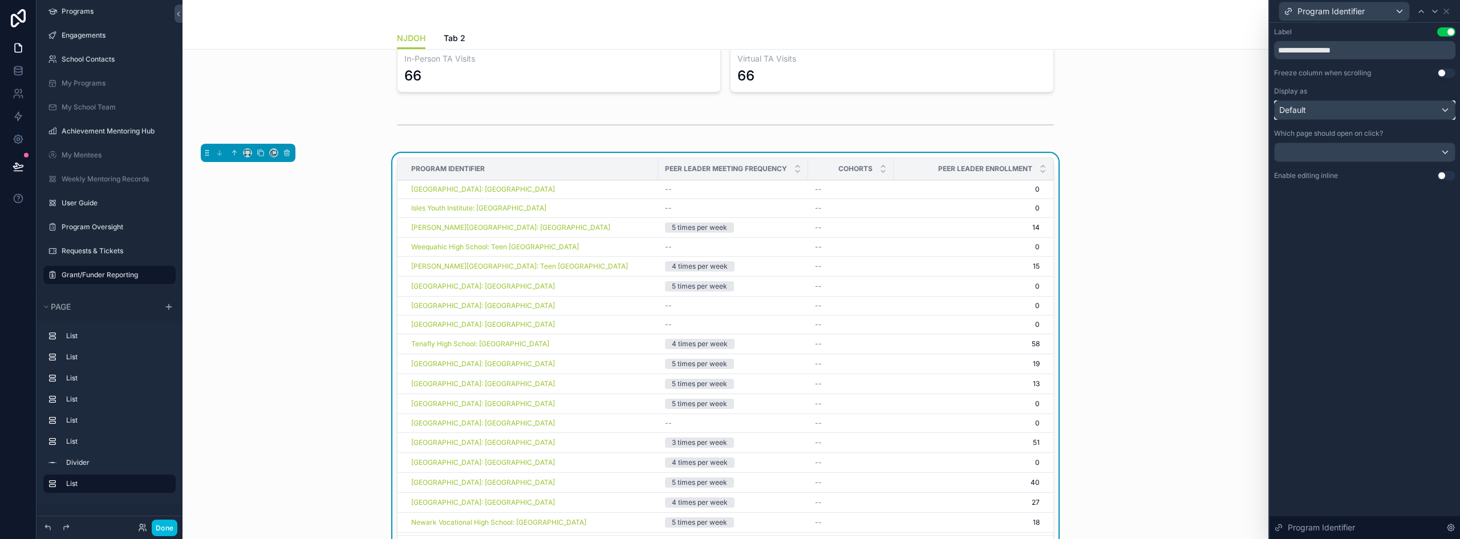
click at [1354, 108] on div "Default" at bounding box center [1365, 110] width 180 height 18
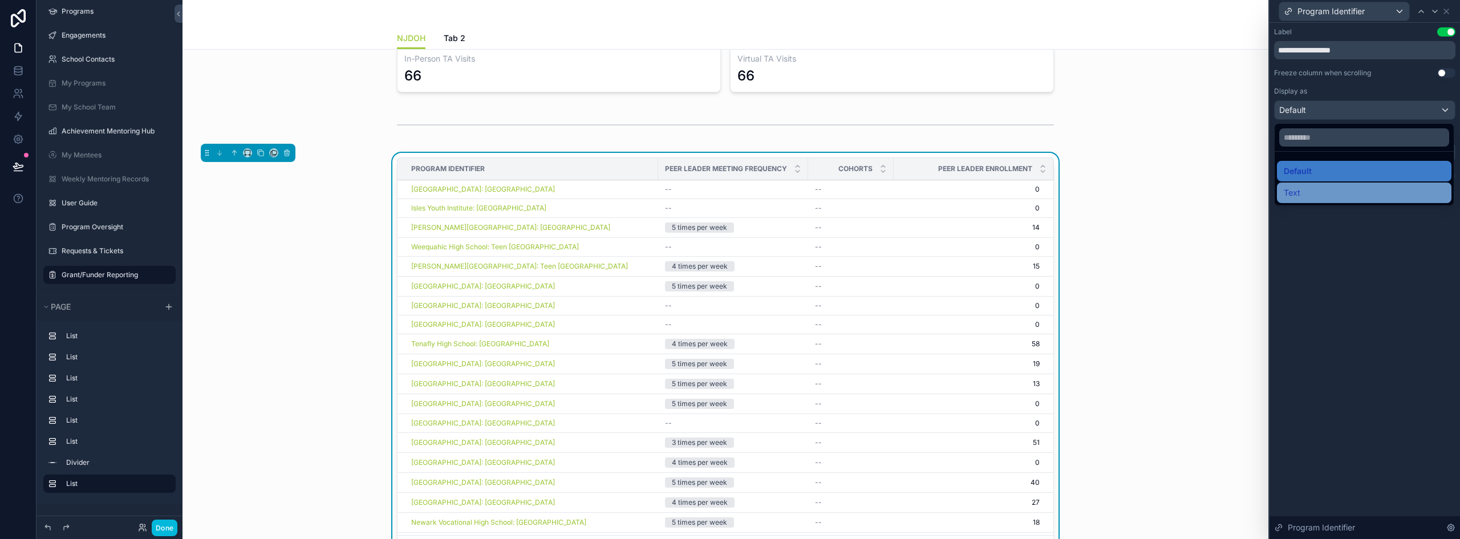
click at [1314, 191] on div "Text" at bounding box center [1364, 193] width 161 height 14
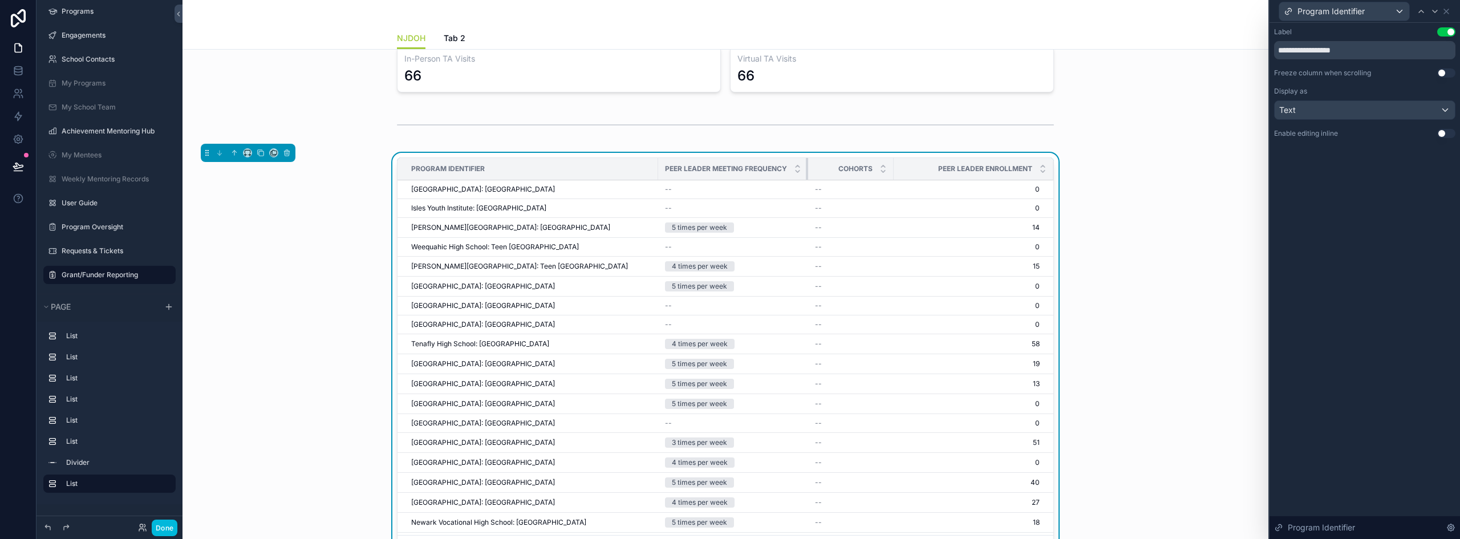
drag, startPoint x: 803, startPoint y: 168, endPoint x: 776, endPoint y: 168, distance: 26.2
click at [776, 168] on th "Peer Leader Meeting Frequency" at bounding box center [733, 169] width 150 height 22
click at [1387, 10] on div "Program Identifier" at bounding box center [1344, 11] width 130 height 18
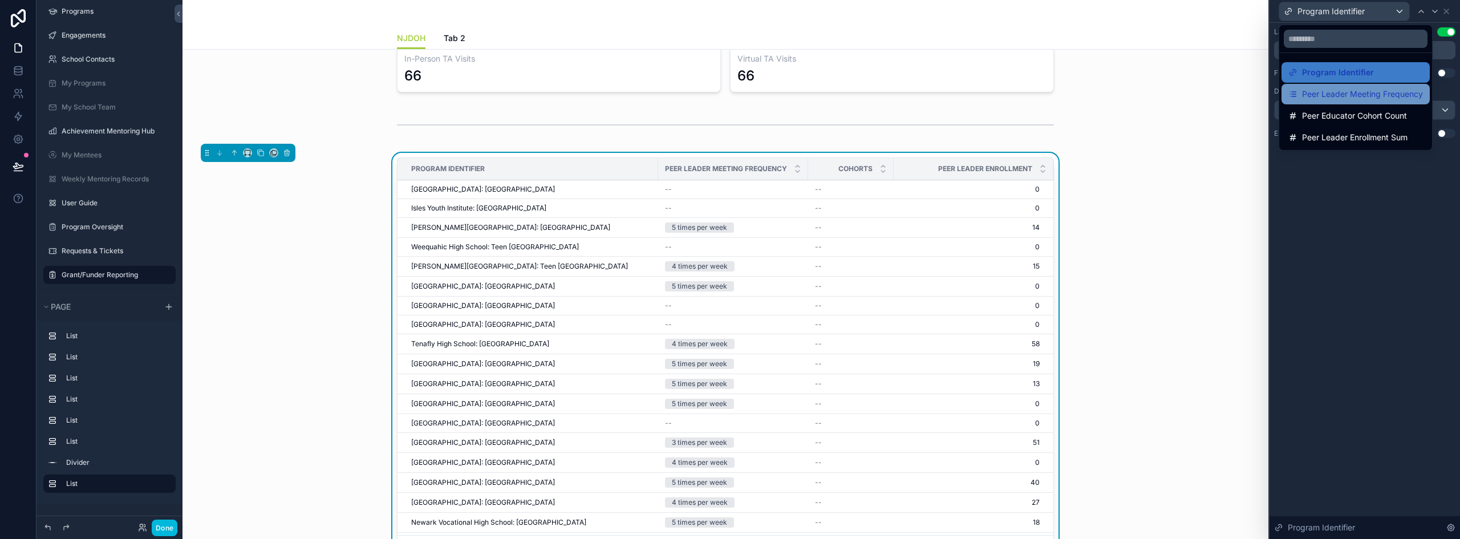
click at [1346, 90] on span "Peer Leader Meeting Frequency" at bounding box center [1362, 94] width 121 height 14
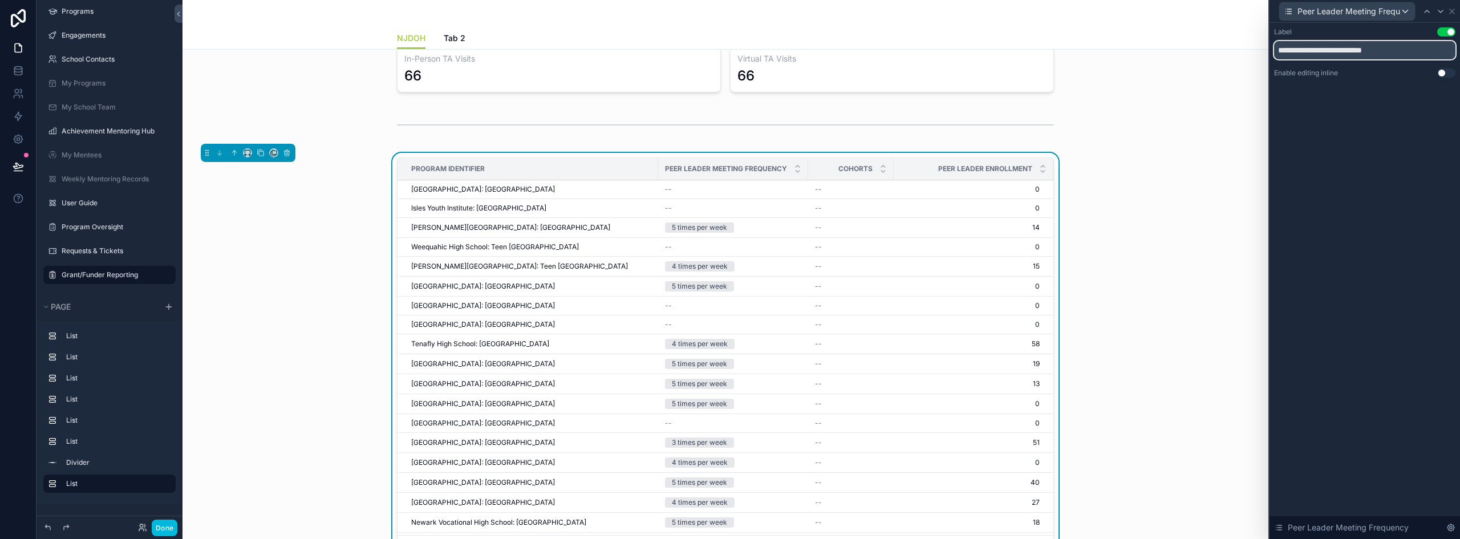
click at [1382, 50] on input "**********" at bounding box center [1364, 50] width 181 height 18
click at [1375, 191] on div "**********" at bounding box center [1365, 281] width 191 height 516
click at [1455, 9] on icon at bounding box center [1452, 11] width 5 height 5
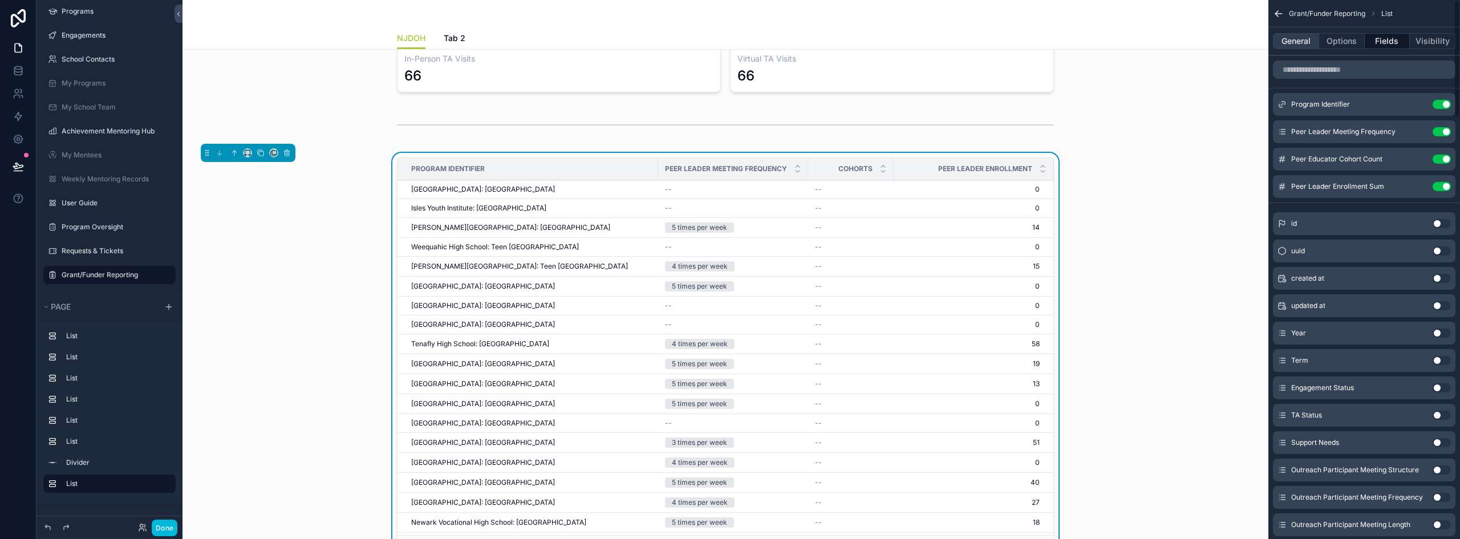
click at [1295, 43] on button "General" at bounding box center [1296, 41] width 46 height 16
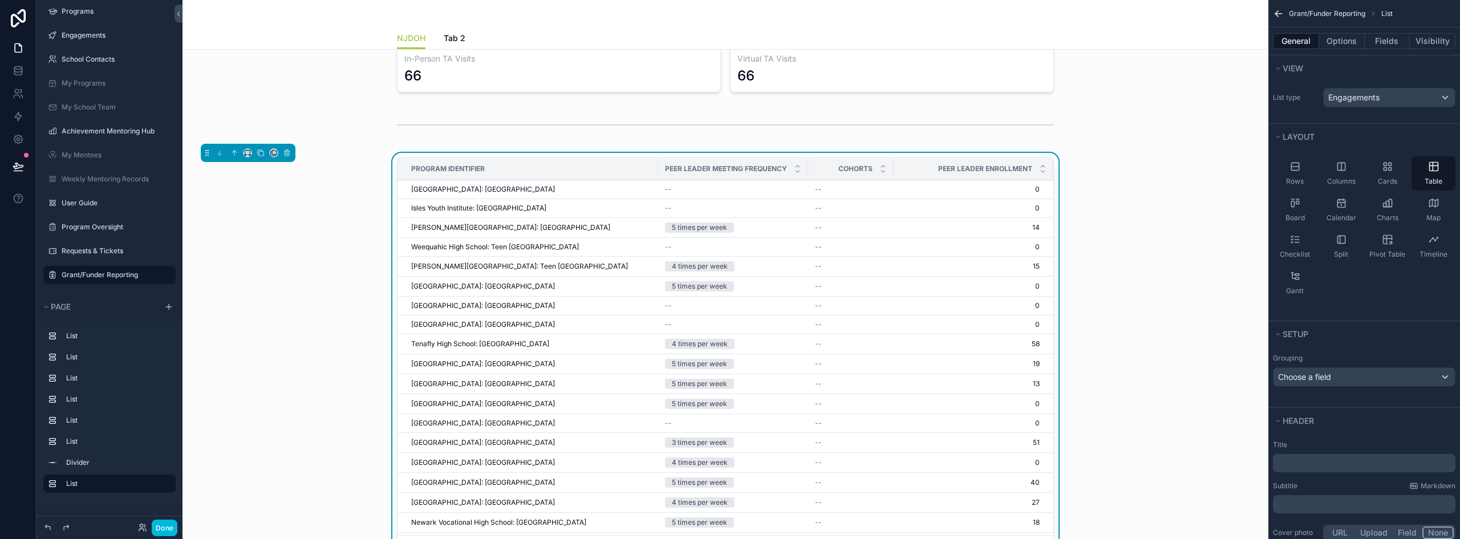
click at [1298, 459] on p "﻿" at bounding box center [1366, 462] width 176 height 11
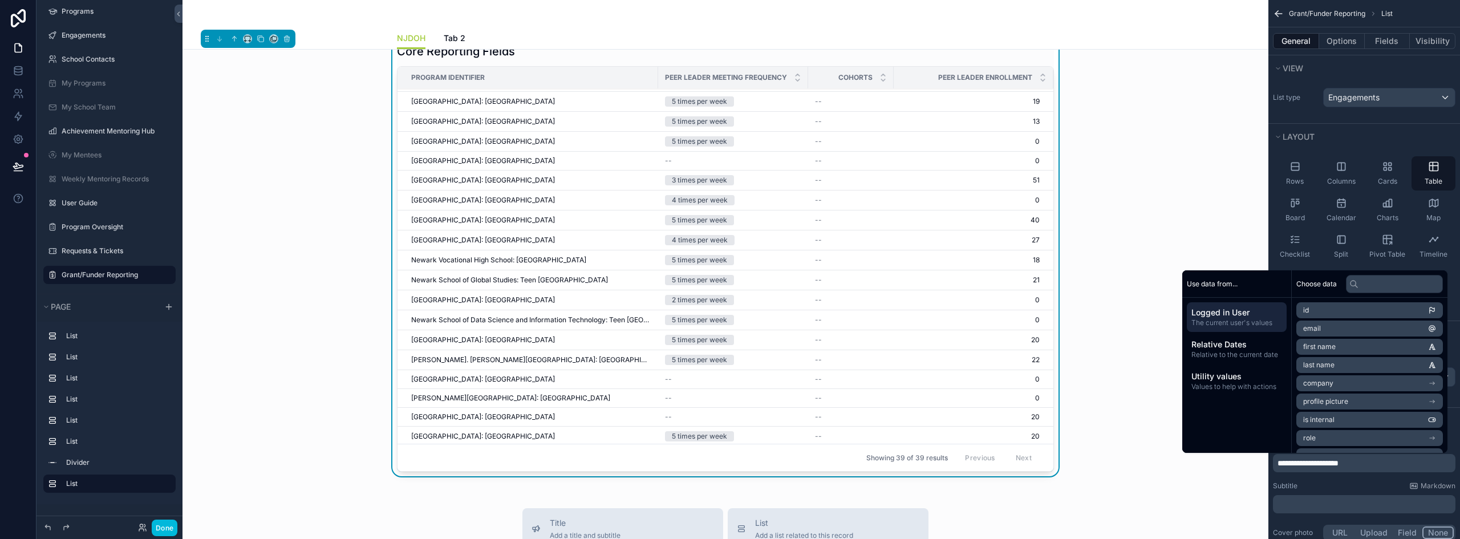
scroll to position [427, 0]
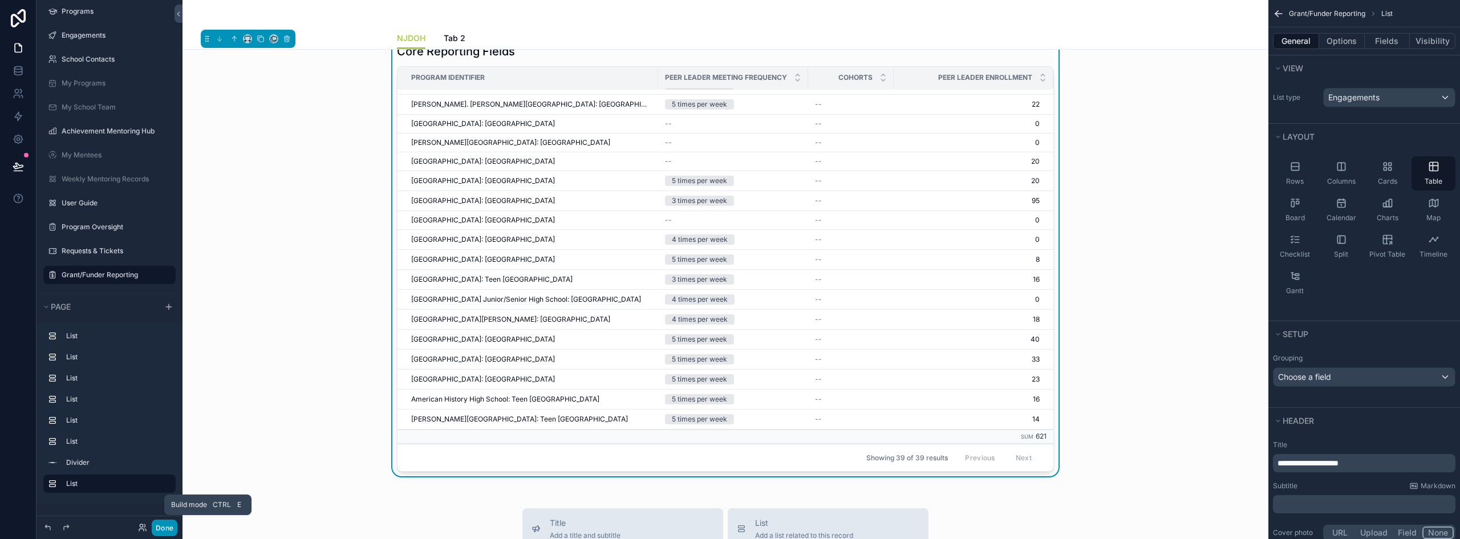
click at [172, 533] on button "Done" at bounding box center [165, 528] width 26 height 17
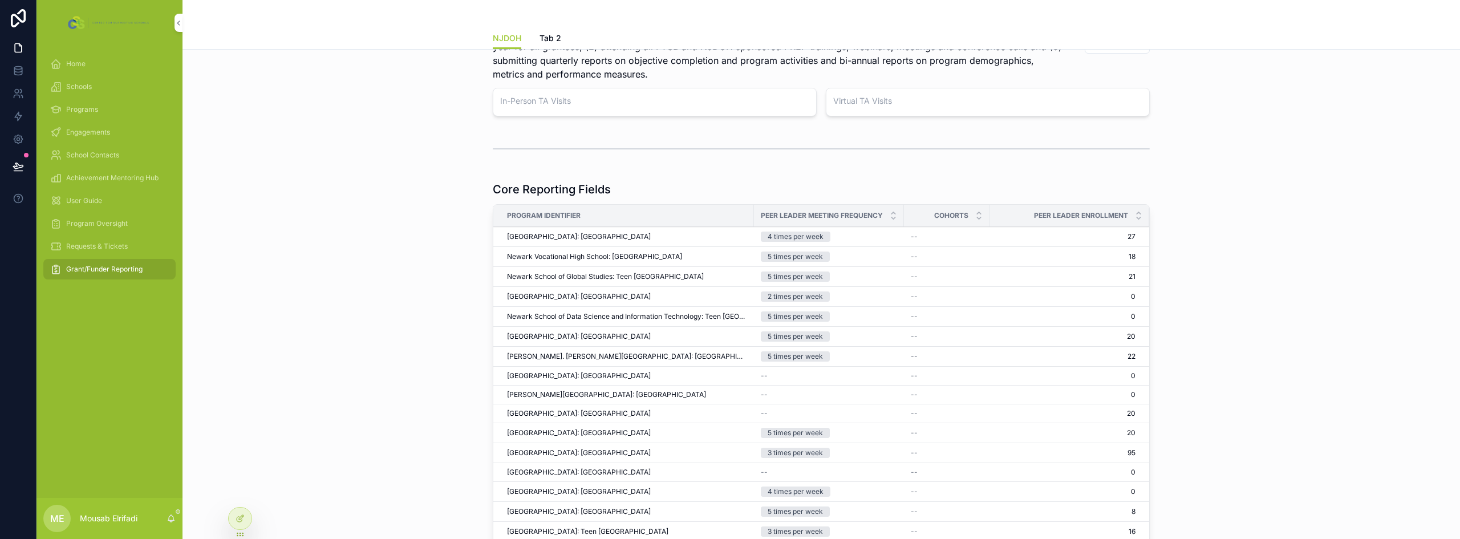
scroll to position [0, 0]
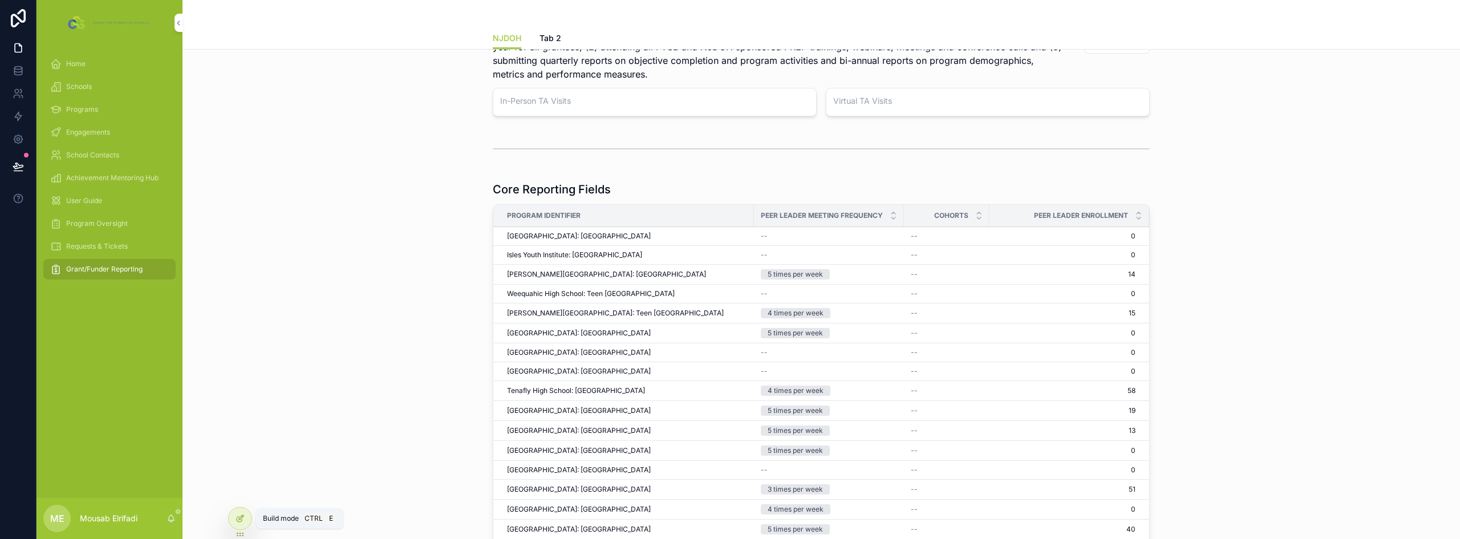
click at [244, 521] on icon at bounding box center [240, 518] width 9 height 9
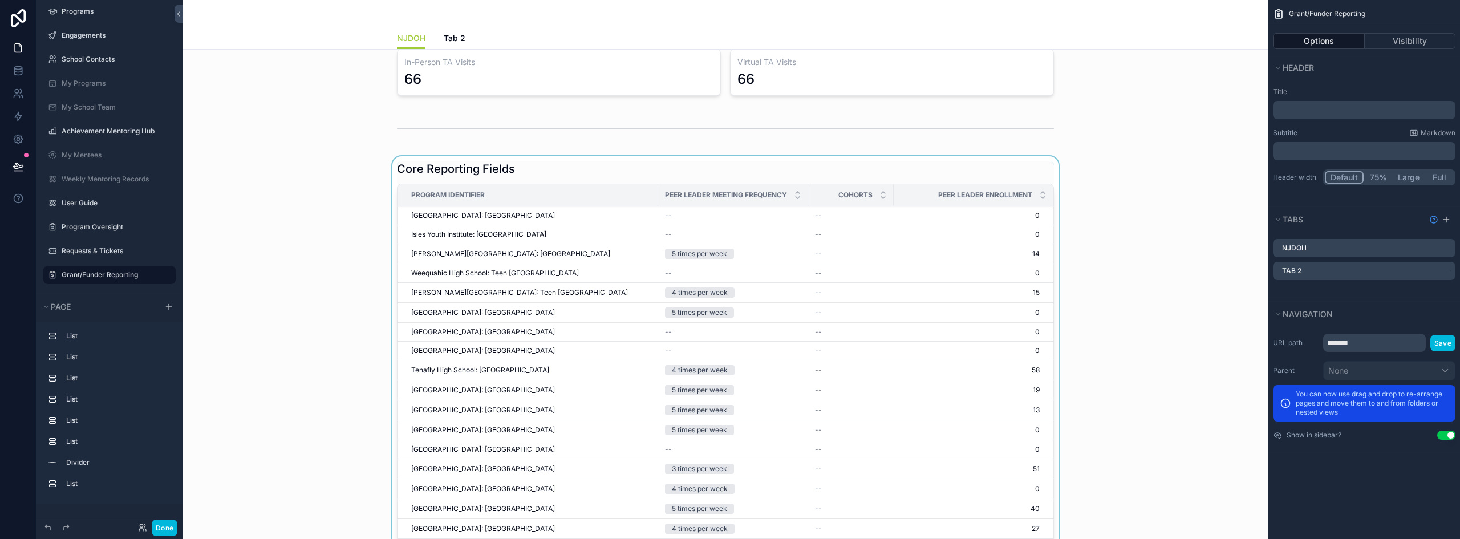
scroll to position [636, 0]
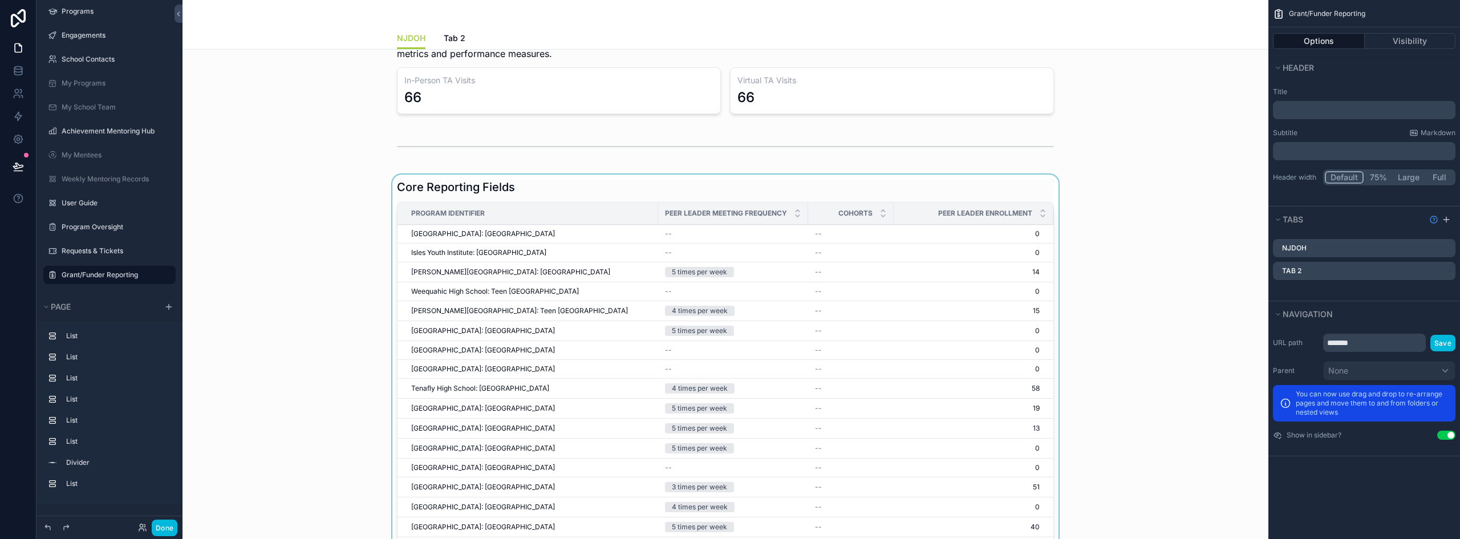
click at [816, 210] on div "Cohorts" at bounding box center [851, 214] width 86 height 22
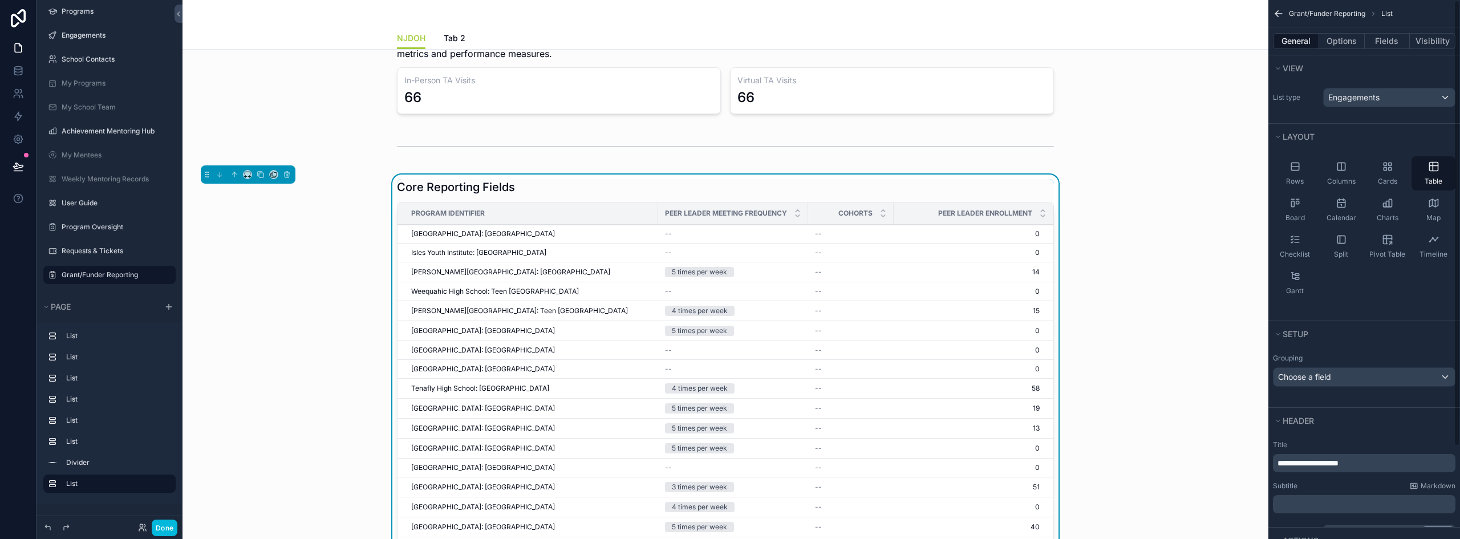
click at [856, 185] on div "Core Reporting Fields" at bounding box center [725, 187] width 657 height 16
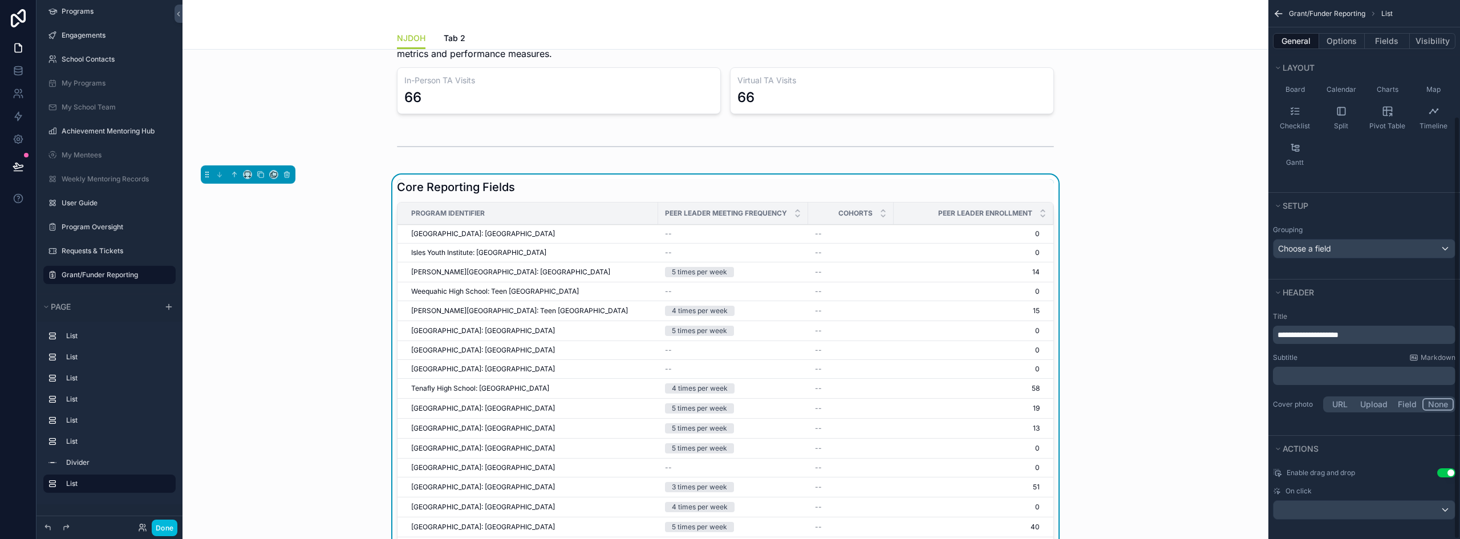
scroll to position [148, 0]
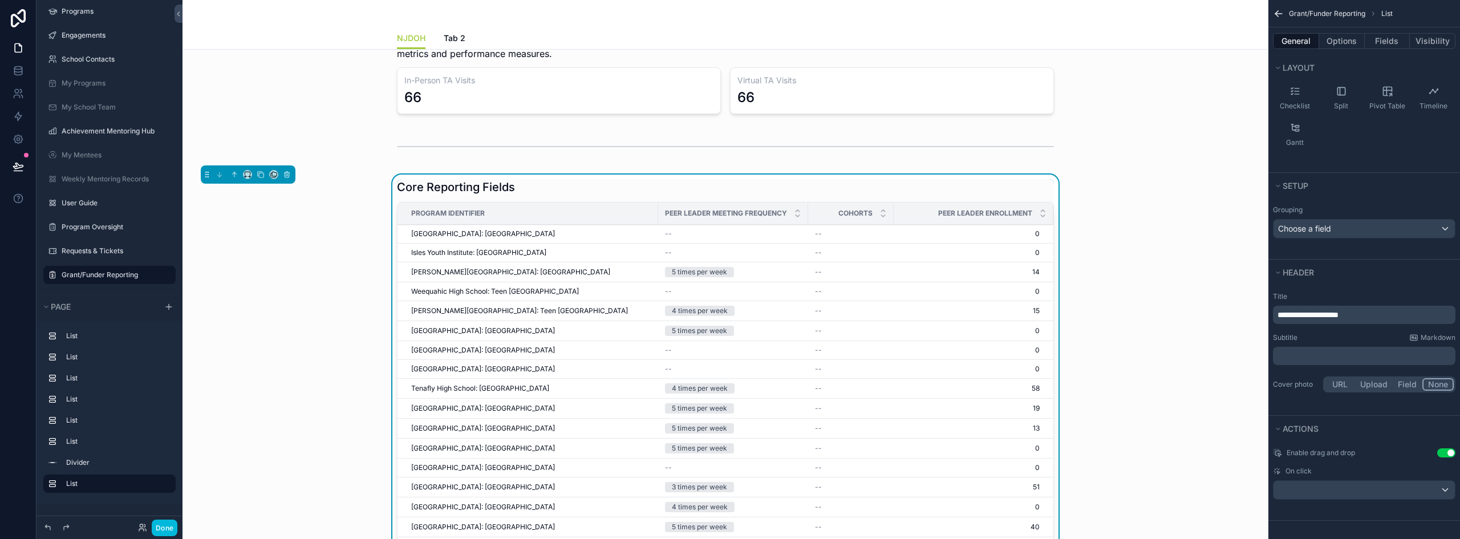
click at [1448, 452] on button "Use setting" at bounding box center [1447, 452] width 18 height 9
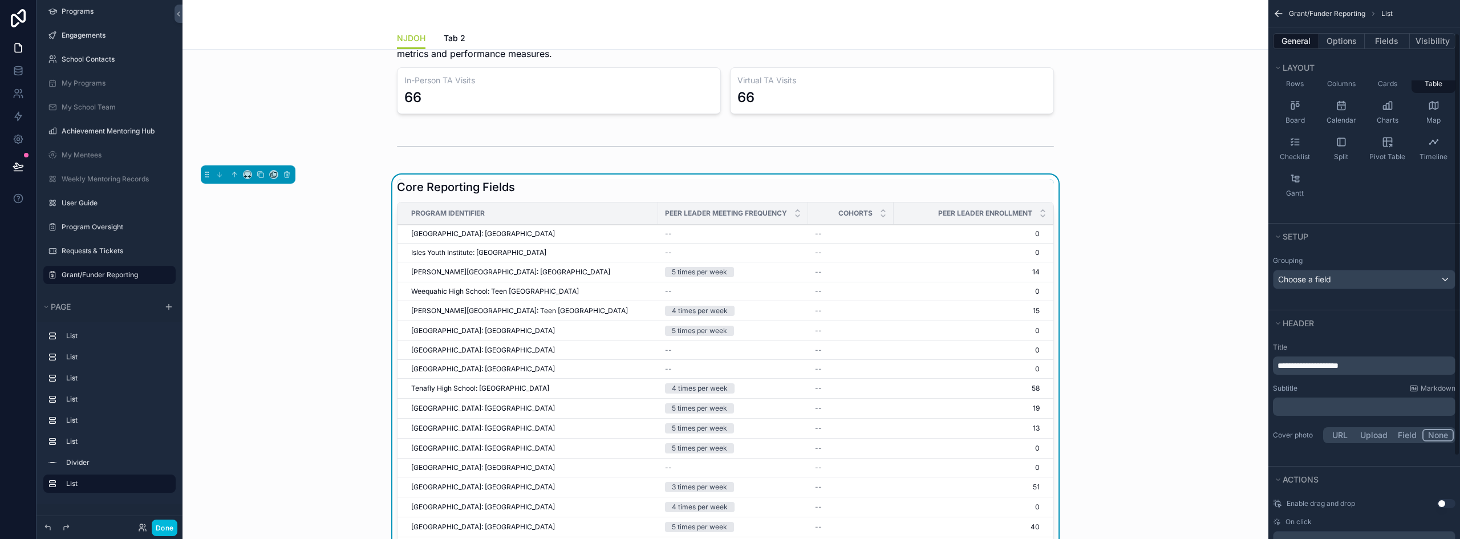
scroll to position [0, 0]
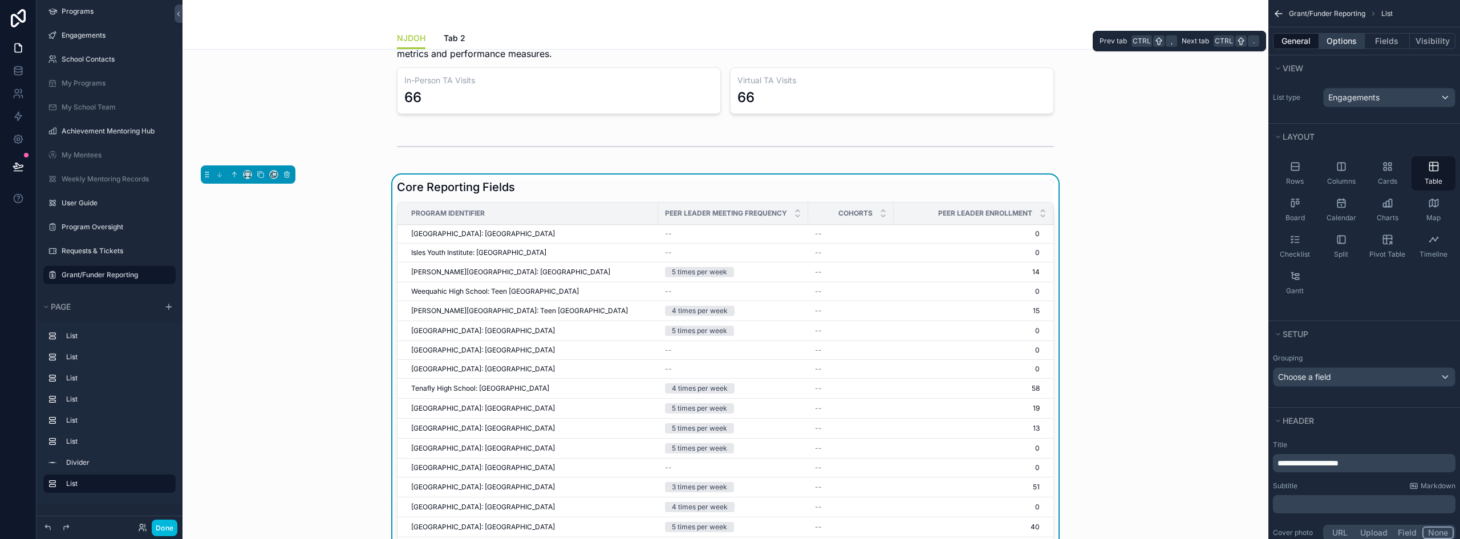
click at [1351, 42] on button "Options" at bounding box center [1342, 41] width 46 height 16
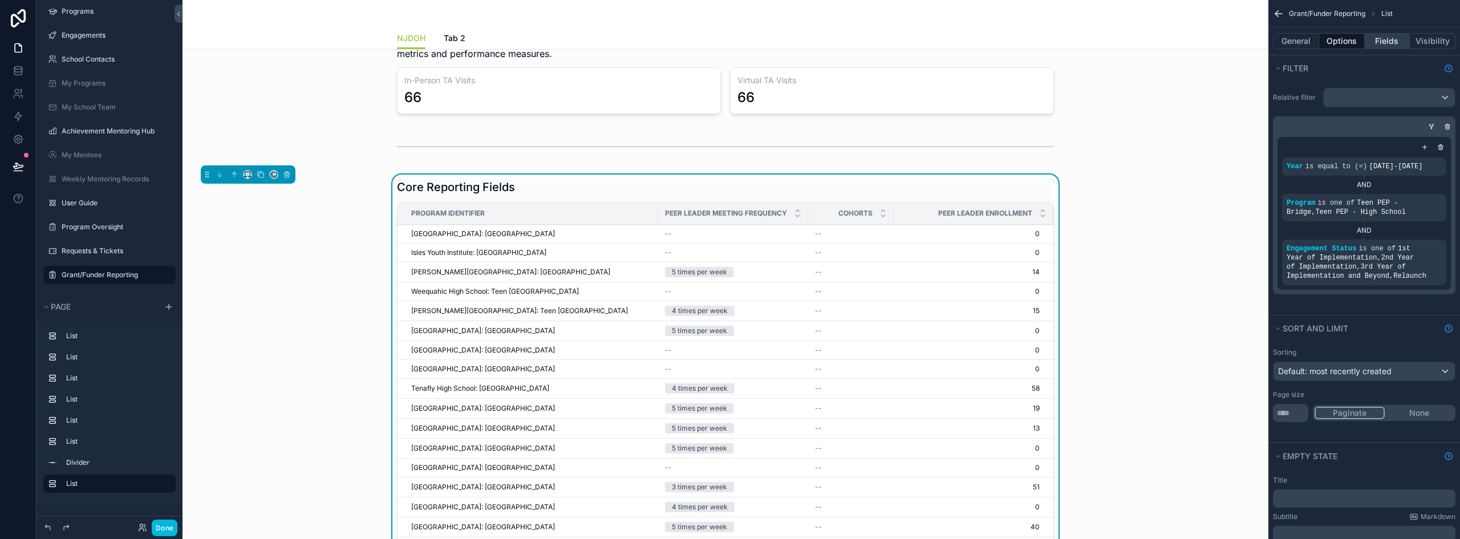
click at [1398, 41] on button "Fields" at bounding box center [1388, 41] width 46 height 16
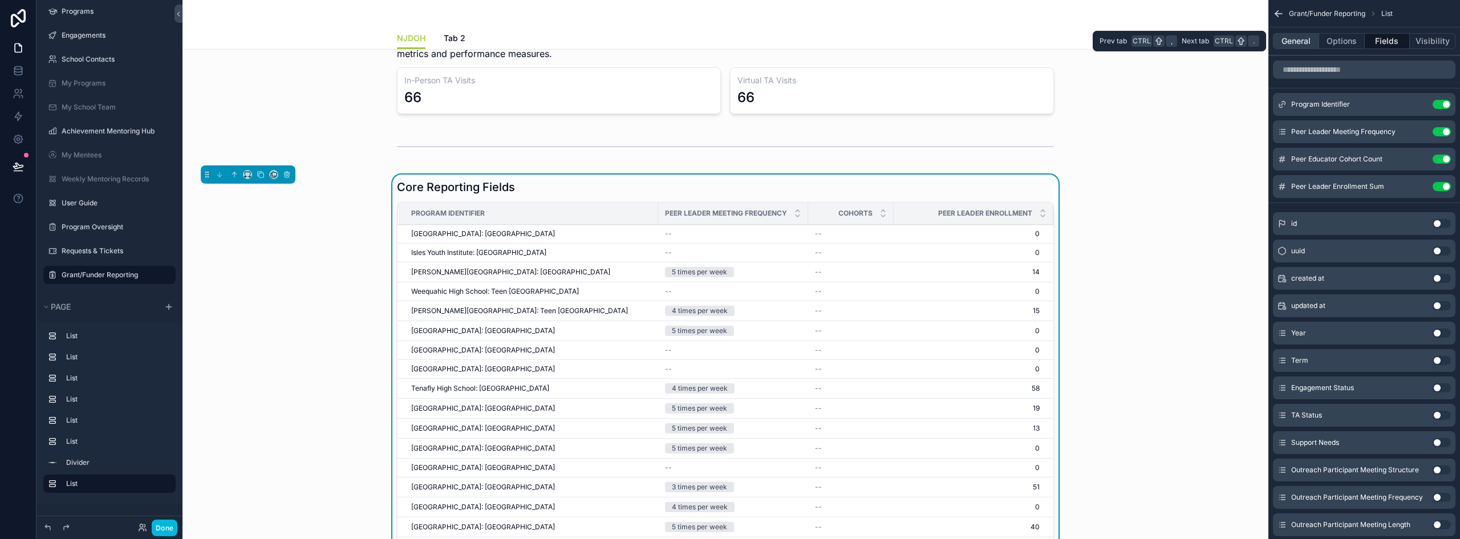
click at [1309, 41] on button "General" at bounding box center [1296, 41] width 46 height 16
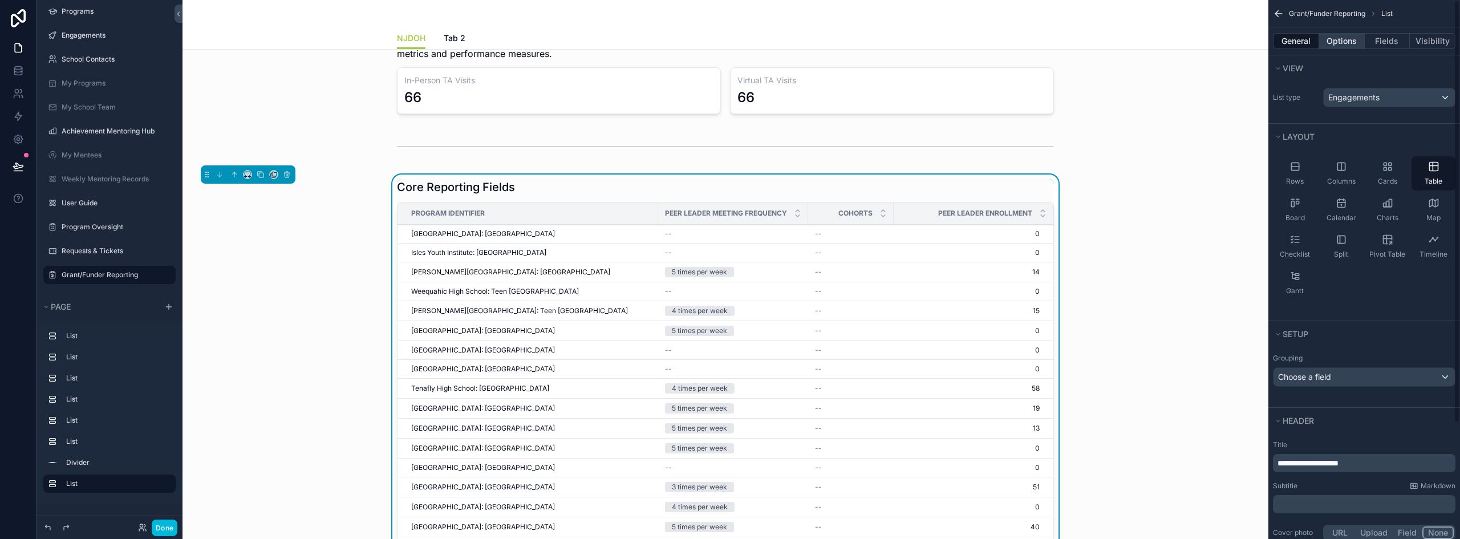
click at [1341, 39] on button "Options" at bounding box center [1342, 41] width 46 height 16
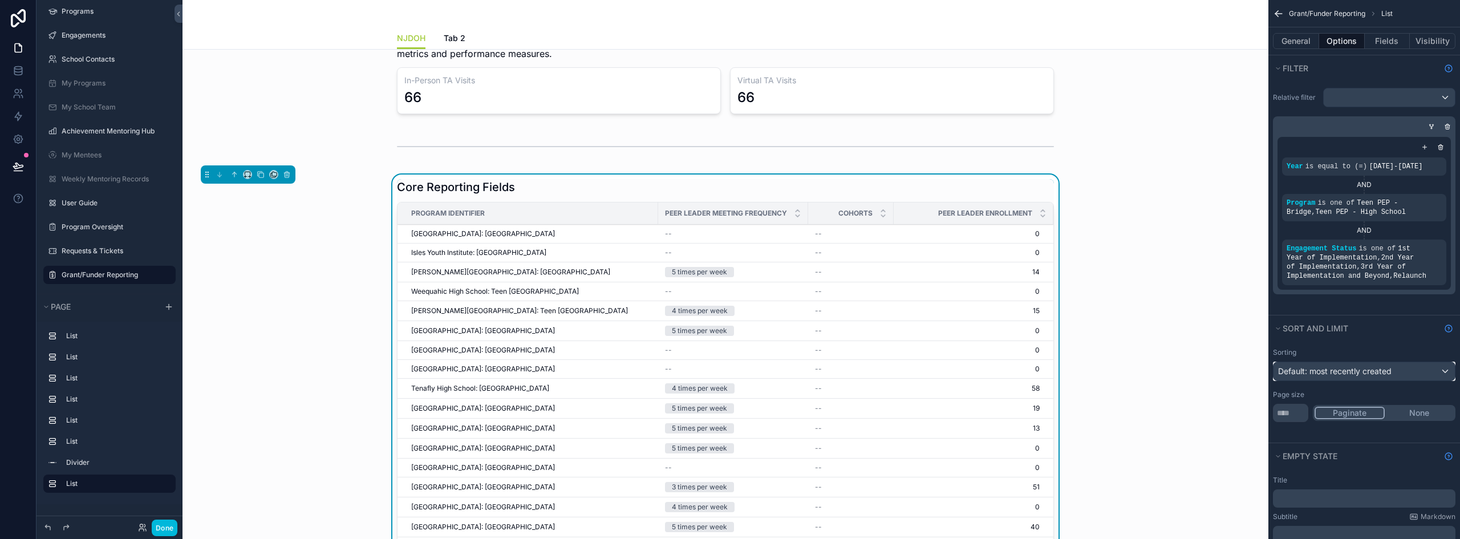
click at [1353, 374] on span "Default: most recently created" at bounding box center [1335, 371] width 114 height 10
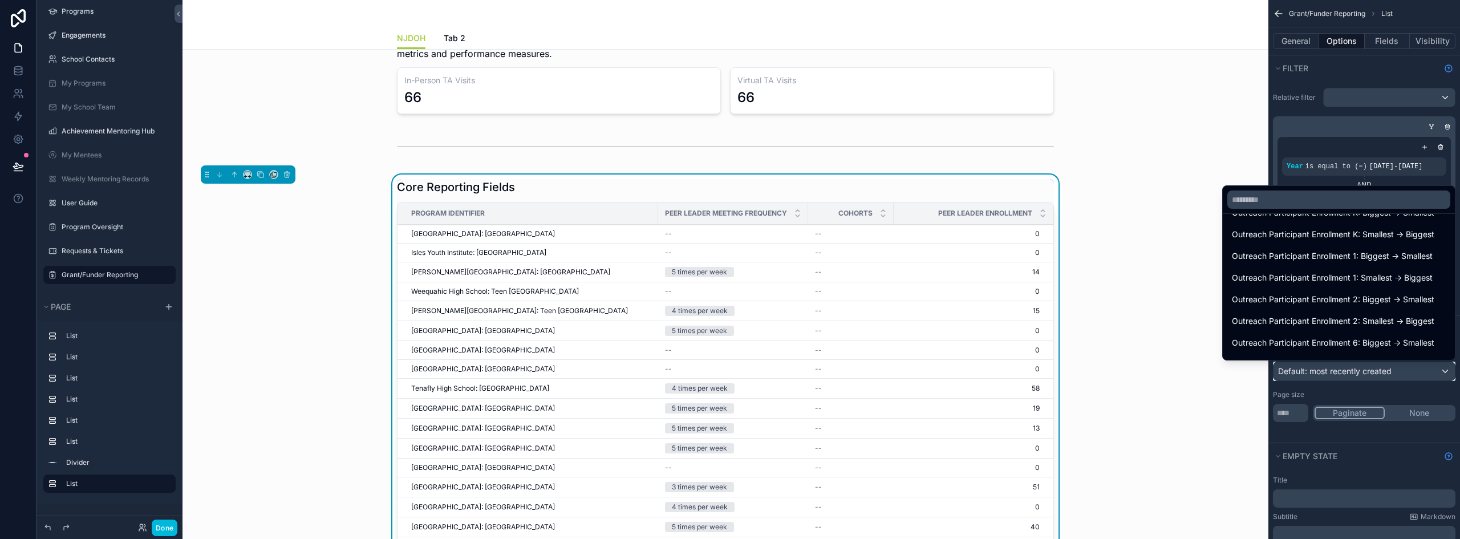
scroll to position [171, 0]
click at [1290, 197] on input "text" at bounding box center [1339, 200] width 223 height 18
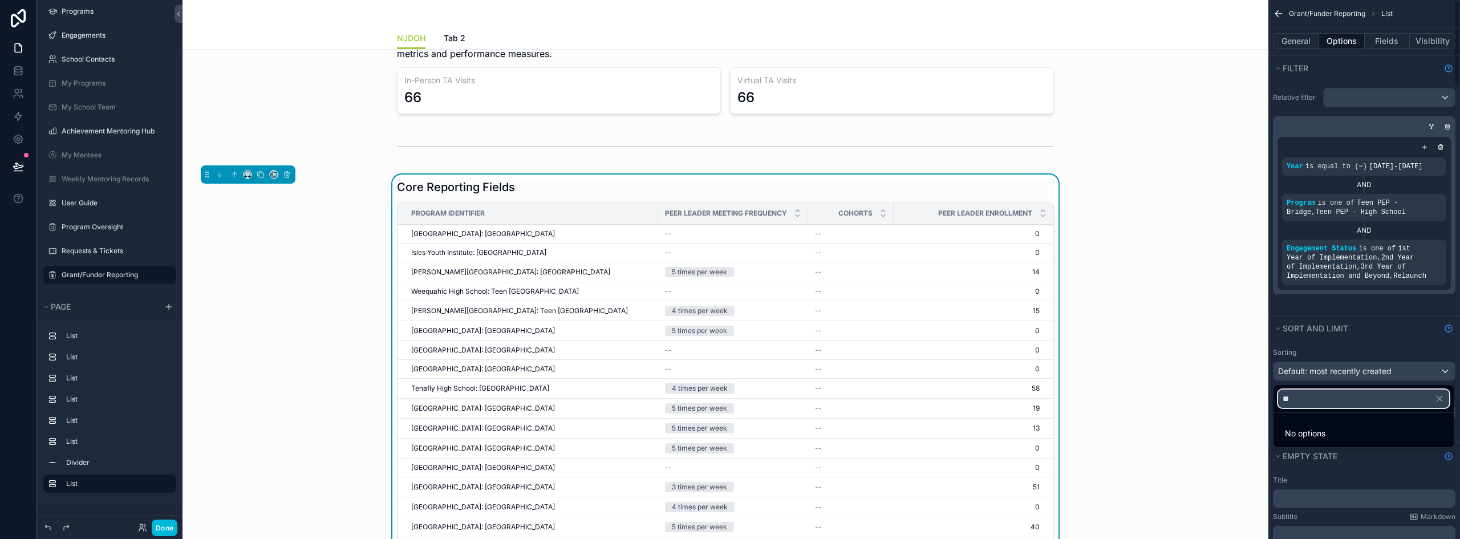
scroll to position [0, 0]
type input "*"
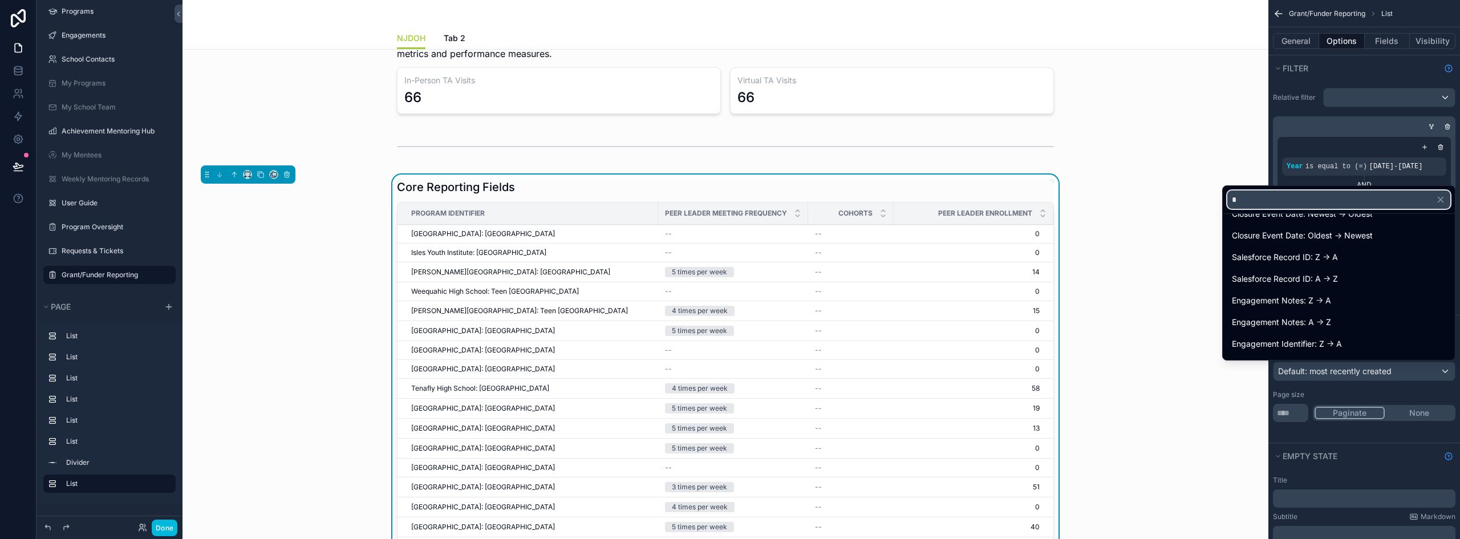
scroll to position [1312, 0]
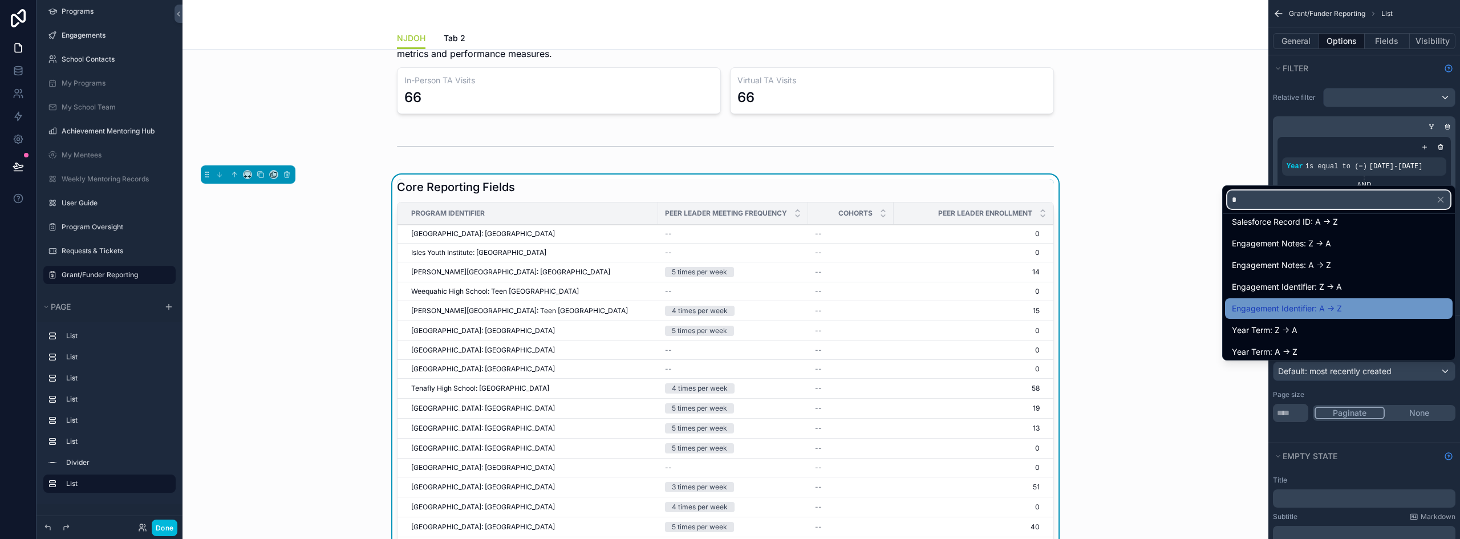
type input "*"
click at [1363, 311] on div "Engagement Identifier: A -> Z" at bounding box center [1339, 309] width 214 height 14
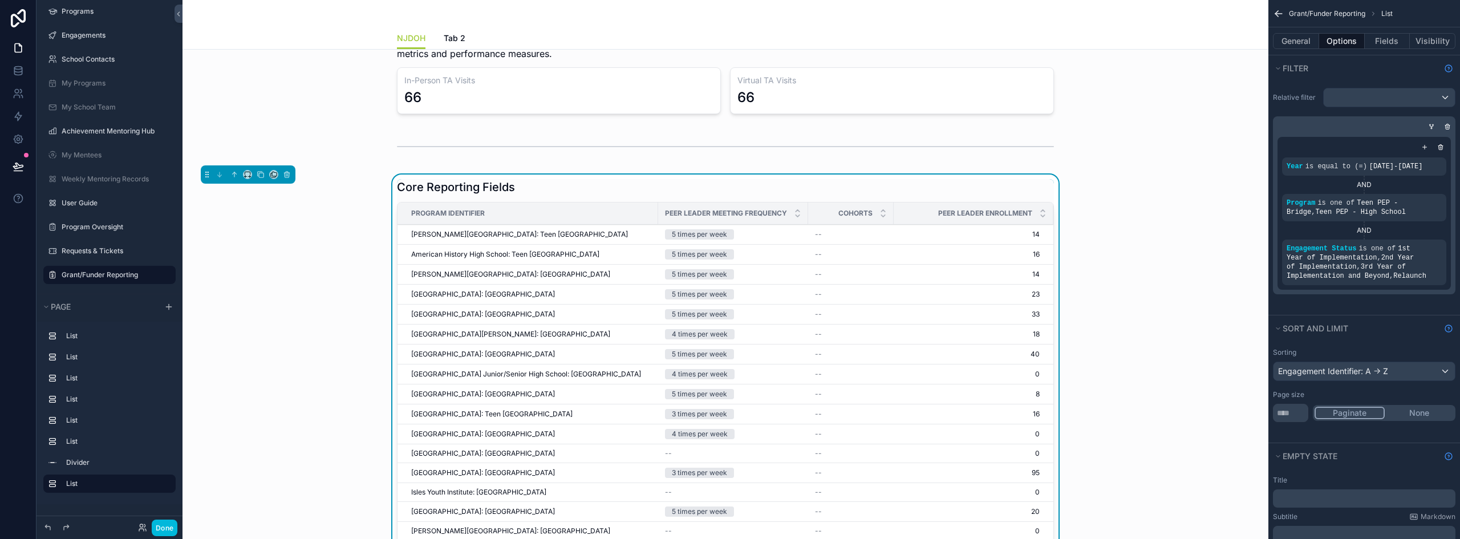
click at [1306, 107] on div "Relative filter Year is equal to (=) [DATE]-[DATE] AND Program is one of Teen P…" at bounding box center [1365, 191] width 192 height 216
click at [1422, 145] on icon "scrollable content" at bounding box center [1425, 147] width 7 height 7
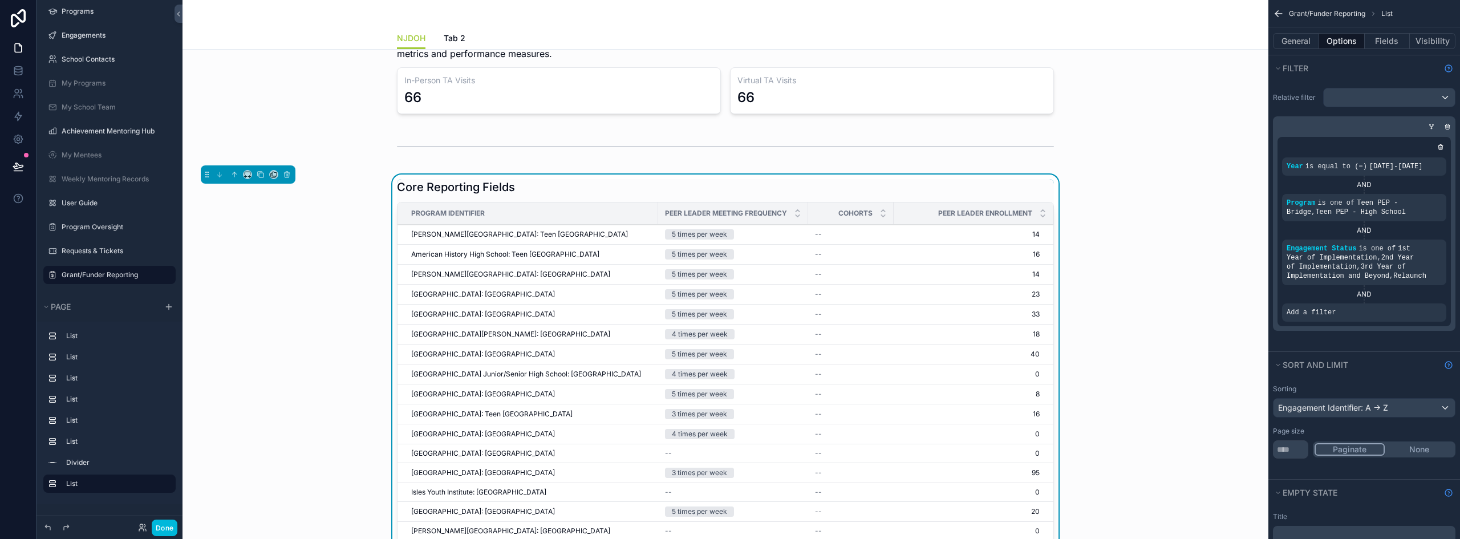
click at [0, 0] on div "scrollable content" at bounding box center [0, 0] width 0 height 0
click at [1180, 297] on span "Select a field" at bounding box center [1167, 295] width 48 height 10
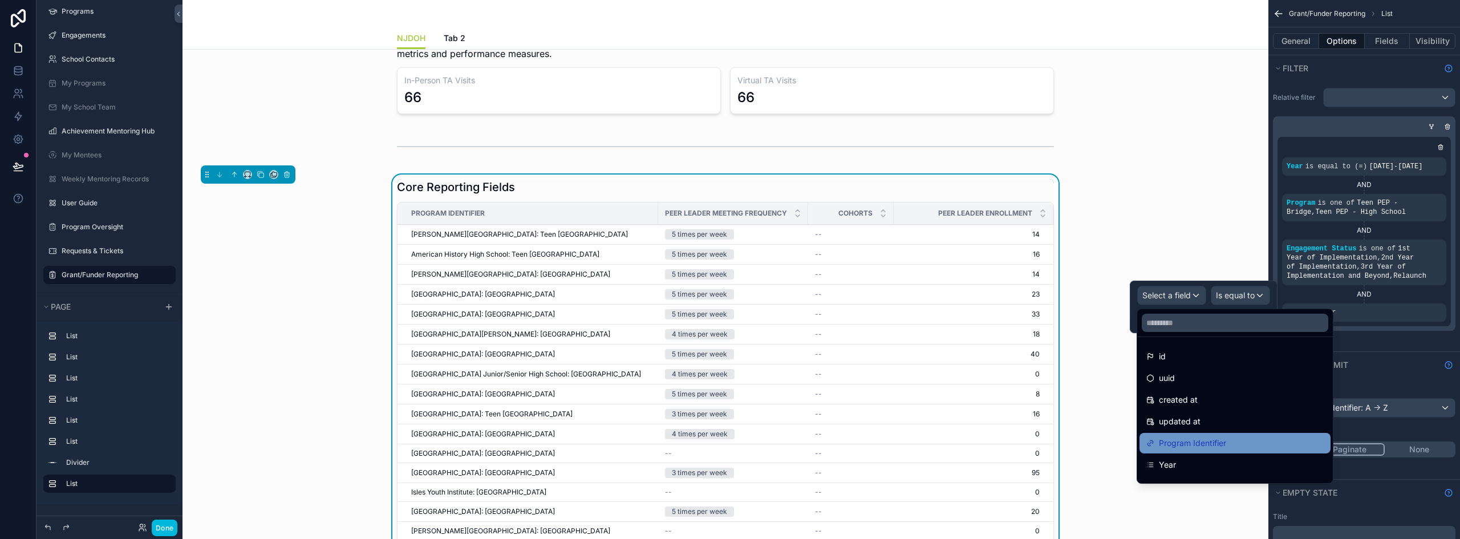
click at [1216, 447] on span "Program Identifier" at bounding box center [1192, 443] width 67 height 14
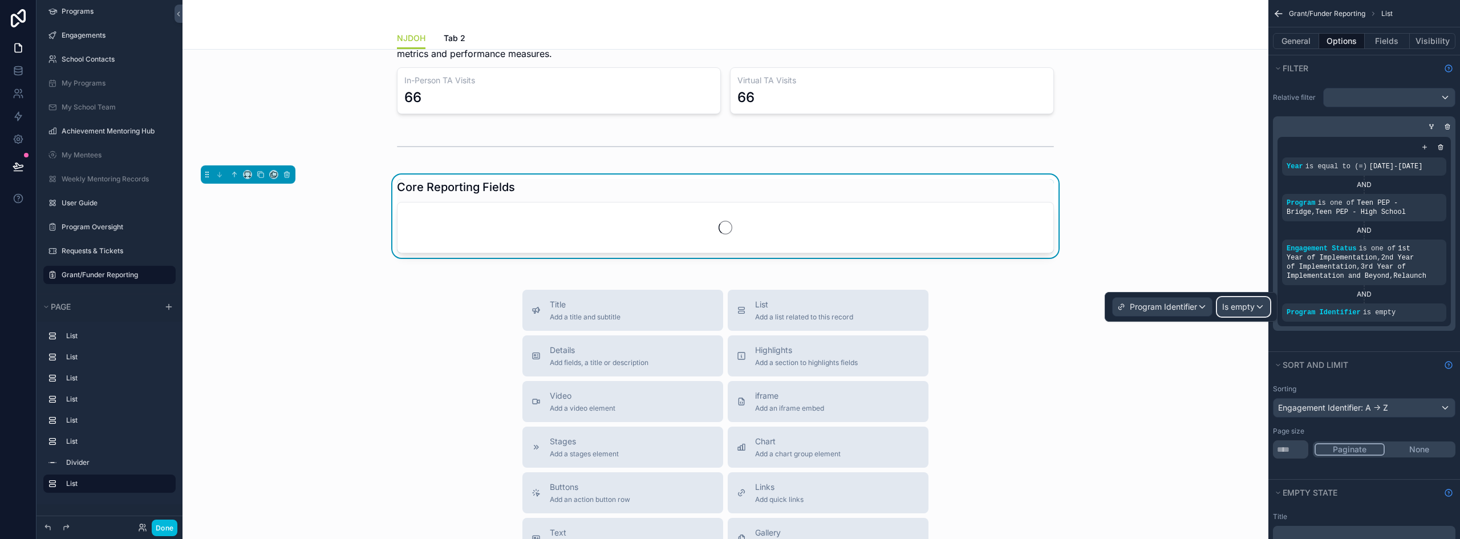
click at [1248, 304] on span "Is empty" at bounding box center [1238, 306] width 33 height 11
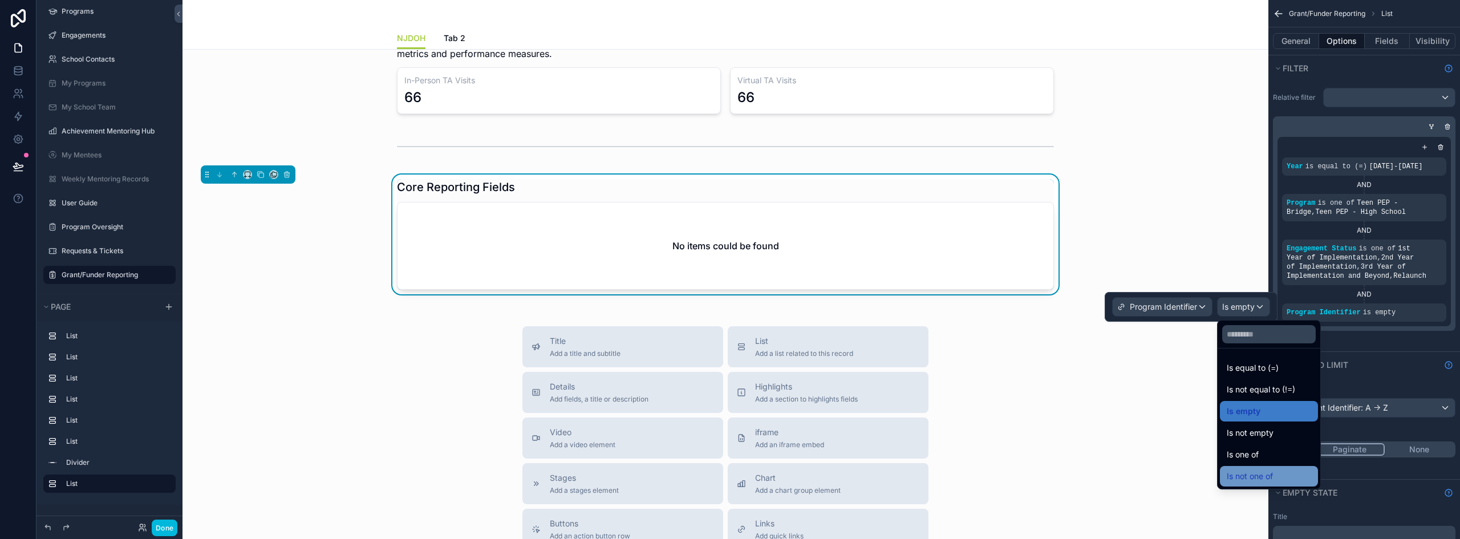
click at [1279, 479] on div "Is not one of" at bounding box center [1269, 476] width 84 height 14
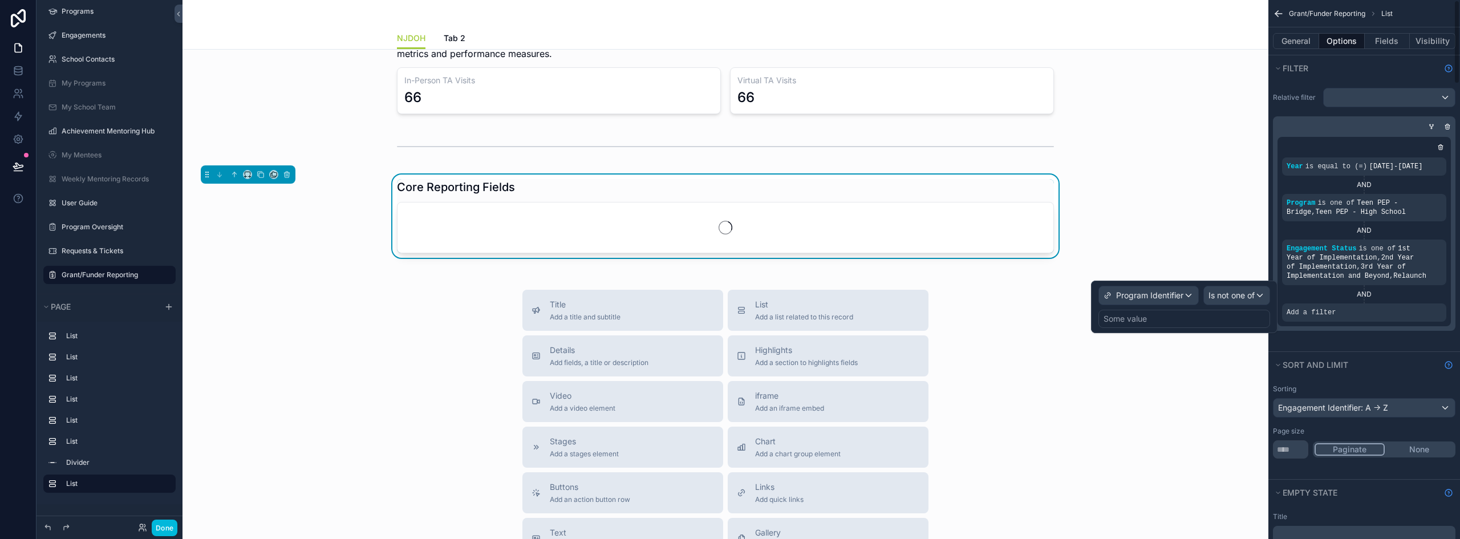
click at [1187, 321] on div "Some value" at bounding box center [1185, 319] width 172 height 18
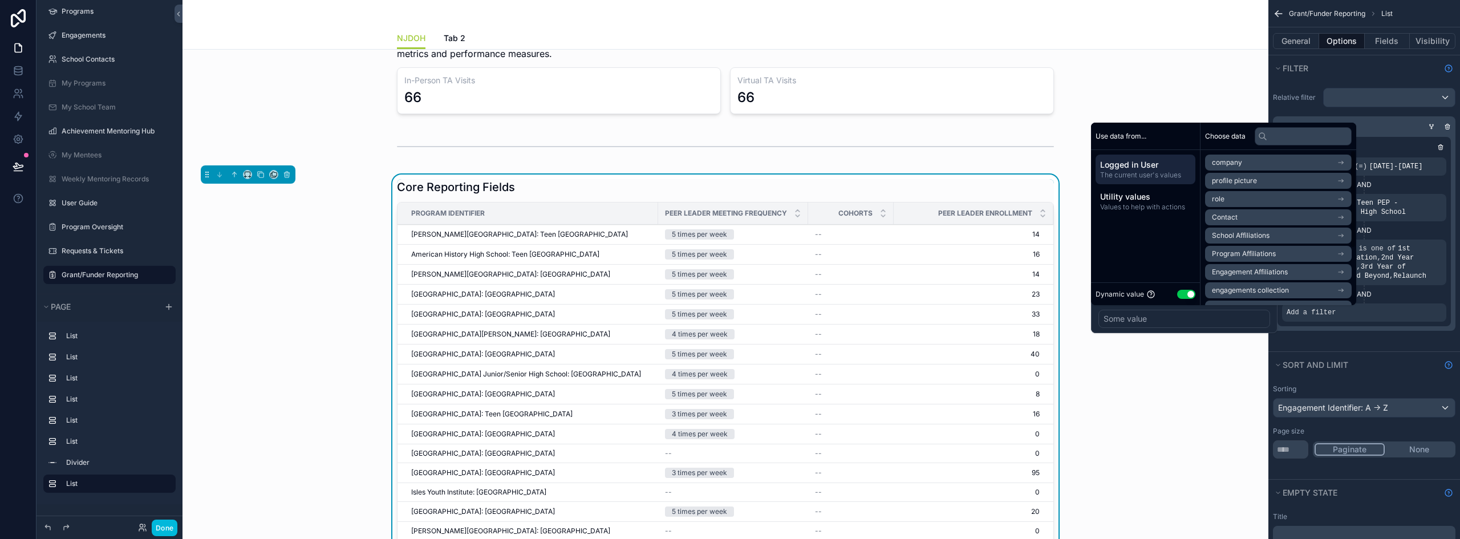
click at [1187, 295] on button "Use setting" at bounding box center [1186, 294] width 18 height 9
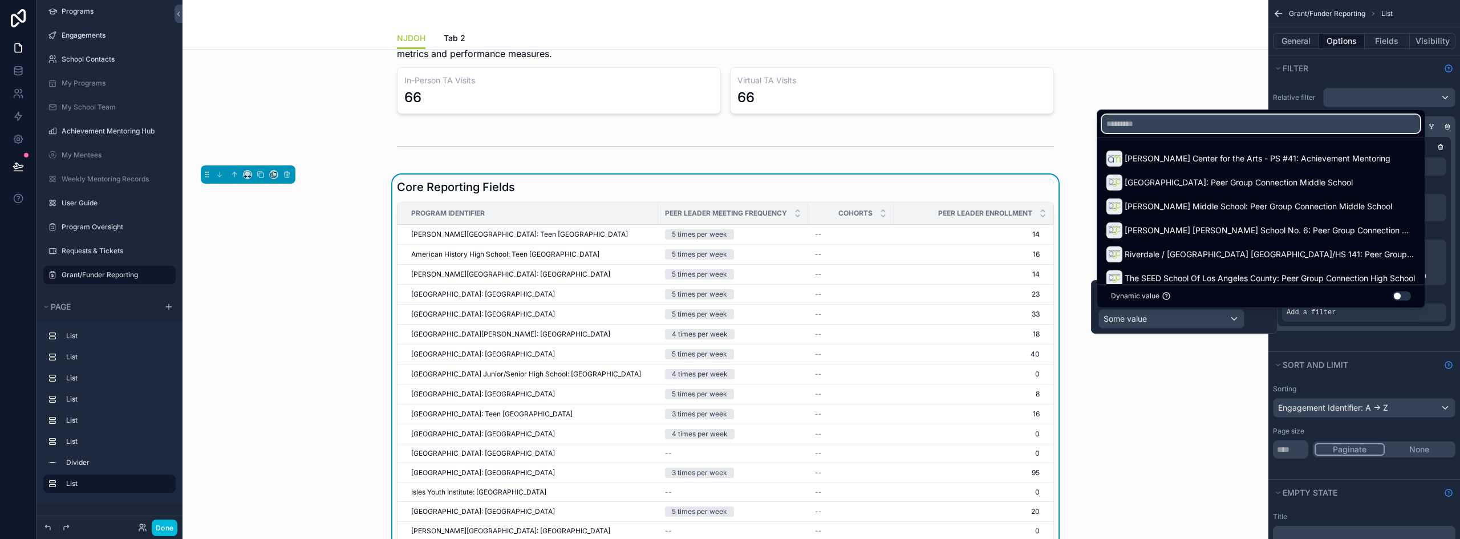
click at [1133, 124] on input "text" at bounding box center [1261, 124] width 318 height 18
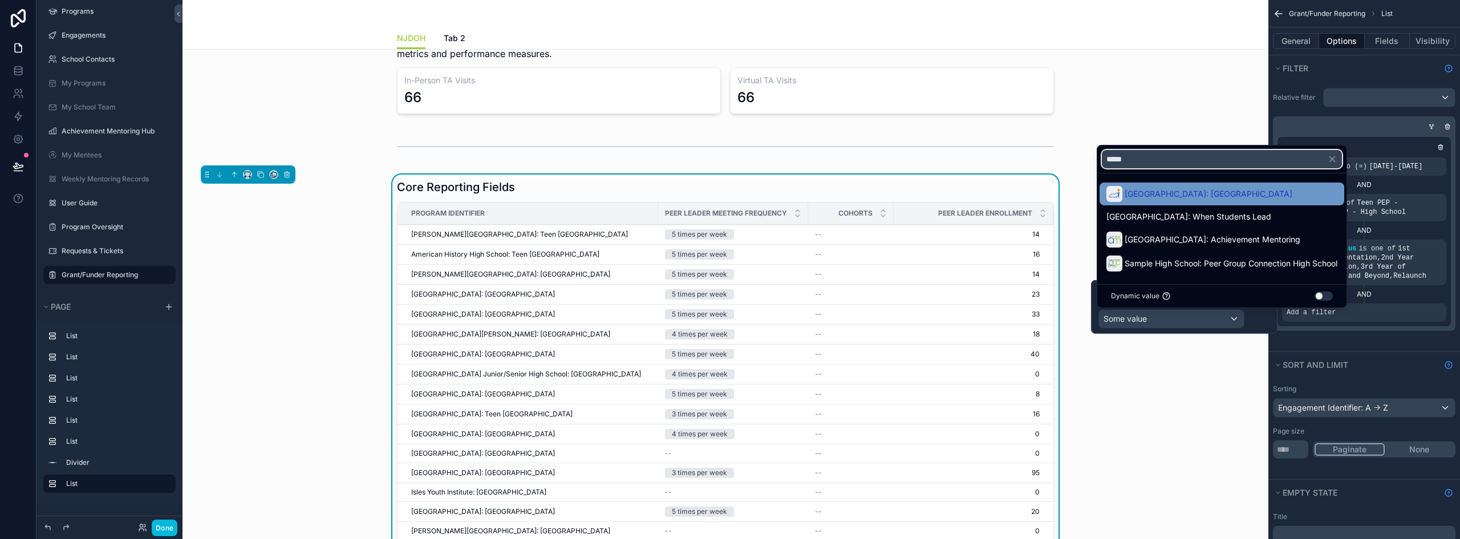
type input "*****"
click at [1224, 195] on span "[GEOGRAPHIC_DATA]: [GEOGRAPHIC_DATA]" at bounding box center [1209, 194] width 168 height 14
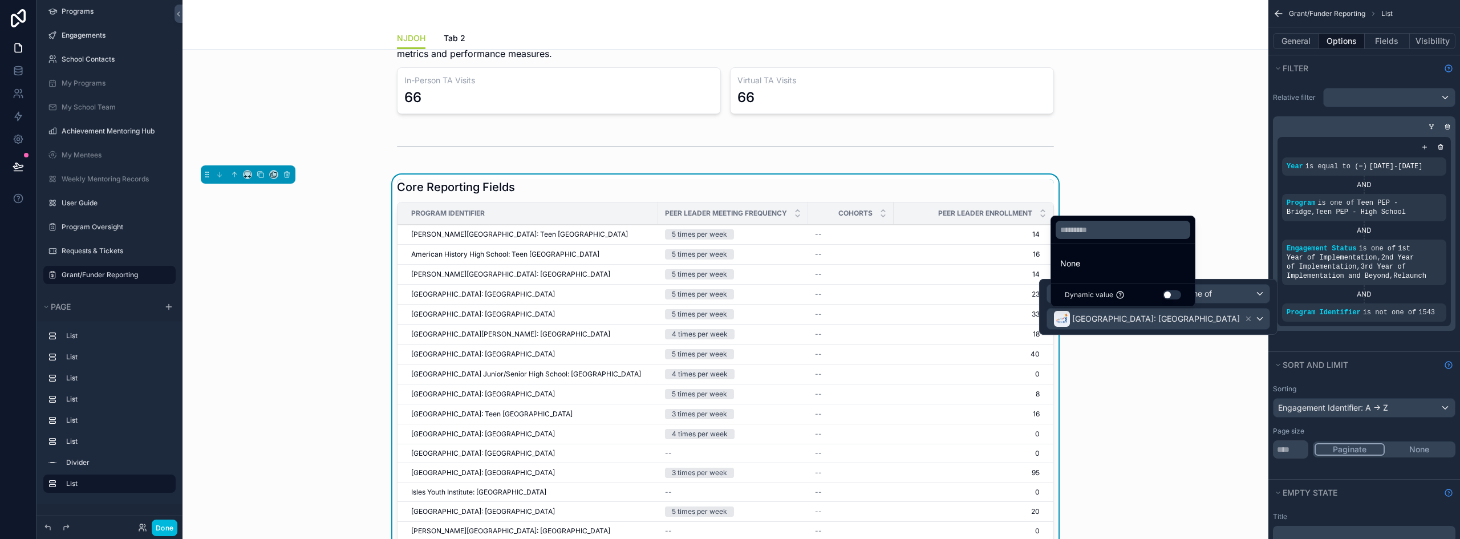
click at [321, 311] on div "Core Reporting Fields Program Identifier Peer Leader Meeting Frequency Cohorts …" at bounding box center [726, 396] width 1068 height 442
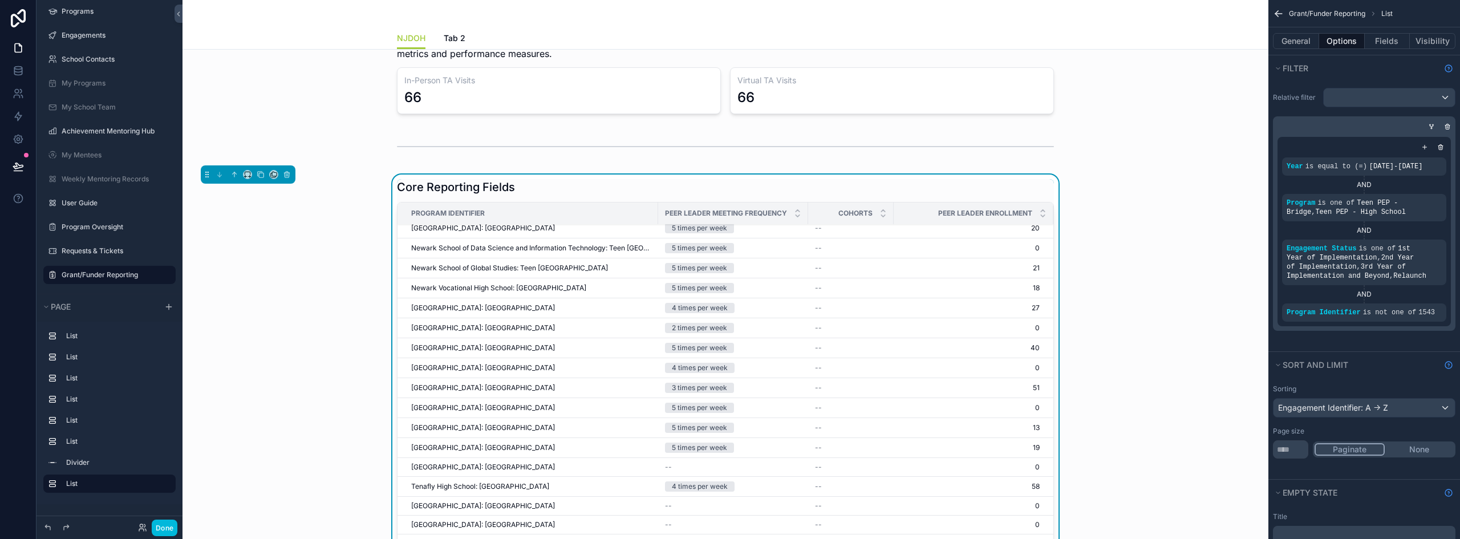
scroll to position [399, 0]
click at [1094, 325] on div "Core Reporting Fields Program Identifier Peer Leader Meeting Frequency Cohorts …" at bounding box center [726, 396] width 1068 height 442
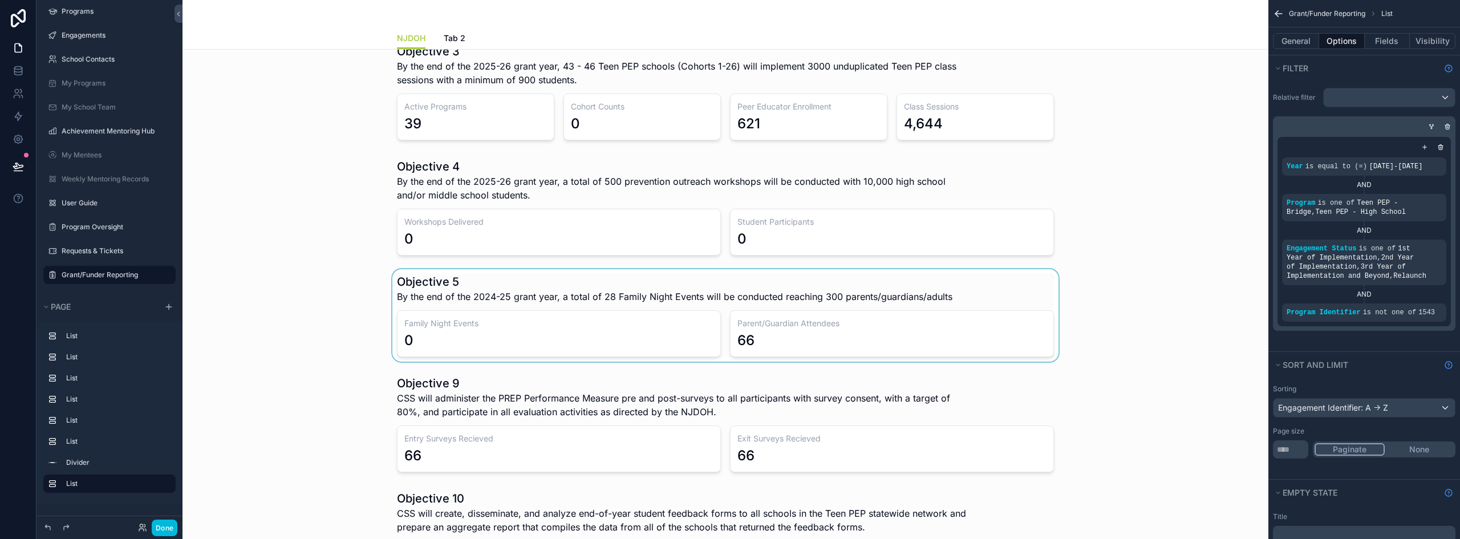
scroll to position [0, 0]
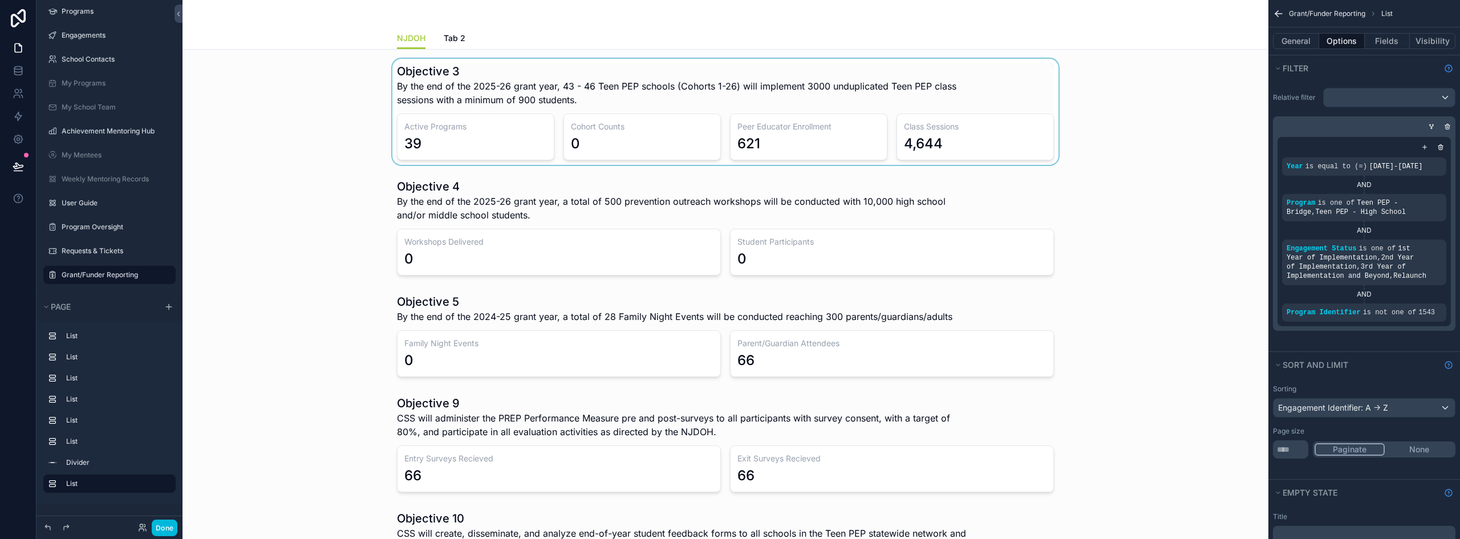
click at [482, 120] on div "scrollable content" at bounding box center [726, 112] width 1068 height 106
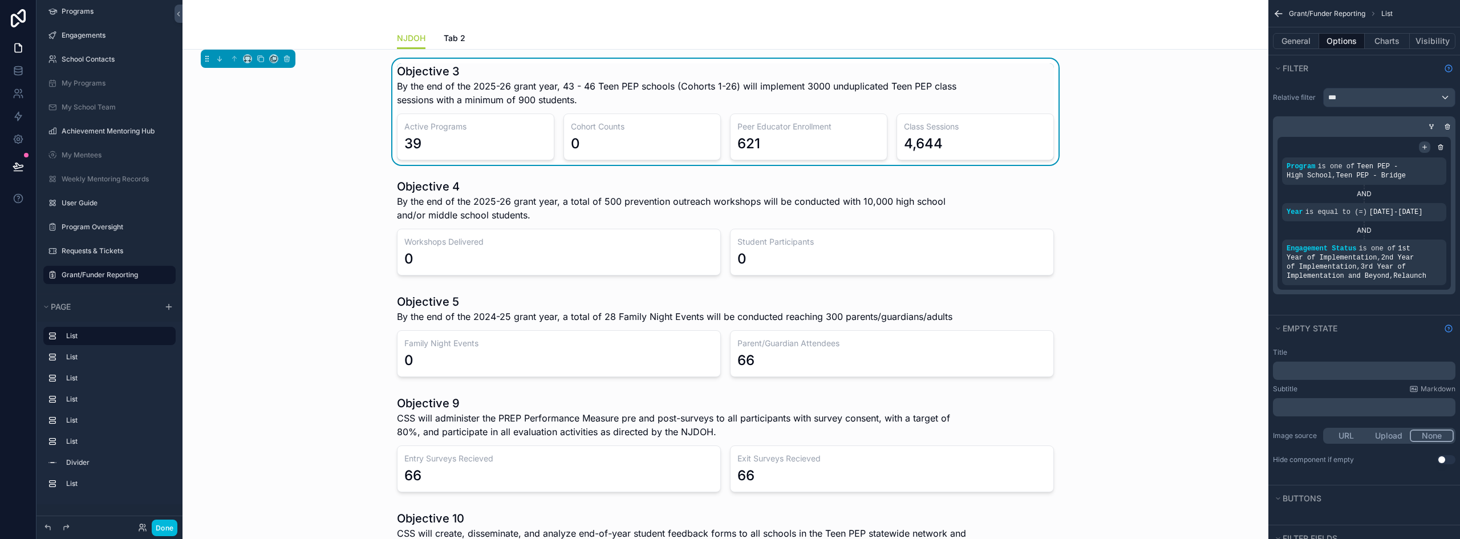
click at [1423, 146] on icon "scrollable content" at bounding box center [1425, 147] width 7 height 7
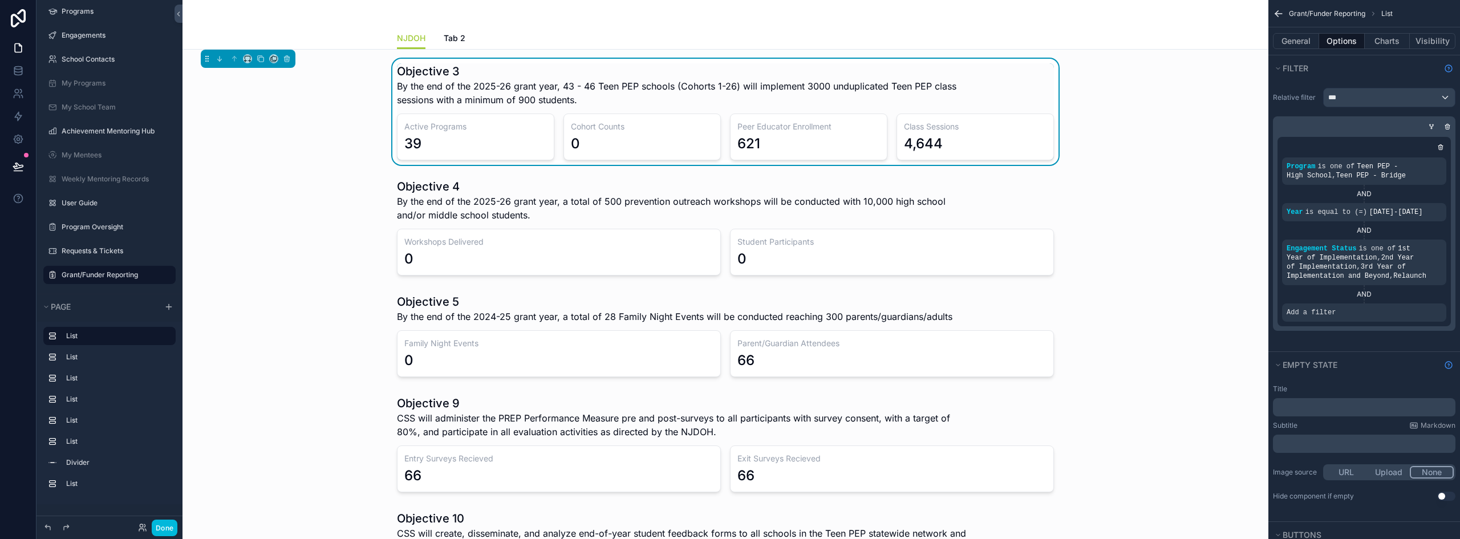
click at [0, 0] on icon "scrollable content" at bounding box center [0, 0] width 0 height 0
click at [1185, 294] on span "Select a field" at bounding box center [1167, 295] width 48 height 10
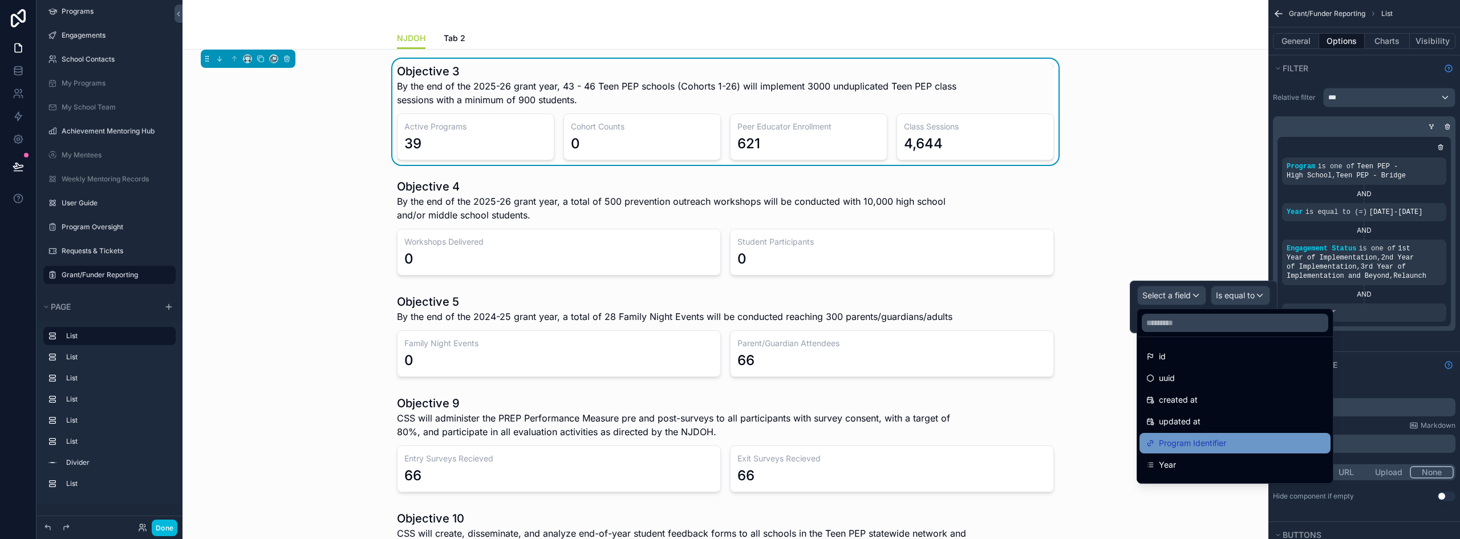
click at [1196, 438] on span "Program Identifier" at bounding box center [1192, 443] width 67 height 14
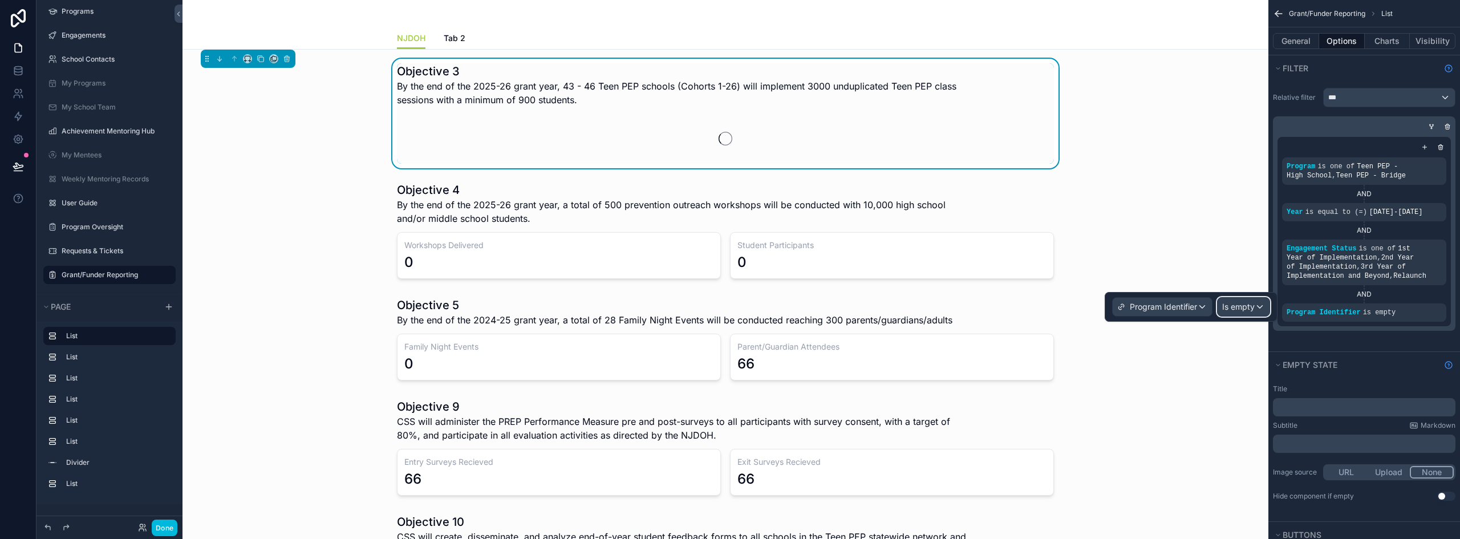
click at [1240, 308] on span "Is empty" at bounding box center [1238, 306] width 33 height 11
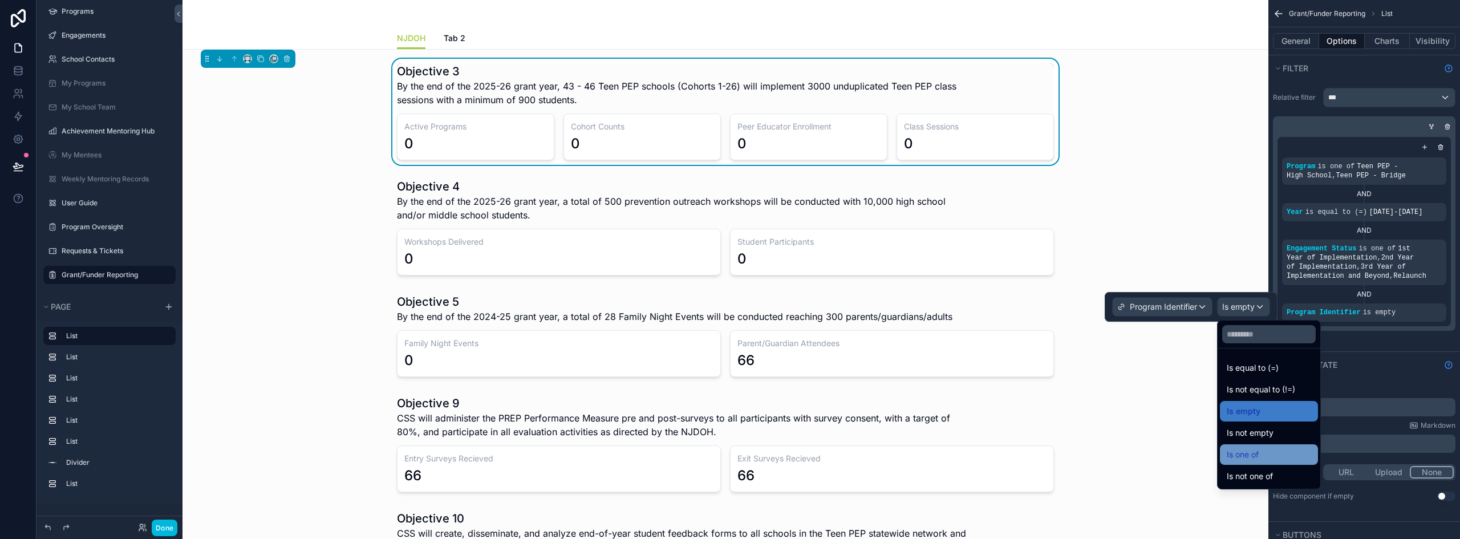
click at [1291, 447] on div "Is one of" at bounding box center [1269, 454] width 98 height 21
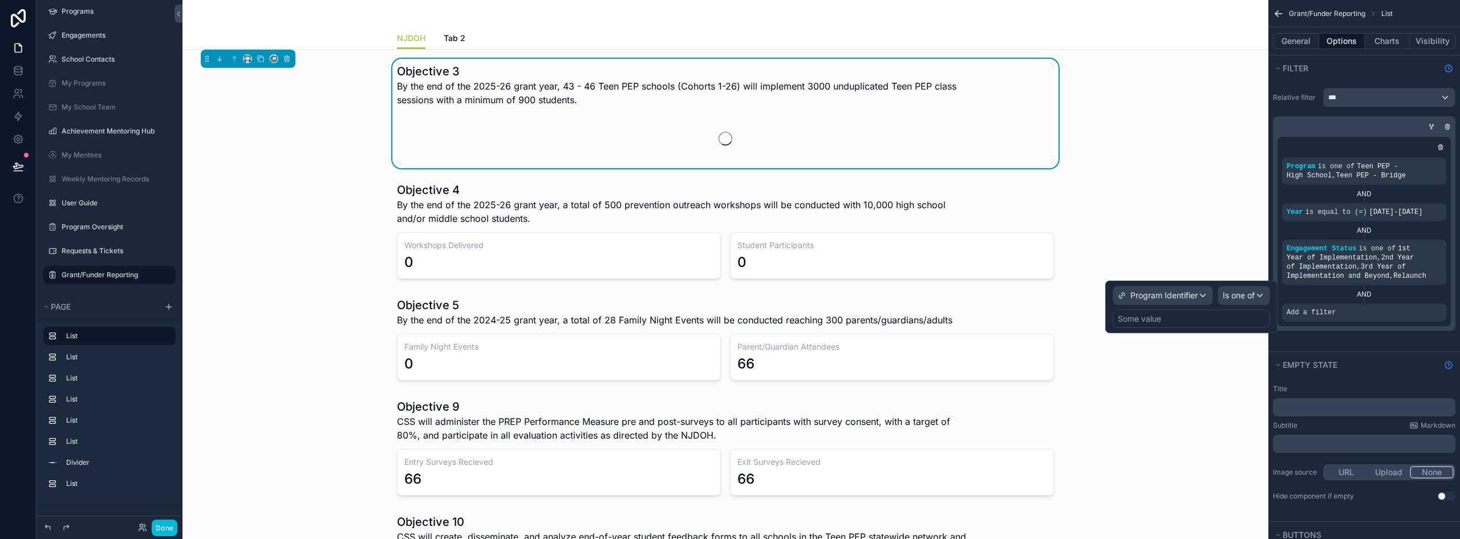
click at [1169, 313] on div "Some value" at bounding box center [1191, 319] width 157 height 18
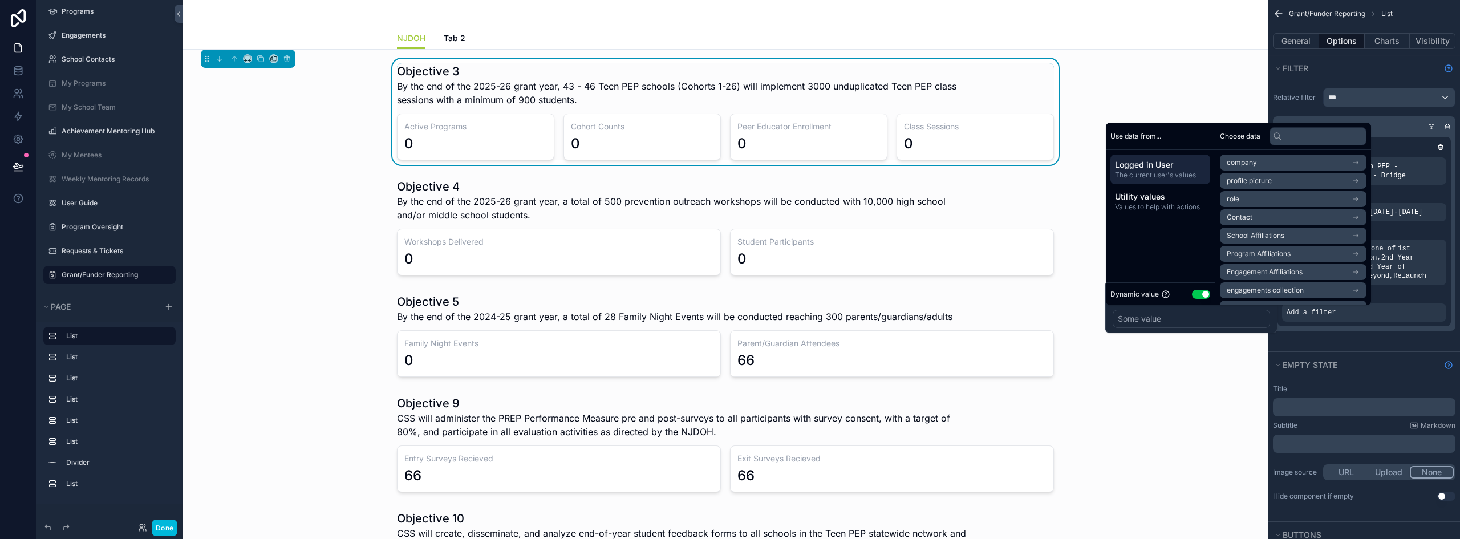
click at [1167, 317] on div "Some value" at bounding box center [1191, 319] width 157 height 18
click at [1198, 297] on button "Use setting" at bounding box center [1201, 294] width 18 height 9
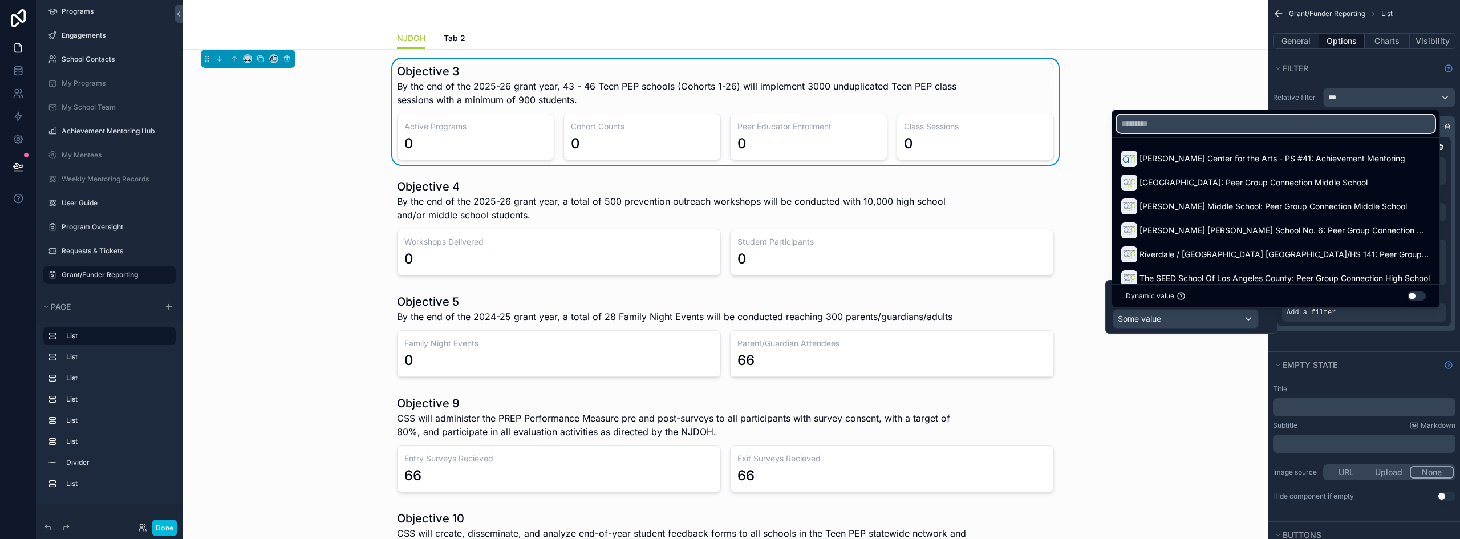
click at [1150, 127] on input "text" at bounding box center [1276, 124] width 318 height 18
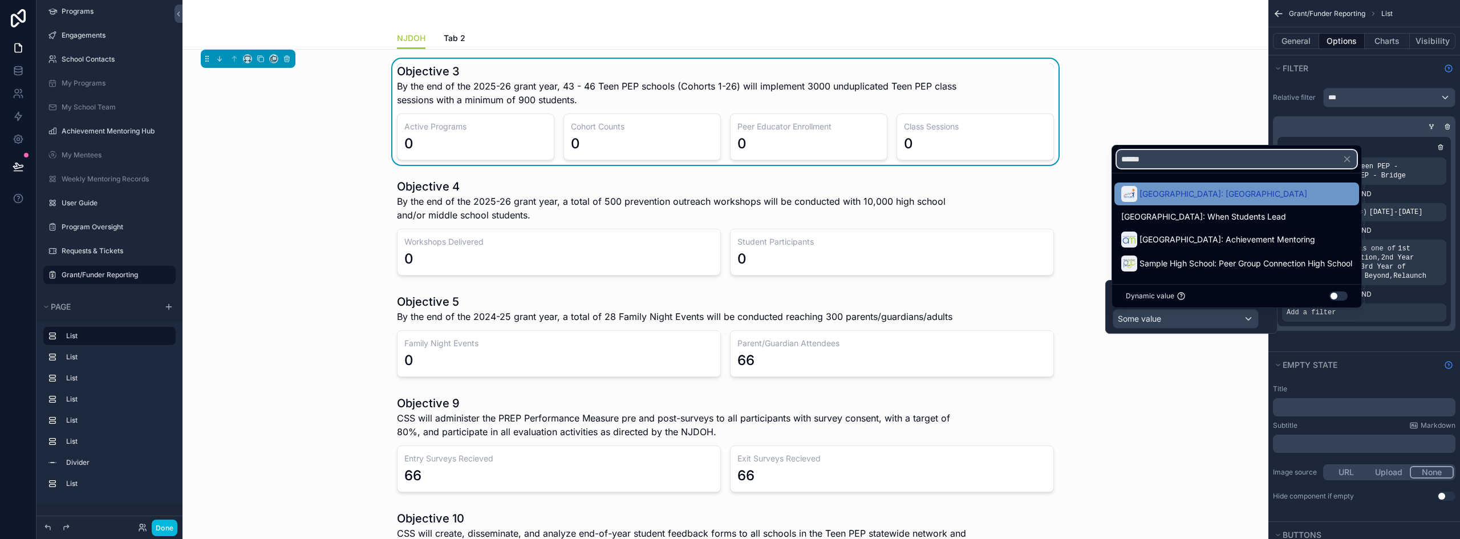
type input "******"
click at [1189, 193] on span "[GEOGRAPHIC_DATA]: [GEOGRAPHIC_DATA]" at bounding box center [1224, 194] width 168 height 14
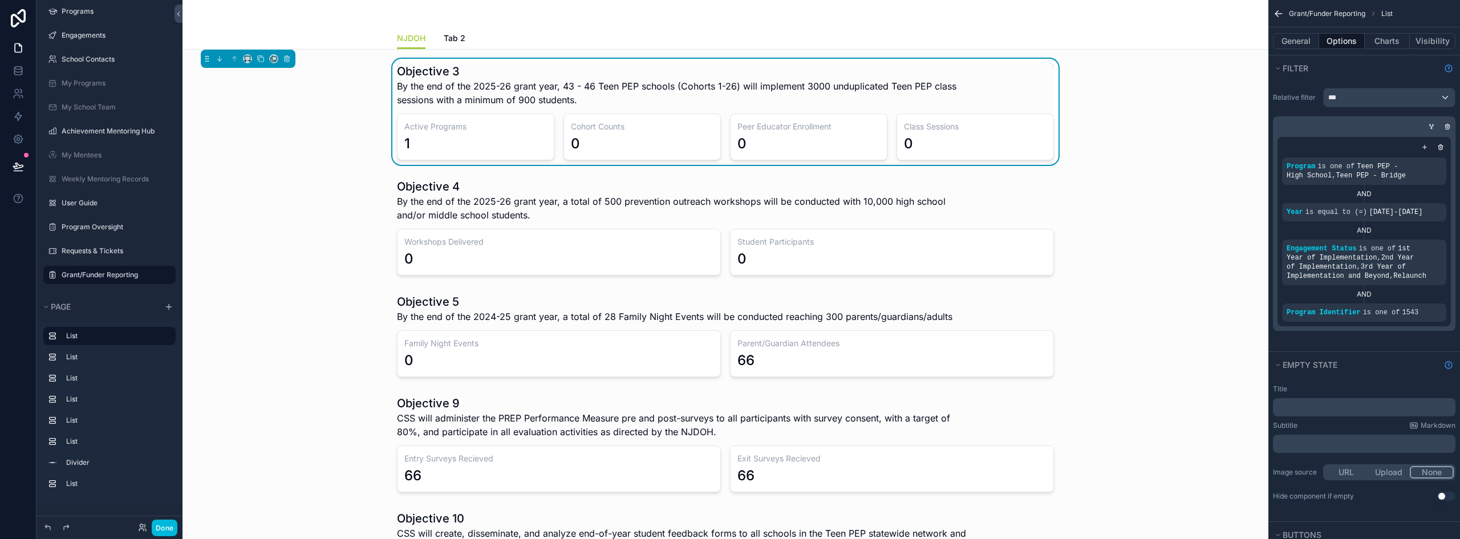
click at [0, 0] on icon "scrollable content" at bounding box center [0, 0] width 0 height 0
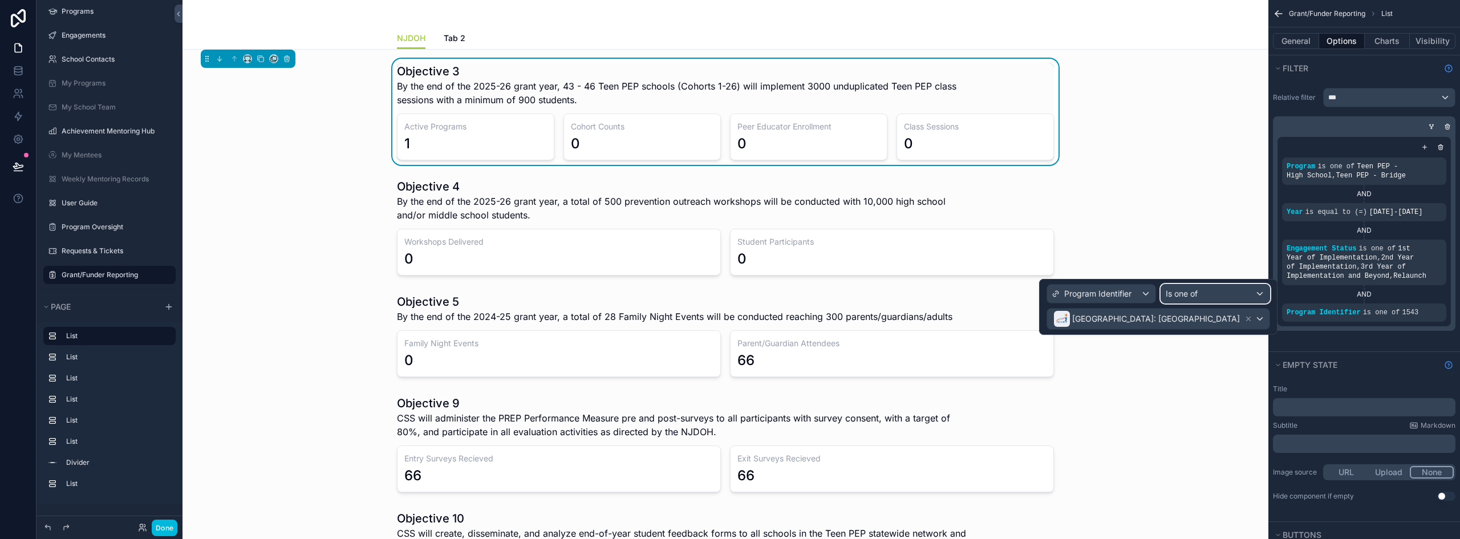
click at [1190, 288] on span "Is one of" at bounding box center [1182, 293] width 32 height 11
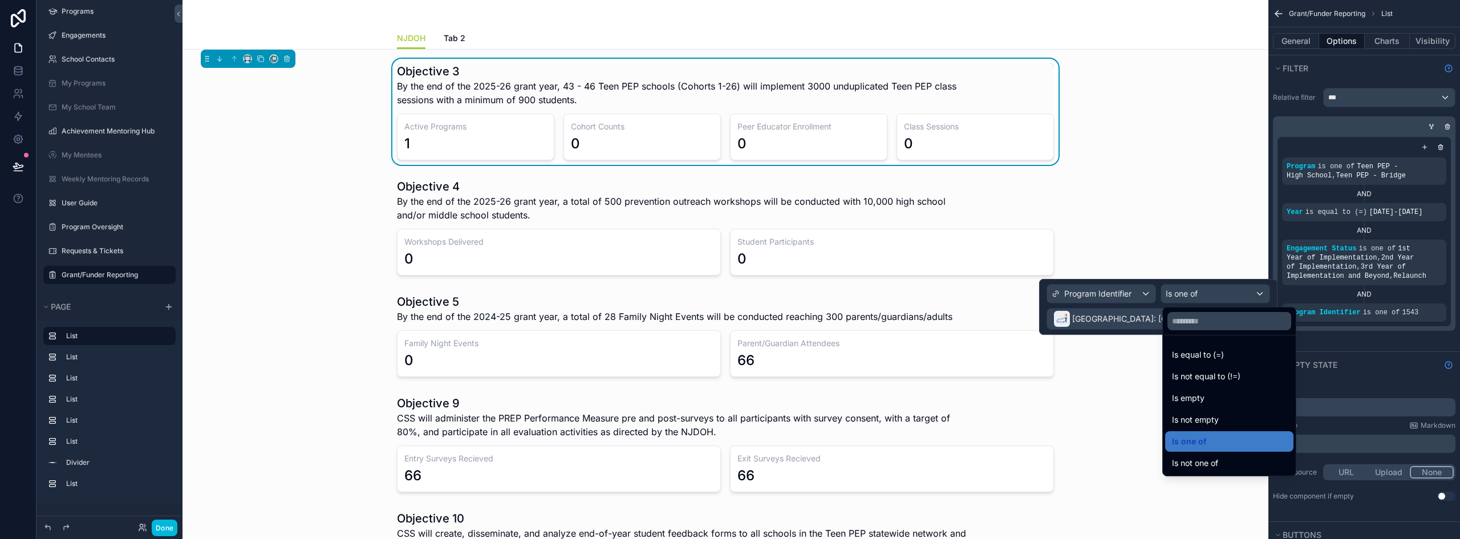
drag, startPoint x: 1213, startPoint y: 459, endPoint x: 1420, endPoint y: 338, distance: 240.0
click at [1212, 459] on span "Is not one of" at bounding box center [1195, 463] width 46 height 14
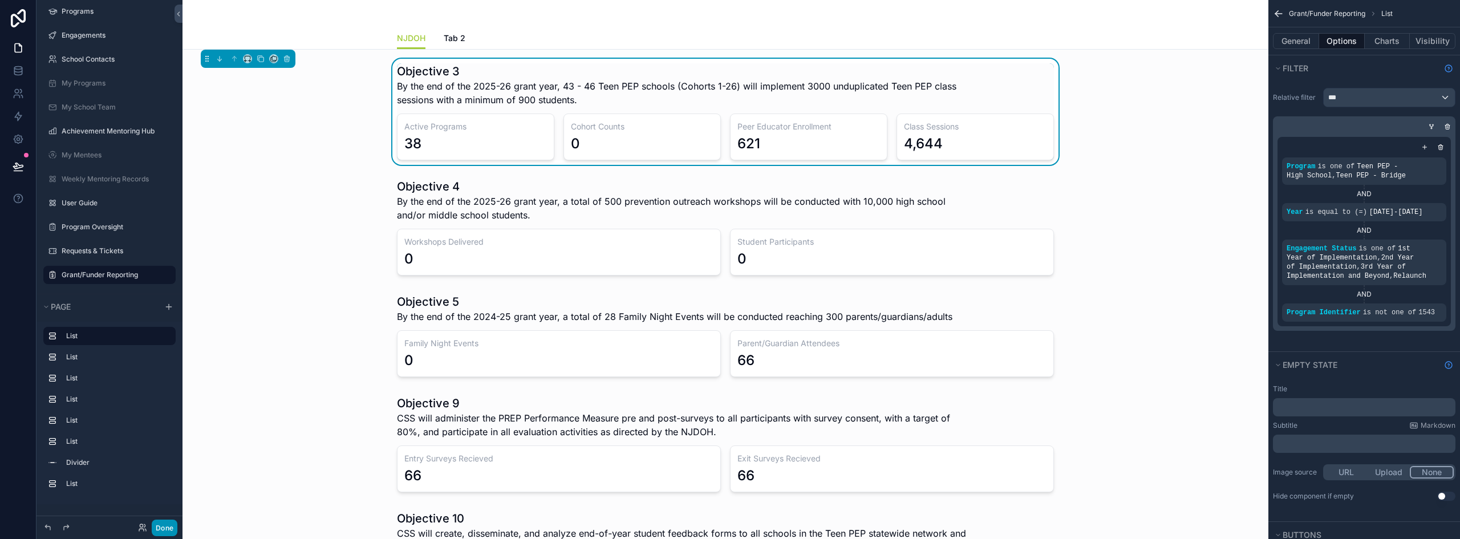
click at [170, 530] on button "Done" at bounding box center [165, 528] width 26 height 17
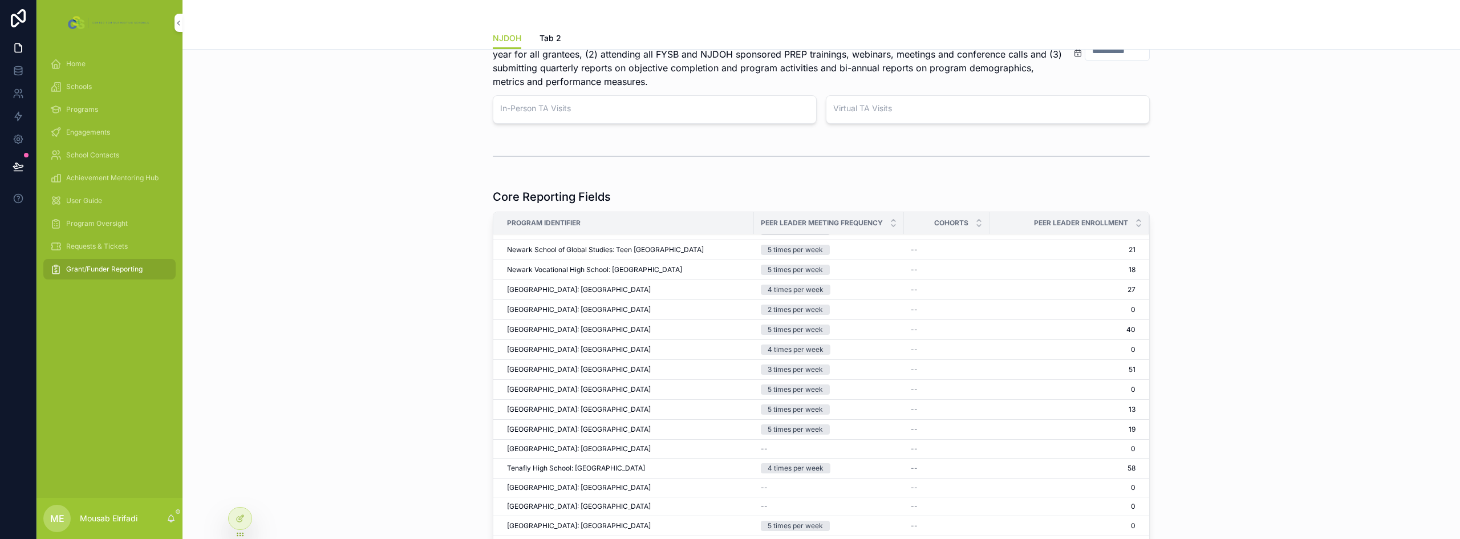
scroll to position [570, 0]
